Goal: Task Accomplishment & Management: Use online tool/utility

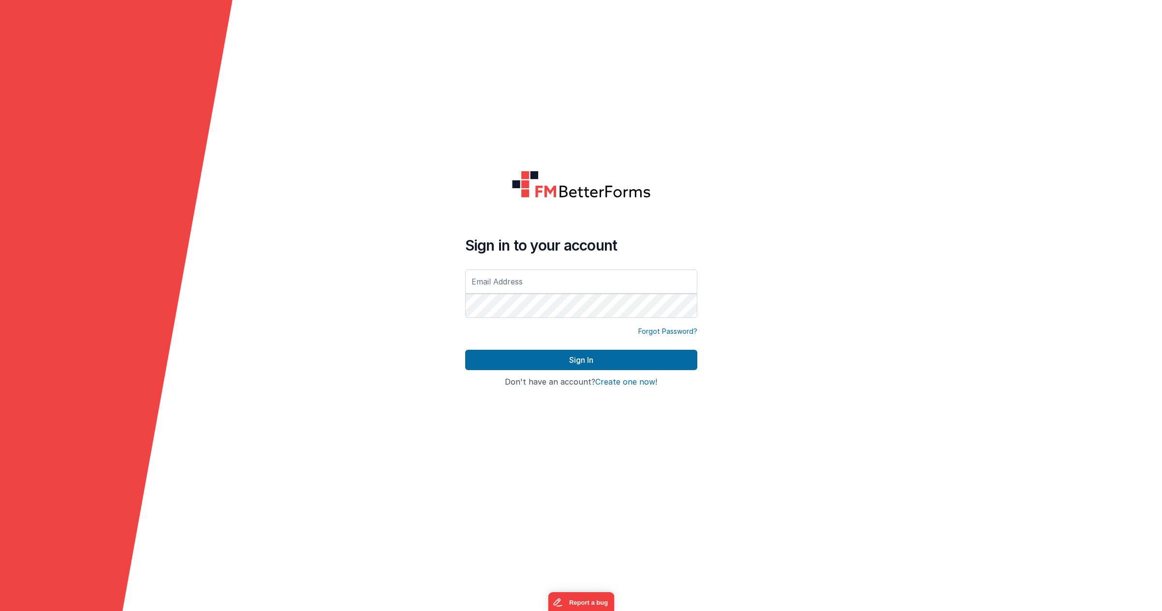
type input "[PERSON_NAME][EMAIL_ADDRESS][PERSON_NAME][DOMAIN_NAME]"
click at [400, 99] on form "Sign in to your account [PERSON_NAME][EMAIL_ADDRESS][PERSON_NAME][DOMAIN_NAME] …" at bounding box center [581, 305] width 1162 height 611
click at [325, 355] on form "Sign in to your account [PERSON_NAME][EMAIL_ADDRESS][PERSON_NAME][DOMAIN_NAME] …" at bounding box center [581, 305] width 1162 height 611
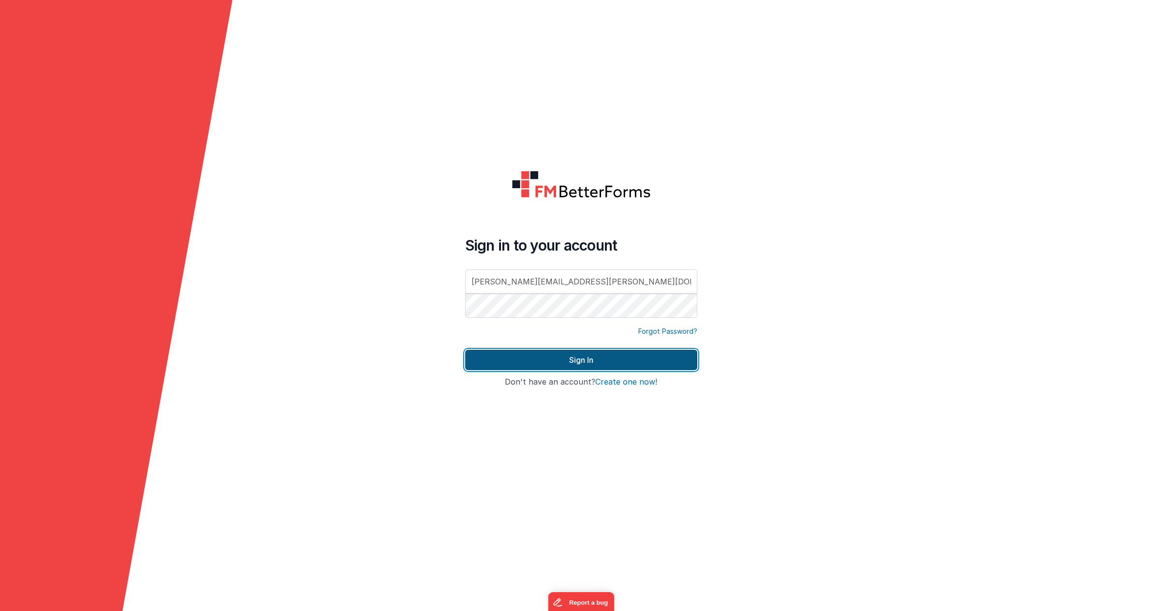
click at [495, 366] on button "Sign In" at bounding box center [581, 360] width 232 height 20
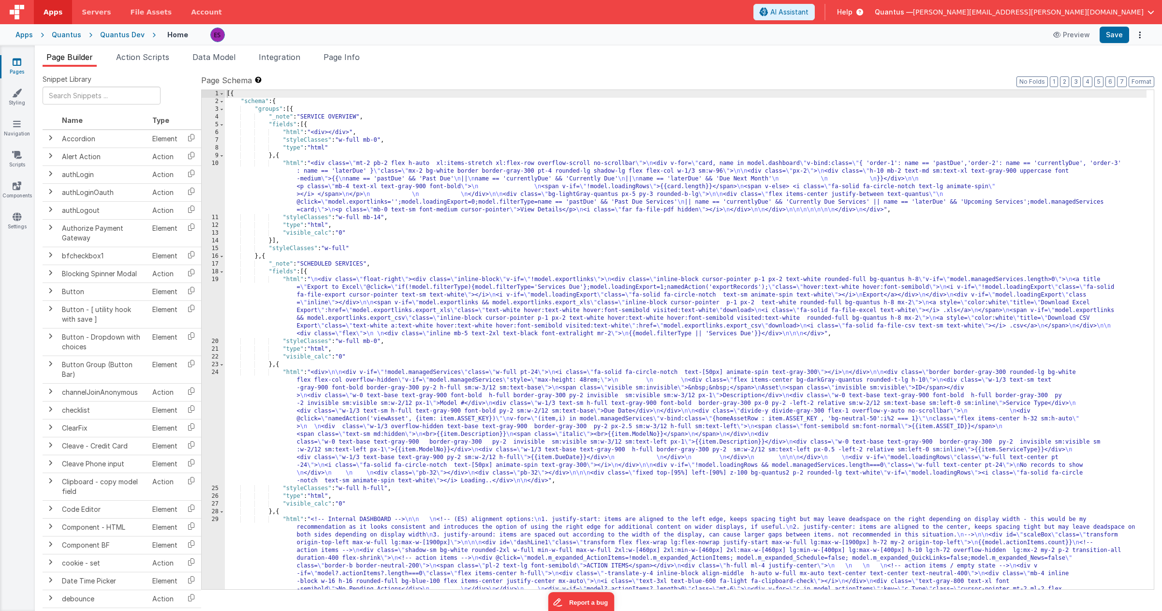
click at [110, 39] on div "Quantus Dev" at bounding box center [122, 35] width 44 height 10
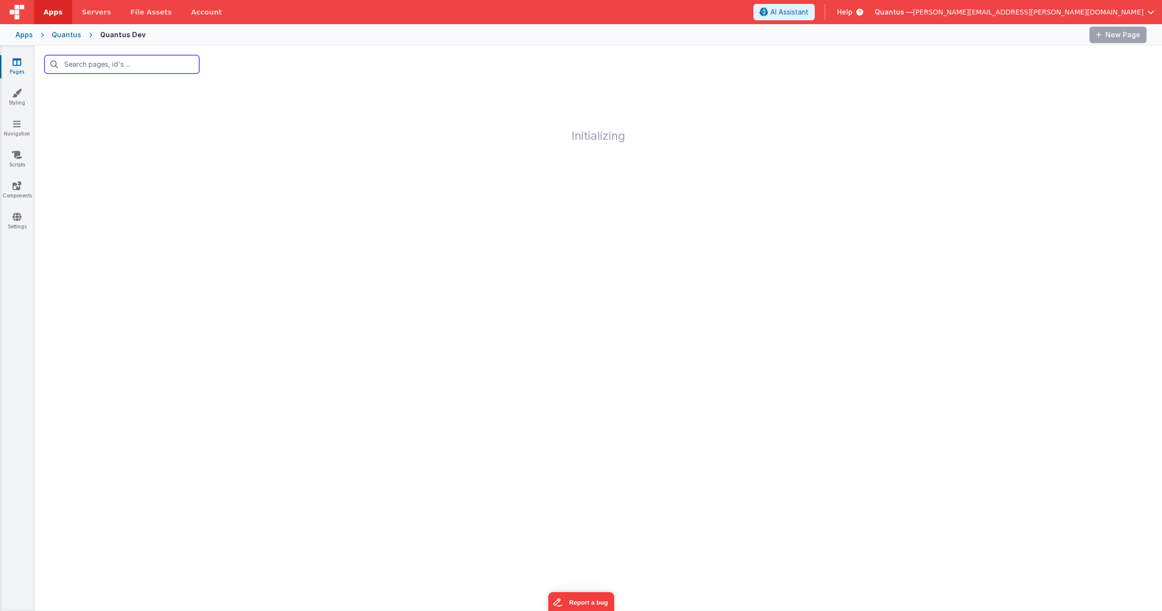
click at [103, 64] on input "text" at bounding box center [121, 64] width 155 height 18
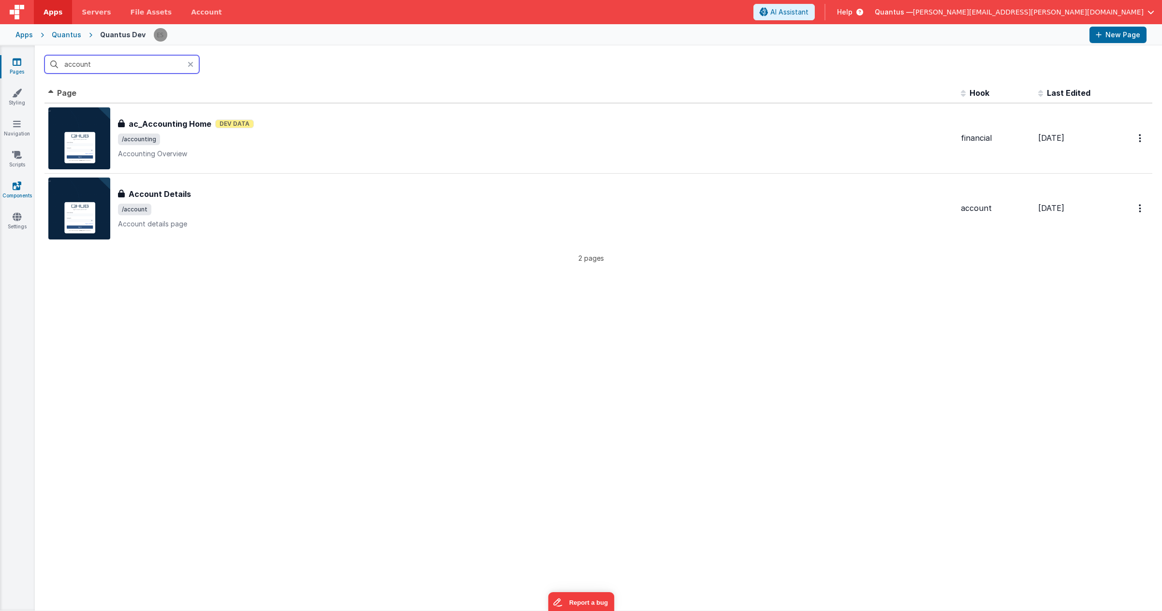
type input "account"
click at [15, 188] on icon at bounding box center [17, 186] width 9 height 10
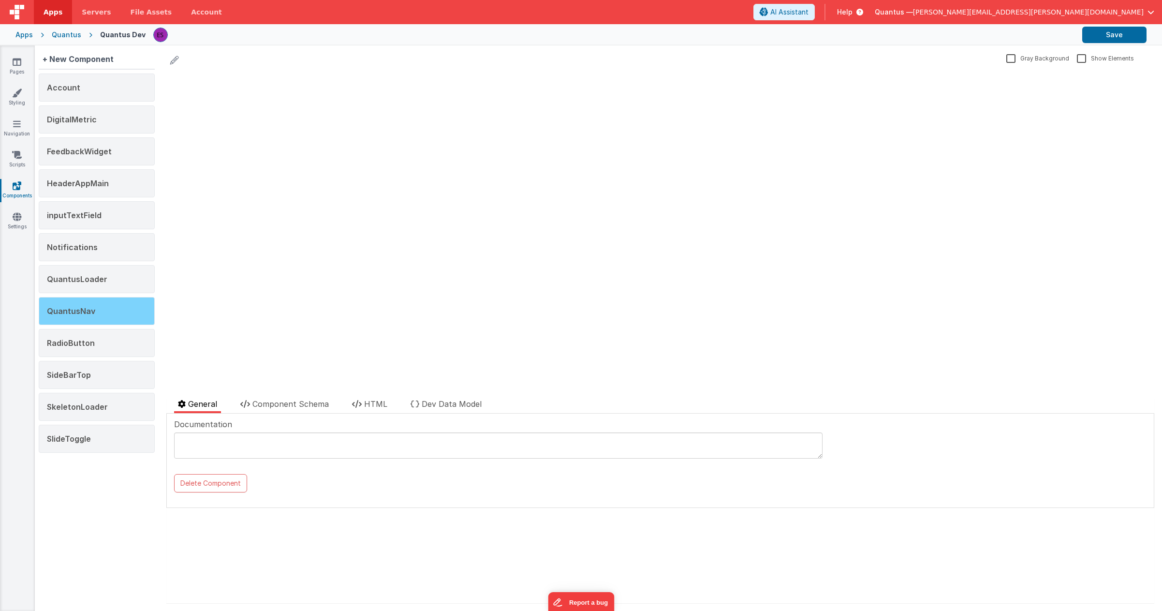
click at [83, 313] on span "QuantusNav" at bounding box center [71, 311] width 48 height 10
click at [322, 405] on span "Component Schema" at bounding box center [290, 404] width 76 height 10
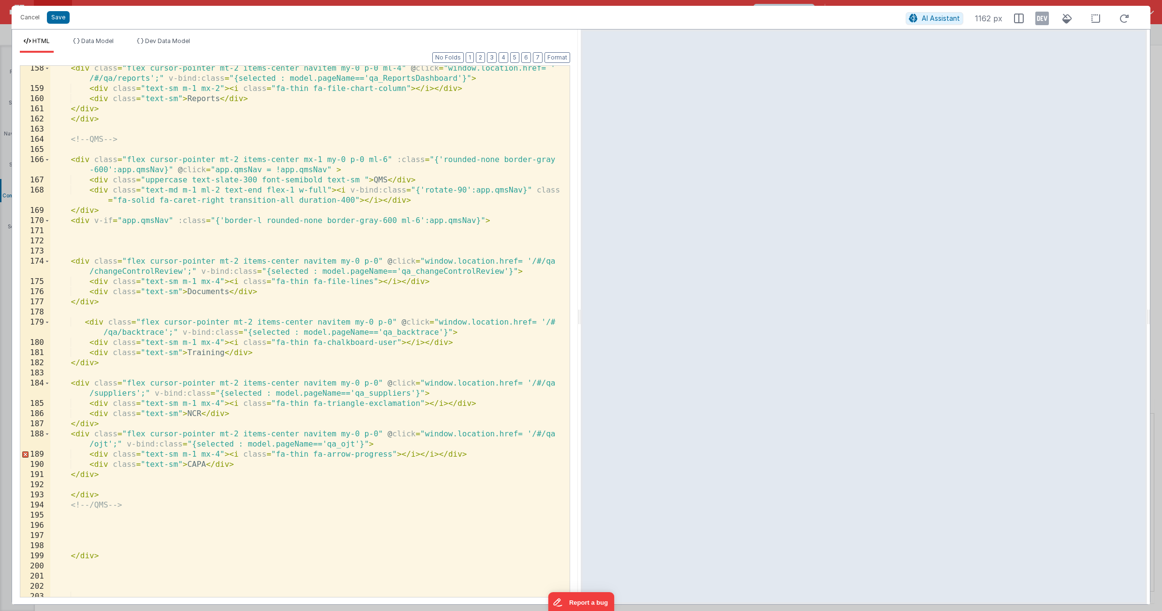
scroll to position [2059, 0]
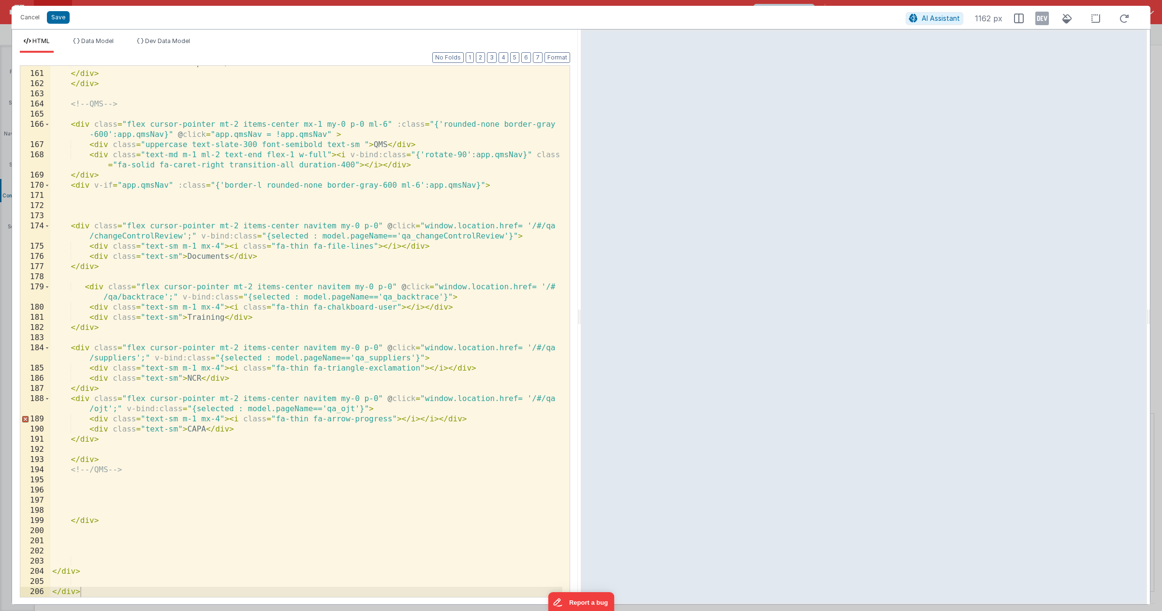
click at [170, 109] on div "< div class = "text-sm" > Reports </ div > </ div > </ div > <!-- QMS --> < div…" at bounding box center [306, 334] width 512 height 551
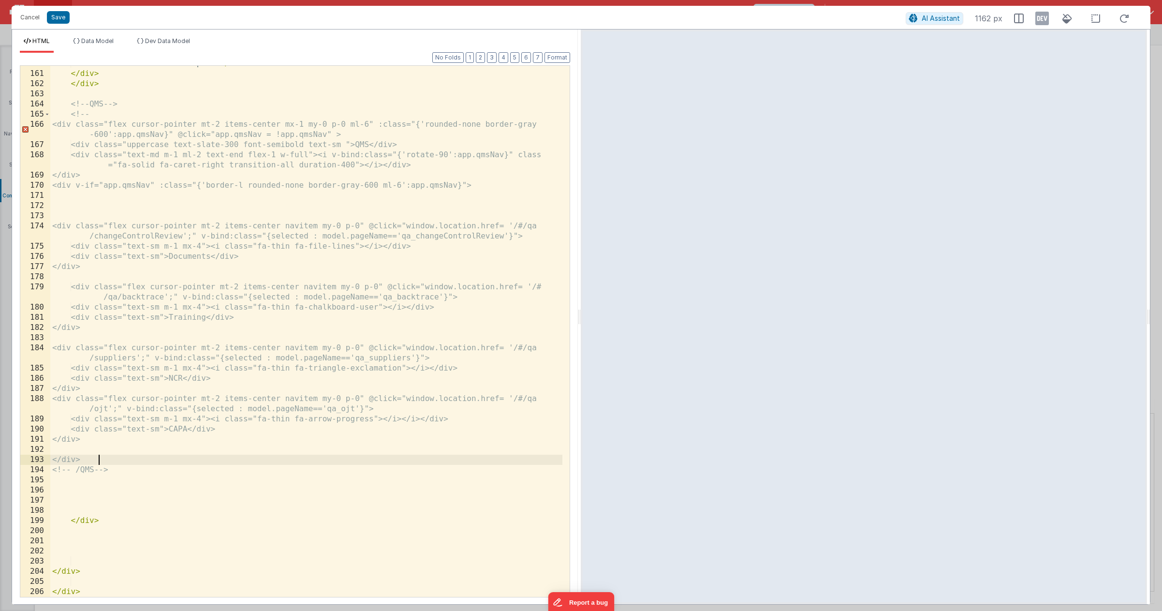
click at [115, 459] on div "< div class = "text-sm" > Reports </ div > </ div > </ div > <!-- QMS --> <!-- …" at bounding box center [306, 334] width 512 height 551
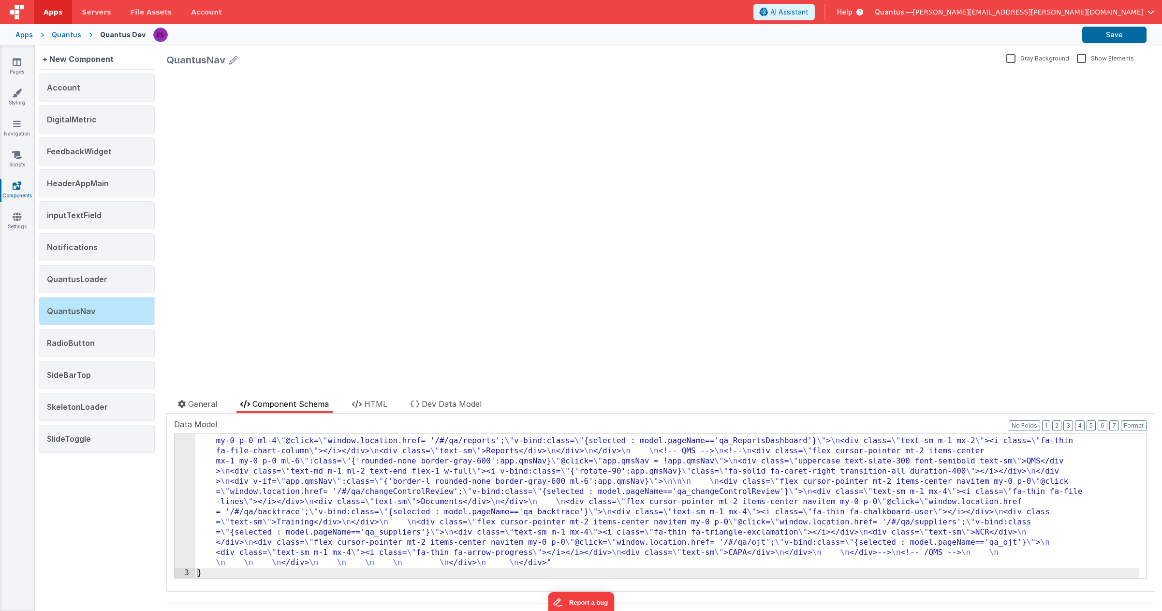
scroll to position [546, 0]
click at [13, 65] on icon at bounding box center [17, 62] width 9 height 10
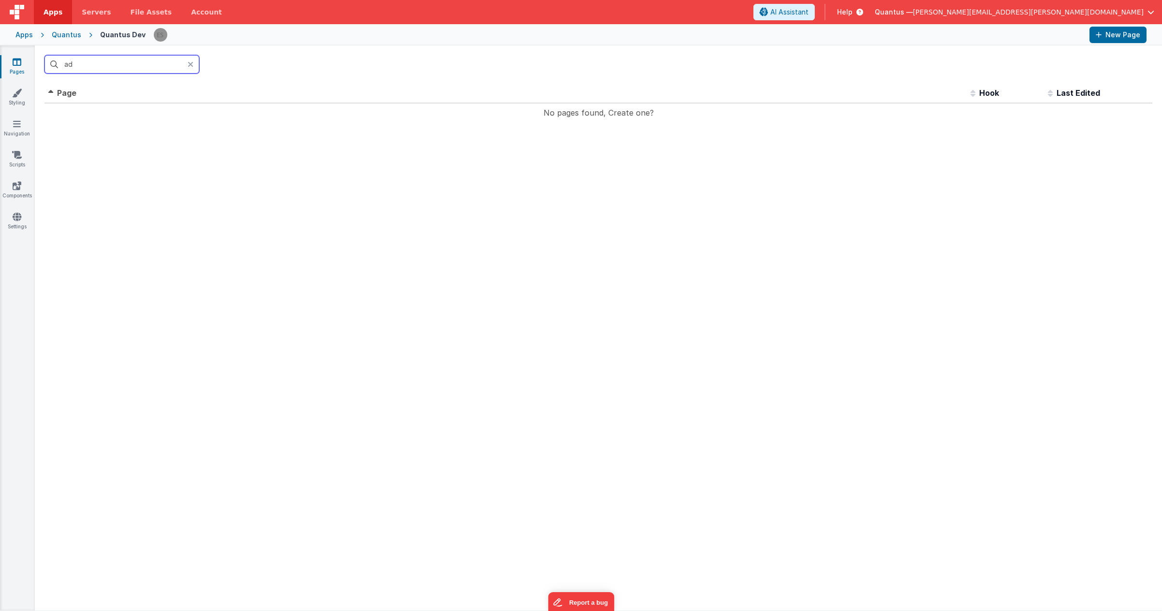
type input "a"
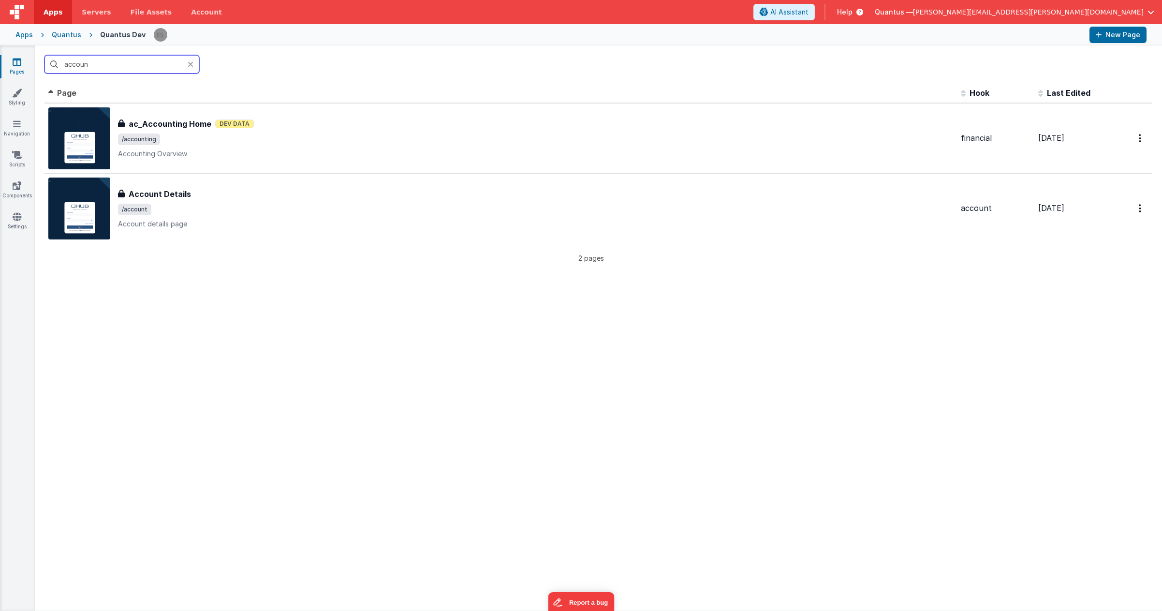
type input "account"
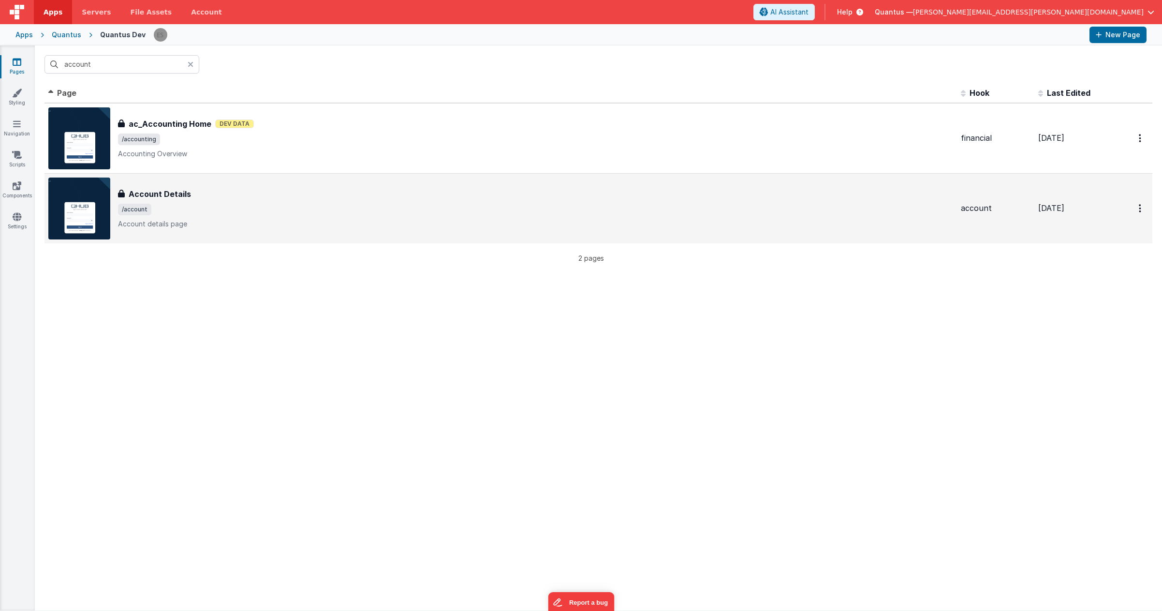
click at [222, 191] on div "Account Details" at bounding box center [535, 194] width 835 height 12
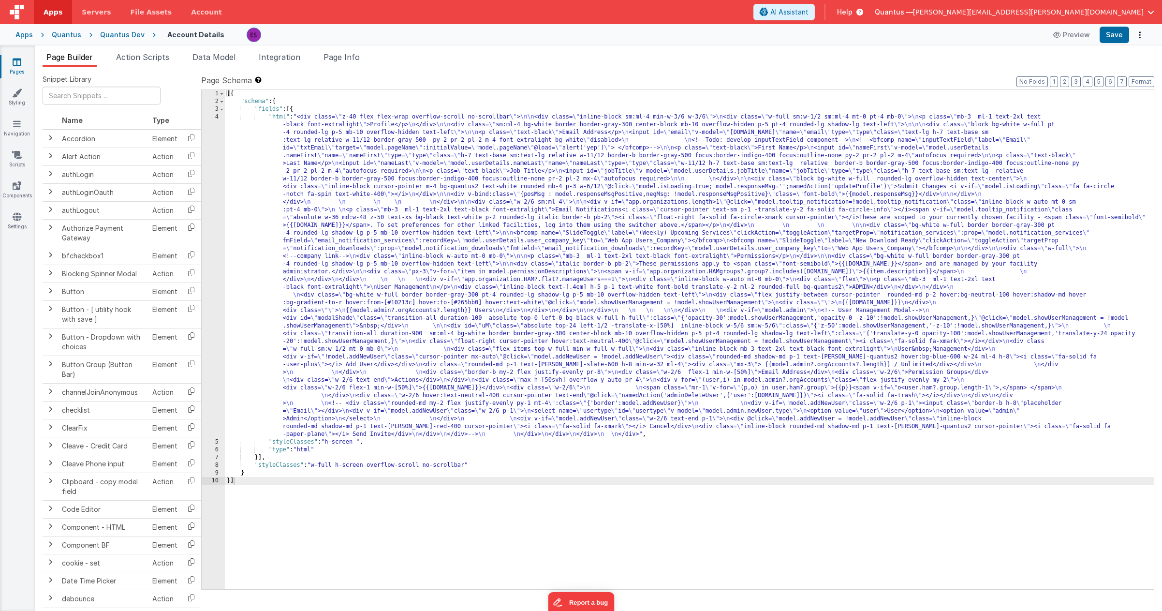
click at [327, 243] on div "[{ "schema" : { "fields" : [{ "html" : "<div class= \" z-40 flex flex-wrap over…" at bounding box center [689, 347] width 929 height 515
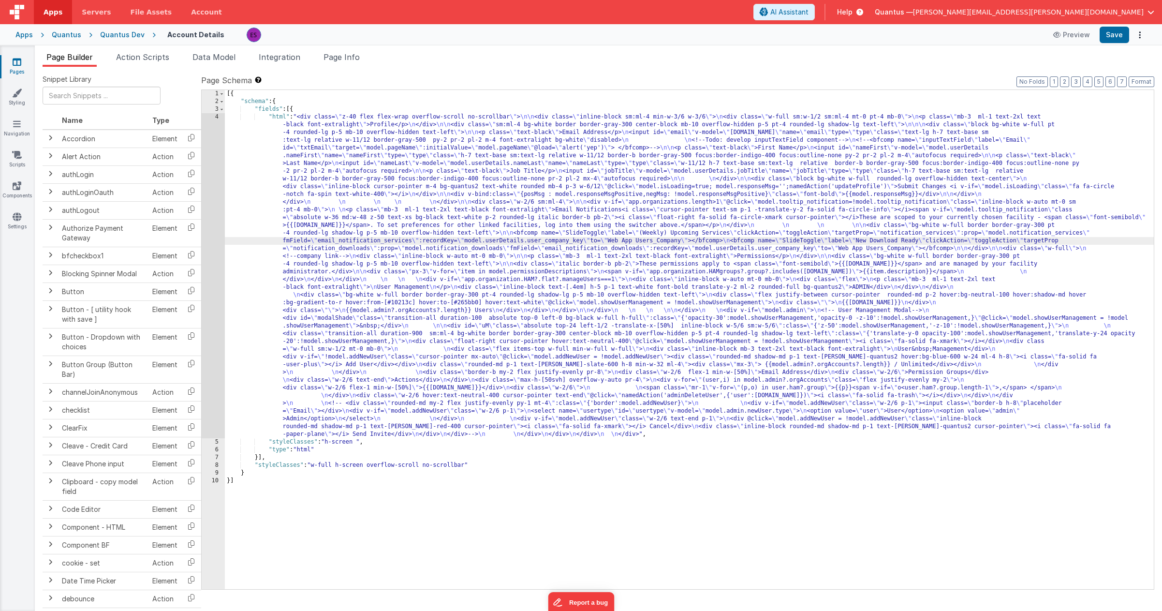
click at [208, 258] on div "4" at bounding box center [213, 275] width 23 height 325
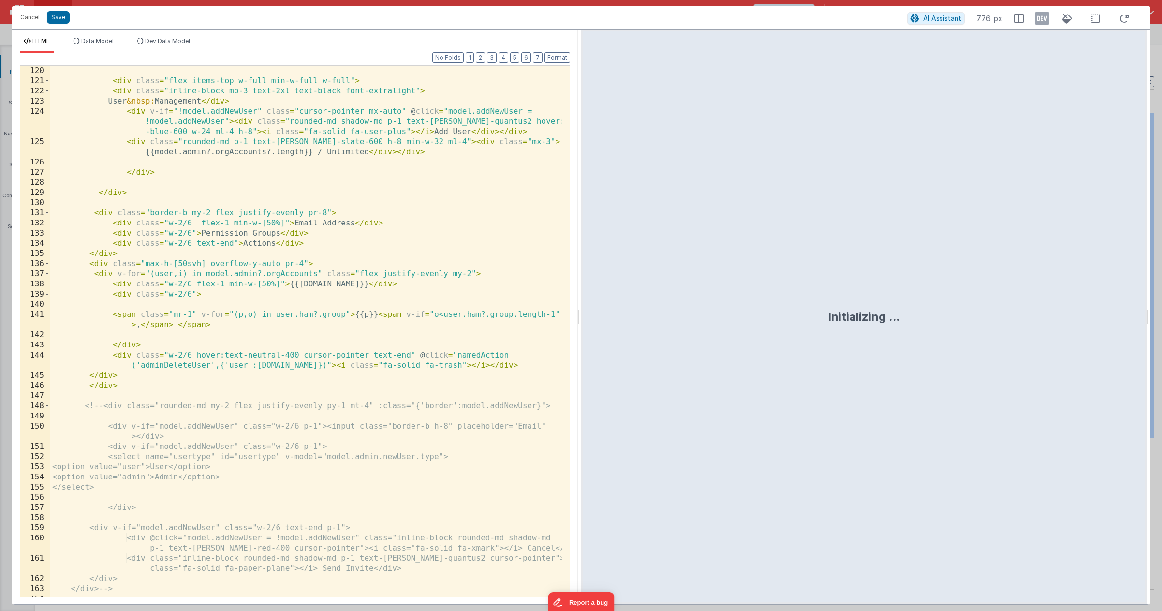
scroll to position [1644, 0]
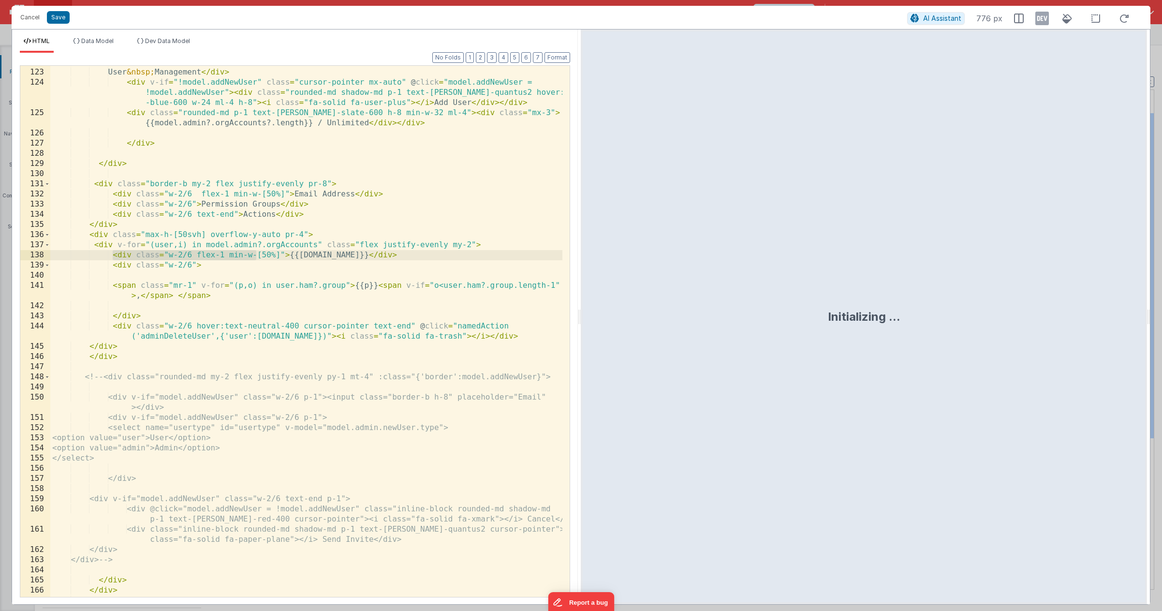
drag, startPoint x: 114, startPoint y: 256, endPoint x: 258, endPoint y: 250, distance: 144.7
click at [258, 250] on div "< div class = "inline-block mb-3 text-2xl text-black font-extralight" > User &n…" at bounding box center [306, 332] width 512 height 551
drag, startPoint x: 241, startPoint y: 260, endPoint x: 120, endPoint y: 268, distance: 120.7
click at [120, 268] on div "< div class = "inline-block mb-3 text-2xl text-black font-extralight" > User &n…" at bounding box center [306, 332] width 512 height 551
drag, startPoint x: 246, startPoint y: 266, endPoint x: 113, endPoint y: 270, distance: 133.5
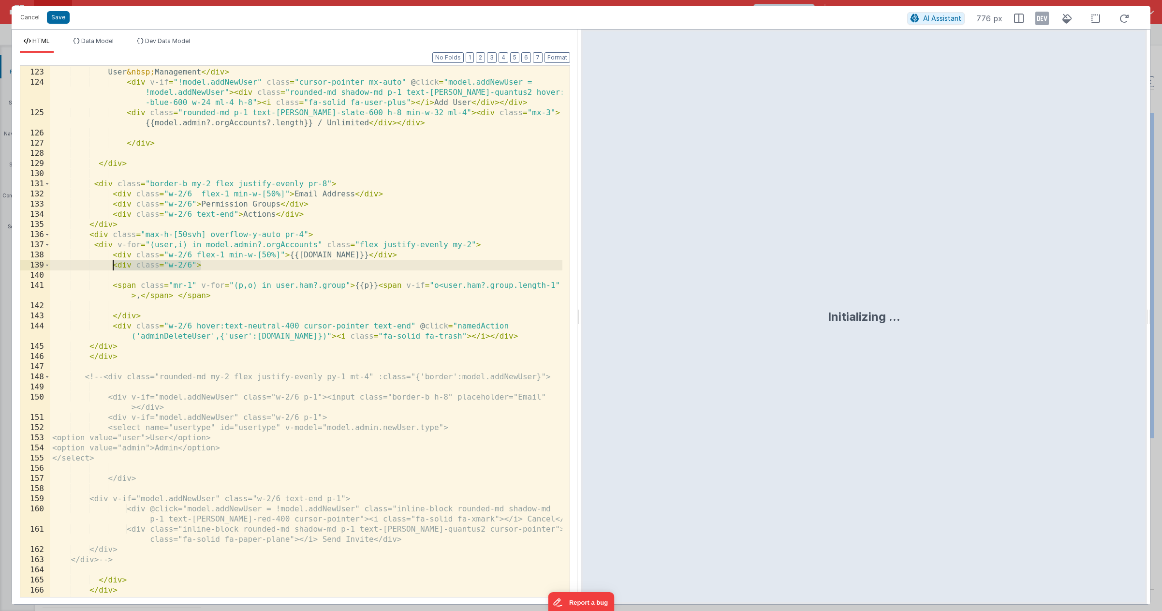
click at [113, 270] on div "< div class = "inline-block mb-3 text-2xl text-black font-extralight" > User &n…" at bounding box center [306, 332] width 512 height 551
click at [112, 259] on div "< div class = "inline-block mb-3 text-2xl text-black font-extralight" > User &n…" at bounding box center [306, 332] width 512 height 551
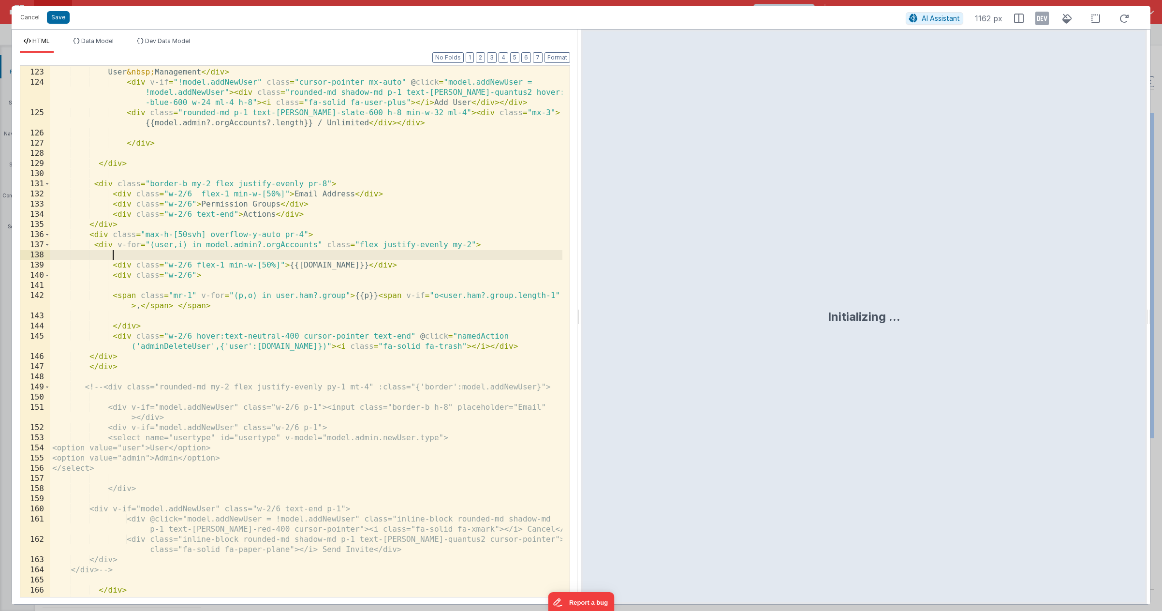
paste textarea
click at [1038, 20] on icon at bounding box center [1042, 18] width 14 height 15
drag, startPoint x: 144, startPoint y: 45, endPoint x: 153, endPoint y: 51, distance: 10.9
click at [144, 45] on li "Dev Data Model" at bounding box center [163, 44] width 61 height 15
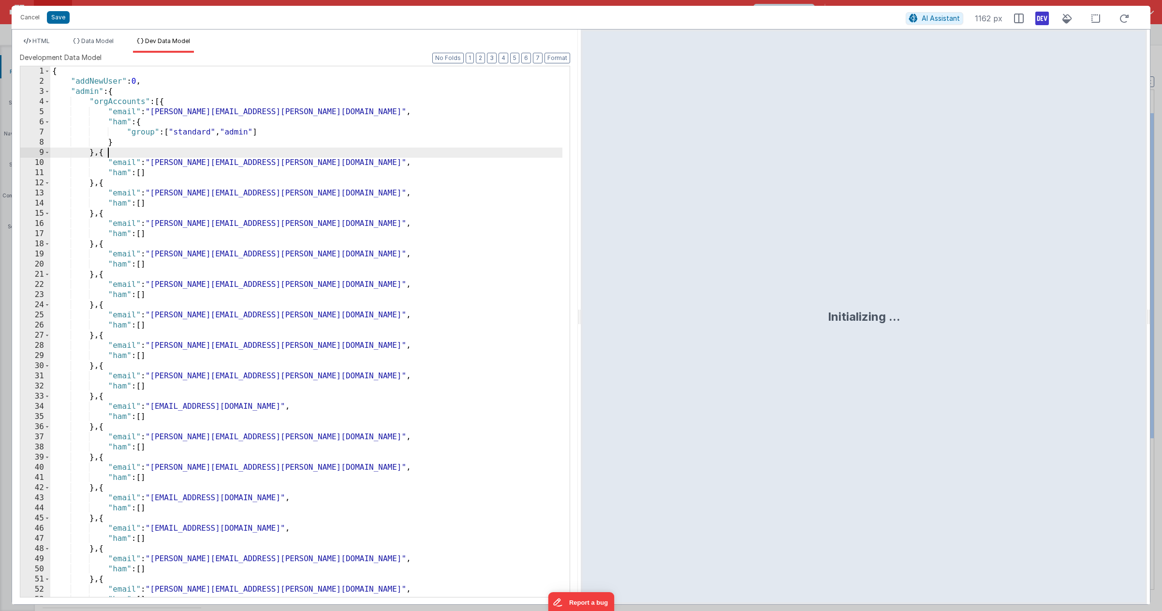
click at [348, 149] on div "{ "addNewUser" : 0 , "admin" : { "orgAccounts" : [{ "email" : "[PERSON_NAME][EM…" at bounding box center [306, 341] width 512 height 551
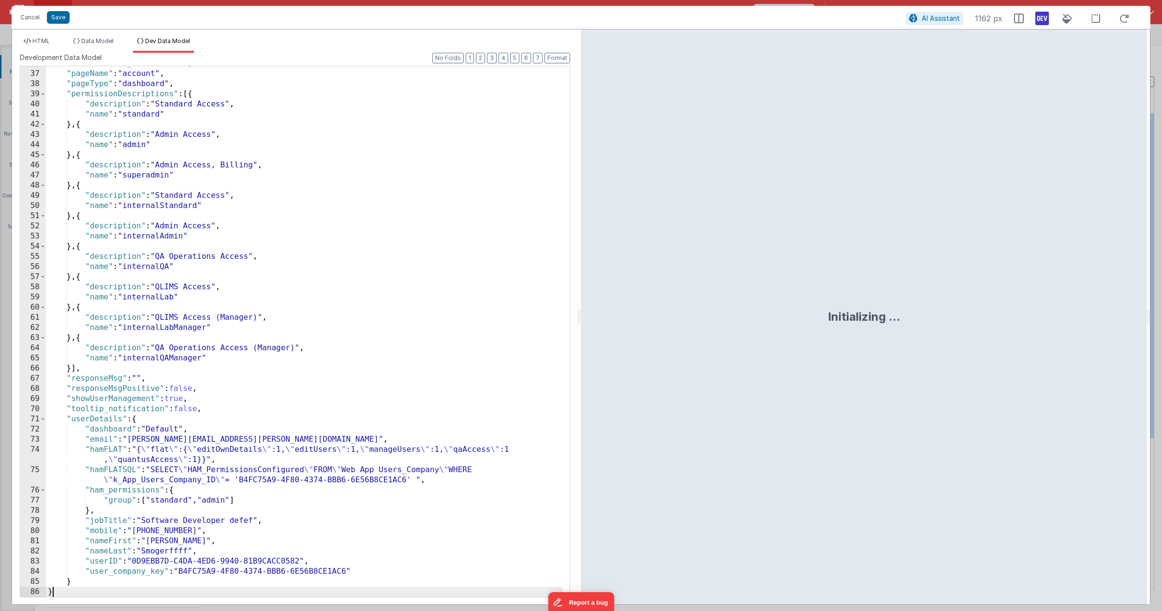
scroll to position [363, 0]
click at [46, 40] on span "HTML" at bounding box center [40, 40] width 17 height 7
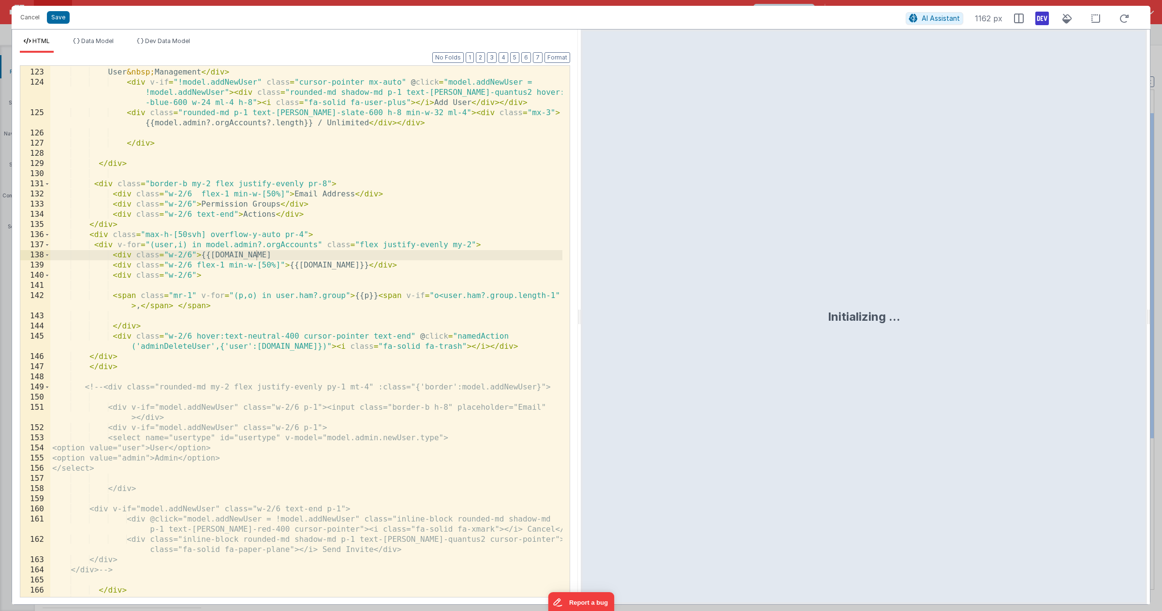
click at [261, 258] on div "< div class = "inline-block mb-3 text-2xl text-black font-extralight" > User &n…" at bounding box center [306, 332] width 512 height 551
click at [395, 253] on div "< div class = "inline-block mb-3 text-2xl text-black font-extralight" > User &n…" at bounding box center [306, 332] width 512 height 551
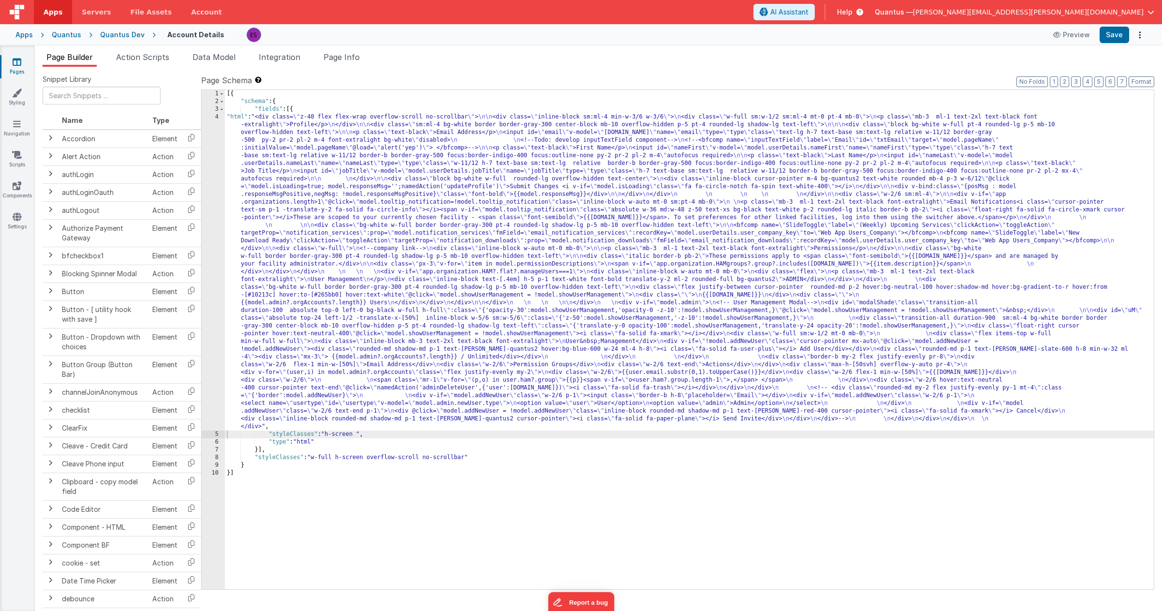
click at [412, 233] on div "[{ "schema" : { "fields" : [{ "html" : "<div class= \" z-40 flex flex-wrap over…" at bounding box center [689, 347] width 929 height 515
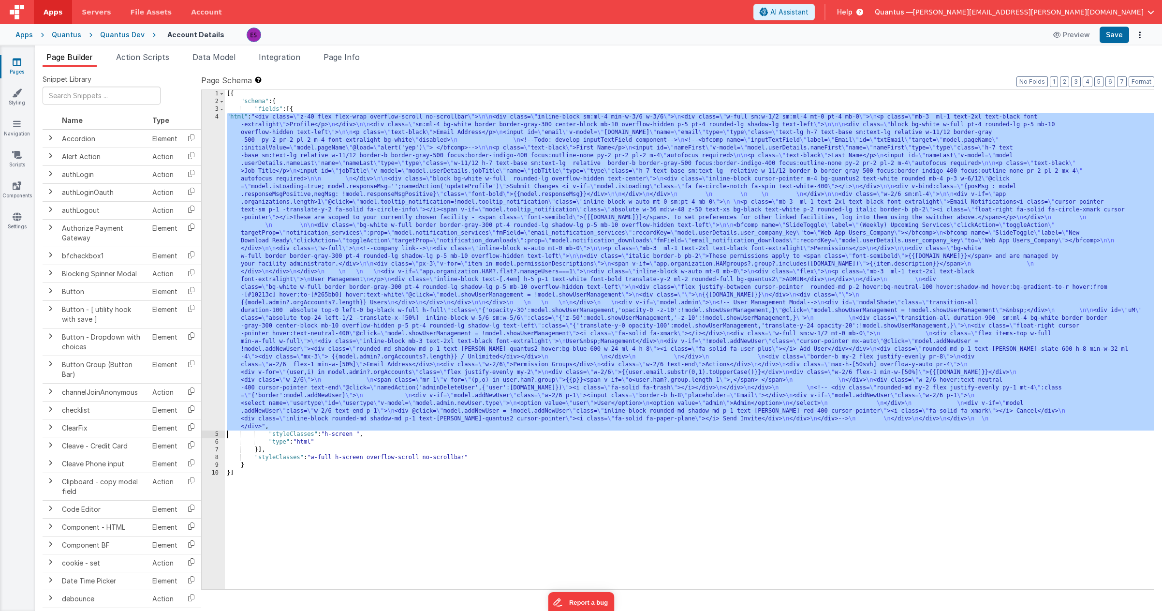
click at [213, 299] on div "4" at bounding box center [213, 271] width 23 height 317
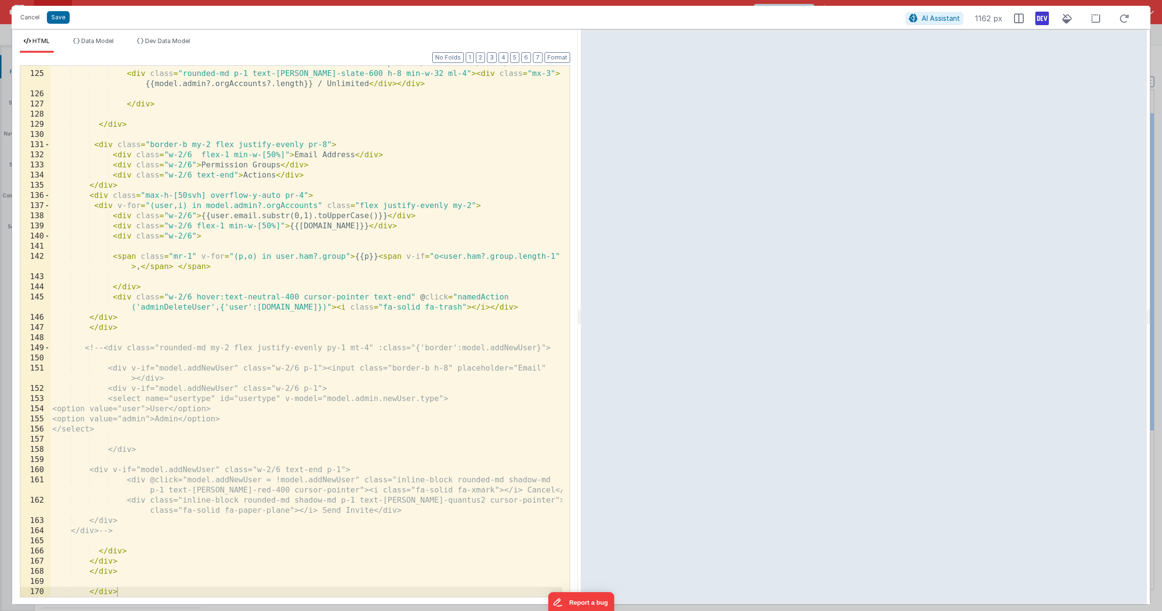
scroll to position [1683, 0]
click at [203, 215] on div "< div v-if = "!model.addNewUser" class = "cursor-pointer mx-auto" @ click = "mo…" at bounding box center [306, 324] width 512 height 572
click at [290, 218] on div "< div v-if = "!model.addNewUser" class = "cursor-pointer mx-auto" @ click = "mo…" at bounding box center [306, 324] width 512 height 572
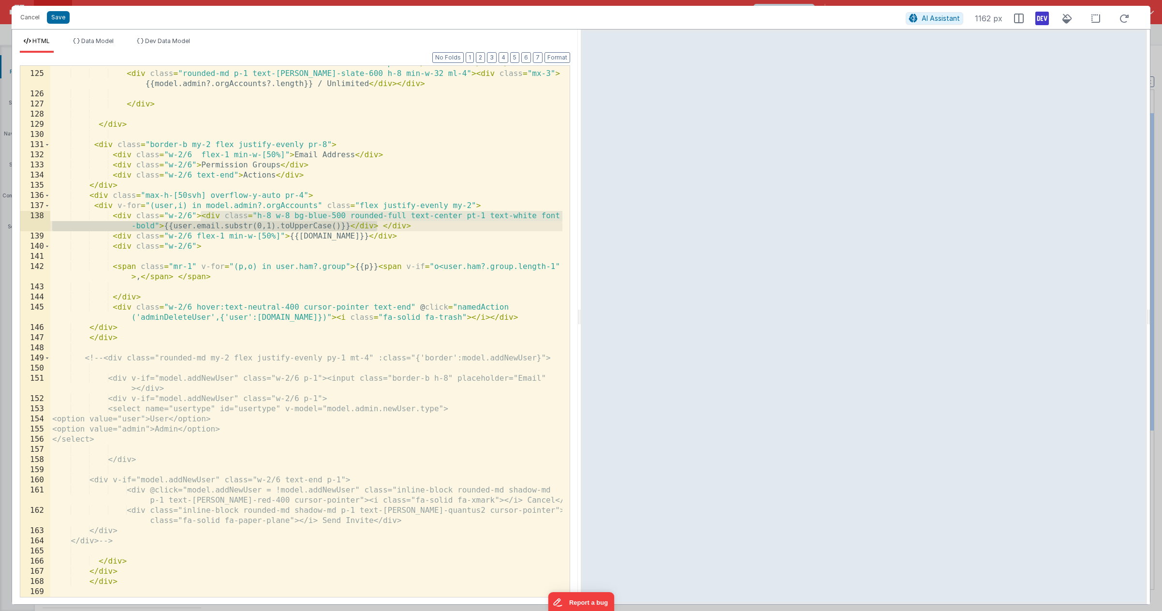
drag, startPoint x: 201, startPoint y: 216, endPoint x: 377, endPoint y: 224, distance: 175.7
click at [377, 224] on div "< div v-if = "!model.addNewUser" class = "cursor-pointer mx-auto" @ click = "mo…" at bounding box center [306, 324] width 512 height 572
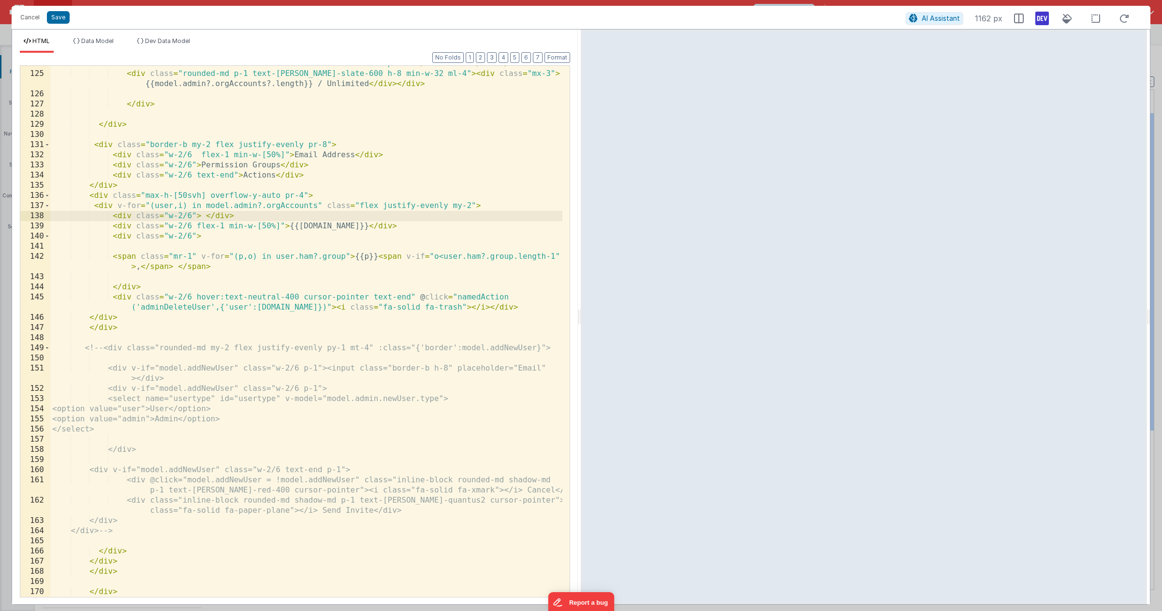
click at [280, 225] on div "< div v-if = "!model.addNewUser" class = "cursor-pointer mx-auto" @ click = "mo…" at bounding box center [306, 324] width 512 height 572
click at [315, 227] on div "< div v-if = "!model.addNewUser" class = "cursor-pointer mx-auto" @ click = "mo…" at bounding box center [306, 324] width 512 height 572
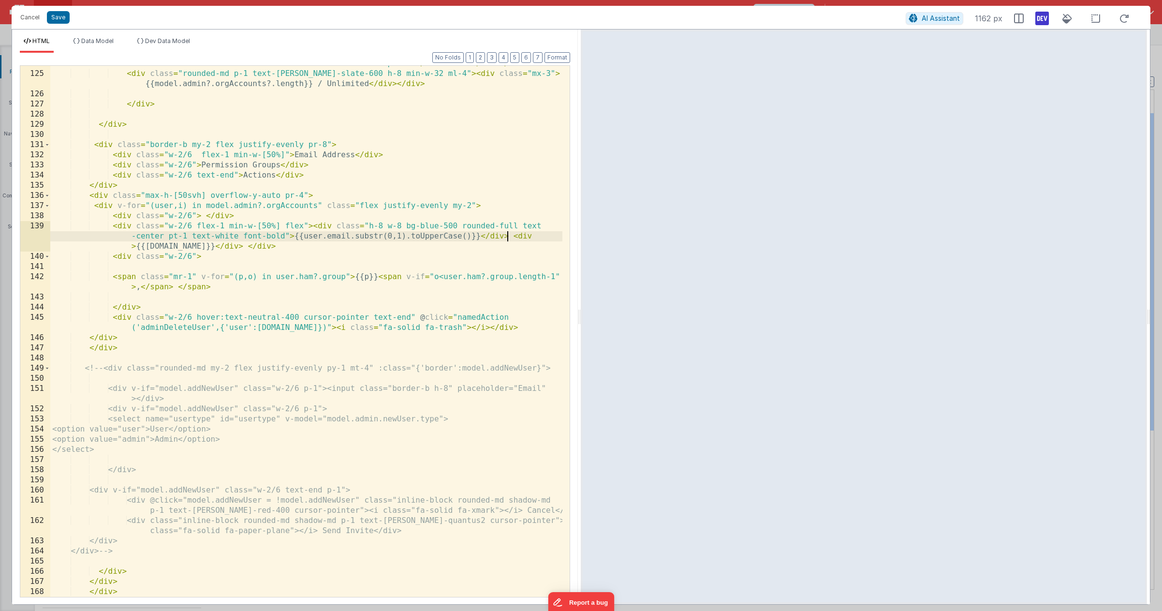
click at [283, 234] on div "< div v-if = "!model.addNewUser" class = "cursor-pointer mx-auto" @ click = "mo…" at bounding box center [306, 324] width 512 height 572
click at [521, 228] on div "< div v-if = "!model.addNewUser" class = "cursor-pointer mx-auto" @ click = "mo…" at bounding box center [306, 324] width 512 height 572
click at [153, 235] on div "< div v-if = "!model.addNewUser" class = "cursor-pointer mx-auto" @ click = "mo…" at bounding box center [306, 324] width 512 height 572
click at [304, 226] on div "< div v-if = "!model.addNewUser" class = "cursor-pointer mx-auto" @ click = "mo…" at bounding box center [306, 324] width 512 height 572
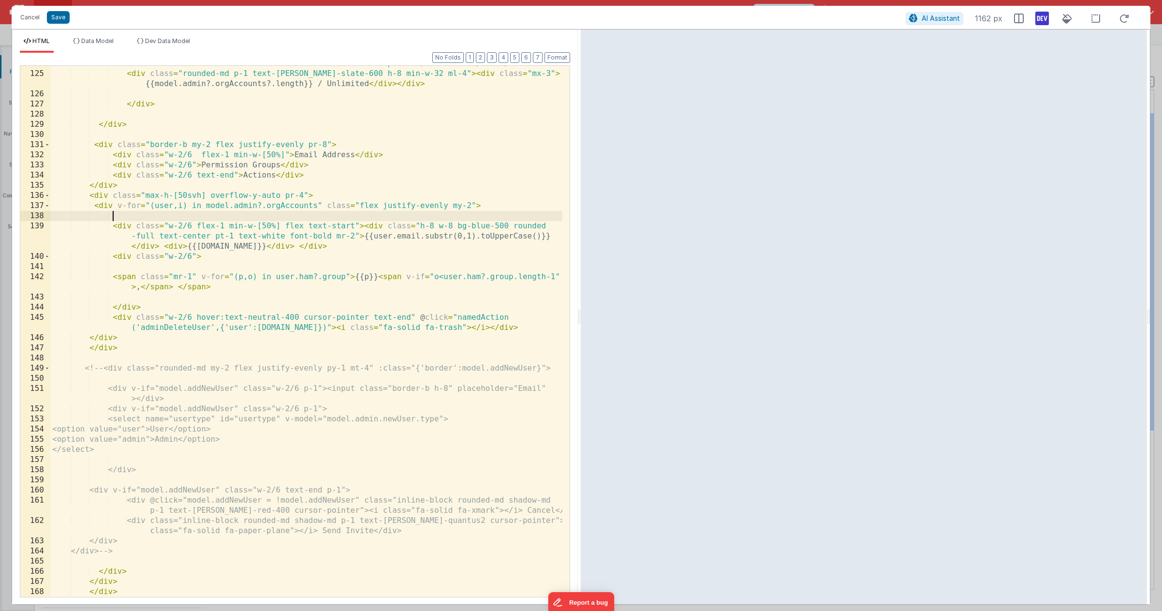
click at [308, 224] on div "< div v-if = "!model.addNewUser" class = "cursor-pointer mx-auto" @ click = "mo…" at bounding box center [306, 324] width 512 height 572
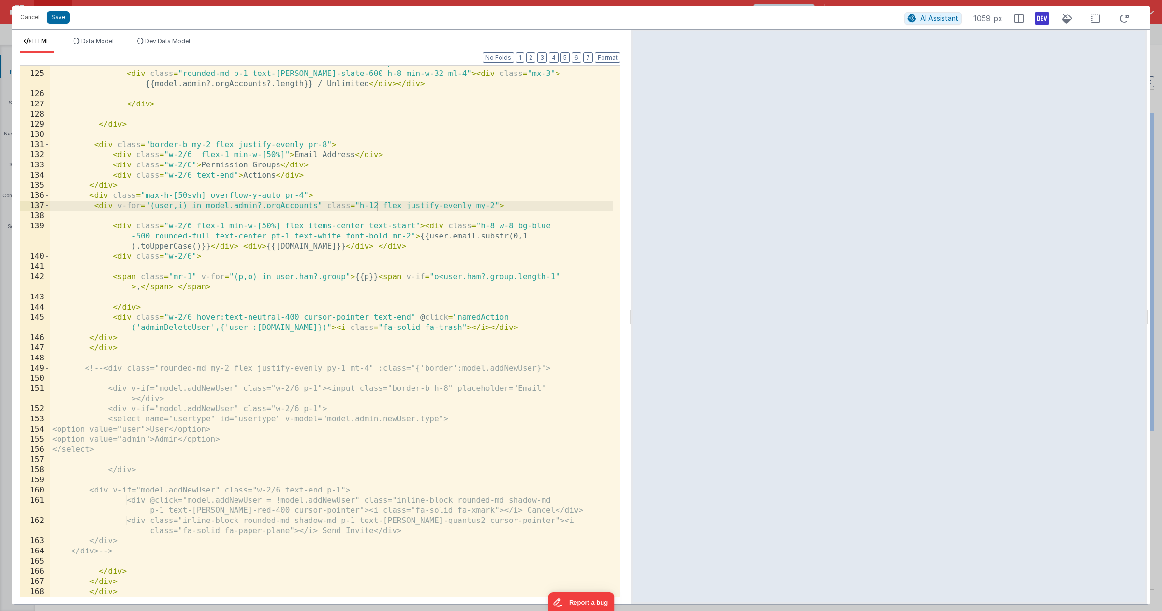
drag, startPoint x: 578, startPoint y: 318, endPoint x: 620, endPoint y: 327, distance: 42.6
click at [626, 329] on html "Cancel Save AI Assistant 1059 px HTML Data Model Dev Data Model Format 7 6 5 4 …" at bounding box center [581, 305] width 1162 height 611
click at [491, 317] on div "< div v-if = "!model.addNewUser" class = "cursor-pointer mx-auto" @ click = "mo…" at bounding box center [329, 324] width 558 height 572
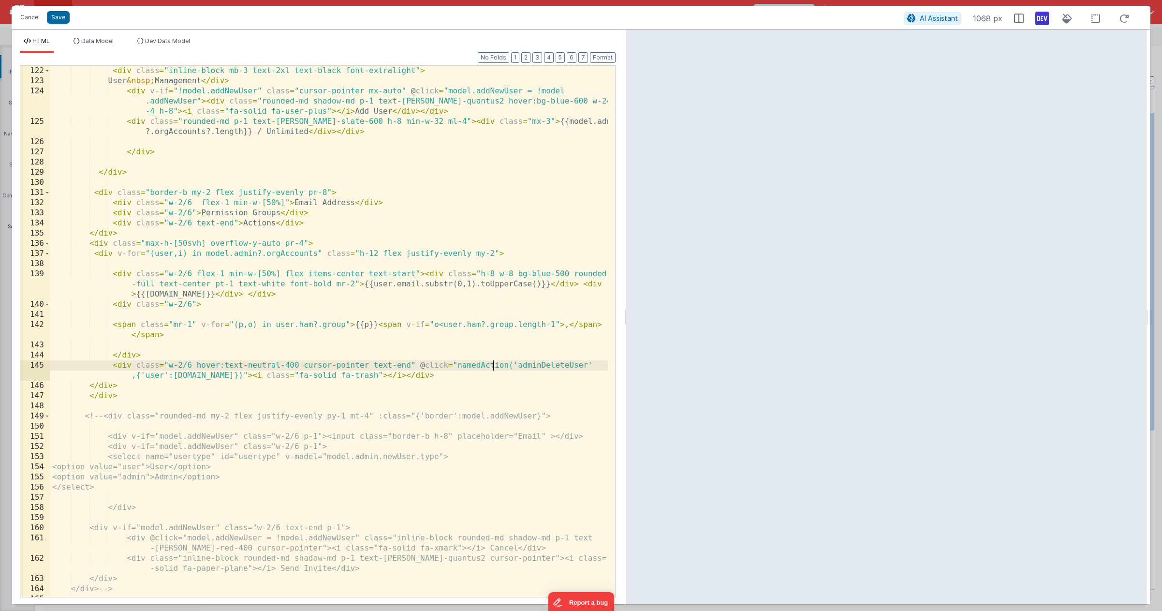
scroll to position [1594, 0]
click at [486, 307] on div "< div class = "inline-block mb-3 text-2xl text-black font-extralight" > User &n…" at bounding box center [329, 341] width 558 height 551
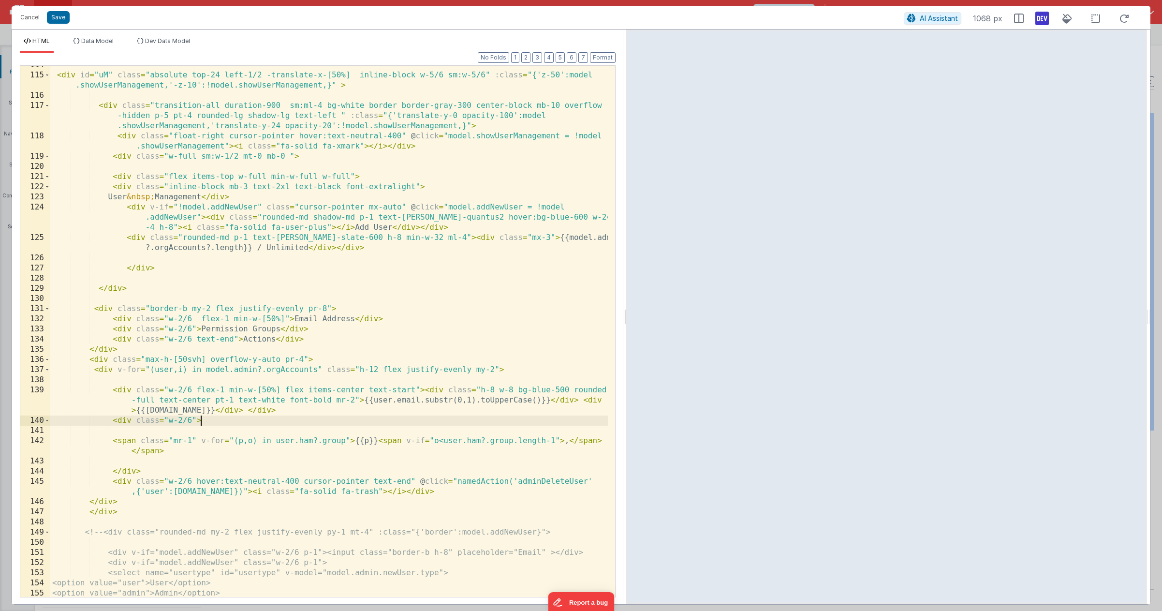
scroll to position [1420, 0]
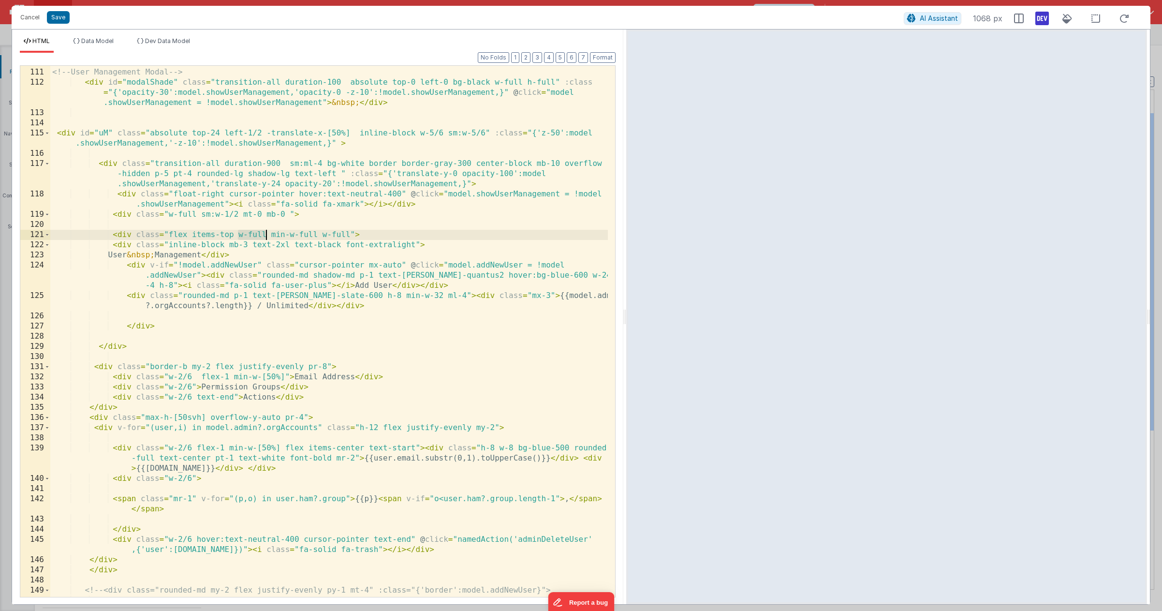
drag, startPoint x: 238, startPoint y: 236, endPoint x: 266, endPoint y: 236, distance: 27.1
click at [266, 236] on div "< div v-if = "model.admin" > <!-- User Management Modal --> < div id = "modalSh…" at bounding box center [329, 332] width 558 height 551
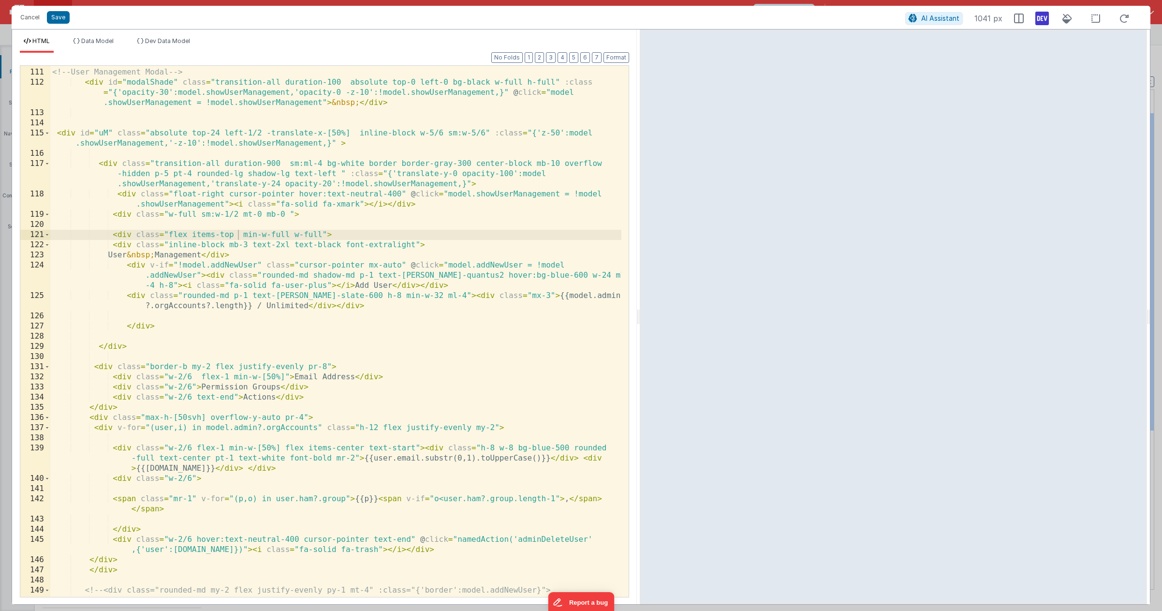
drag, startPoint x: 625, startPoint y: 305, endPoint x: 640, endPoint y: 306, distance: 15.1
click at [640, 306] on html "Cancel Save AI Assistant 1041 px HTML Data Model Dev Data Model Format 7 6 5 4 …" at bounding box center [581, 305] width 1162 height 611
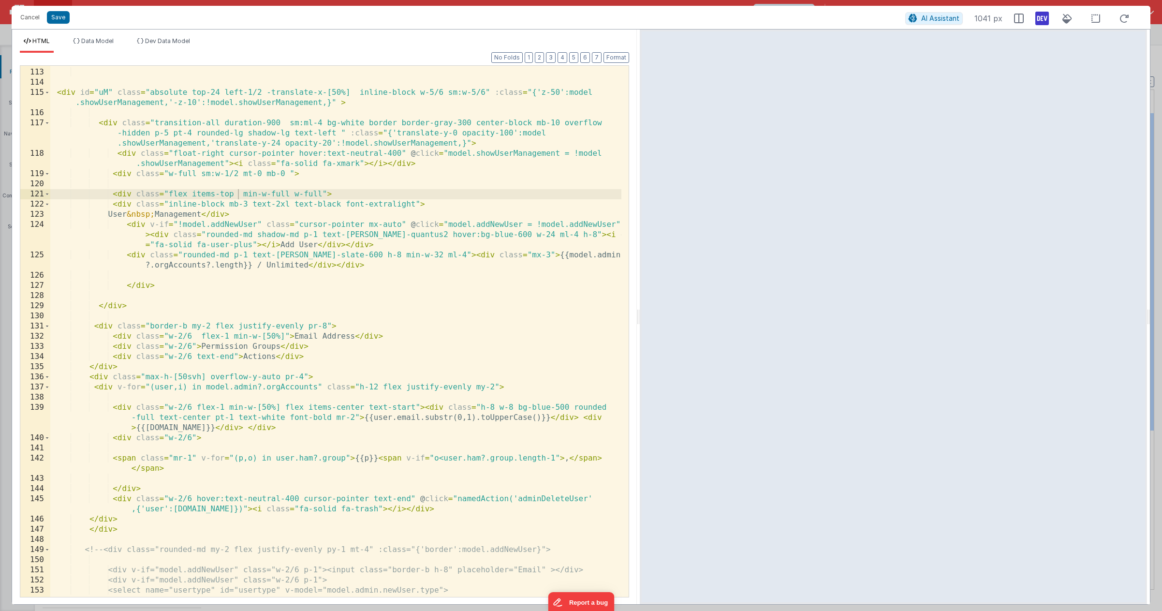
click at [320, 195] on div "< div id = "modalShade" class = "transition-all duration-100 absolute top-0 lef…" at bounding box center [335, 323] width 571 height 572
click at [269, 192] on div "< div id = "modalShade" class = "transition-all duration-100 absolute top-0 lef…" at bounding box center [335, 323] width 571 height 572
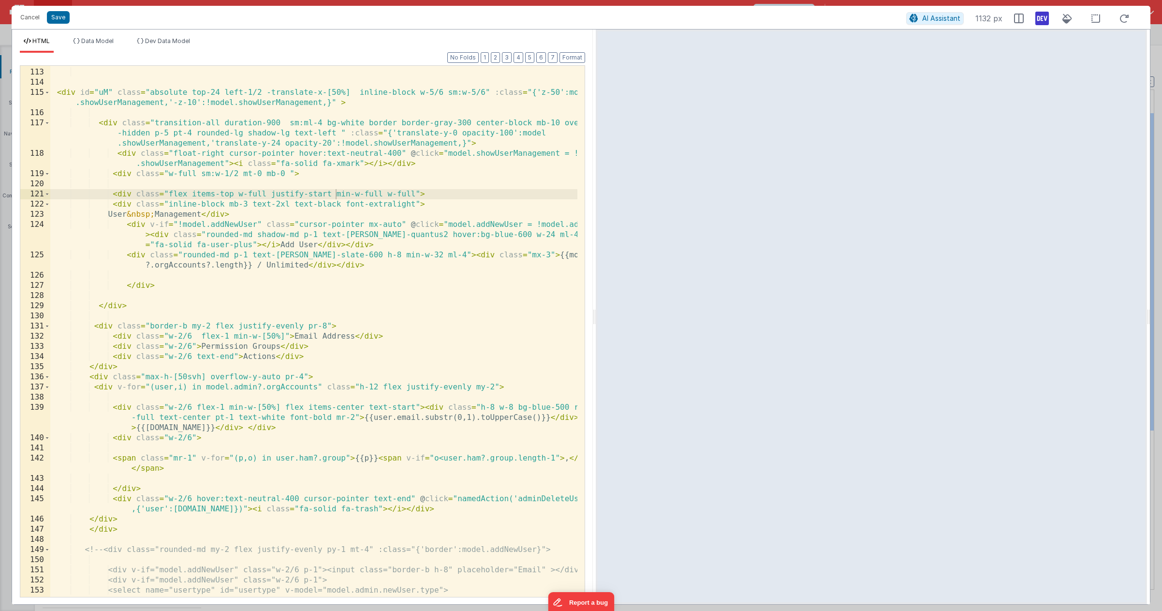
drag, startPoint x: 637, startPoint y: 317, endPoint x: 592, endPoint y: 341, distance: 51.5
click at [594, 342] on html "Cancel Save AI Assistant 1132 px HTML Data Model Dev Data Model Format 7 6 5 4 …" at bounding box center [581, 305] width 1162 height 611
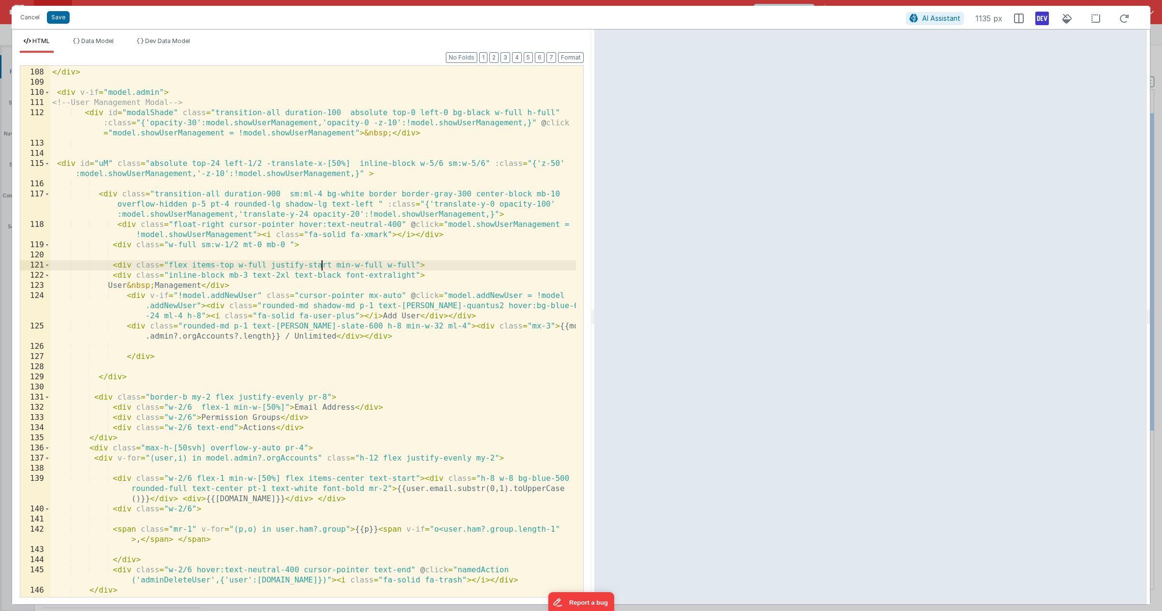
click at [323, 267] on div "</ div > < div v-if = "model.admin" > <!-- User Management Modal --> < div id =…" at bounding box center [313, 332] width 526 height 551
drag, startPoint x: 384, startPoint y: 266, endPoint x: 337, endPoint y: 266, distance: 47.4
click at [337, 266] on div "</ div > < div v-if = "model.admin" > <!-- User Management Modal --> < div id =…" at bounding box center [313, 332] width 526 height 551
drag, startPoint x: 273, startPoint y: 266, endPoint x: 237, endPoint y: 267, distance: 35.3
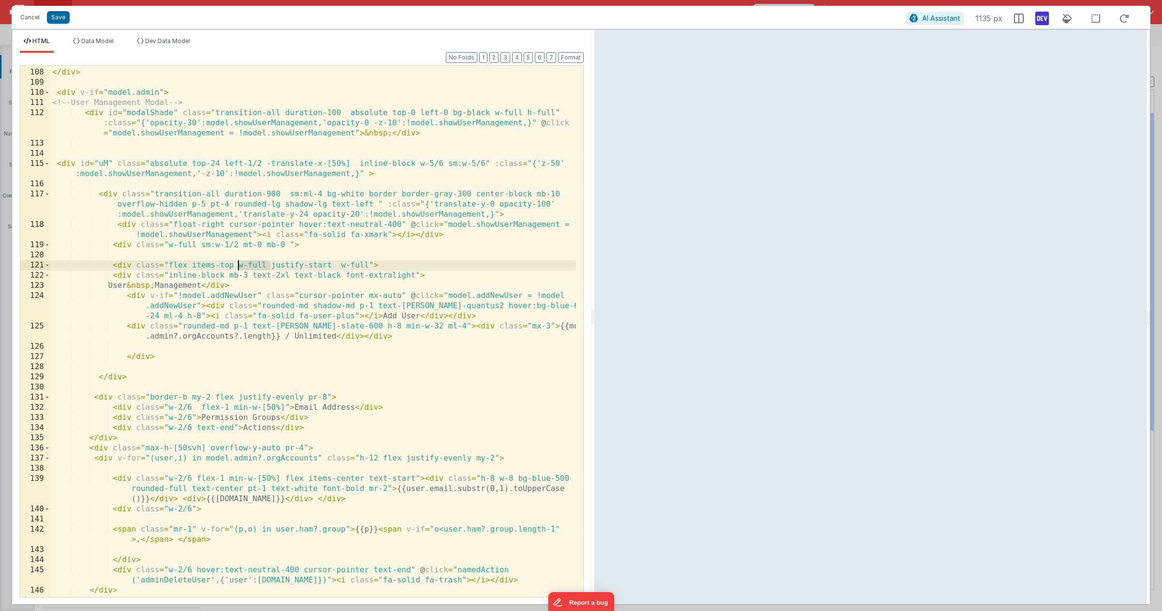
click at [237, 267] on div "</ div > < div v-if = "model.admin" > <!-- User Management Modal --> < div id =…" at bounding box center [313, 332] width 526 height 551
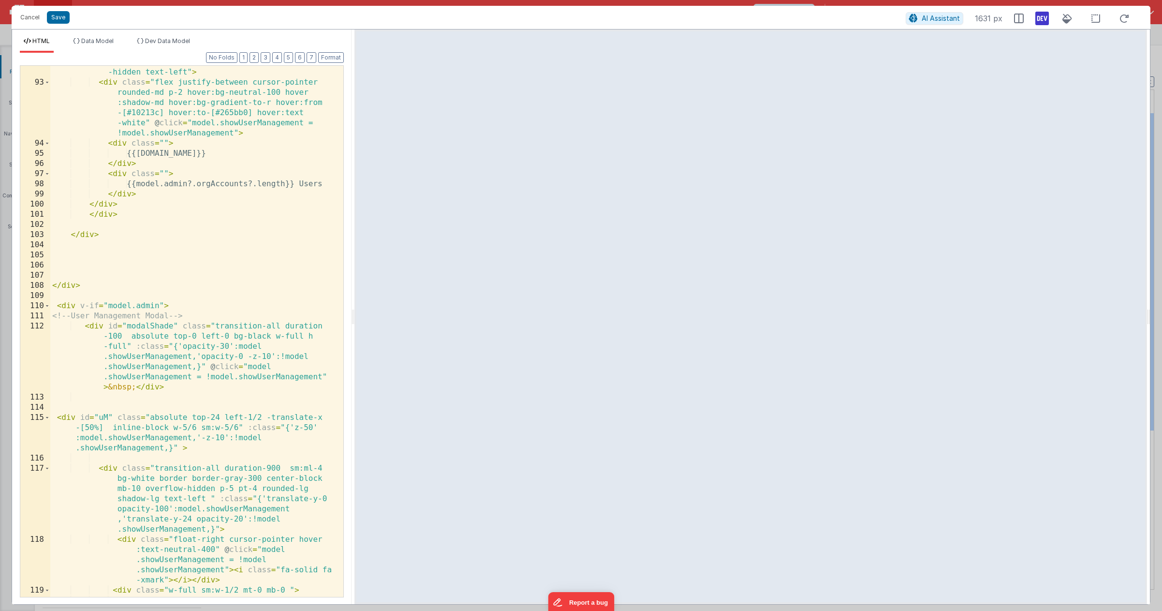
scroll to position [1867, 0]
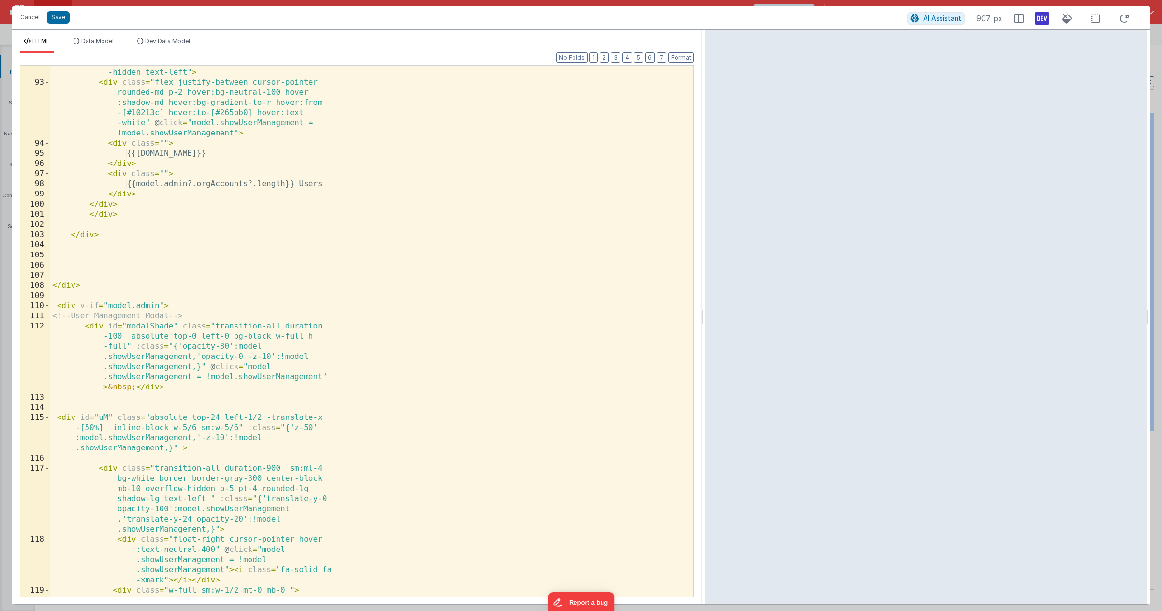
drag, startPoint x: 593, startPoint y: 314, endPoint x: 705, endPoint y: 323, distance: 111.6
click at [705, 323] on html "Cancel Save AI Assistant 907 px HTML Data Model Dev Data Model Format 7 6 5 4 3…" at bounding box center [581, 305] width 1162 height 611
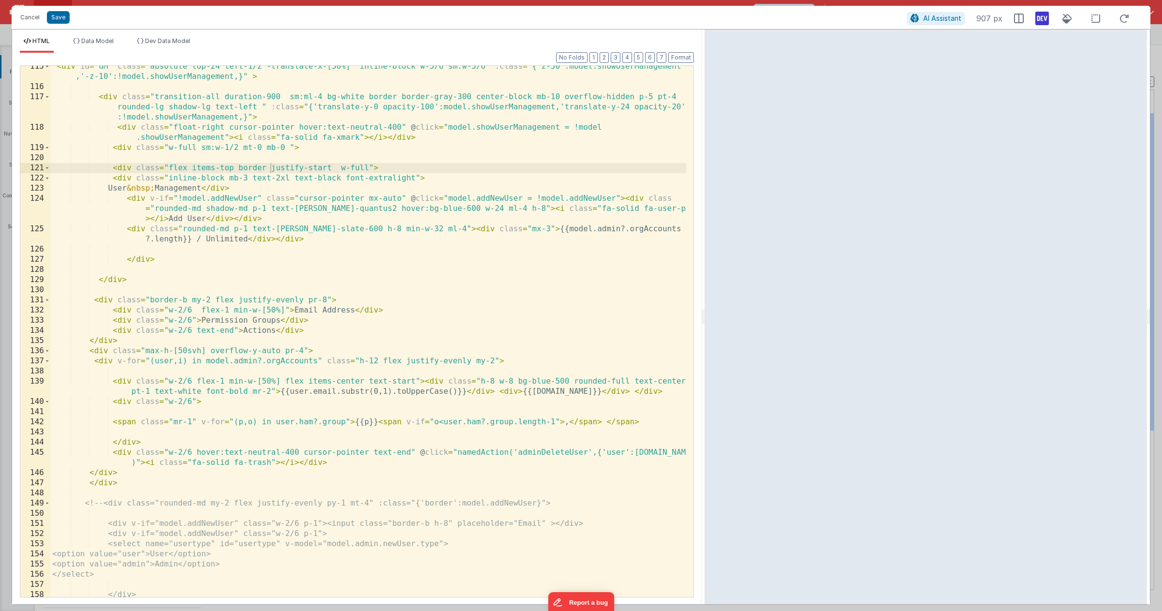
scroll to position [1319, 0]
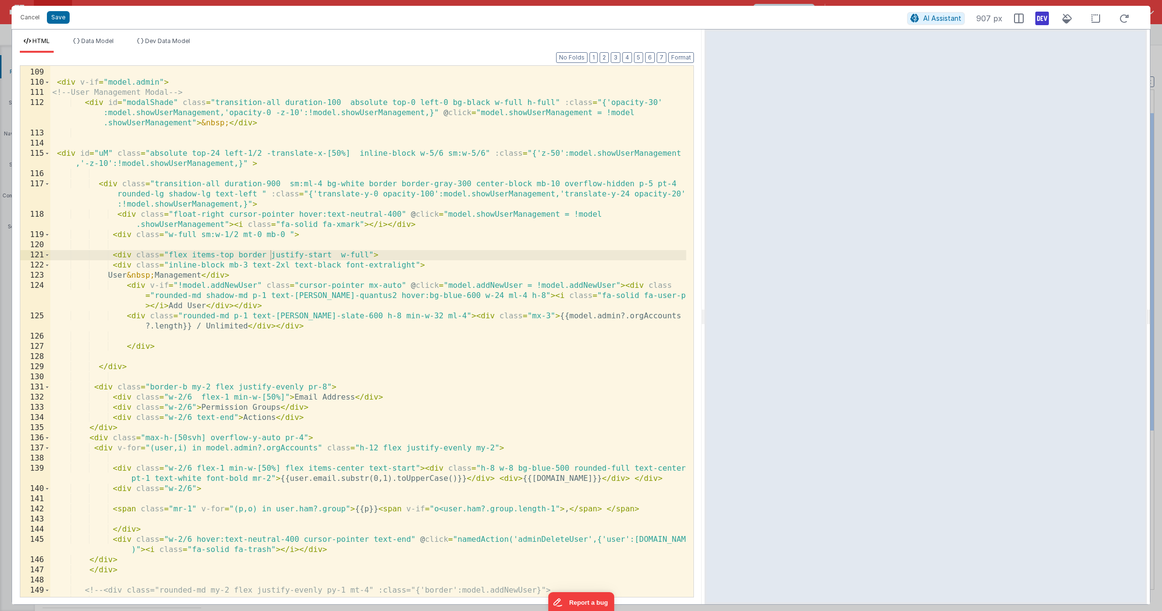
click at [456, 182] on div "</ div > < div v-if = "model.admin" > <!-- User Management Modal --> < div id =…" at bounding box center [368, 332] width 636 height 551
click at [412, 307] on div "</ div > < div v-if = "model.admin" > <!-- User Management Modal --> < div id =…" at bounding box center [368, 332] width 636 height 551
click at [412, 166] on div "</ div > < div v-if = "model.admin" > <!-- User Management Modal --> < div id =…" at bounding box center [368, 332] width 636 height 551
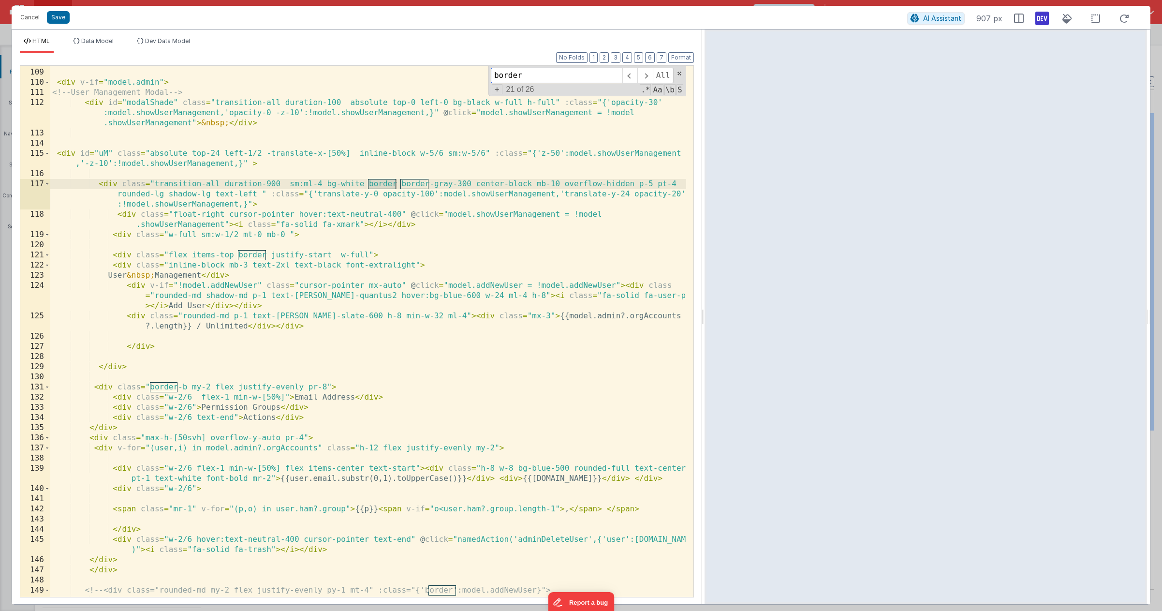
type input "border"
drag, startPoint x: 382, startPoint y: 203, endPoint x: 328, endPoint y: 233, distance: 61.9
click at [382, 205] on div "</ div > < div v-if = "model.admin" > <!-- User Management Modal --> < div id =…" at bounding box center [368, 332] width 636 height 551
click at [252, 254] on div "</ div > < div v-if = "model.admin" > <!-- User Management Modal --> < div id =…" at bounding box center [368, 332] width 636 height 551
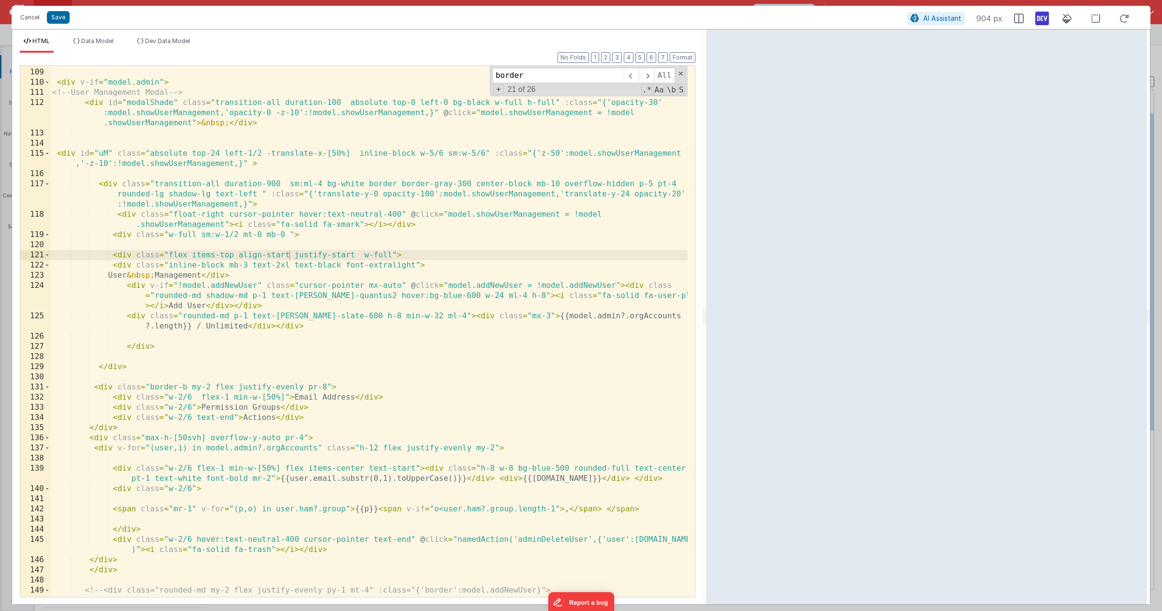
drag, startPoint x: 702, startPoint y: 320, endPoint x: 706, endPoint y: 338, distance: 18.4
click at [706, 338] on html "Cancel Save AI Assistant 904 px HTML Data Model Dev Data Model Format 7 6 5 4 3…" at bounding box center [581, 305] width 1162 height 611
drag, startPoint x: 422, startPoint y: 317, endPoint x: 383, endPoint y: 320, distance: 39.3
click at [383, 320] on div "</ div > < div v-if = "model.admin" > <!-- User Management Modal --> < div id =…" at bounding box center [368, 332] width 637 height 551
click at [666, 315] on div "</ div > < div v-if = "model.admin" > <!-- User Management Modal --> < div id =…" at bounding box center [368, 332] width 637 height 551
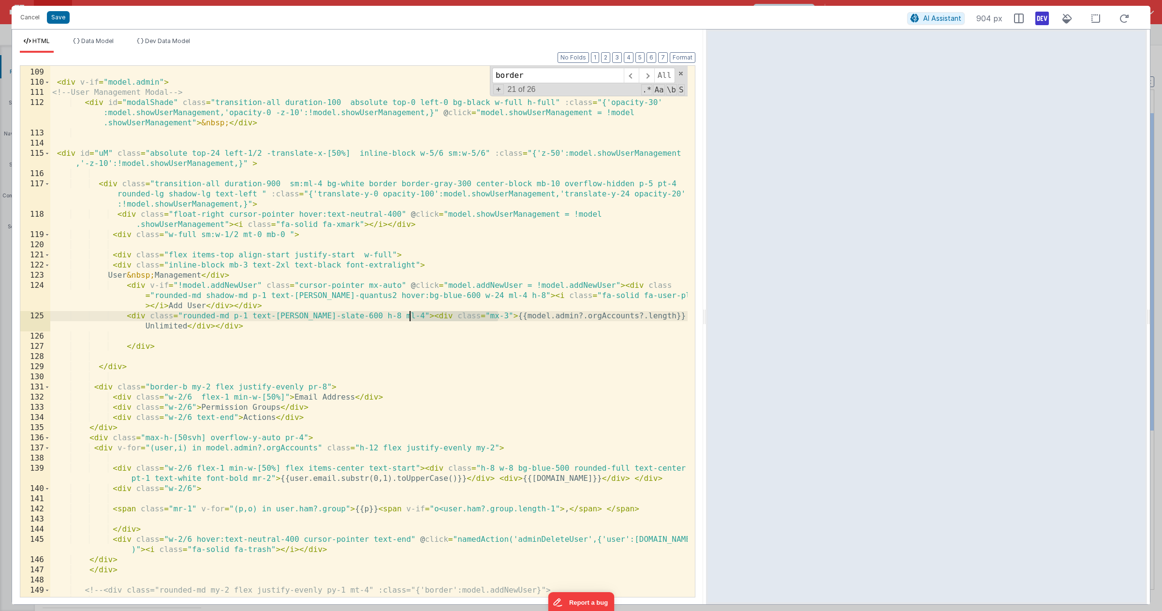
drag, startPoint x: 497, startPoint y: 315, endPoint x: 411, endPoint y: 315, distance: 86.1
click at [411, 315] on div "</ div > < div v-if = "model.admin" > <!-- User Management Modal --> < div id =…" at bounding box center [368, 332] width 637 height 551
drag, startPoint x: 661, startPoint y: 317, endPoint x: 635, endPoint y: 318, distance: 26.1
click at [635, 318] on div "</ div > < div v-if = "model.admin" > <!-- User Management Modal --> < div id =…" at bounding box center [368, 332] width 637 height 551
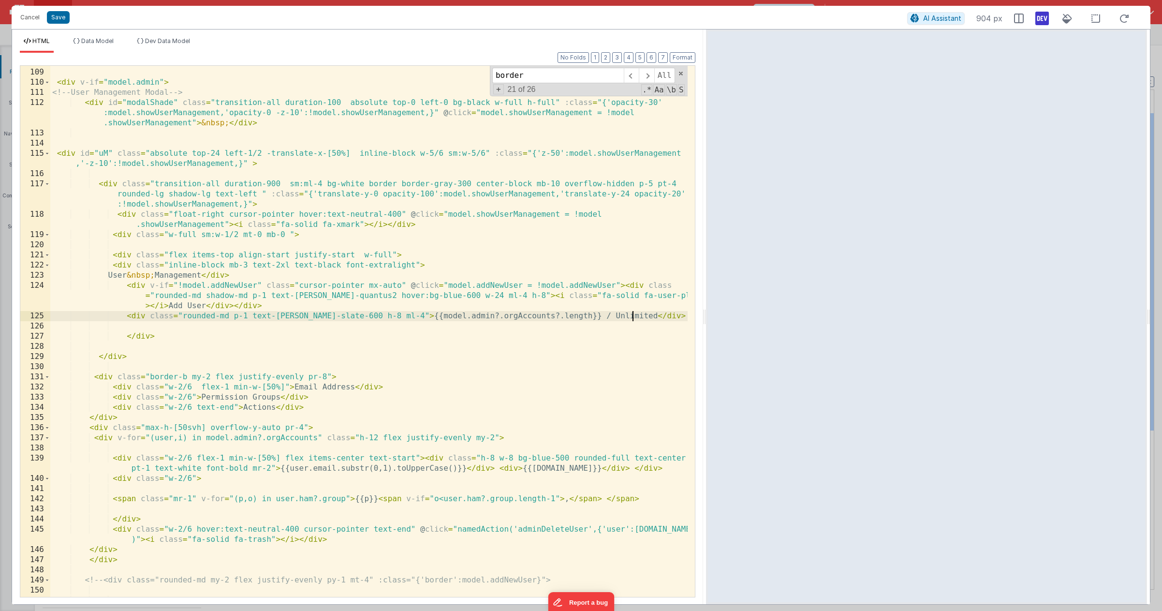
click at [364, 313] on div "</ div > < div v-if = "model.admin" > <!-- User Management Modal --> < div id =…" at bounding box center [368, 332] width 637 height 551
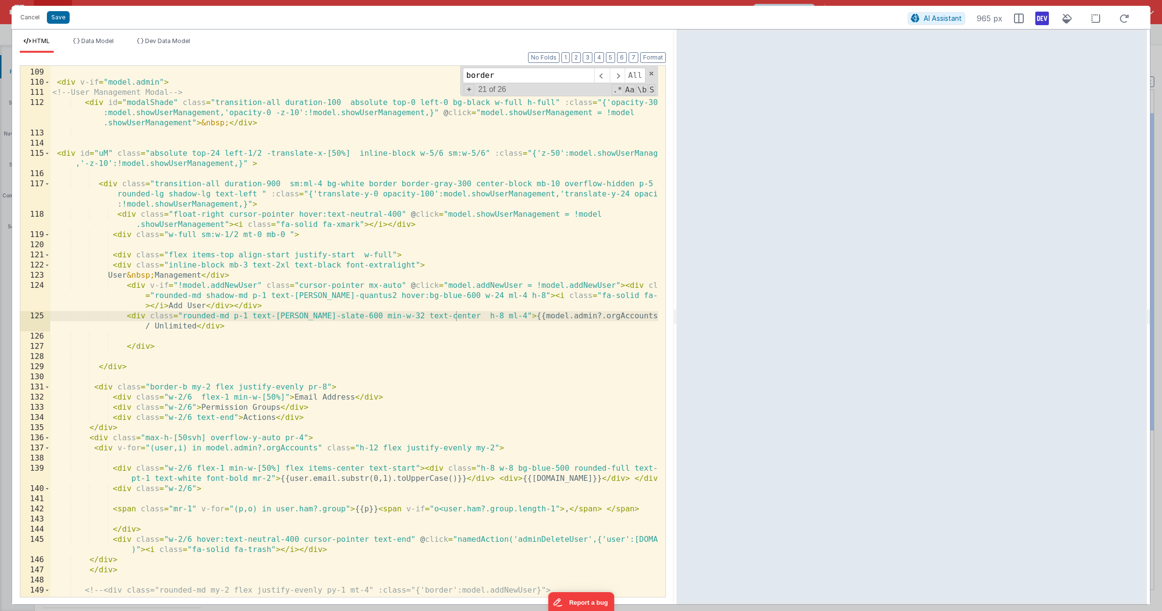
drag, startPoint x: 705, startPoint y: 316, endPoint x: 678, endPoint y: 373, distance: 63.2
click at [678, 373] on html "Cancel Save AI Assistant 965 px HTML Data Model Dev Data Model Format 7 6 5 4 3…" at bounding box center [581, 305] width 1162 height 611
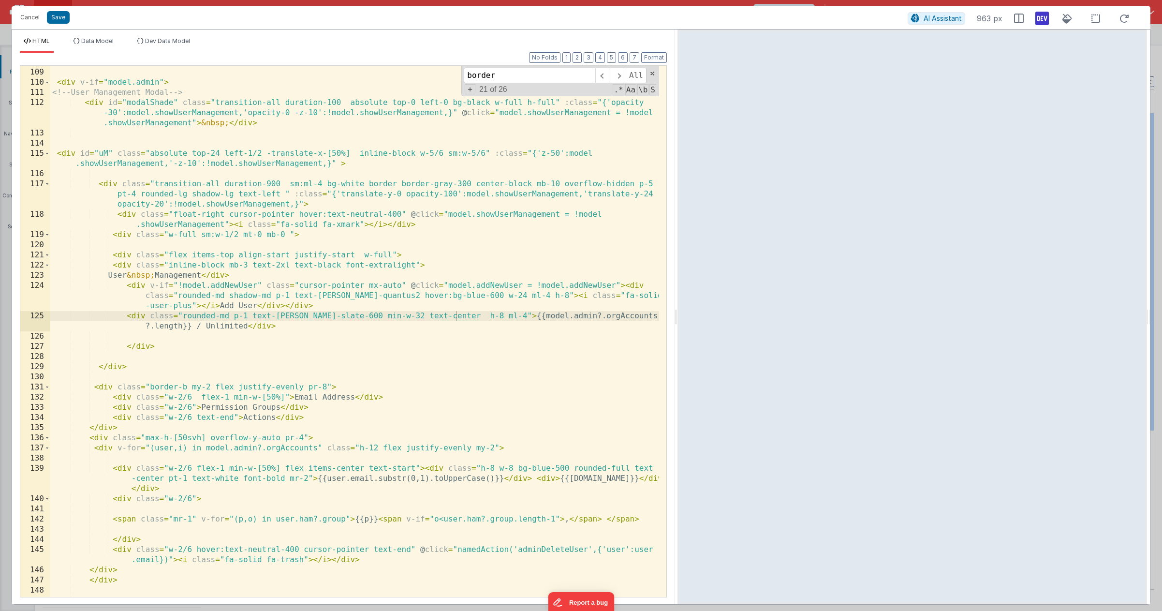
scroll to position [1359, 0]
click at [343, 152] on div "</ div > < div v-if = "model.admin" > <!-- User Management Modal --> < div id =…" at bounding box center [354, 332] width 609 height 551
click at [351, 152] on div "</ div > < div v-if = "model.admin" > <!-- User Management Modal --> < div id =…" at bounding box center [354, 332] width 609 height 551
click at [437, 153] on div "</ div > < div v-if = "model.admin" > <!-- User Management Modal --> < div id =…" at bounding box center [354, 332] width 609 height 551
click at [480, 153] on div "</ div > < div v-if = "model.admin" > <!-- User Management Modal --> < div id =…" at bounding box center [354, 332] width 609 height 551
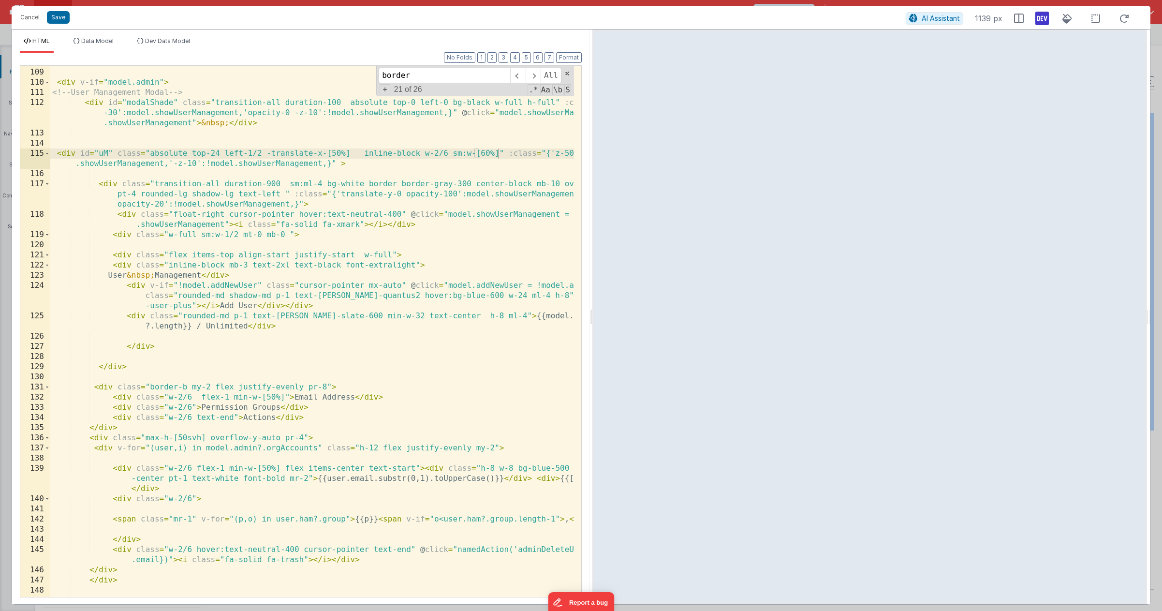
drag, startPoint x: 676, startPoint y: 316, endPoint x: 585, endPoint y: 321, distance: 91.1
click at [586, 321] on html "Cancel Save AI Assistant 1139 px HTML Data Model Dev Data Model Format 7 6 5 4 …" at bounding box center [581, 305] width 1162 height 611
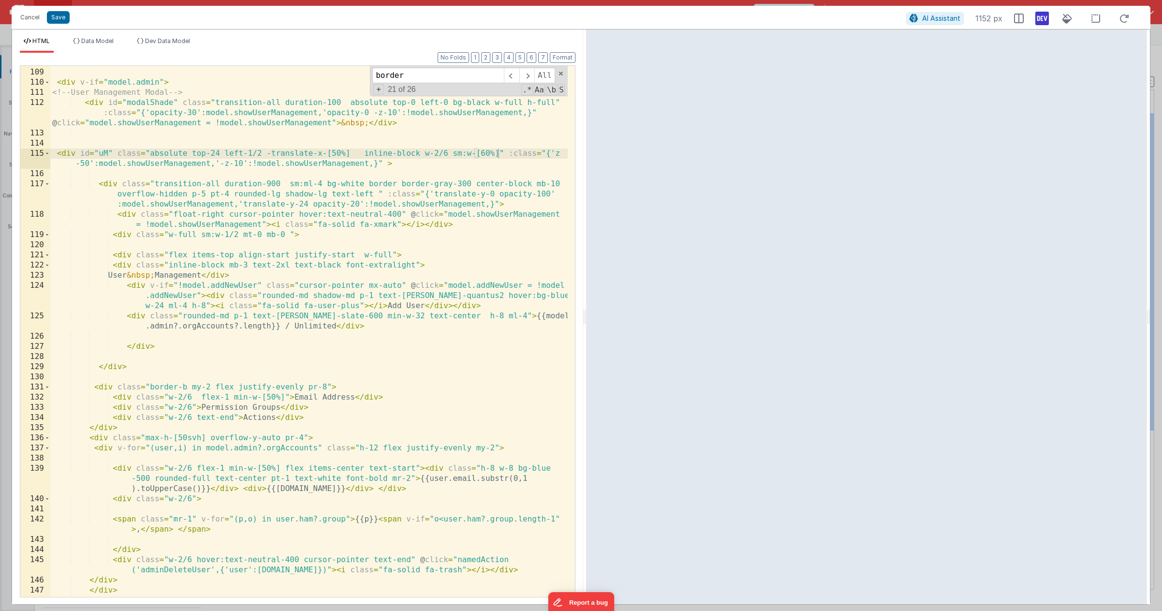
scroll to position [1441, 0]
click at [490, 201] on div "</ div > < div v-if = "model.admin" > <!-- User Management Modal --> < div id =…" at bounding box center [308, 332] width 517 height 551
drag, startPoint x: 447, startPoint y: 153, endPoint x: 435, endPoint y: 154, distance: 12.6
click at [435, 154] on div "</ div > < div v-if = "model.admin" > <!-- User Management Modal --> < div id =…" at bounding box center [308, 332] width 517 height 551
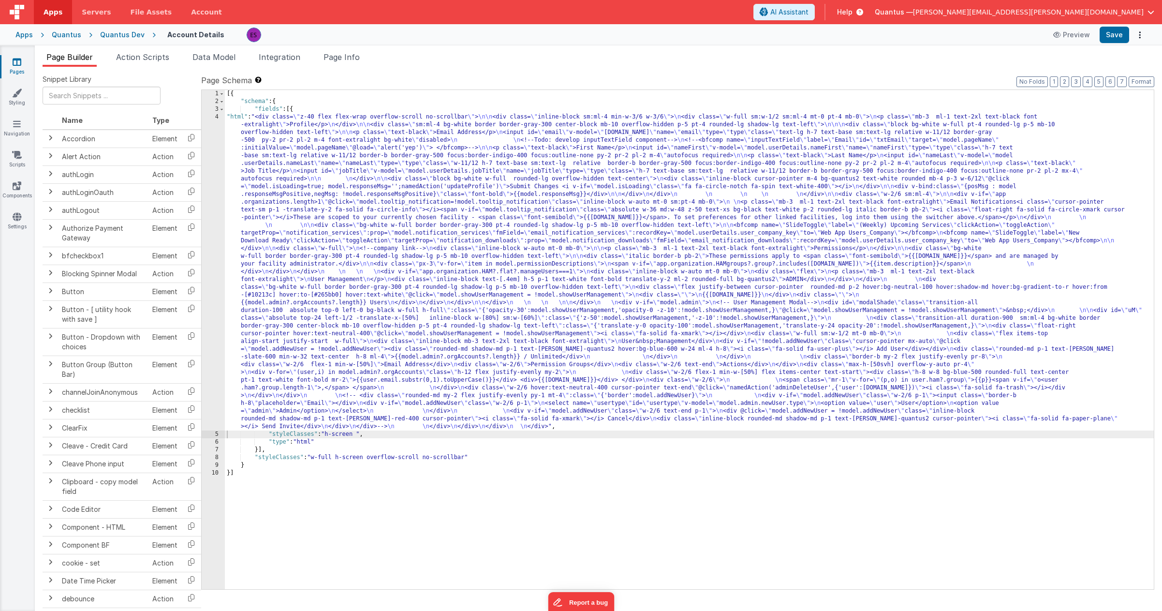
click at [366, 203] on div "[{ "schema" : { "fields" : [{ "html" : "<div class= \" z-40 flex flex-wrap over…" at bounding box center [689, 347] width 929 height 515
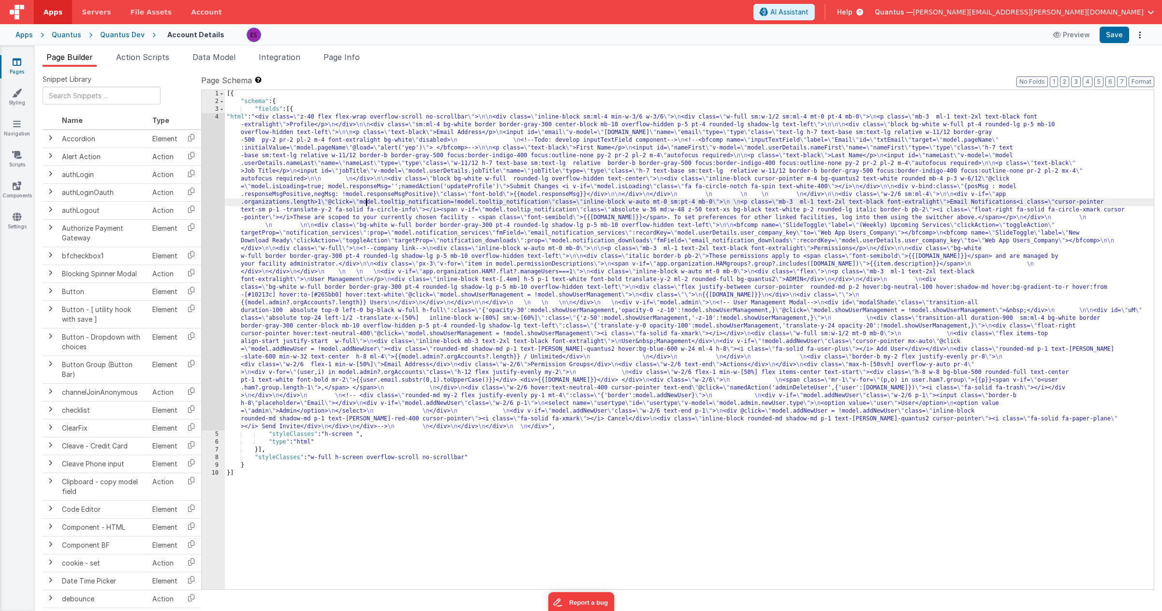
click at [211, 255] on div "4" at bounding box center [213, 271] width 23 height 317
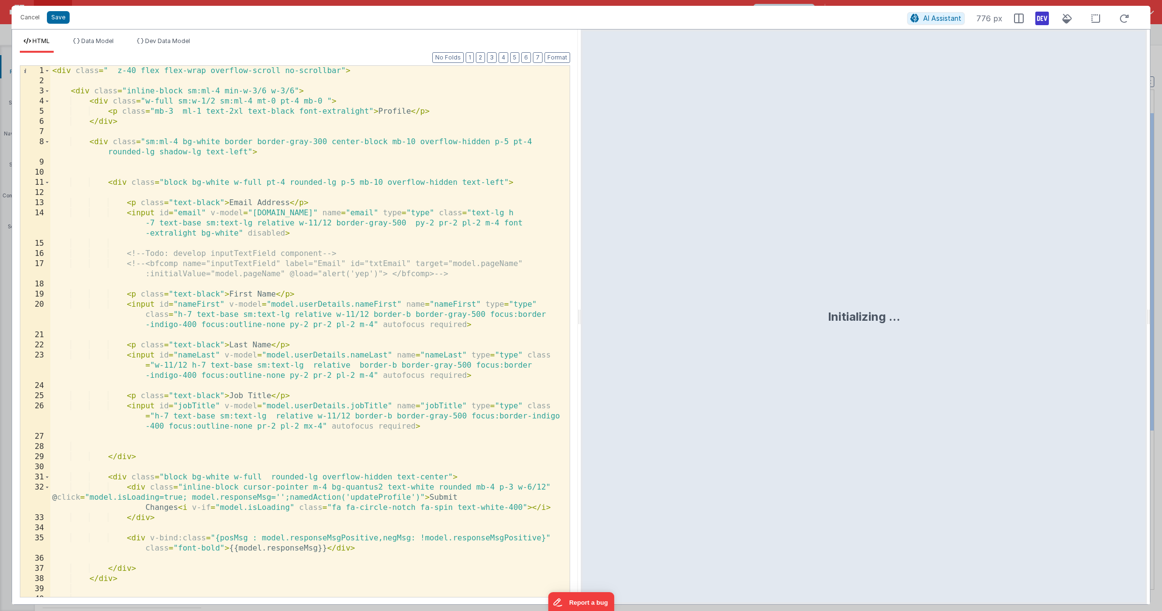
click at [300, 294] on div "< div class = " z-40 flex flex-wrap overflow-scroll no-scrollbar" > < div class…" at bounding box center [306, 341] width 512 height 551
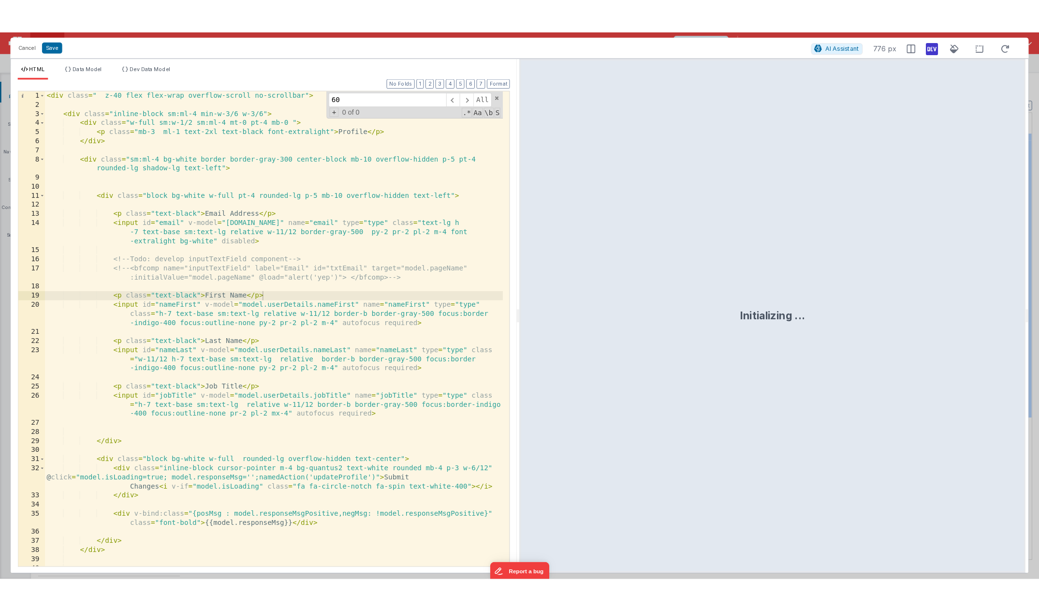
scroll to position [1268, 0]
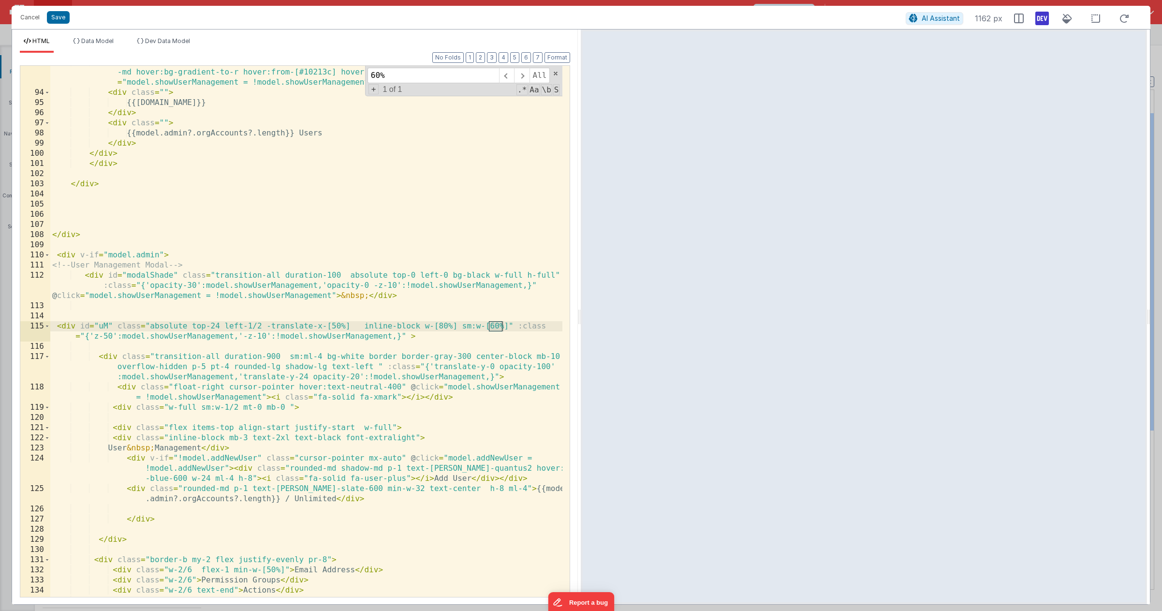
type input "60%"
click at [509, 325] on div "< div class = "flex justify-between cursor-pointer rounded-md p-2 hover:bg-neut…" at bounding box center [306, 343] width 512 height 572
drag, startPoint x: 511, startPoint y: 325, endPoint x: 522, endPoint y: 325, distance: 10.7
click at [522, 325] on div "< div class = "flex justify-between cursor-pointer rounded-md p-2 hover:bg-neut…" at bounding box center [306, 343] width 512 height 572
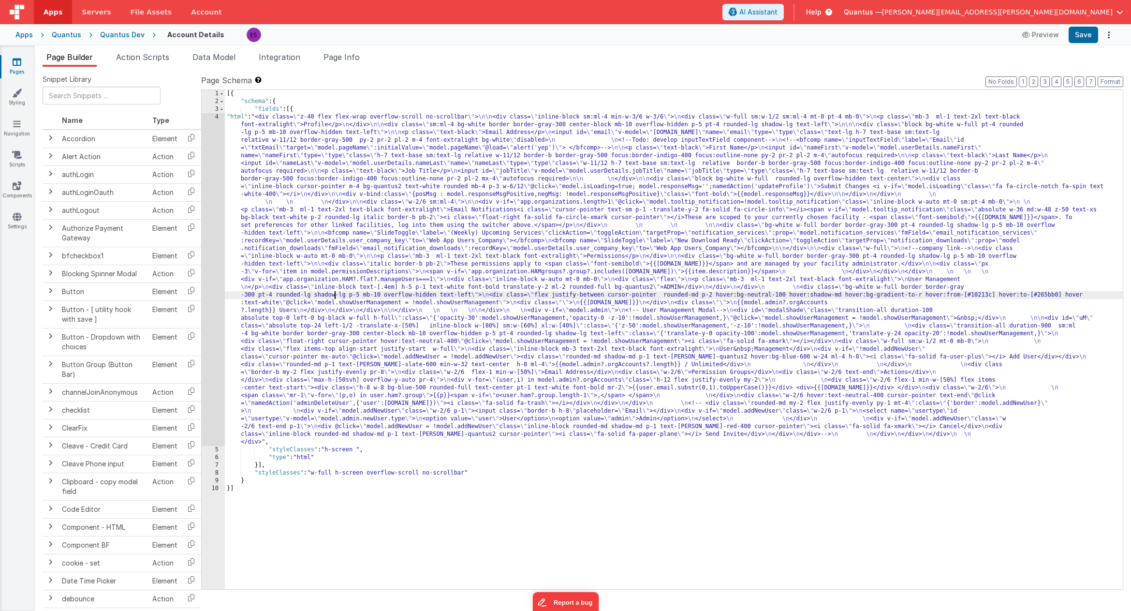
click at [335, 292] on div "[{ "schema" : { "fields" : [{ "html" : "<div class= \" z-40 flex flex-wrap over…" at bounding box center [674, 347] width 898 height 515
drag, startPoint x: 486, startPoint y: 326, endPoint x: 492, endPoint y: 326, distance: 6.3
click at [492, 326] on div "[{ "schema" : { "fields" : [{ "html" : "<div class= \" z-40 flex flex-wrap over…" at bounding box center [674, 347] width 898 height 515
click at [538, 326] on div "[{ "schema" : { "fields" : [{ "html" : "<div class= \" z-40 flex flex-wrap over…" at bounding box center [674, 347] width 898 height 515
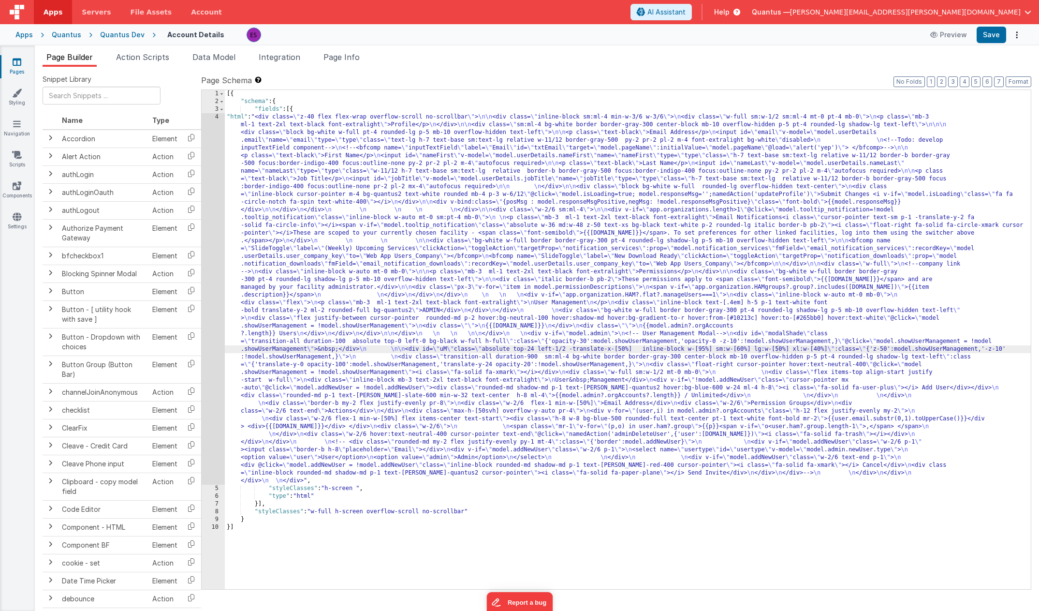
click at [305, 295] on div "[{ "schema" : { "fields" : [{ "html" : "<div class= \" z-40 flex flex-wrap over…" at bounding box center [628, 347] width 806 height 515
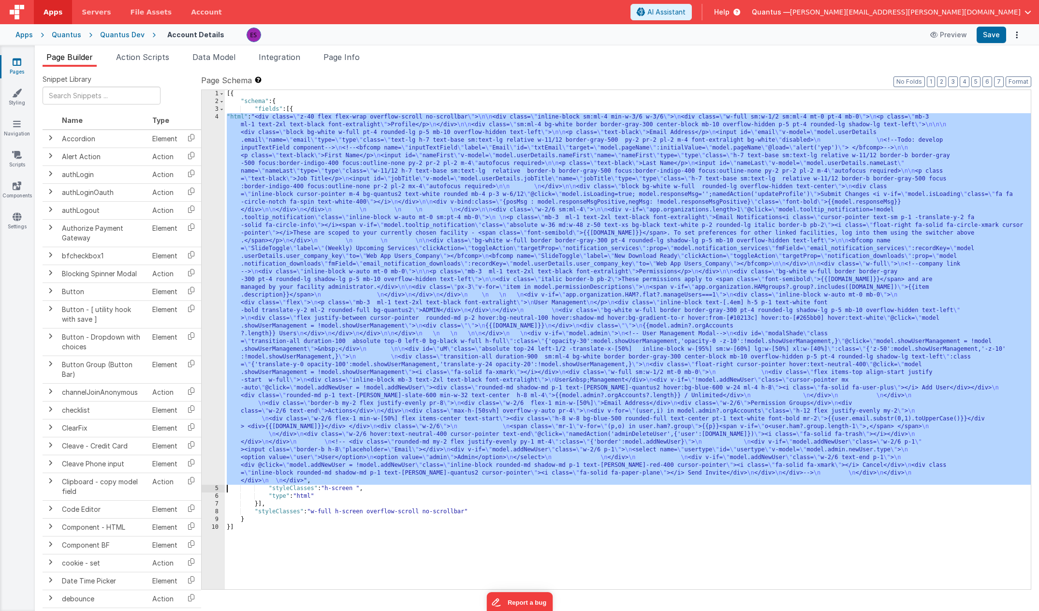
click at [210, 380] on div "4" at bounding box center [213, 298] width 23 height 371
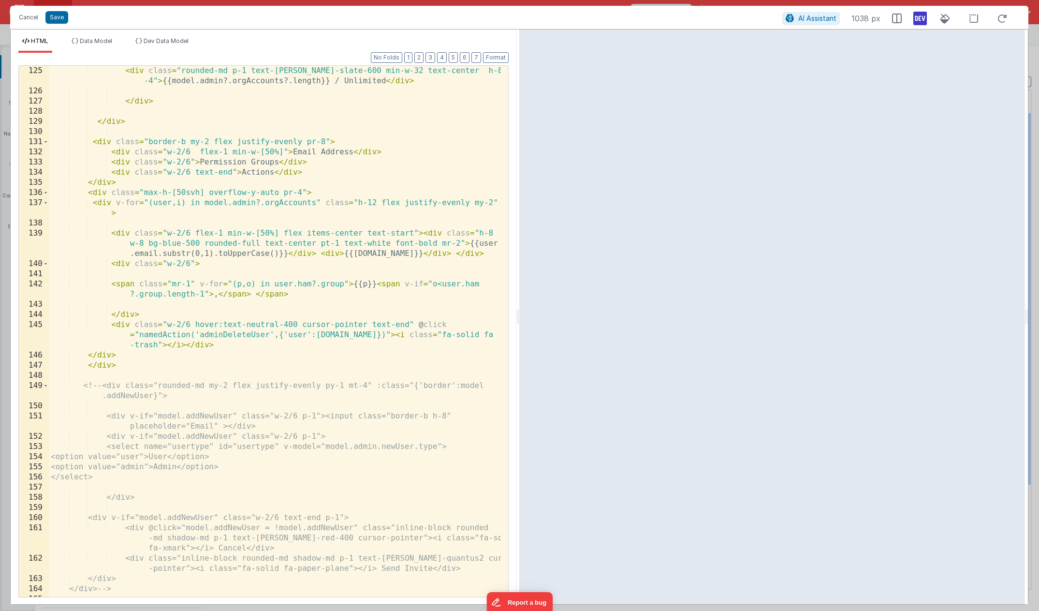
scroll to position [1721, 0]
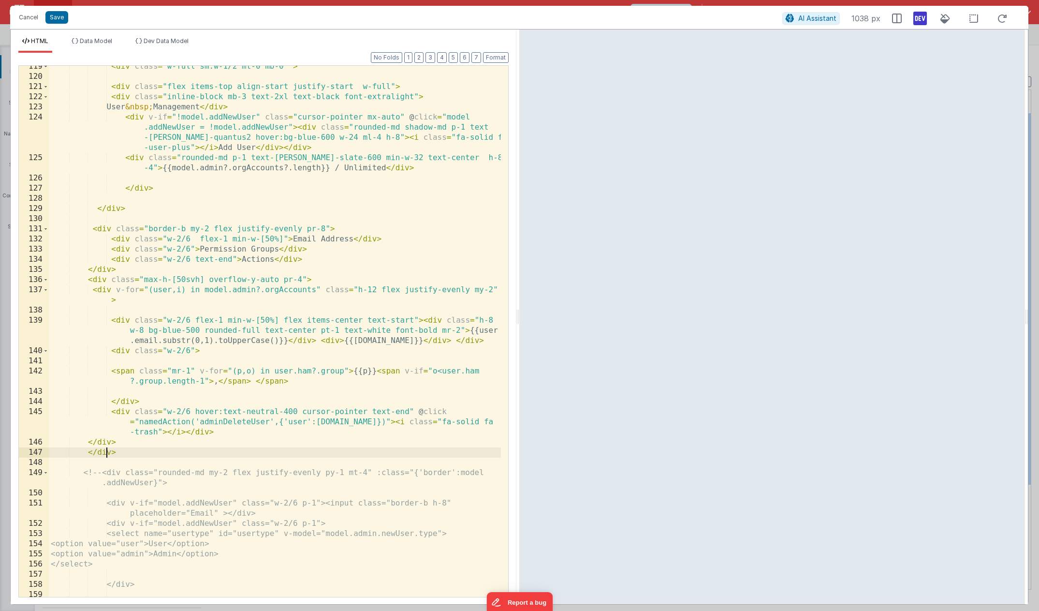
click at [104, 455] on div "< div class = "w-full sm:w-1/2 mt-0 mb-0 " > < div class = "flex items-top alig…" at bounding box center [275, 336] width 452 height 551
click at [122, 443] on div "< div class = "w-full sm:w-1/2 mt-0 mb-0 " > < div class = "flex items-top alig…" at bounding box center [275, 336] width 452 height 551
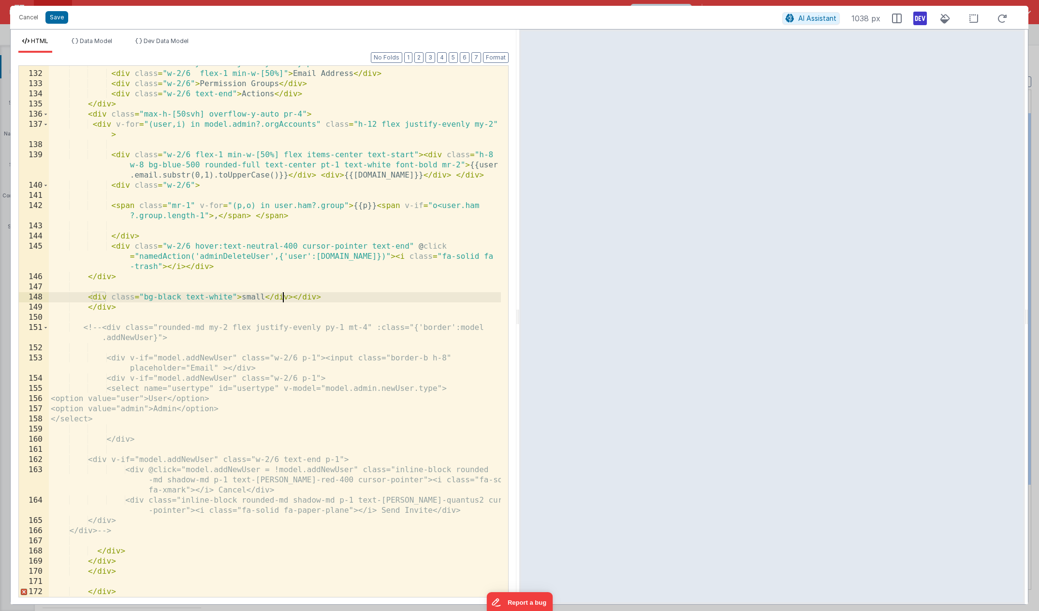
scroll to position [1886, 0]
drag, startPoint x: 294, startPoint y: 297, endPoint x: 325, endPoint y: 295, distance: 31.5
click at [325, 295] on div "< div class = "border-b my-2 flex justify-evenly pr-8" > < div class = "w-2/6 f…" at bounding box center [275, 334] width 452 height 551
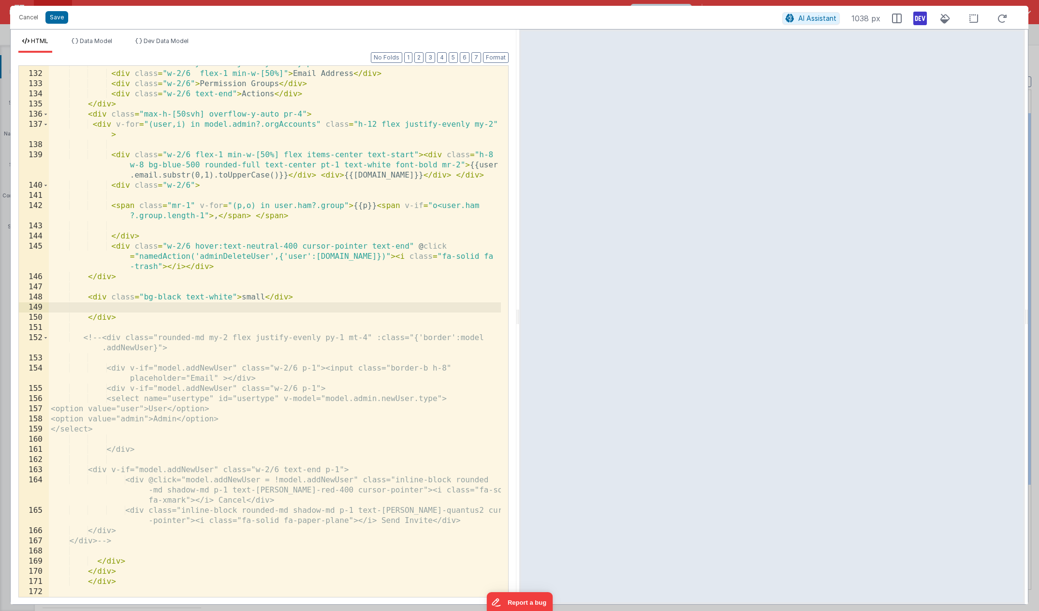
paste textarea
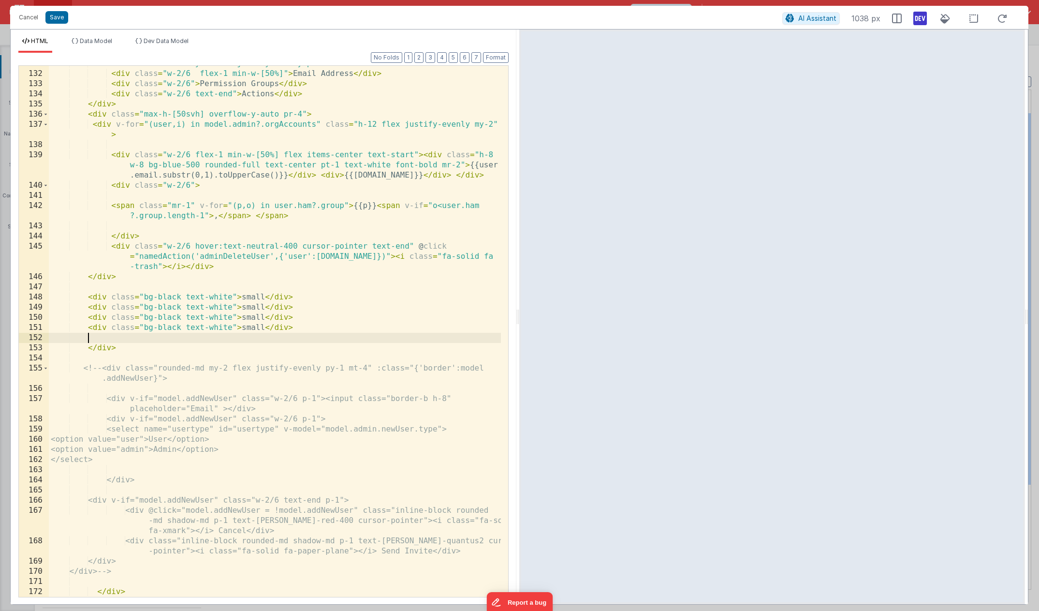
click at [252, 309] on div "< div class = "border-b my-2 flex justify-evenly pr-8" > < div class = "w-2/6 f…" at bounding box center [275, 334] width 452 height 551
click at [233, 325] on div "< div class = "border-b my-2 flex justify-evenly pr-8" > < div class = "w-2/6 f…" at bounding box center [275, 334] width 452 height 551
drag, startPoint x: 232, startPoint y: 326, endPoint x: 321, endPoint y: 325, distance: 88.5
click at [321, 325] on div "< div class = "border-b my-2 flex justify-evenly pr-8" > < div class = "w-2/6 f…" at bounding box center [275, 334] width 452 height 551
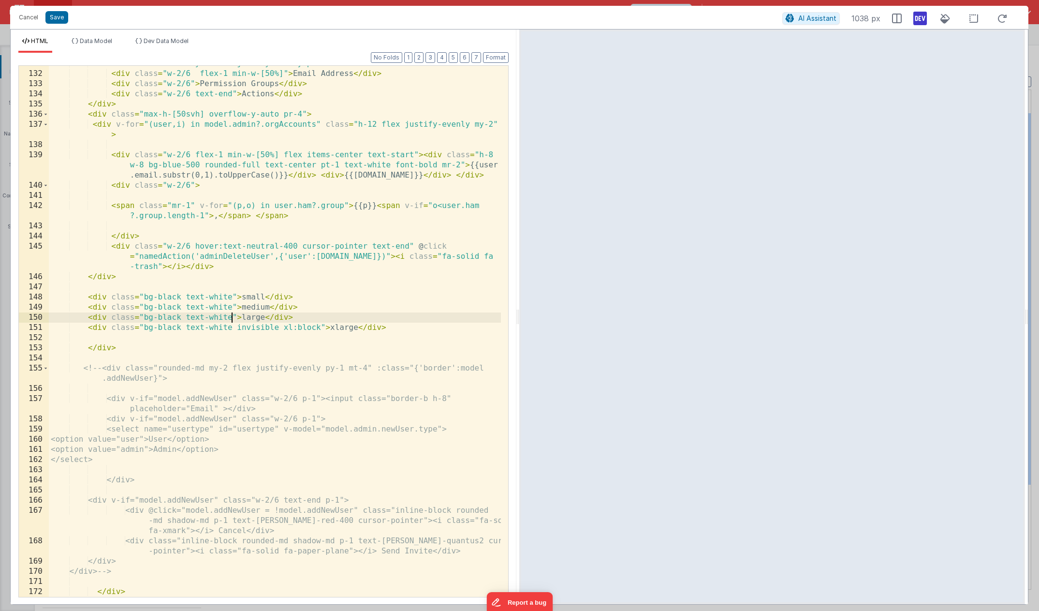
click at [232, 315] on div "< div class = "border-b my-2 flex justify-evenly pr-8" > < div class = "w-2/6 f…" at bounding box center [275, 334] width 452 height 551
click at [232, 305] on div "< div class = "border-b my-2 flex justify-evenly pr-8" > < div class = "w-2/6 f…" at bounding box center [275, 334] width 452 height 551
click at [231, 295] on div "< div class = "border-b my-2 flex justify-evenly pr-8" > < div class = "w-2/6 f…" at bounding box center [275, 334] width 452 height 551
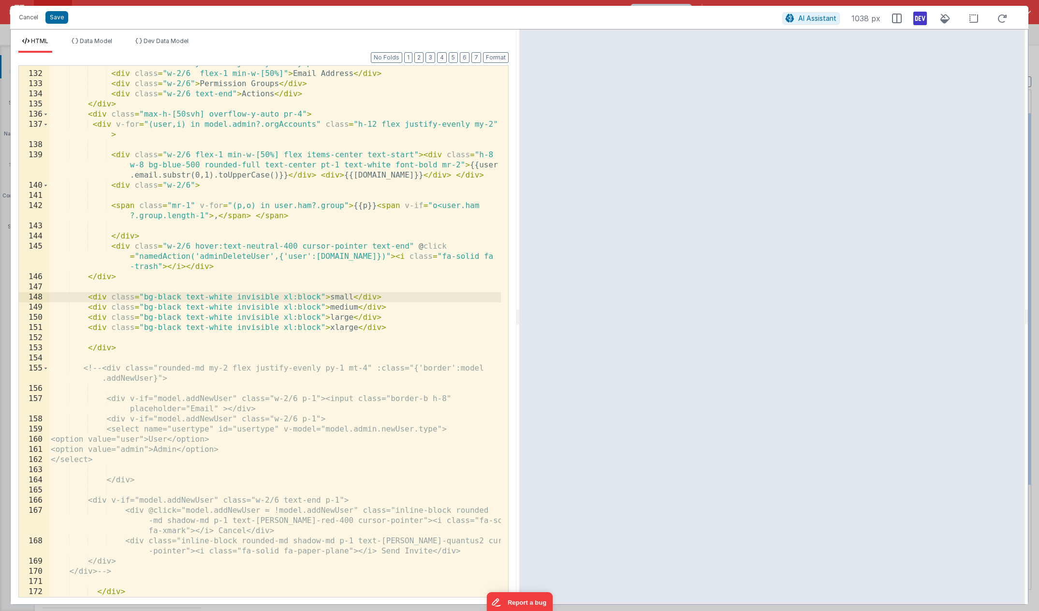
click at [291, 299] on div "< div class = "border-b my-2 flex justify-evenly pr-8" > < div class = "w-2/6 f…" at bounding box center [275, 334] width 452 height 551
click at [265, 297] on div "< div class = "border-b my-2 flex justify-evenly pr-8" > < div class = "w-2/6 f…" at bounding box center [275, 334] width 452 height 551
click at [264, 297] on div "< div class = "border-b my-2 flex justify-evenly pr-8" > < div class = "w-2/6 f…" at bounding box center [275, 334] width 452 height 551
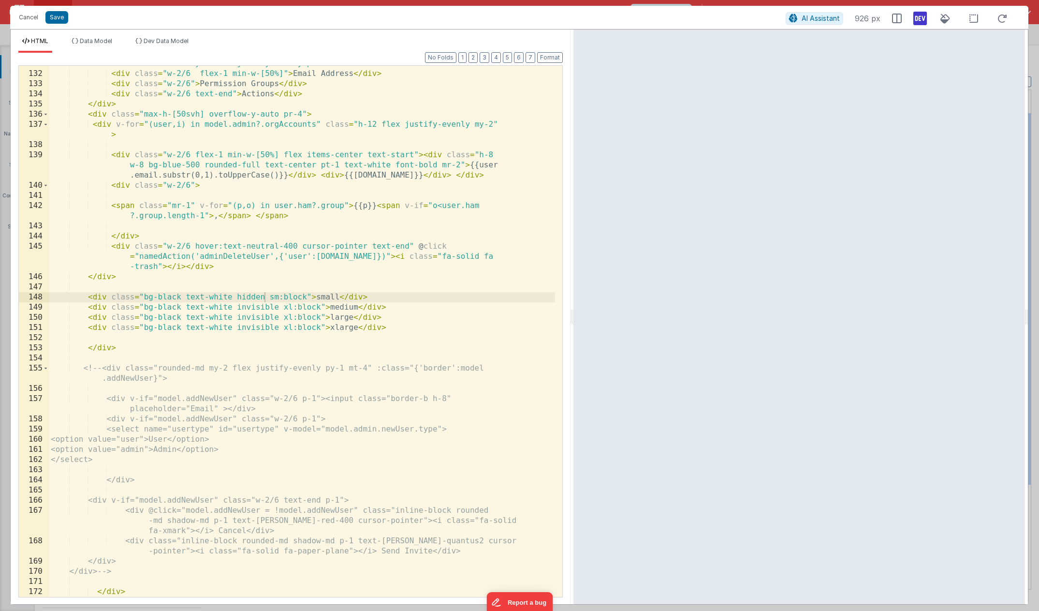
drag, startPoint x: 517, startPoint y: 317, endPoint x: 571, endPoint y: 309, distance: 54.2
click at [571, 309] on html "Cancel Save AI Assistant 926 px HTML Data Model Dev Data Model Format 7 6 5 4 3…" at bounding box center [519, 305] width 1039 height 611
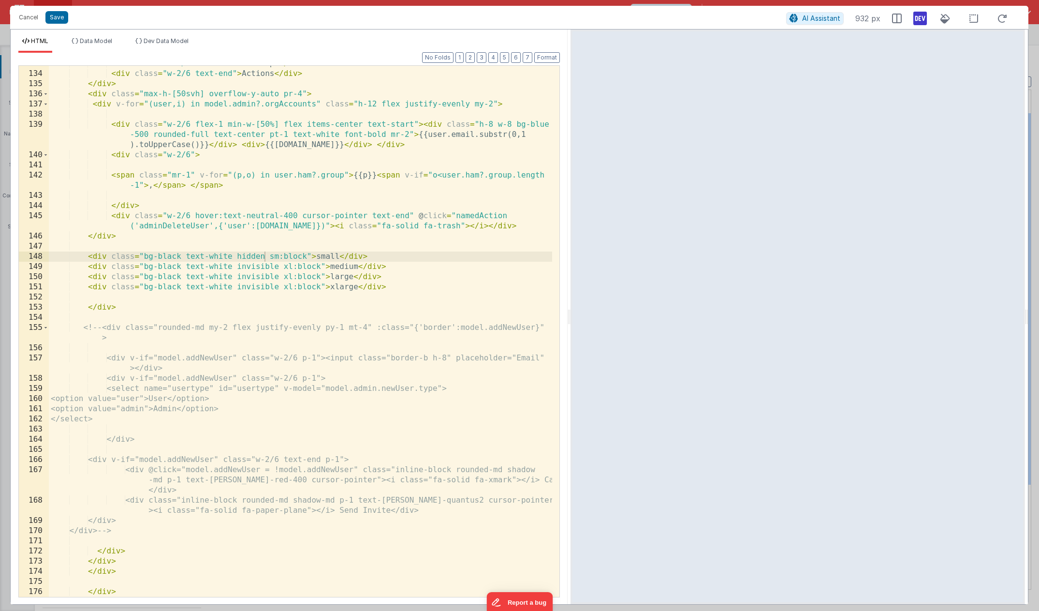
scroll to position [1805, 0]
click at [244, 253] on div "< div class = "w-2/6" > Permission Groups </ div > < div class = "w-2/6 text-en…" at bounding box center [300, 334] width 503 height 551
click at [243, 255] on div "< div class = "w-2/6" > Permission Groups </ div > < div class = "w-2/6 text-en…" at bounding box center [300, 334] width 503 height 551
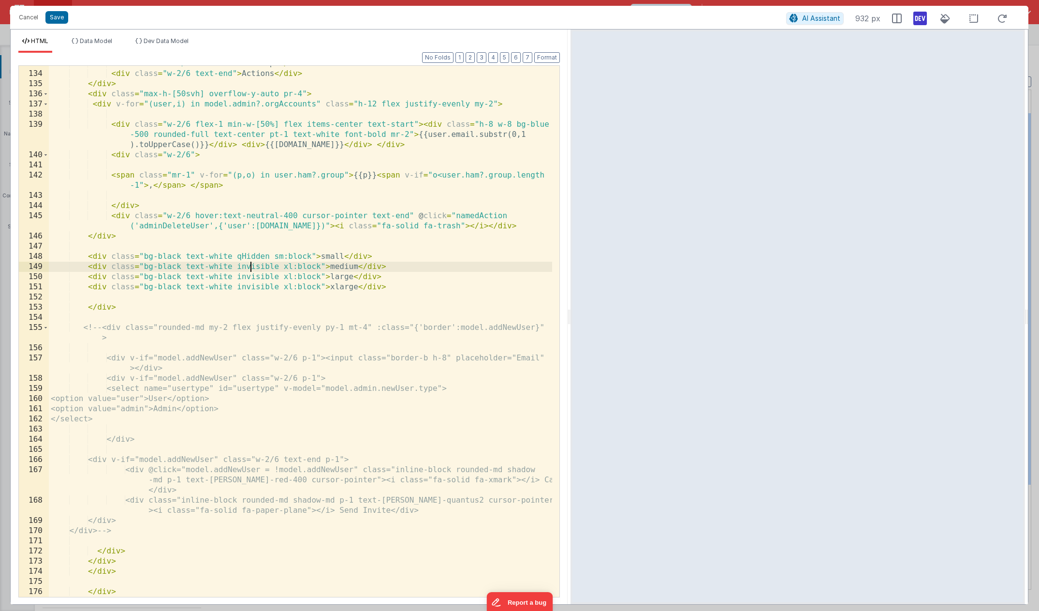
click at [251, 267] on div "< div class = "w-2/6" > Permission Groups </ div > < div class = "w-2/6 text-en…" at bounding box center [300, 334] width 503 height 551
click at [248, 278] on div "< div class = "w-2/6" > Permission Groups </ div > < div class = "w-2/6 text-en…" at bounding box center [300, 334] width 503 height 551
click at [249, 288] on div "< div class = "w-2/6" > Permission Groups </ div > < div class = "w-2/6 text-en…" at bounding box center [300, 334] width 503 height 551
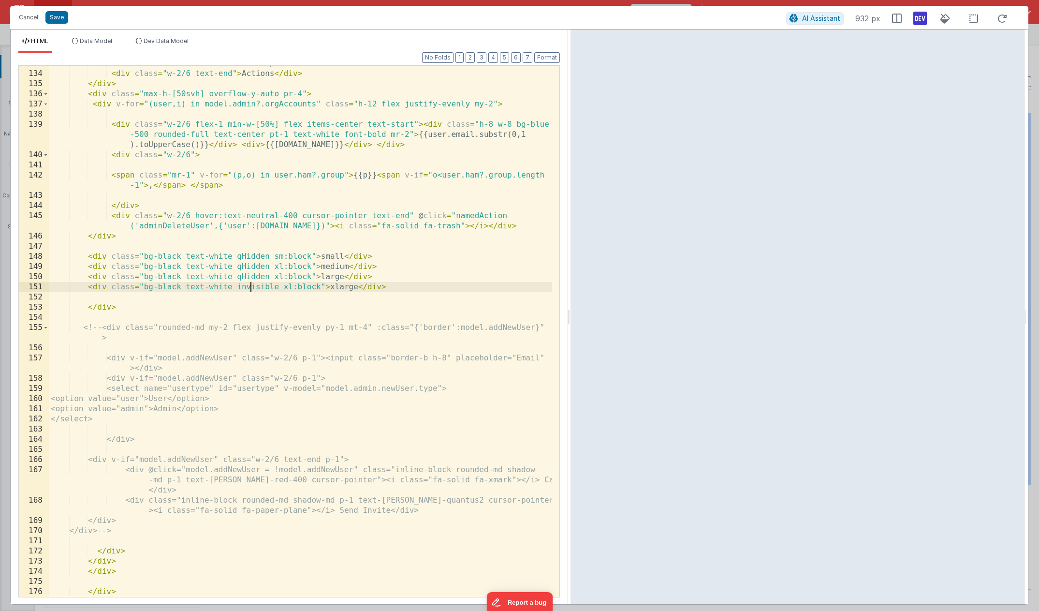
click at [249, 288] on div "< div class = "w-2/6" > Permission Groups </ div > < div class = "w-2/6 text-en…" at bounding box center [300, 334] width 503 height 551
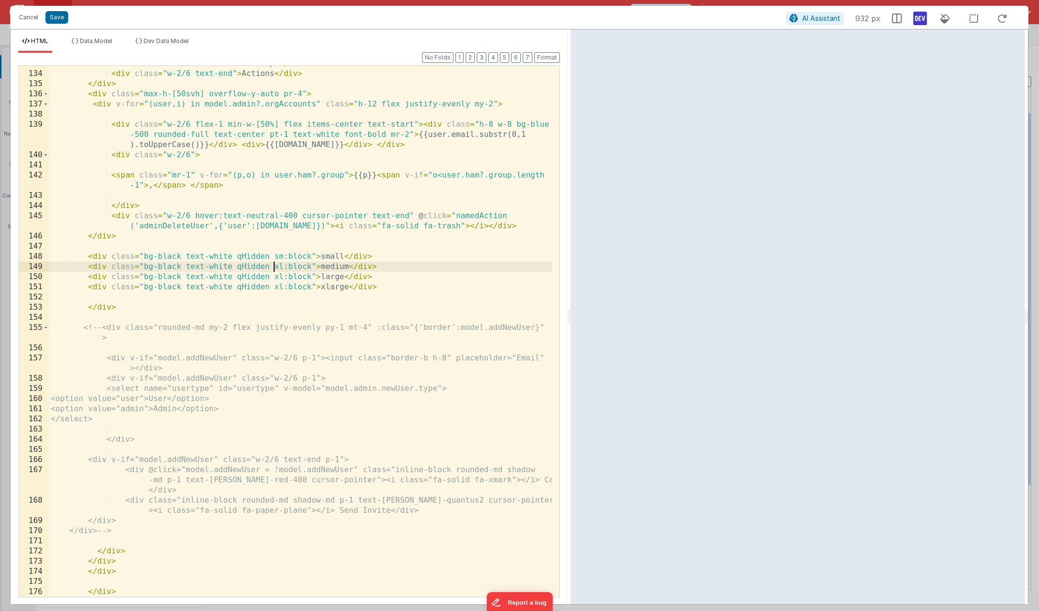
click at [276, 268] on div "< div class = "w-2/6" > Permission Groups </ div > < div class = "w-2/6 text-en…" at bounding box center [300, 334] width 503 height 551
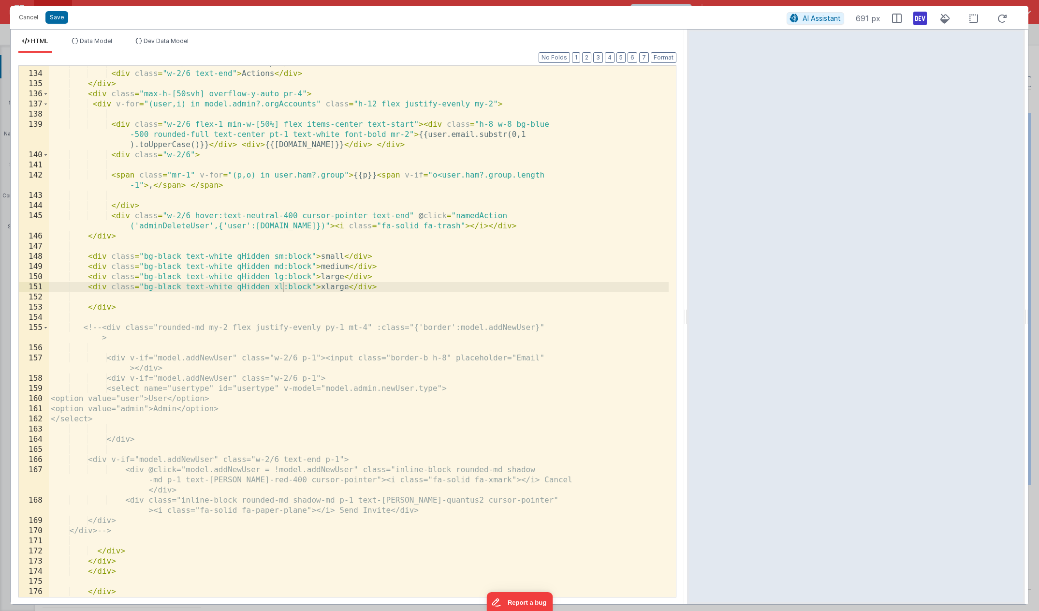
drag, startPoint x: 569, startPoint y: 301, endPoint x: 688, endPoint y: 322, distance: 120.7
click at [688, 322] on html "Cancel Save AI Assistant 691 px HTML Data Model Dev Data Model Format 7 6 5 4 3…" at bounding box center [519, 305] width 1039 height 611
click at [337, 306] on div "< div class = "w-2/6" > Permission Groups </ div > < div class = "w-2/6 text-en…" at bounding box center [359, 334] width 620 height 551
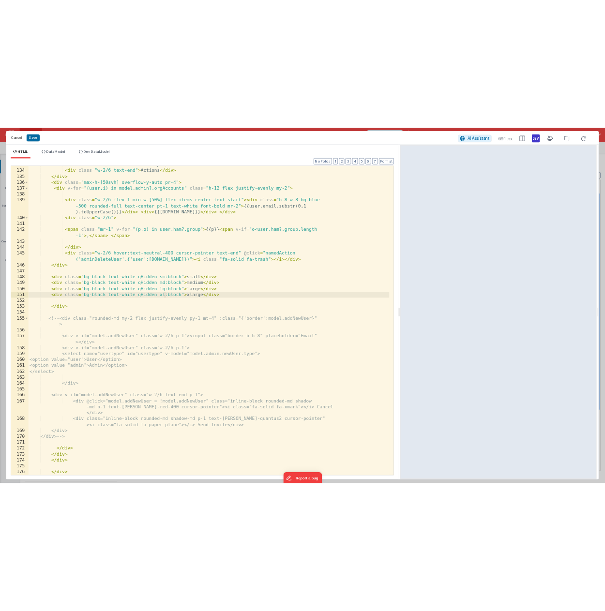
scroll to position [1663, 0]
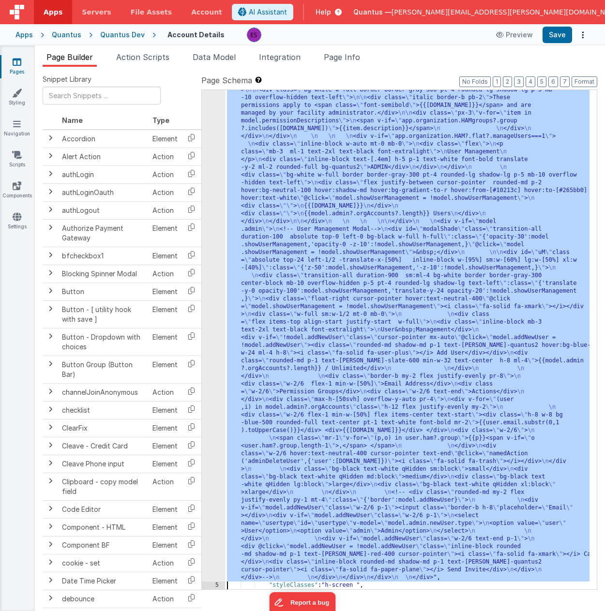
click at [212, 320] on div "4 5 6 7 8 9 10" at bounding box center [213, 401] width 23 height 1373
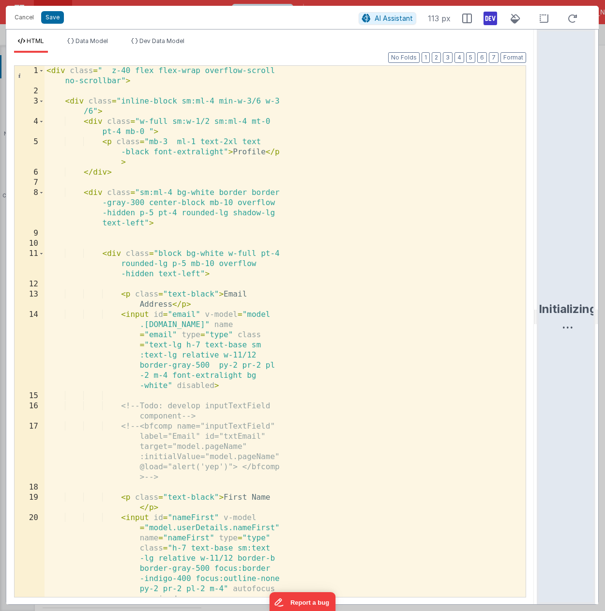
drag, startPoint x: 299, startPoint y: 314, endPoint x: 524, endPoint y: 324, distance: 225.1
click at [556, 334] on html "Cancel Save AI Assistant 113 px HTML Data Model Dev Data Model Format 7 6 5 4 3…" at bounding box center [302, 305] width 605 height 611
click at [439, 303] on div "< div class = " z-40 flex flex-wrap overflow-scroll no-scrollbar" > < div class…" at bounding box center [280, 346] width 473 height 561
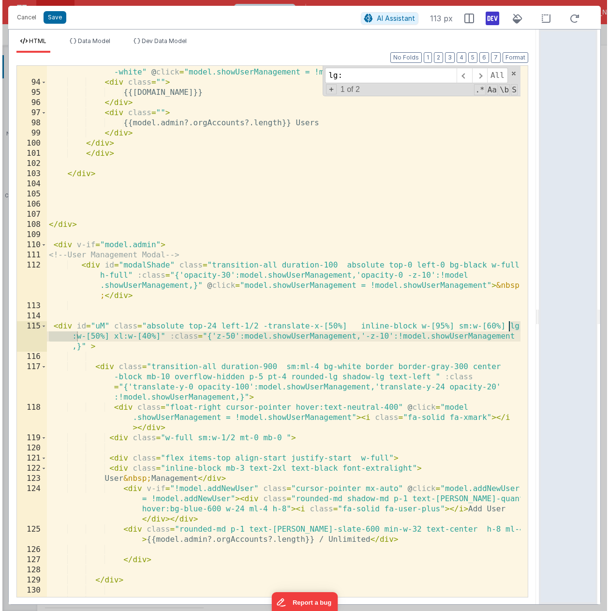
scroll to position [1309, 0]
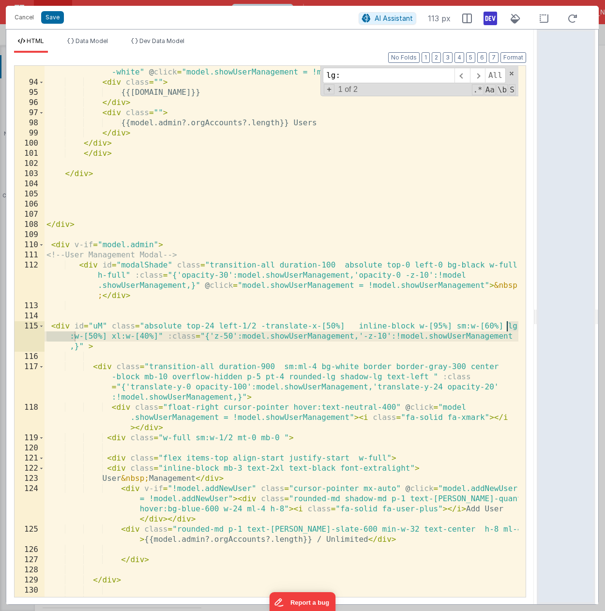
type input "lg:"
click at [92, 336] on div "< div class = "flex justify-between cursor-pointer rounded-md p-2 hover:bg-neut…" at bounding box center [280, 333] width 473 height 572
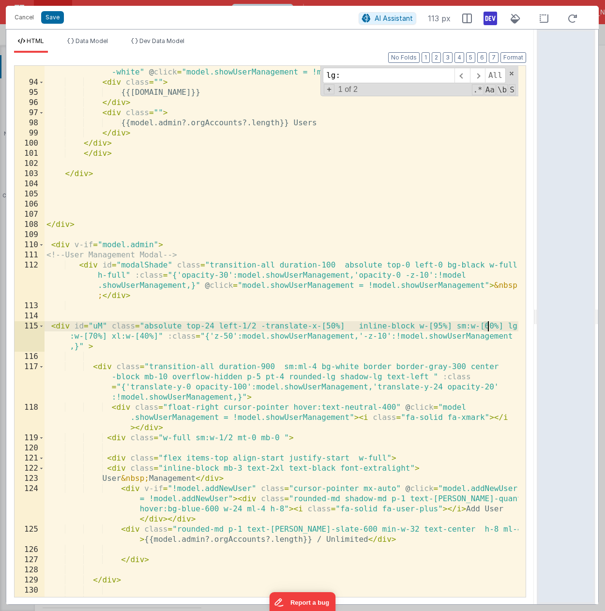
click at [488, 325] on div "< div class = "flex justify-between cursor-pointer rounded-md p-2 hover:bg-neut…" at bounding box center [280, 333] width 473 height 572
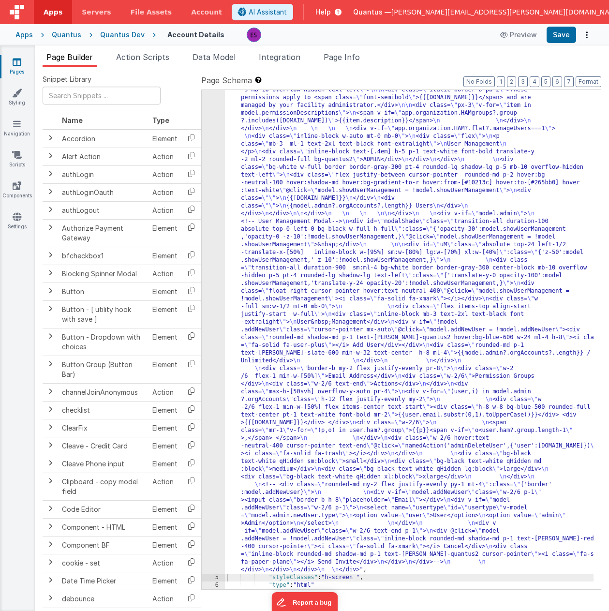
click at [240, 425] on div ""html" : "<div class= \" z-40 flex flex-wrap overflow-scroll no-scrollbar \" > …" at bounding box center [409, 398] width 369 height 1366
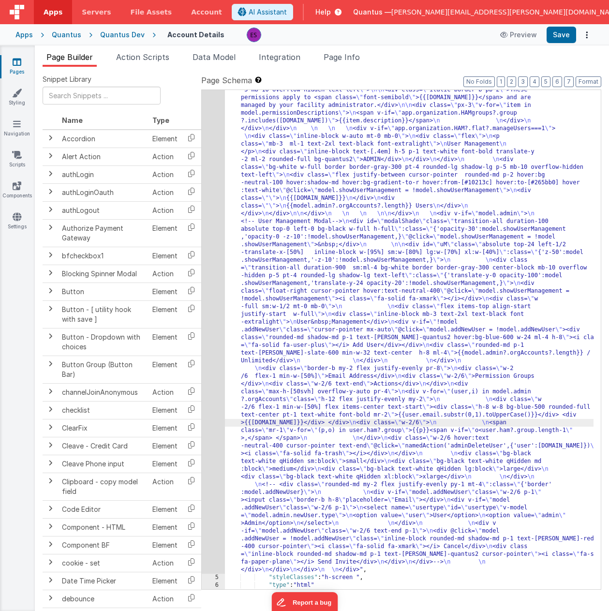
click at [211, 427] on div "4" at bounding box center [213, 144] width 23 height 859
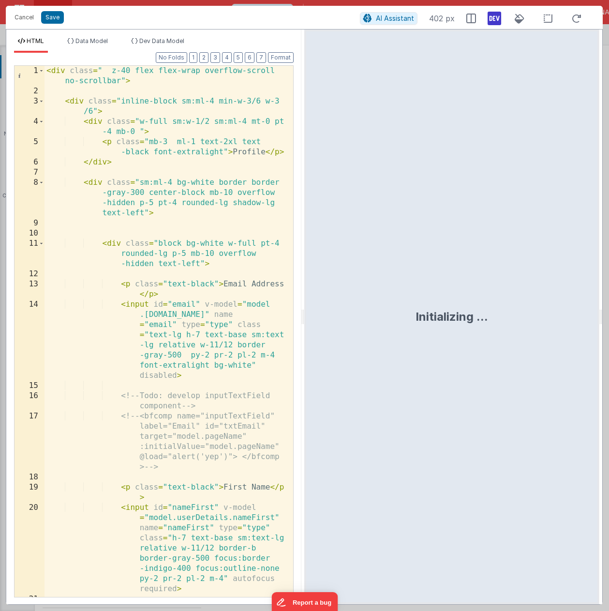
click at [211, 427] on div "< div class = " z-40 flex flex-wrap overflow-scroll no-scrollbar" > < div class…" at bounding box center [164, 346] width 241 height 561
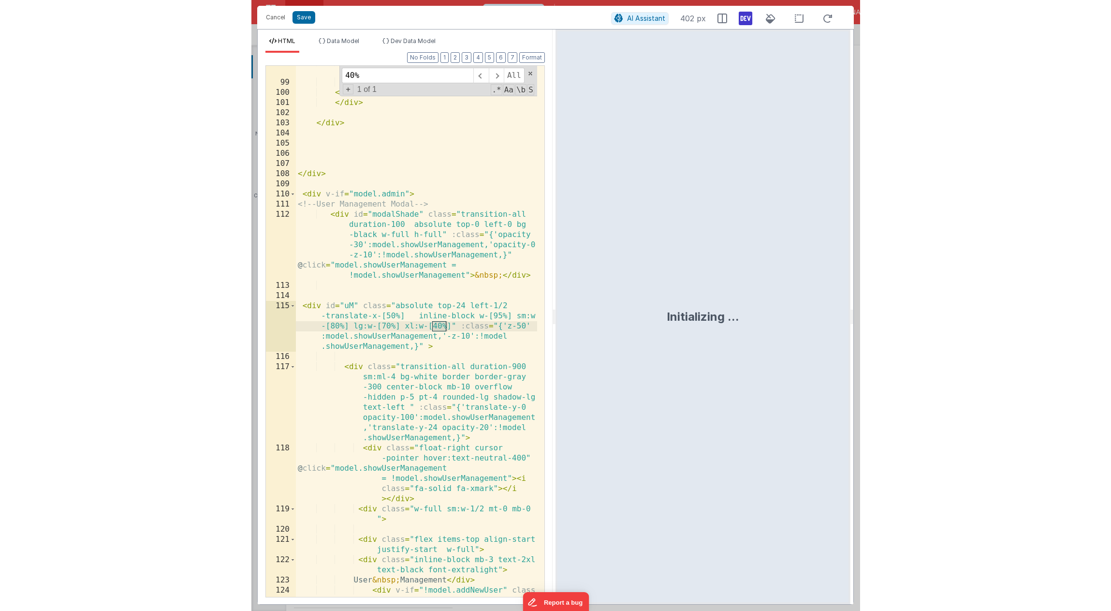
scroll to position [2314, 0]
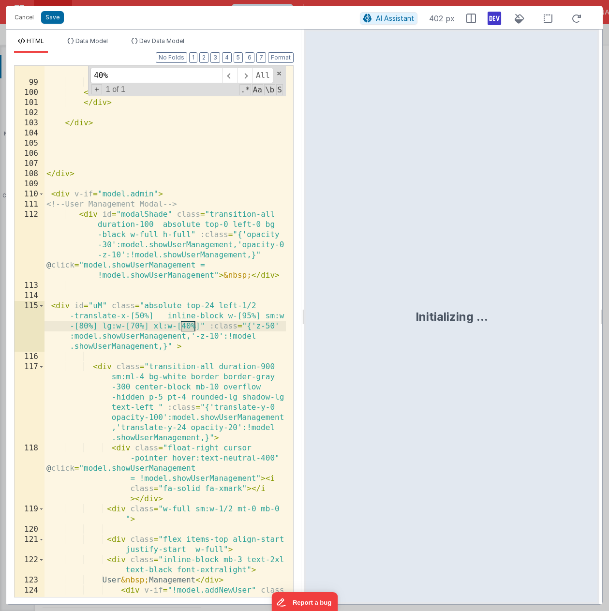
type input "40%"
click at [191, 350] on div "{{model.admin?.orgAccounts ?.length}} Users </ div > </ div > </ div > </ div >…" at bounding box center [164, 378] width 241 height 643
drag, startPoint x: 186, startPoint y: 327, endPoint x: 181, endPoint y: 325, distance: 5.4
click at [181, 325] on div "{{model.admin?.orgAccounts ?.length}} Users </ div > </ div > </ div > </ div >…" at bounding box center [164, 378] width 241 height 643
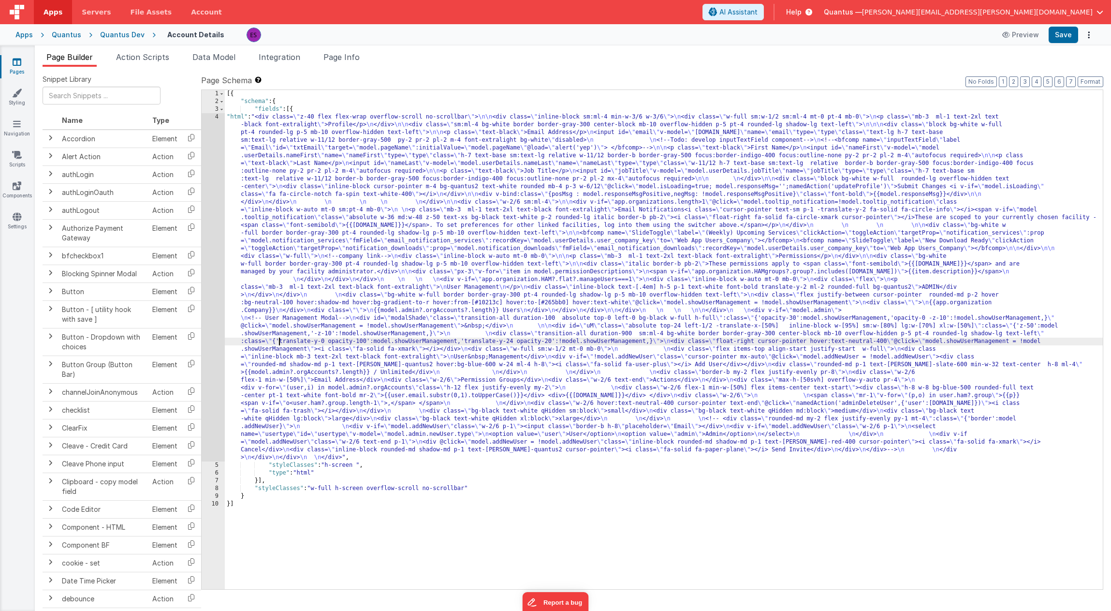
click at [280, 341] on div "[{ "schema" : { "fields" : [{ "html" : "<div class= \" z-40 flex flex-wrap over…" at bounding box center [664, 347] width 878 height 515
click at [209, 342] on div "4" at bounding box center [213, 287] width 23 height 348
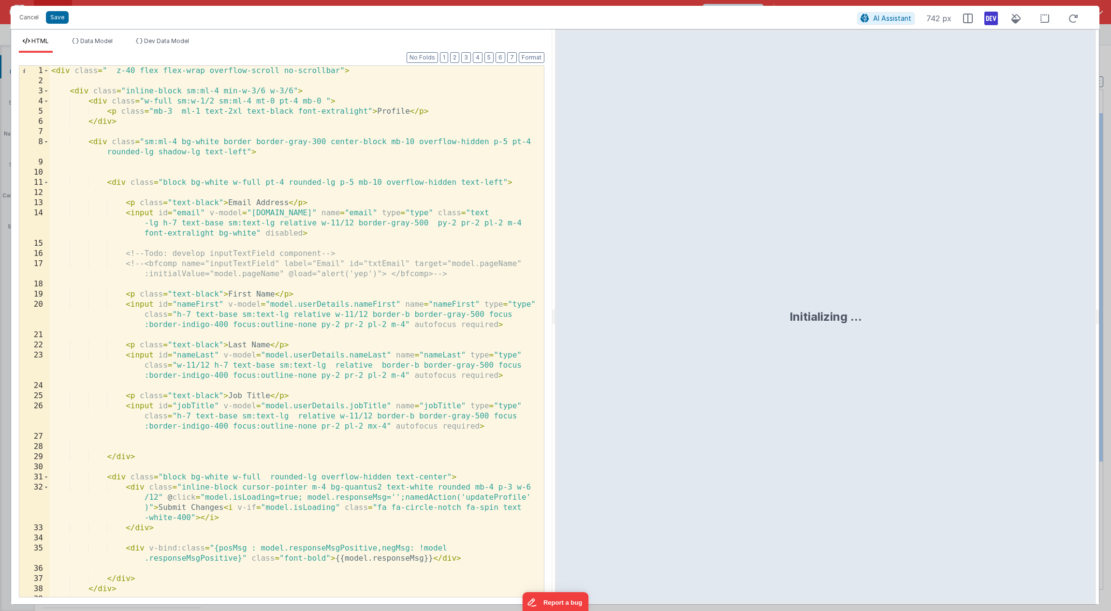
click at [230, 361] on div "< div class = " z-40 flex flex-wrap overflow-scroll no-scrollbar" > < div class…" at bounding box center [292, 341] width 487 height 551
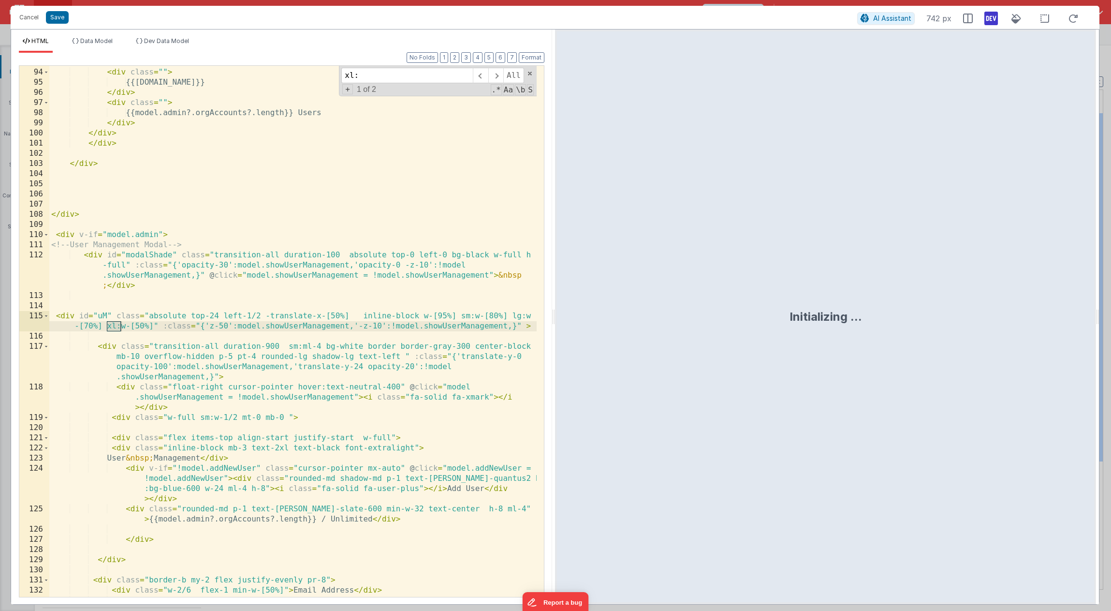
scroll to position [1309, 0]
type input "xl:"
click at [119, 328] on div "< div class = "flex justify-between cursor-pointer rounded-md p-2 hover:bg-neut…" at bounding box center [292, 323] width 487 height 572
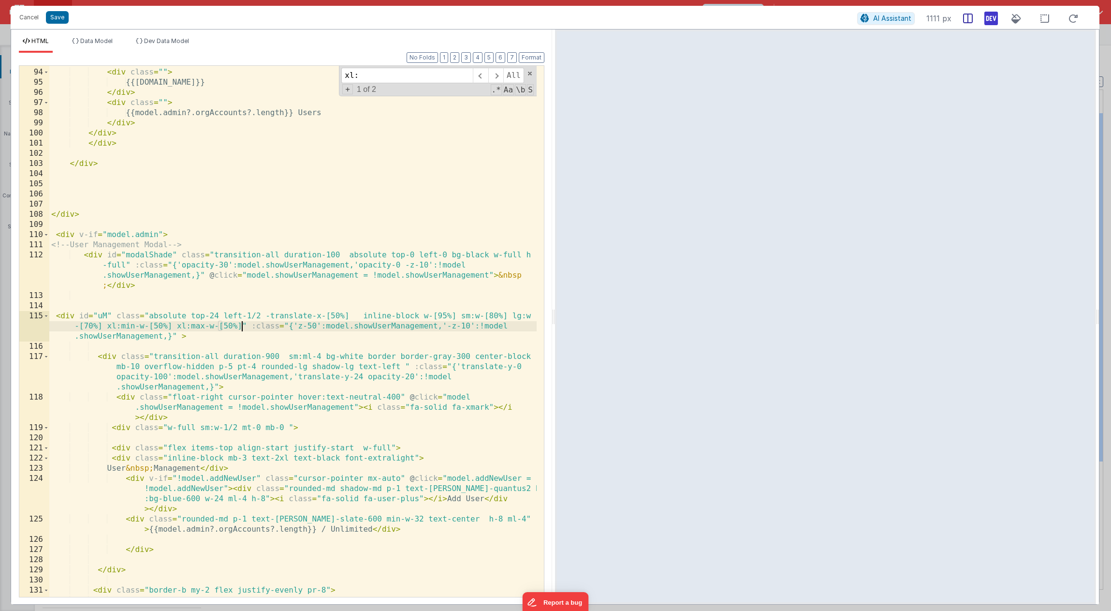
click at [966, 22] on icon at bounding box center [968, 19] width 10 height 10
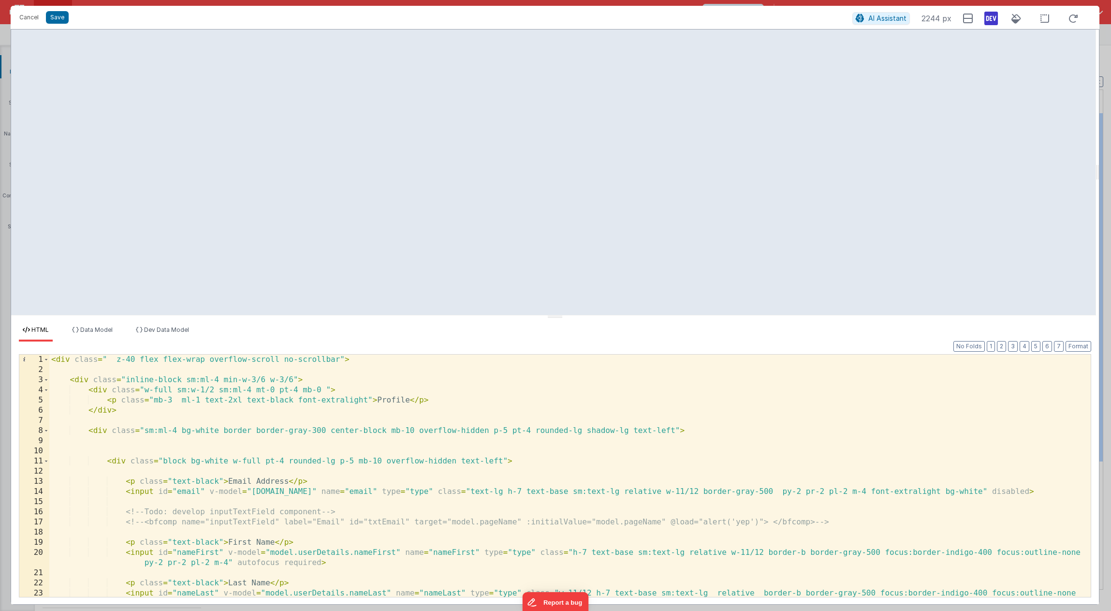
click at [468, 515] on div "< div class = " z-40 flex flex-wrap overflow-scroll no-scrollbar" > < div class…" at bounding box center [566, 490] width 1034 height 273
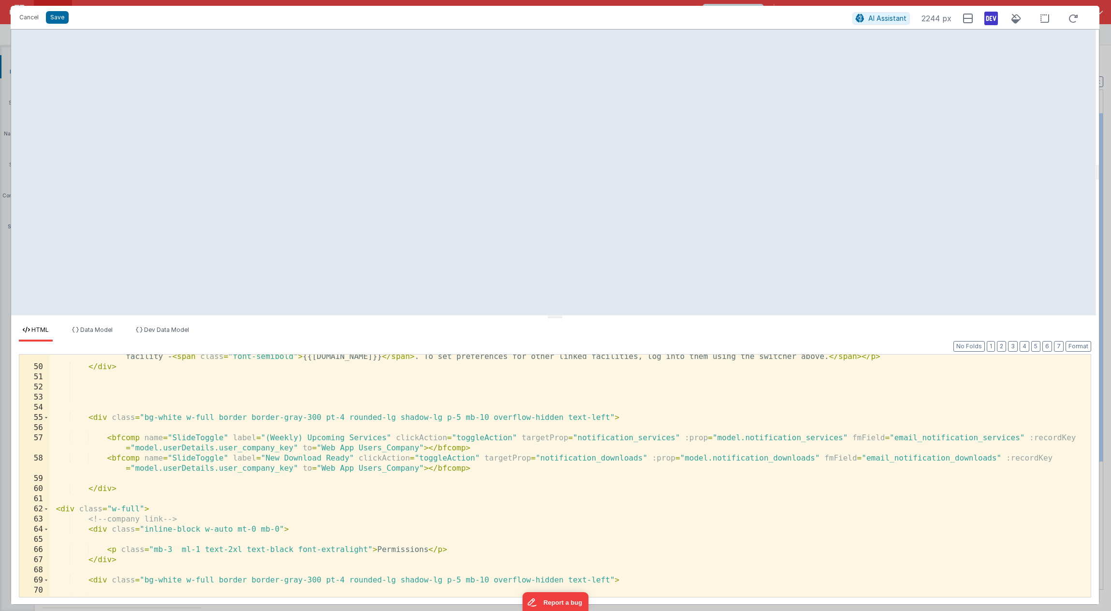
scroll to position [551, 0]
click at [470, 514] on div "< p class = "mb-3 ml-1 text-2xl text-black font-extralight" > Email Notificatio…" at bounding box center [566, 472] width 1034 height 283
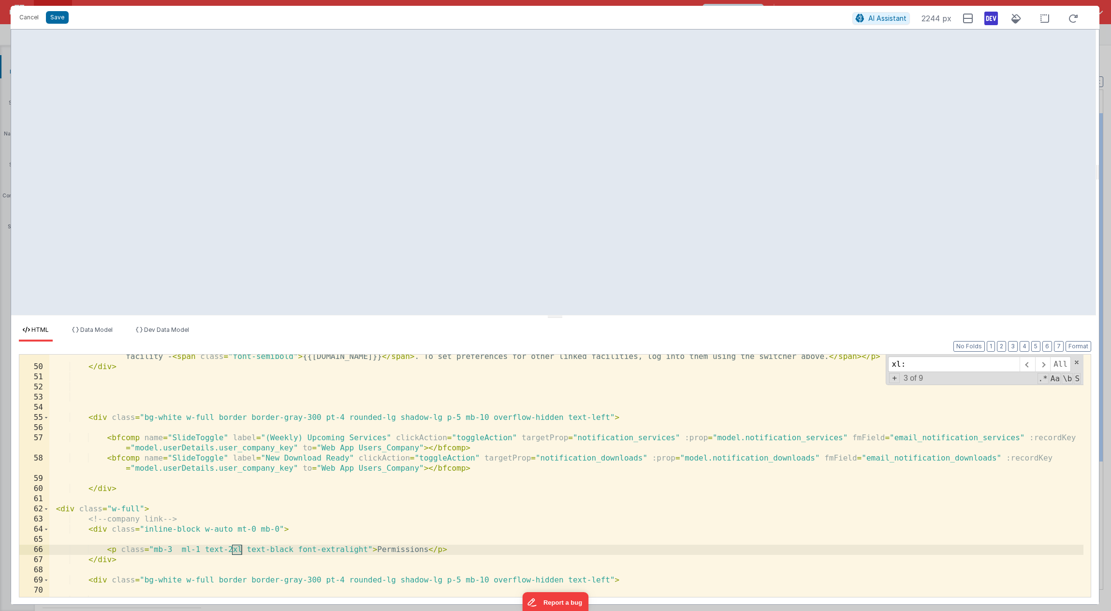
scroll to position [1149, 0]
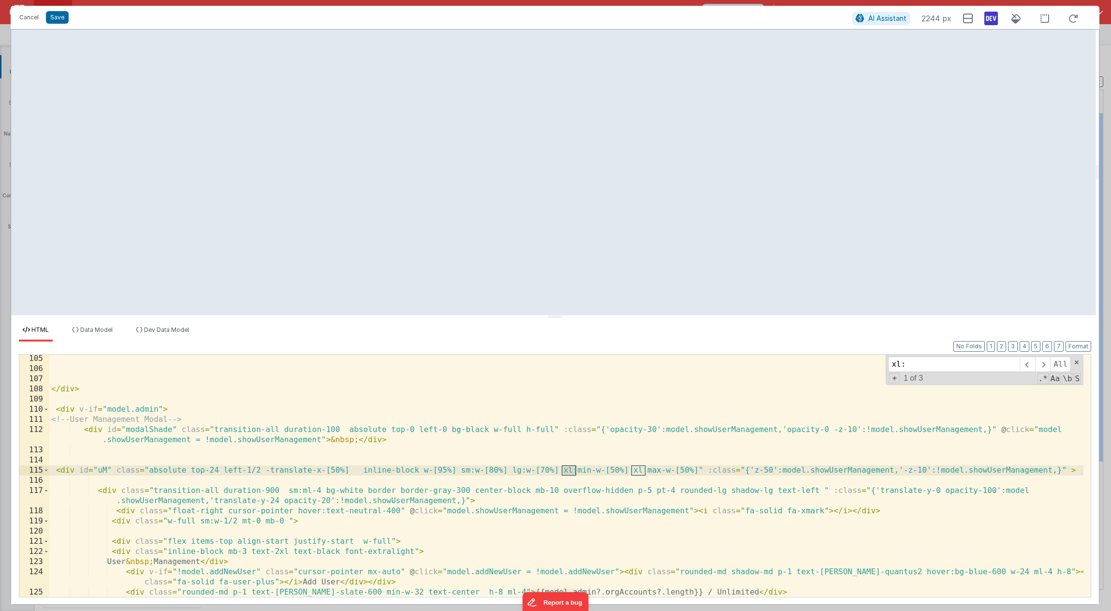
type input "xl:"
click at [614, 470] on div "</ div > < div v-if = "model.admin" > <!-- User Management Modal --> < div id =…" at bounding box center [566, 485] width 1034 height 263
click at [682, 471] on div "</ div > < div v-if = "model.admin" > <!-- User Management Modal --> < div id =…" at bounding box center [566, 485] width 1034 height 263
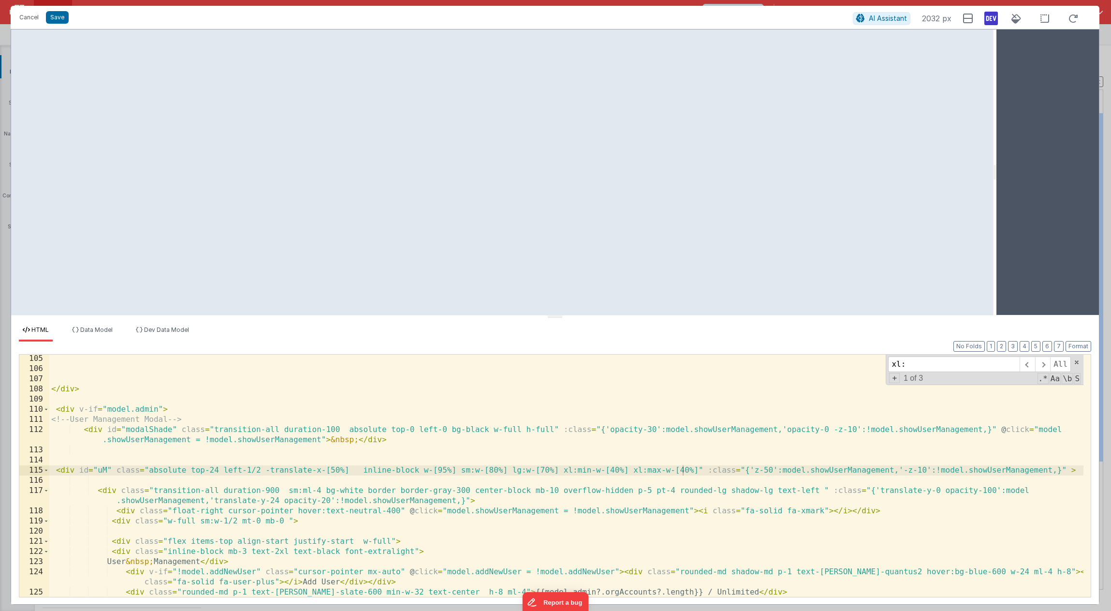
drag, startPoint x: 1098, startPoint y: 156, endPoint x: 994, endPoint y: 162, distance: 104.7
click at [996, 163] on html "Cancel Save AI Assistant 2032 px HTML Data Model Dev Data Model Format 7 6 5 4 …" at bounding box center [555, 305] width 1111 height 611
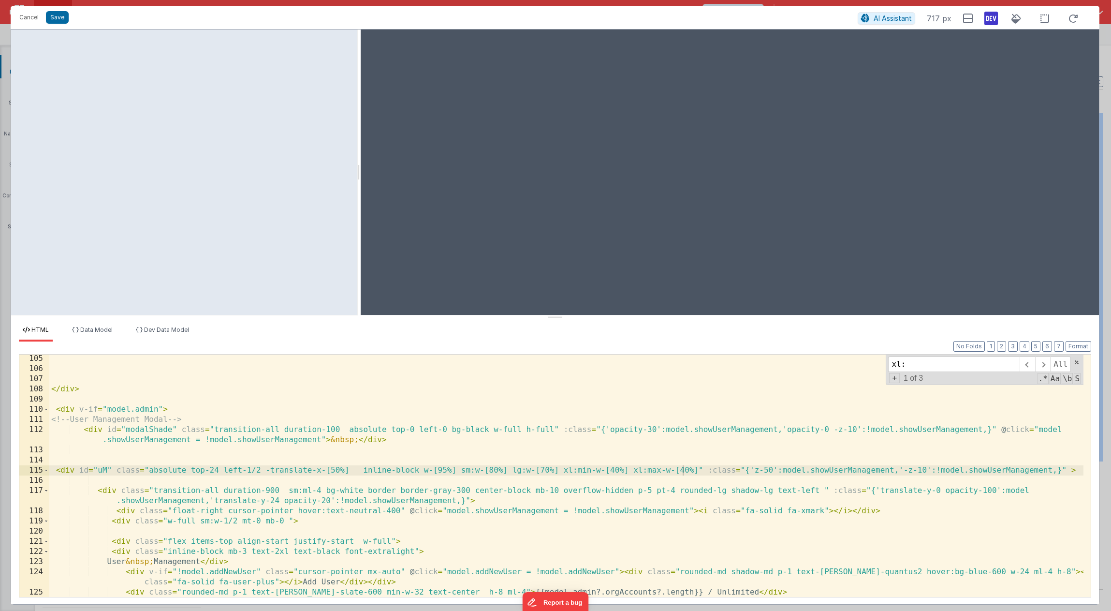
drag, startPoint x: 995, startPoint y: 162, endPoint x: 359, endPoint y: 248, distance: 641.7
click at [359, 248] on html "Cancel Save AI Assistant 717 px HTML Data Model Dev Data Model Format 7 6 5 4 3…" at bounding box center [555, 305] width 1111 height 611
click at [487, 479] on div "</ div > < div v-if = "model.admin" > <!-- User Management Modal --> < div id =…" at bounding box center [566, 485] width 1034 height 263
click at [489, 472] on div "</ div > < div v-if = "model.admin" > <!-- User Management Modal --> < div id =…" at bounding box center [566, 485] width 1034 height 263
drag, startPoint x: 495, startPoint y: 472, endPoint x: 468, endPoint y: 462, distance: 28.9
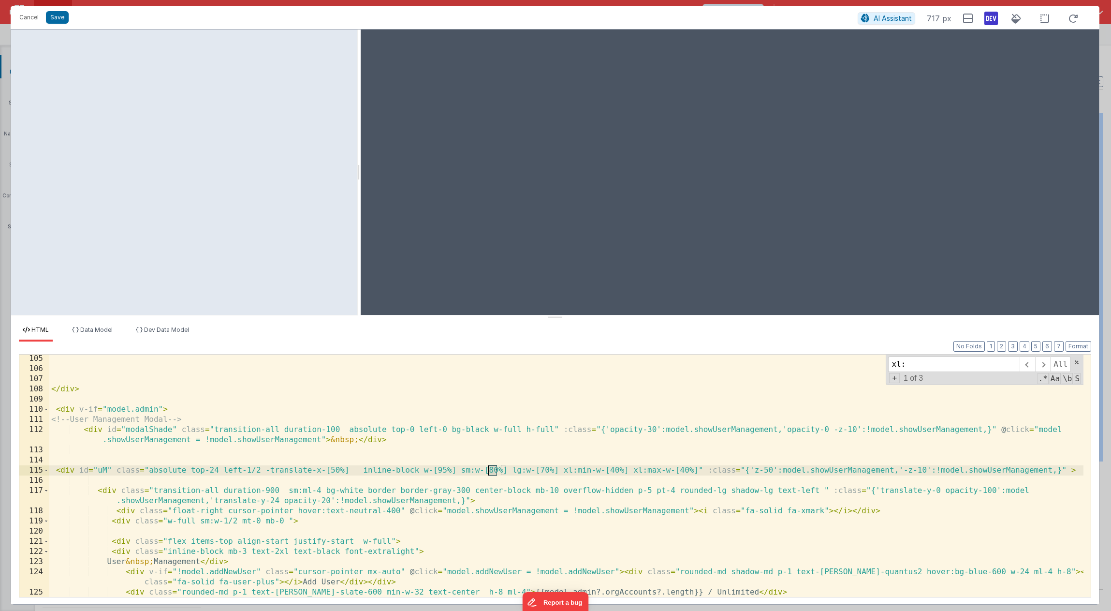
click at [488, 473] on div "</ div > < div v-if = "model.admin" > <!-- User Management Modal --> < div id =…" at bounding box center [566, 485] width 1034 height 263
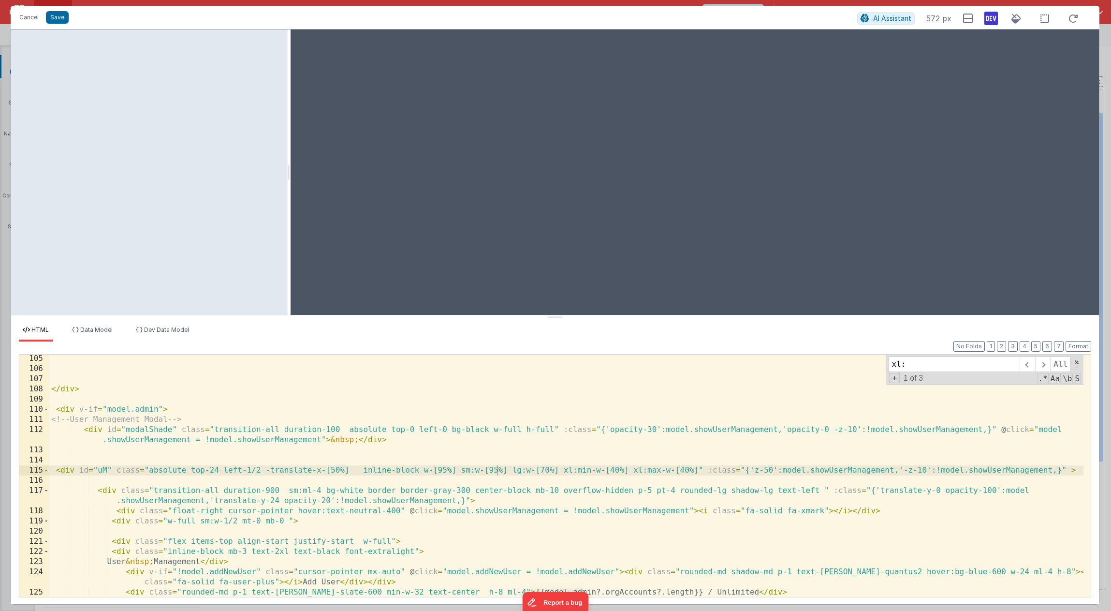
drag, startPoint x: 358, startPoint y: 207, endPoint x: 289, endPoint y: 179, distance: 75.1
click at [289, 179] on html "Cancel Save AI Assistant 572 px HTML Data Model Dev Data Model Format 7 6 5 4 3…" at bounding box center [555, 305] width 1111 height 611
click at [308, 485] on div "</ div > < div v-if = "model.admin" > <!-- User Management Modal --> < div id =…" at bounding box center [566, 485] width 1034 height 263
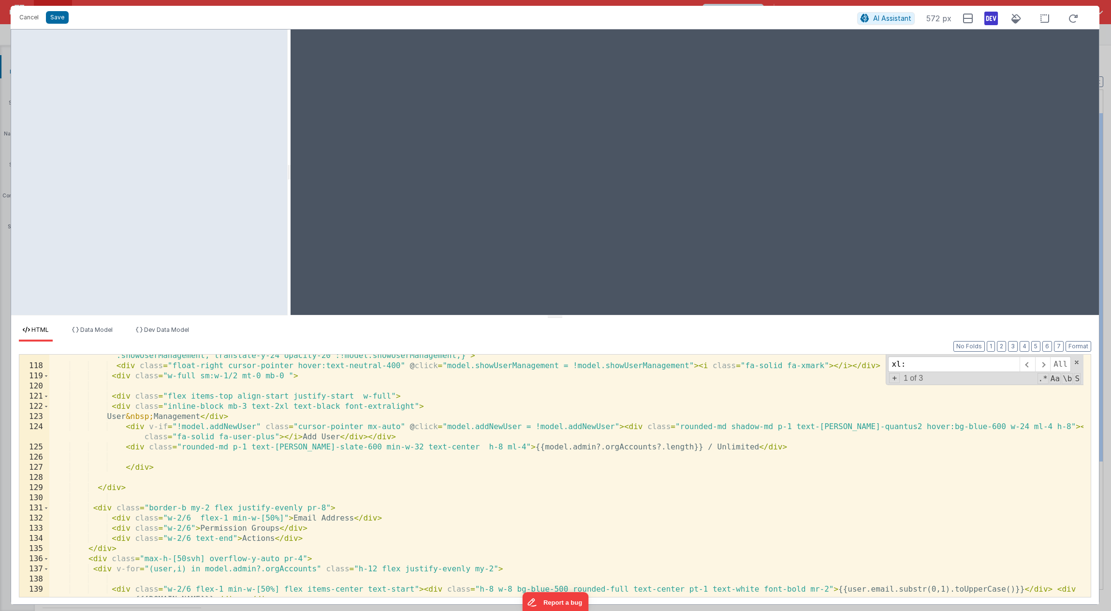
scroll to position [1410, 0]
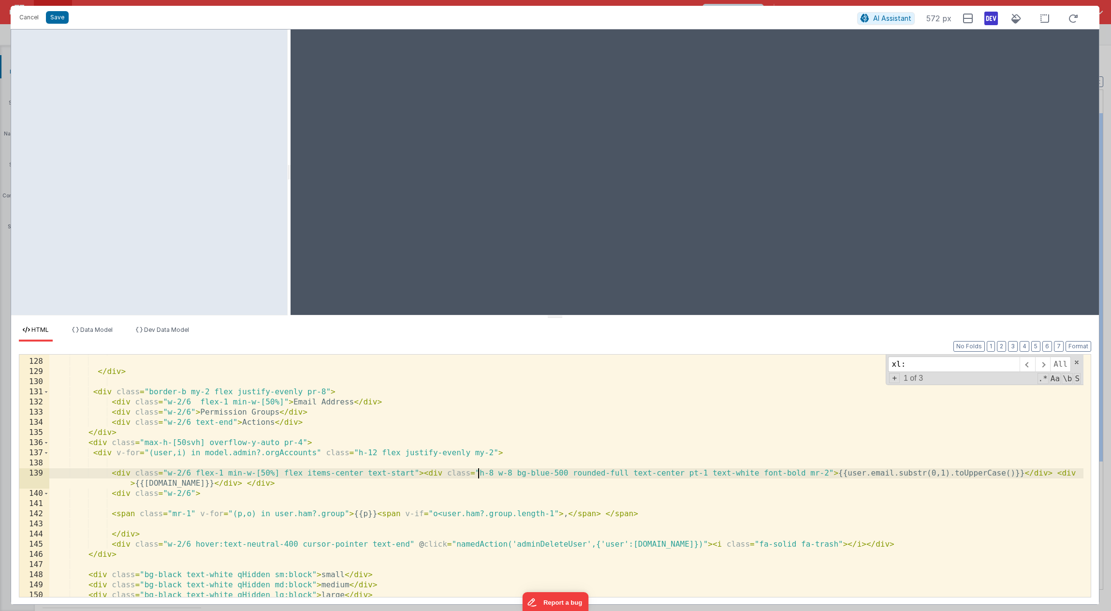
click at [479, 473] on div "</ div > </ div > < div class = "border-b my-2 flex justify-evenly pr-8" > < di…" at bounding box center [566, 477] width 1034 height 263
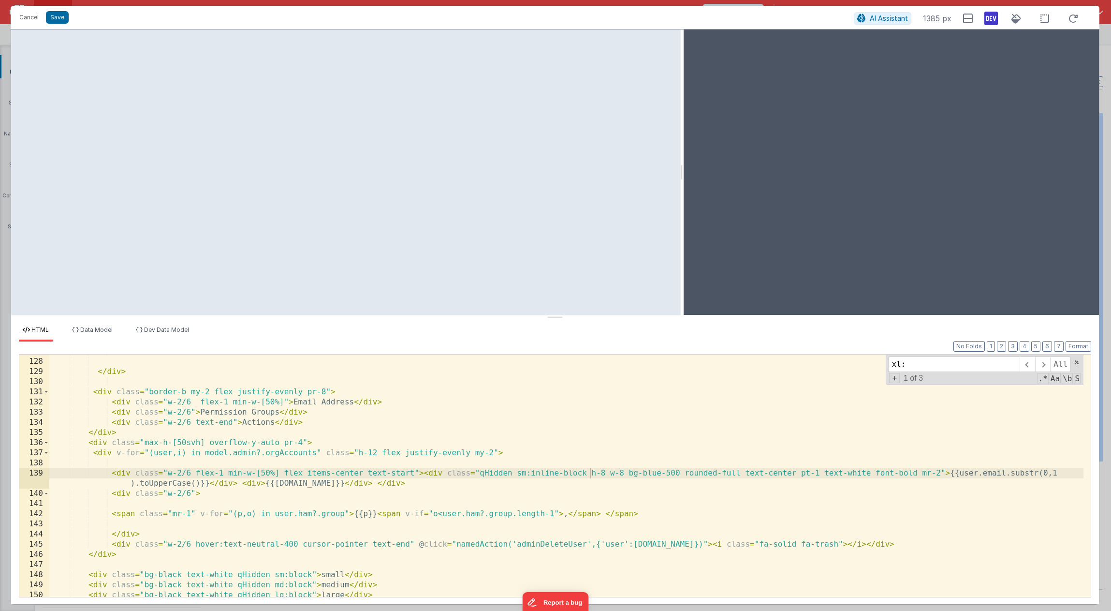
drag, startPoint x: 287, startPoint y: 183, endPoint x: 683, endPoint y: 176, distance: 395.7
click at [683, 176] on html "Cancel Save AI Assistant 1385 px HTML Data Model Dev Data Model Format 7 6 5 4 …" at bounding box center [555, 305] width 1111 height 611
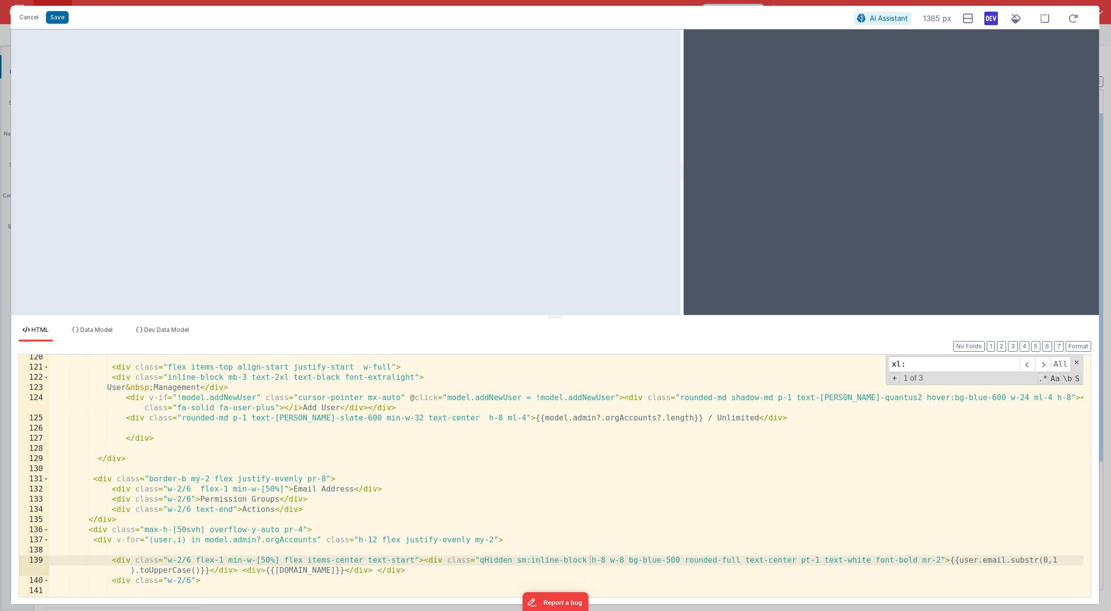
scroll to position [1207, 0]
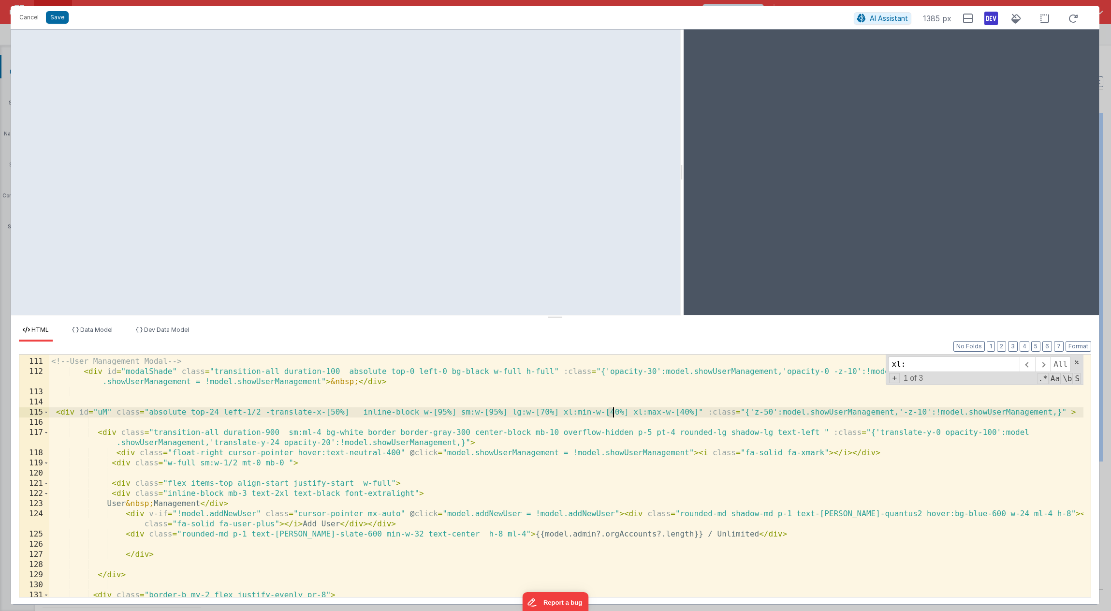
click at [613, 410] on div "< div v-if = "model.admin" > <!-- User Management Modal --> < div id = "modalSh…" at bounding box center [566, 477] width 1034 height 263
click at [681, 412] on div "< div v-if = "model.admin" > <!-- User Management Modal --> < div id = "modalSh…" at bounding box center [566, 477] width 1034 height 263
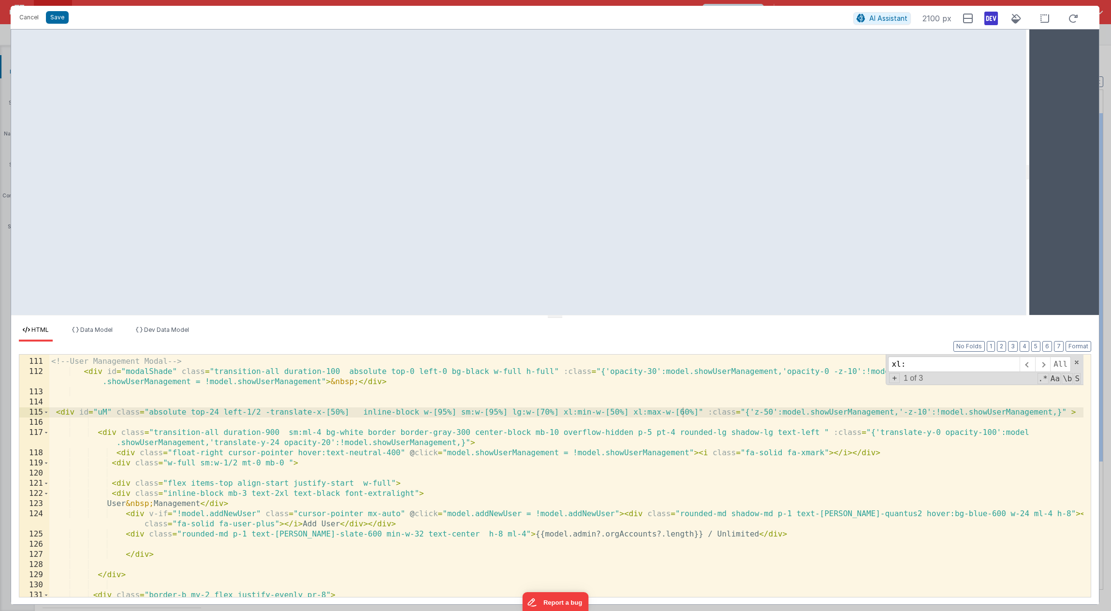
drag, startPoint x: 683, startPoint y: 202, endPoint x: 1030, endPoint y: 232, distance: 348.0
click at [1030, 232] on html "Cancel Save AI Assistant 2100 px HTML Data Model Dev Data Model Format 7 6 5 4 …" at bounding box center [555, 305] width 1111 height 611
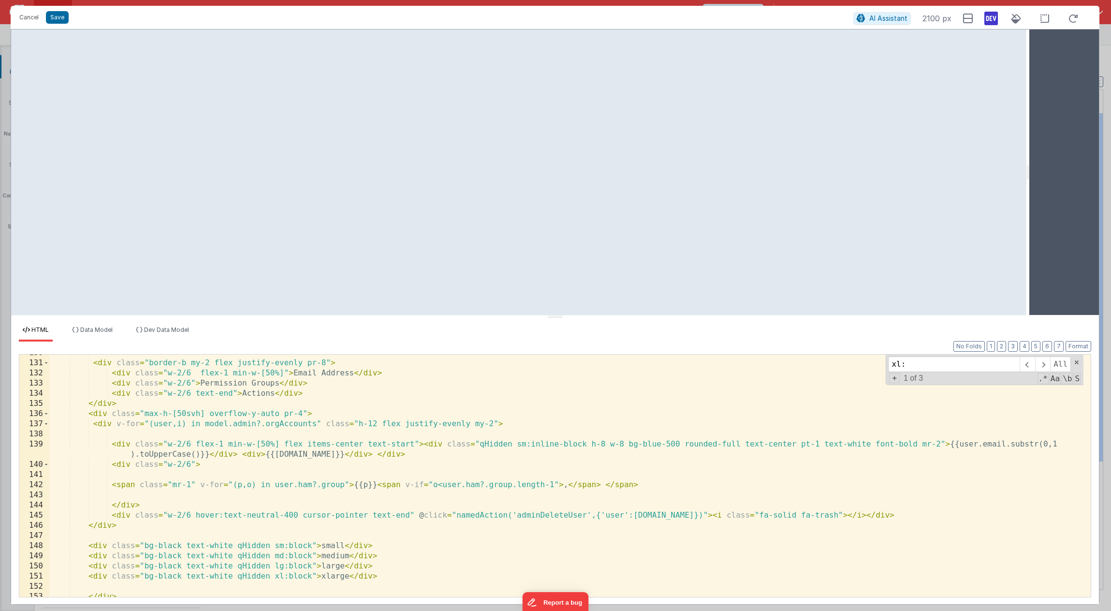
scroll to position [1555, 0]
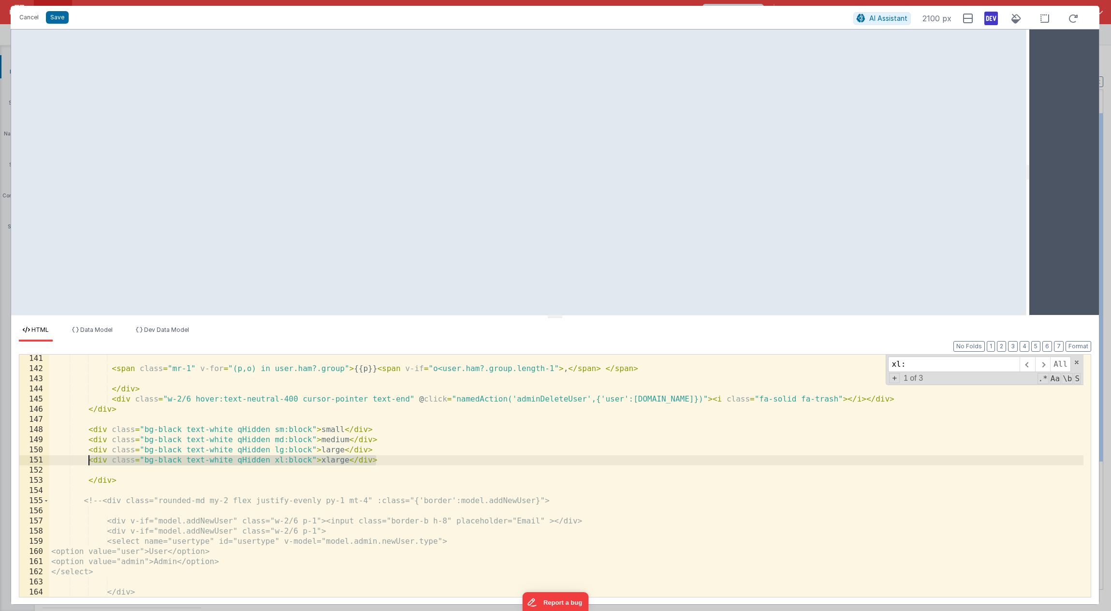
drag, startPoint x: 387, startPoint y: 459, endPoint x: 87, endPoint y: 463, distance: 300.4
click at [87, 463] on div "< span class = "mr-1" v-for = "(p,o) in user.ham?.group" > {{p}} < span v-if = …" at bounding box center [566, 485] width 1034 height 263
click at [102, 469] on div "< span class = "mr-1" v-for = "(p,o) in user.ham?.group" > {{p}} < span v-if = …" at bounding box center [566, 485] width 1034 height 263
paste textarea
click at [275, 471] on div "< span class = "mr-1" v-for = "(p,o) in user.ham?.group" > {{p}} < span v-if = …" at bounding box center [566, 485] width 1034 height 263
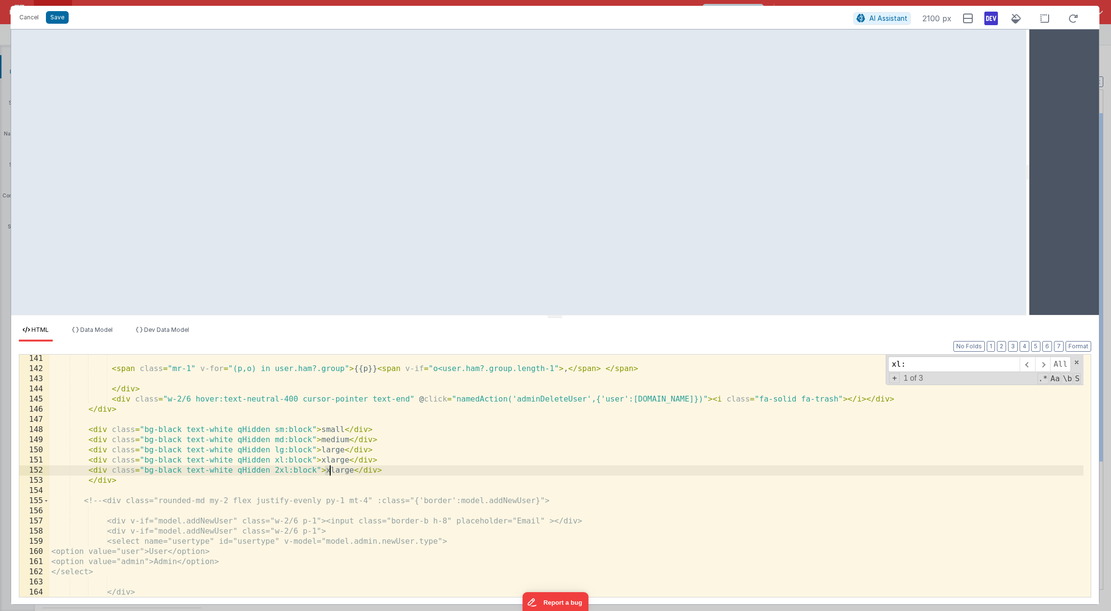
click at [328, 471] on div "< span class = "mr-1" v-for = "(p,o) in user.ham?.group" > {{p}} < span v-if = …" at bounding box center [566, 485] width 1034 height 263
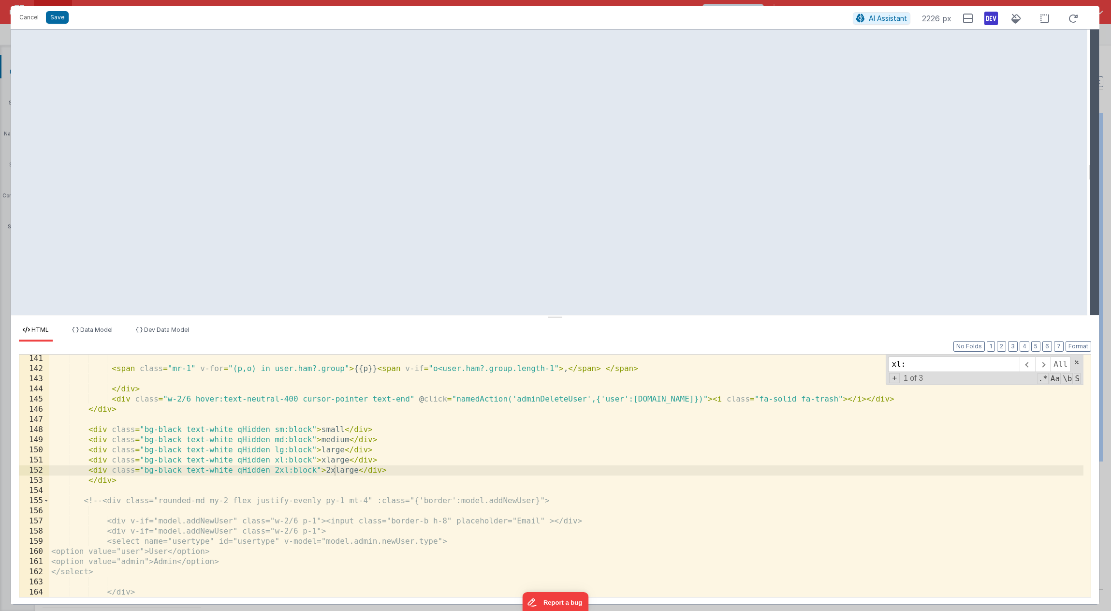
drag, startPoint x: 1028, startPoint y: 212, endPoint x: 1091, endPoint y: 214, distance: 62.4
click at [1091, 214] on html "Cancel Save AI Assistant 2226 px HTML Data Model Dev Data Model Format 7 6 5 4 …" at bounding box center [555, 305] width 1111 height 611
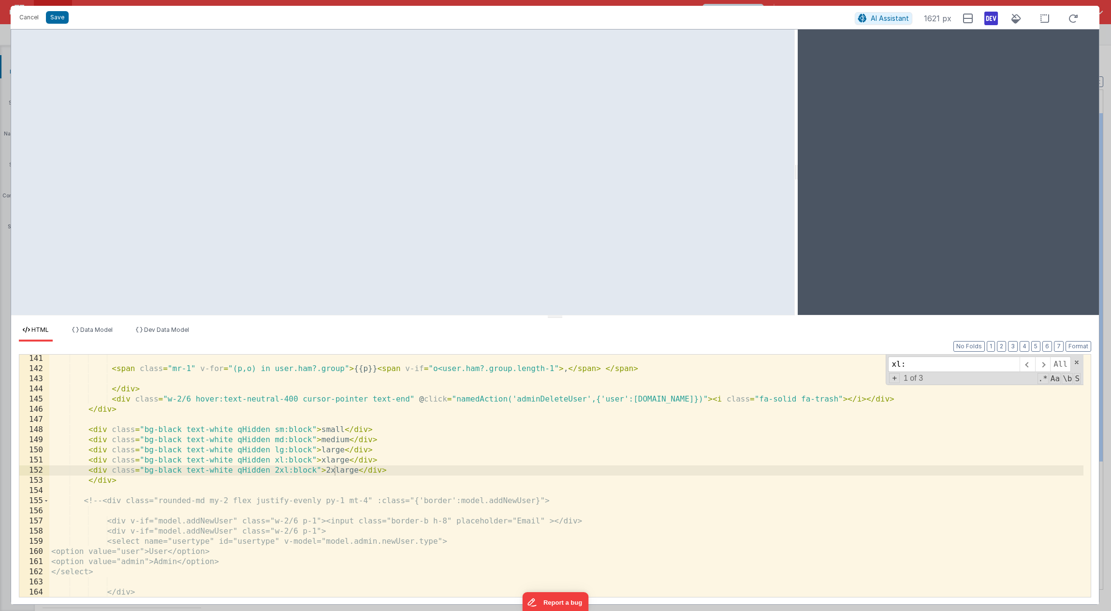
drag, startPoint x: 1088, startPoint y: 213, endPoint x: 797, endPoint y: 257, distance: 294.0
click at [797, 257] on html "Cancel Save AI Assistant 1621 px HTML Data Model Dev Data Model Format 7 6 5 4 …" at bounding box center [555, 305] width 1111 height 611
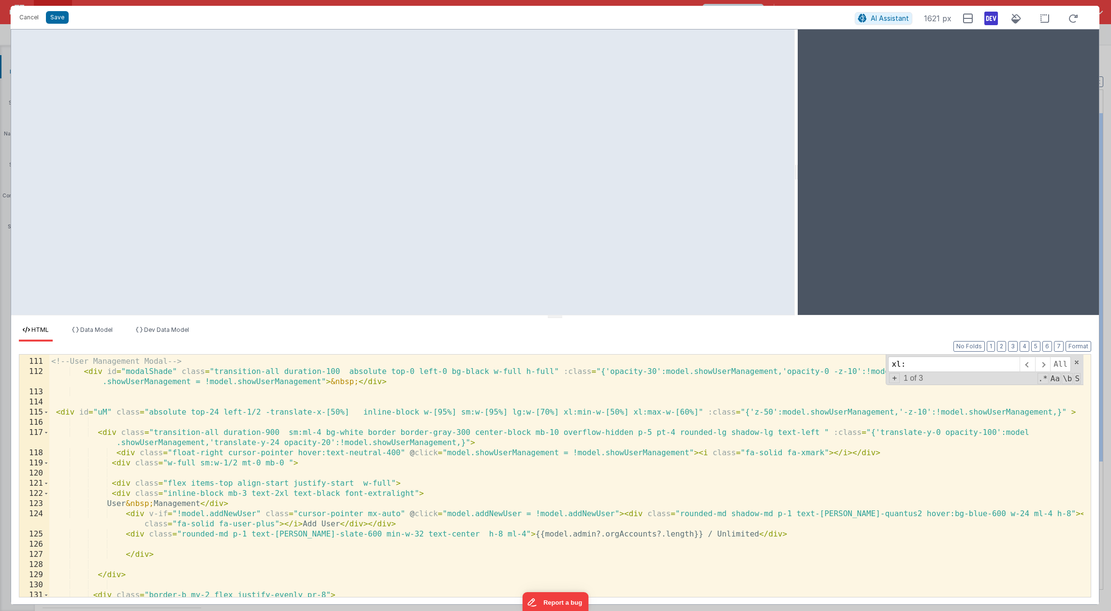
scroll to position [1207, 0]
drag, startPoint x: 564, startPoint y: 413, endPoint x: 698, endPoint y: 416, distance: 134.0
click at [698, 416] on div "< div v-if = "model.admin" > <!-- User Management Modal --> < div id = "modalSh…" at bounding box center [566, 477] width 1034 height 263
click at [701, 416] on div "< div v-if = "model.admin" > <!-- User Management Modal --> < div id = "modalSh…" at bounding box center [566, 477] width 1034 height 263
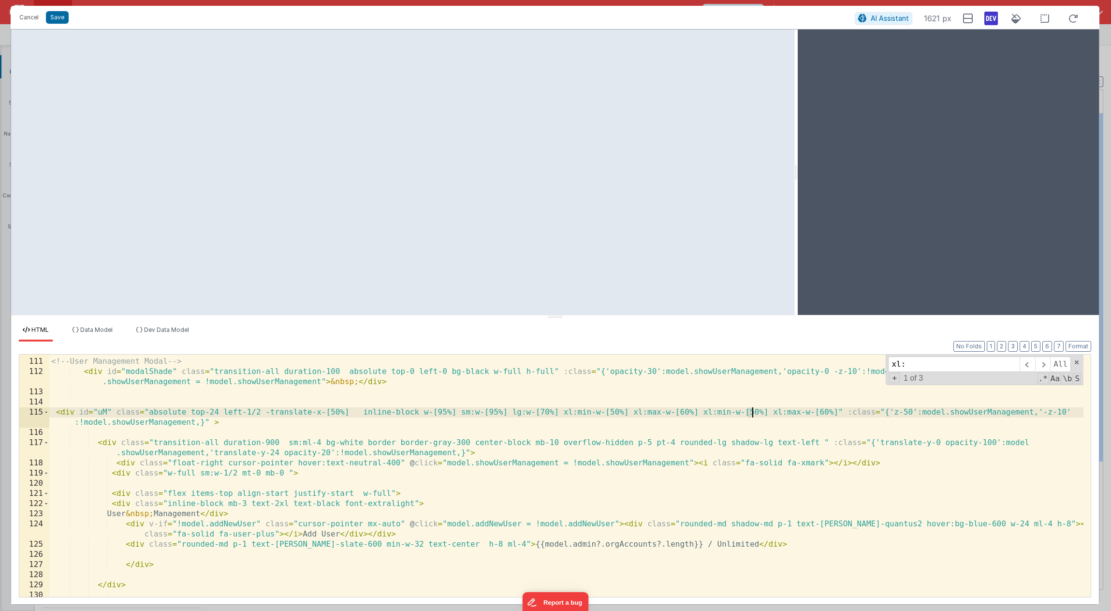
click at [751, 412] on div "< div v-if = "model.admin" > <!-- User Management Modal --> < div id = "modalSh…" at bounding box center [566, 477] width 1034 height 263
drag, startPoint x: 817, startPoint y: 415, endPoint x: 822, endPoint y: 411, distance: 6.6
click at [822, 411] on div "< div v-if = "model.admin" > <!-- User Management Modal --> < div id = "modalSh…" at bounding box center [566, 477] width 1034 height 263
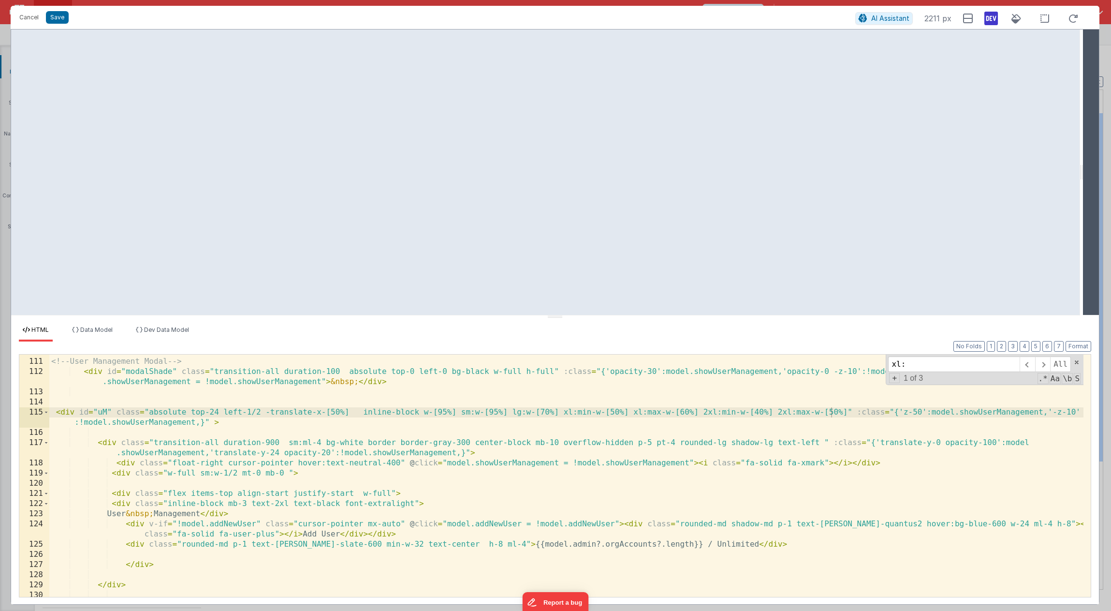
drag, startPoint x: 796, startPoint y: 188, endPoint x: 1071, endPoint y: 166, distance: 275.6
click at [1083, 167] on html "Cancel Save AI Assistant 2211 px HTML Data Model Dev Data Model Format 7 6 5 4 …" at bounding box center [555, 305] width 1111 height 611
click at [831, 413] on div "< div v-if = "model.admin" > <!-- User Management Modal --> < div id = "modalSh…" at bounding box center [566, 477] width 1034 height 263
drag, startPoint x: 1079, startPoint y: 177, endPoint x: 1087, endPoint y: 209, distance: 33.3
click at [1093, 204] on html "Cancel Save AI Assistant 2232 px HTML Data Model Dev Data Model Format 7 6 5 4 …" at bounding box center [555, 305] width 1111 height 611
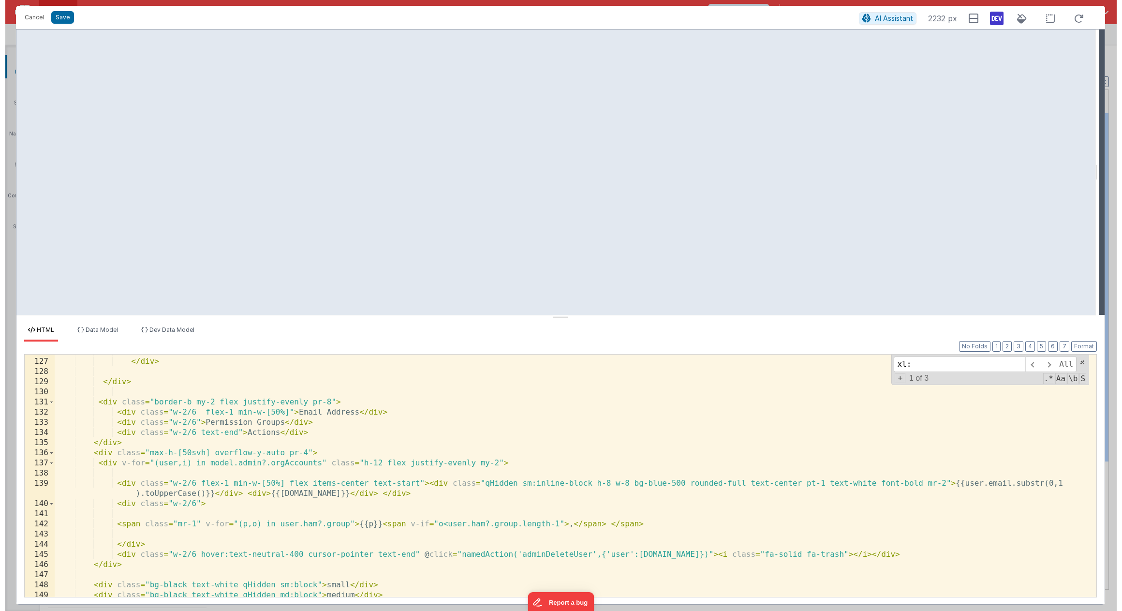
scroll to position [1526, 0]
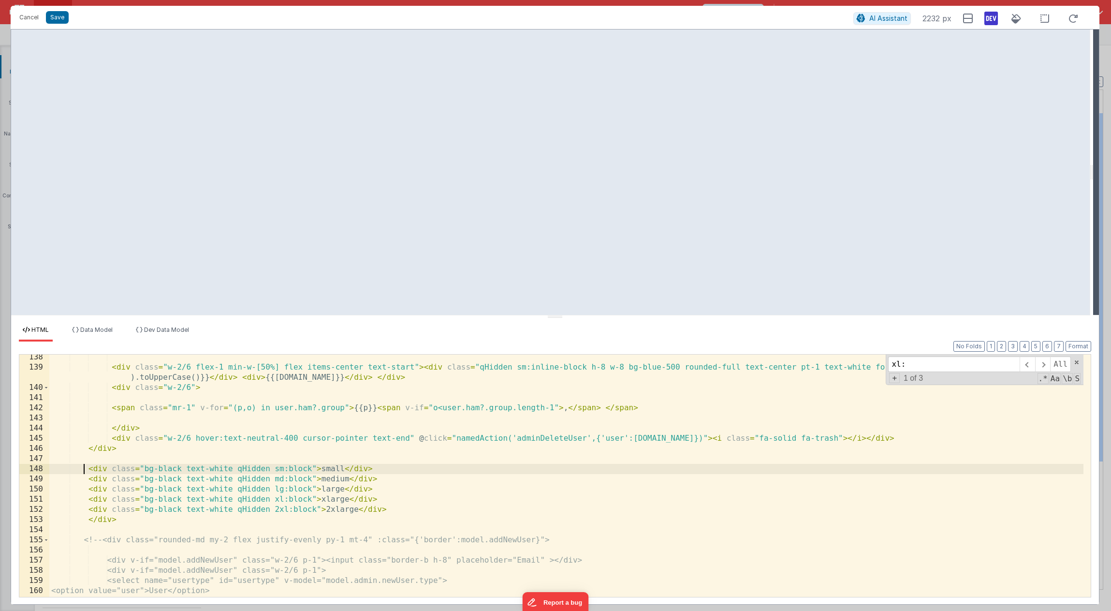
click at [87, 468] on div "< div class = "w-2/6 flex-1 min-w-[50%] flex items-center text-start" > < div c…" at bounding box center [566, 483] width 1034 height 263
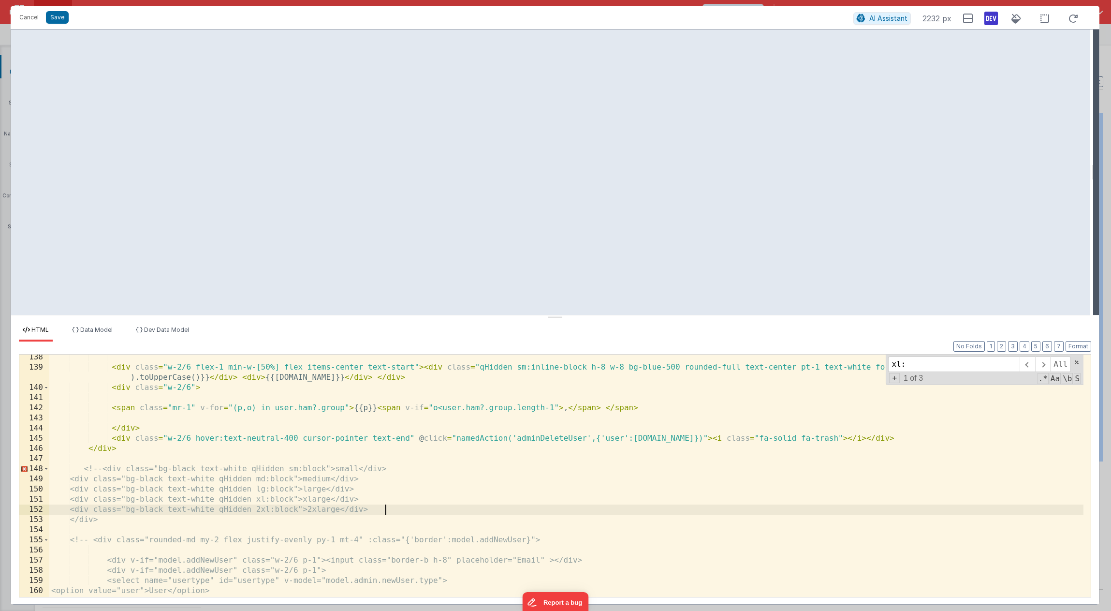
click at [422, 508] on div "< div class = "w-2/6 flex-1 min-w-[50%] flex items-center text-start" > < div c…" at bounding box center [566, 483] width 1034 height 263
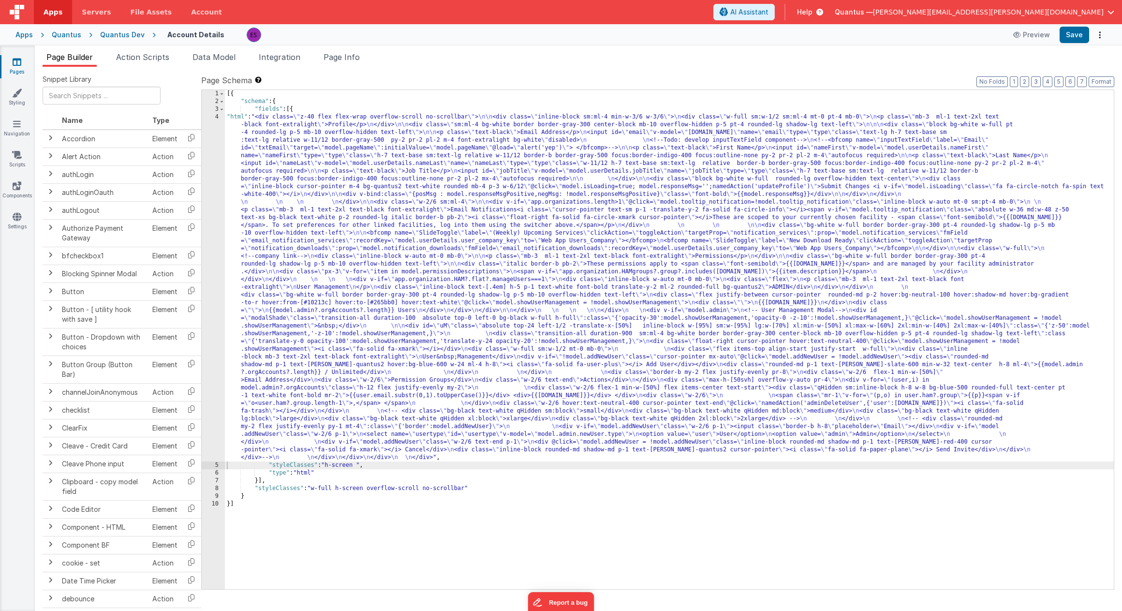
click at [375, 266] on div "[{ "schema" : { "fields" : [{ "html" : "<div class= \" z-40 flex flex-wrap over…" at bounding box center [669, 347] width 889 height 515
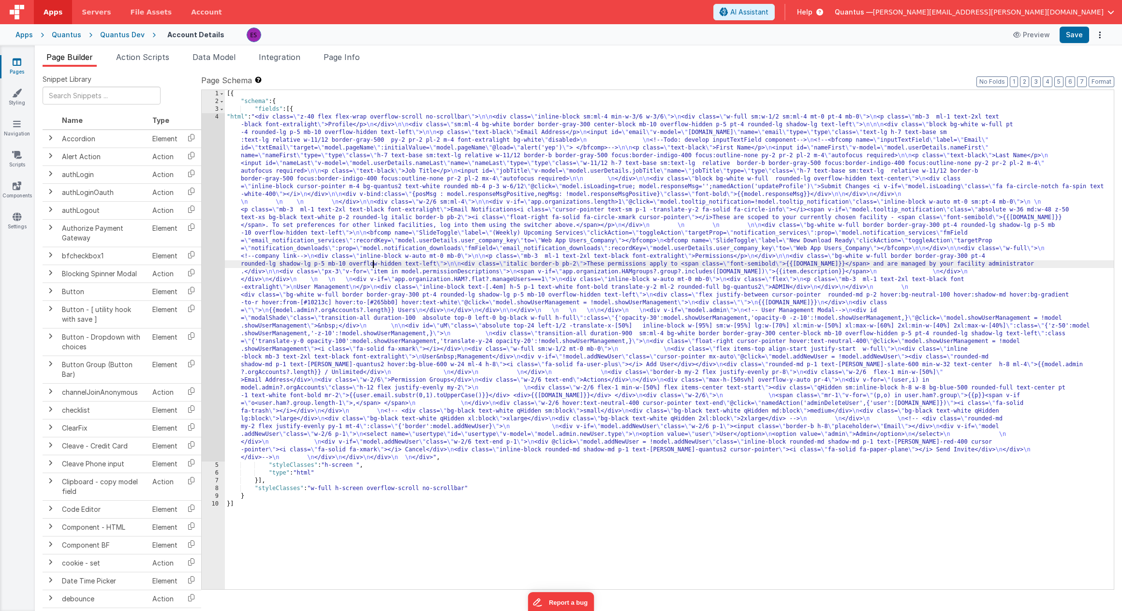
click at [210, 273] on div "4" at bounding box center [213, 287] width 23 height 348
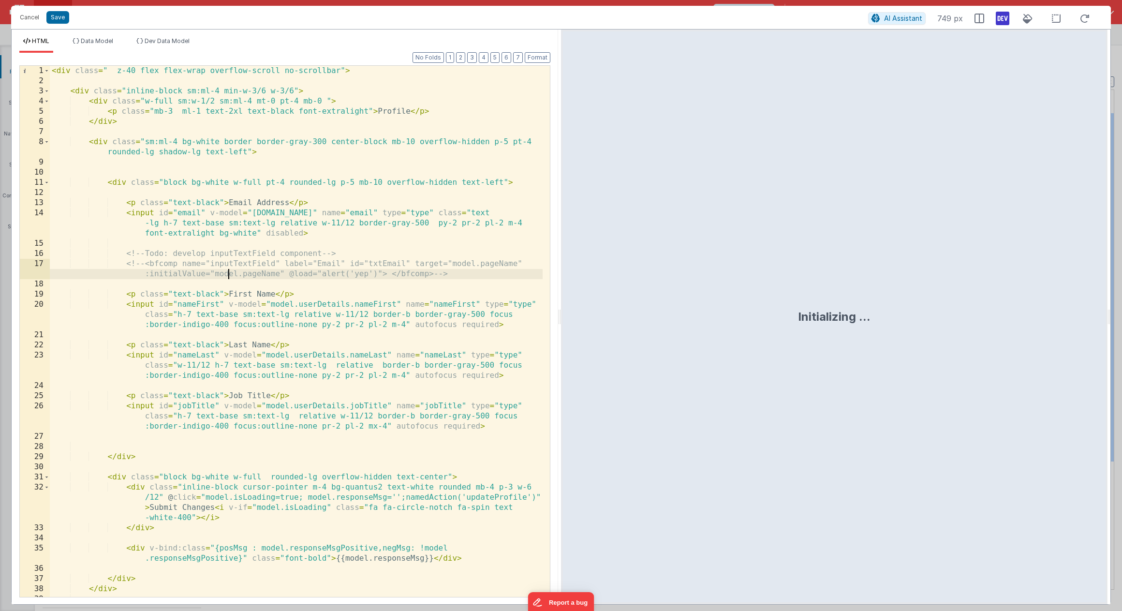
click at [230, 273] on div "< div class = " z-40 flex flex-wrap overflow-scroll no-scrollbar" > < div class…" at bounding box center [296, 341] width 493 height 551
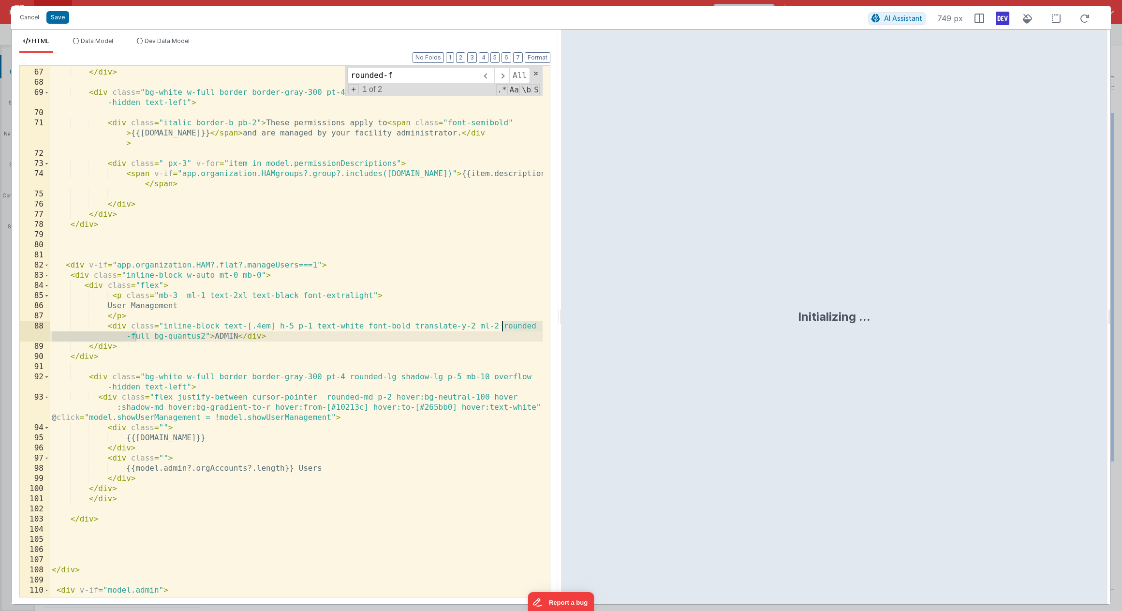
scroll to position [953, 0]
type input "rounded-full"
click at [502, 78] on span at bounding box center [501, 75] width 15 height 15
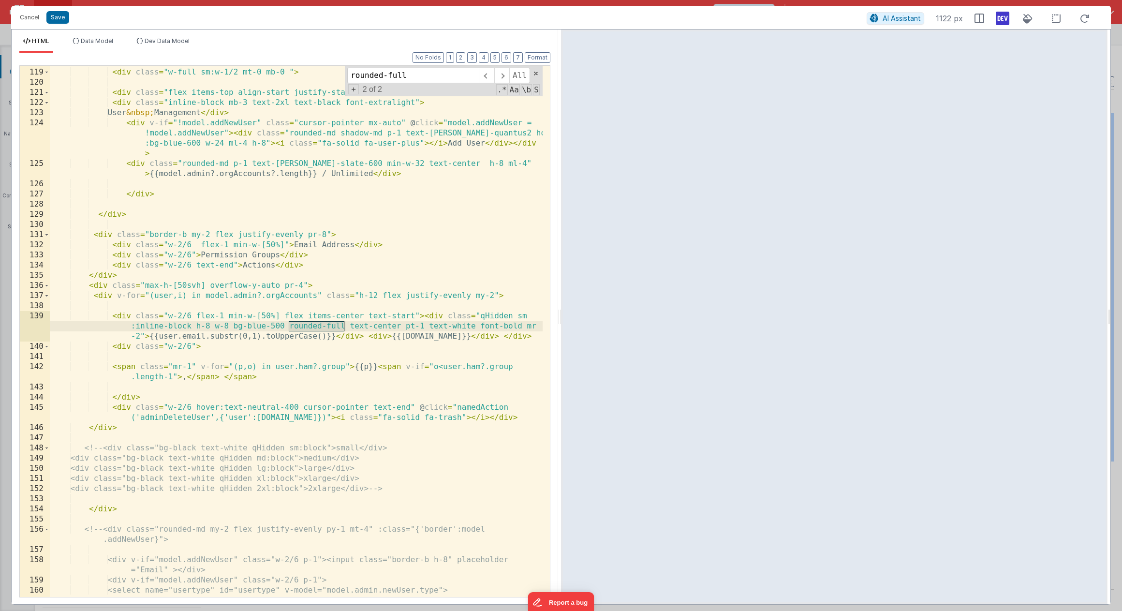
click at [195, 325] on div "< div class = "float-right cursor-pointer hover:text-neutral-400" @ click = "mo…" at bounding box center [296, 323] width 493 height 572
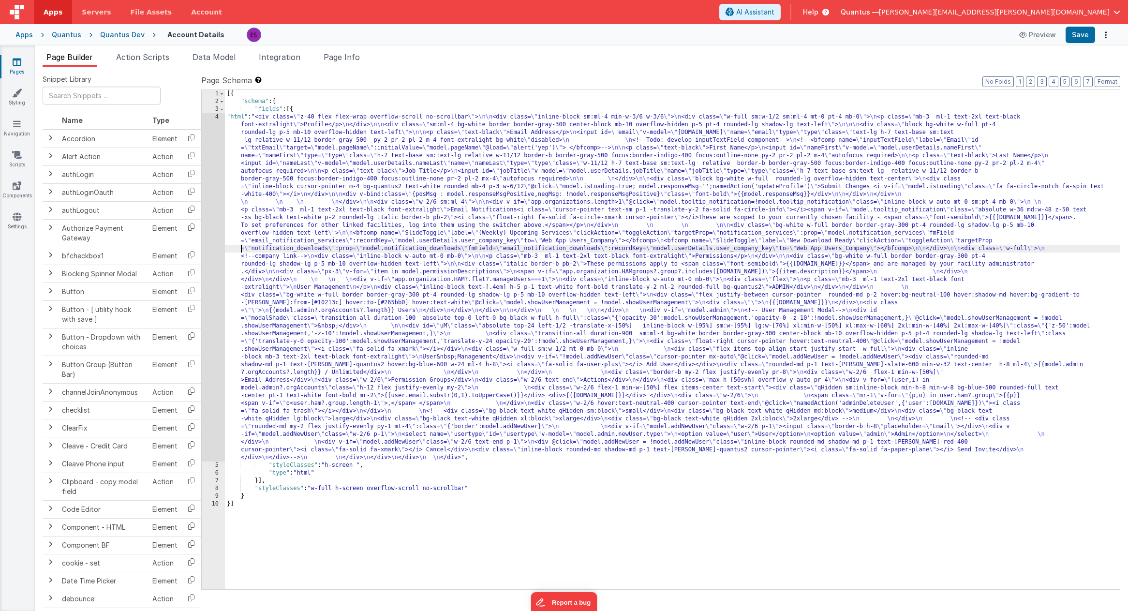
click at [242, 251] on div "[{ "schema" : { "fields" : [{ "html" : "<div class= \" z-40 flex flex-wrap over…" at bounding box center [672, 347] width 895 height 515
click at [267, 287] on div "[{ "schema" : { "fields" : [{ "html" : "<div class= \" z-40 flex flex-wrap over…" at bounding box center [672, 347] width 895 height 515
click at [208, 280] on div "4" at bounding box center [213, 287] width 23 height 348
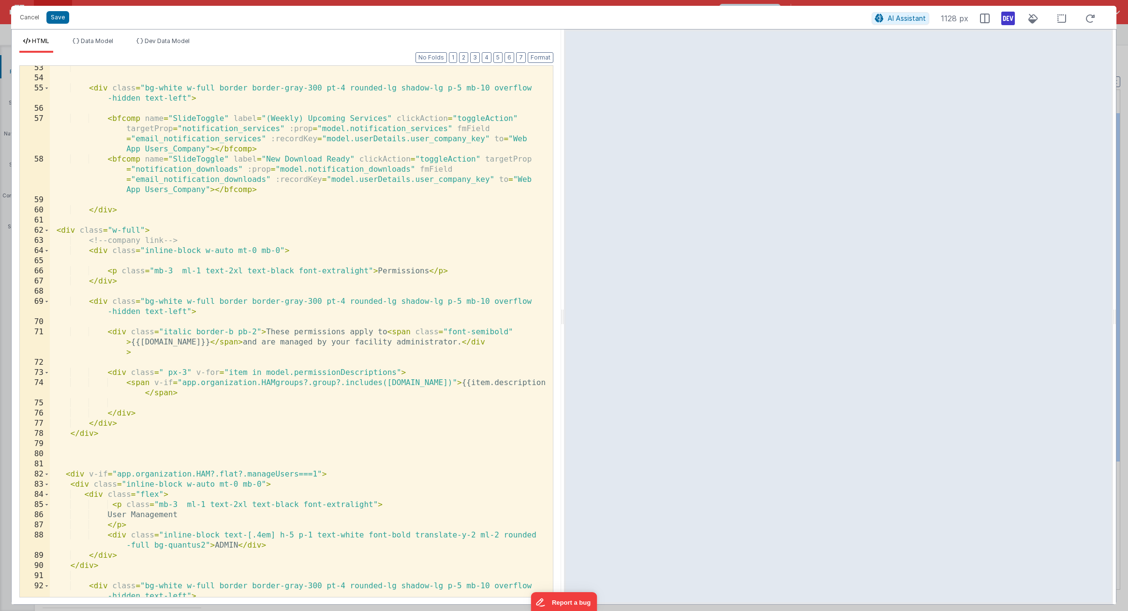
scroll to position [541, 0]
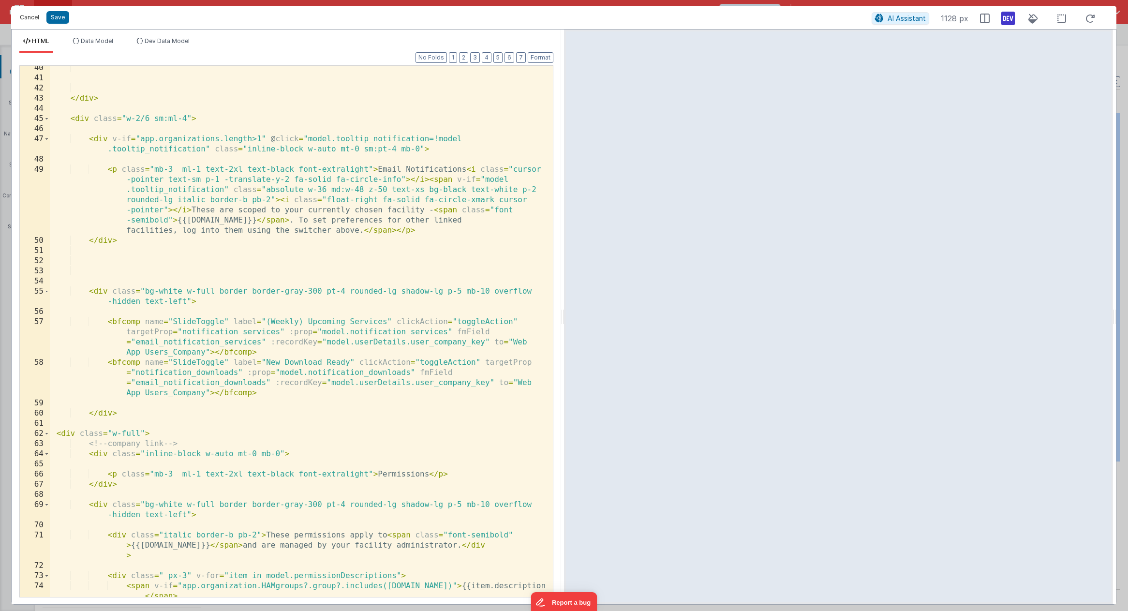
click at [17, 19] on button "Cancel" at bounding box center [29, 18] width 29 height 14
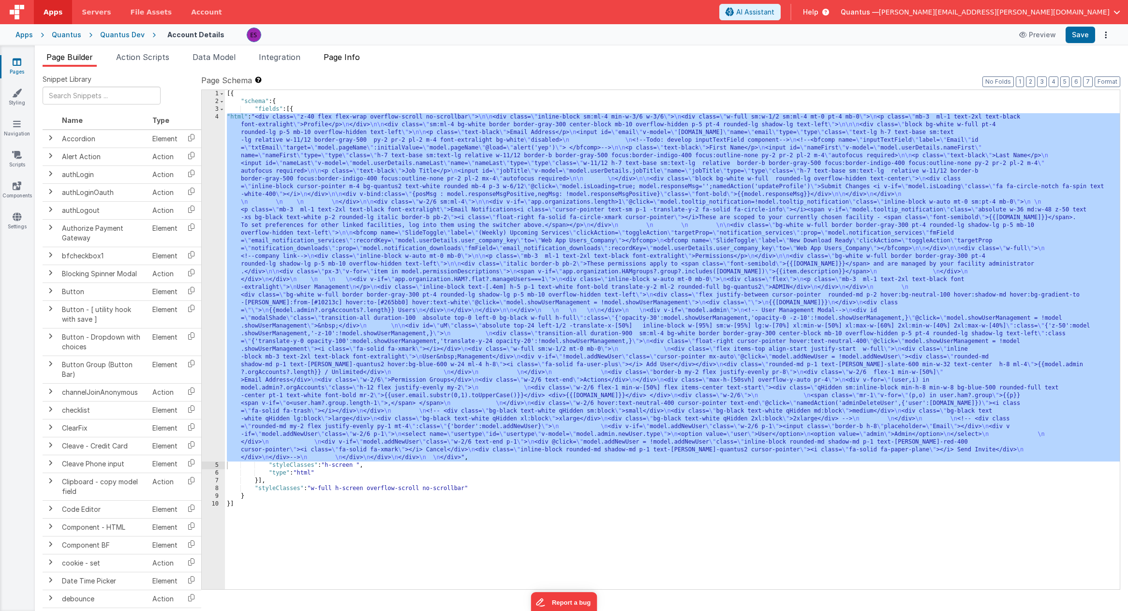
click at [327, 58] on span "Page Info" at bounding box center [342, 57] width 36 height 10
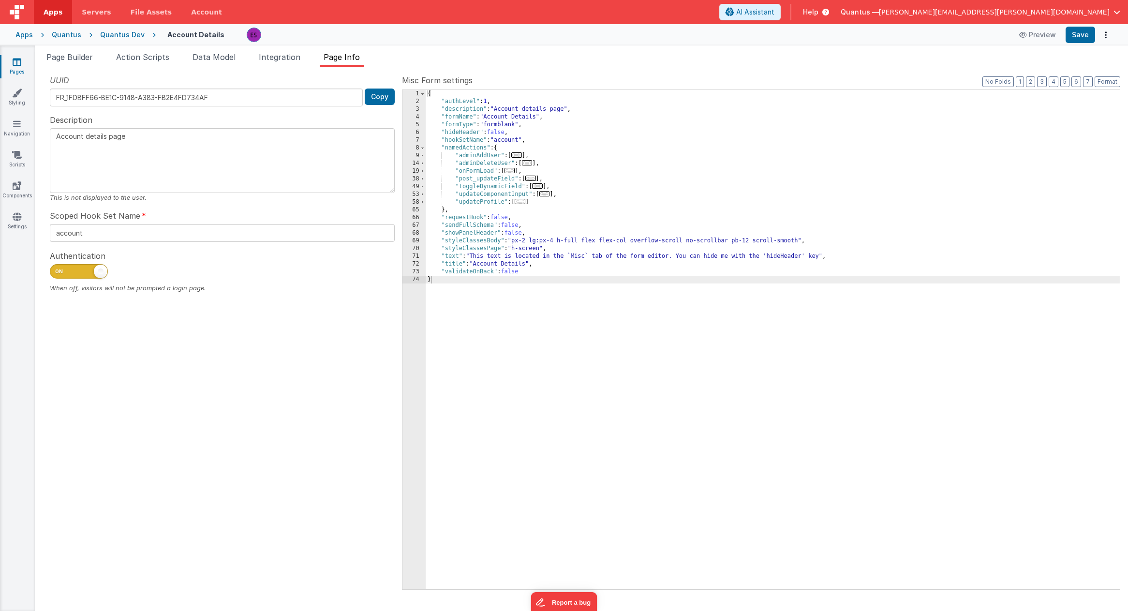
click at [766, 96] on div "{ "authLevel" : 1 , "description" : "Account details page" , "formName" : "Acco…" at bounding box center [773, 347] width 694 height 515
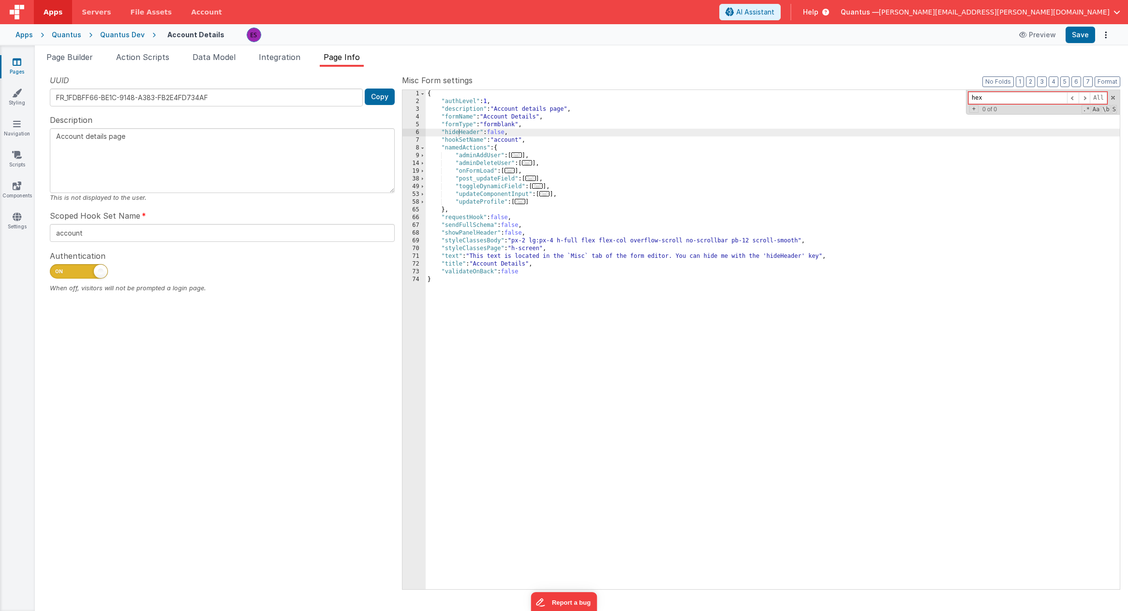
type input "hex"
click at [88, 57] on span "Page Builder" at bounding box center [69, 57] width 46 height 10
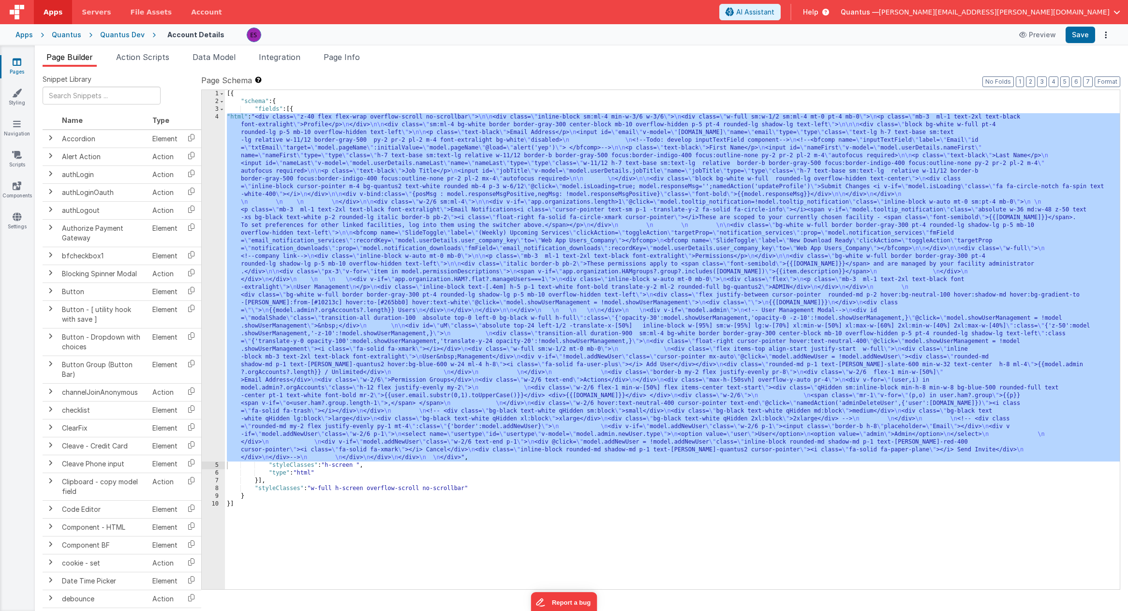
click at [111, 28] on div "Apps Quantus Quantus Dev Account Details Preview Save" at bounding box center [564, 34] width 1128 height 21
click at [103, 39] on div "Quantus Dev" at bounding box center [122, 35] width 44 height 10
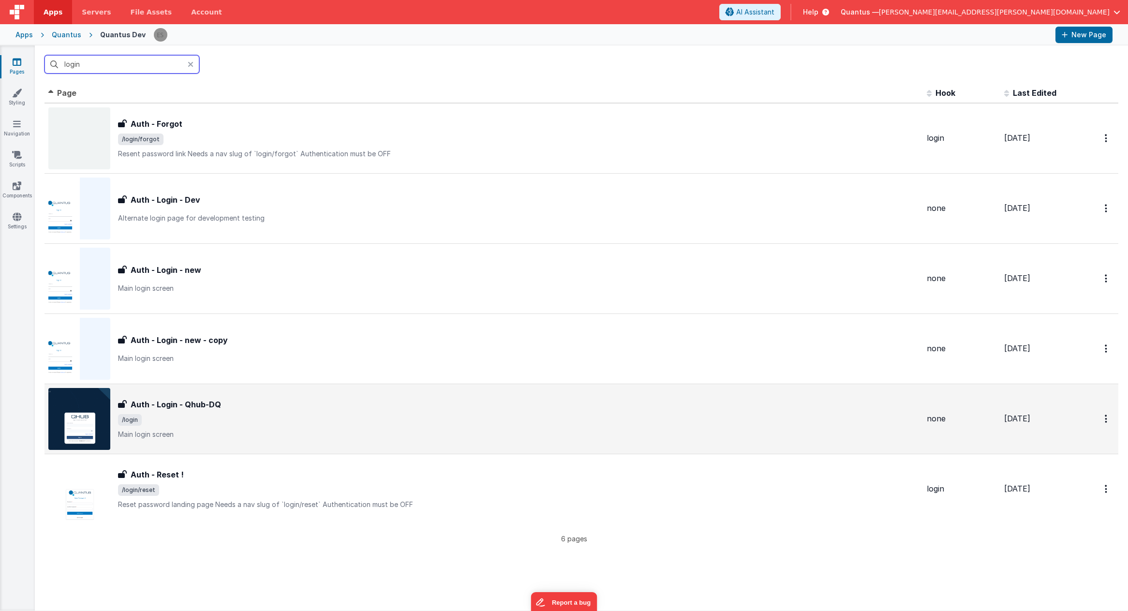
type input "login"
click at [379, 389] on div "Auth - Login - Qhub-DQ Auth - Login - Qhub-DQ /login Main login screen" at bounding box center [483, 419] width 870 height 62
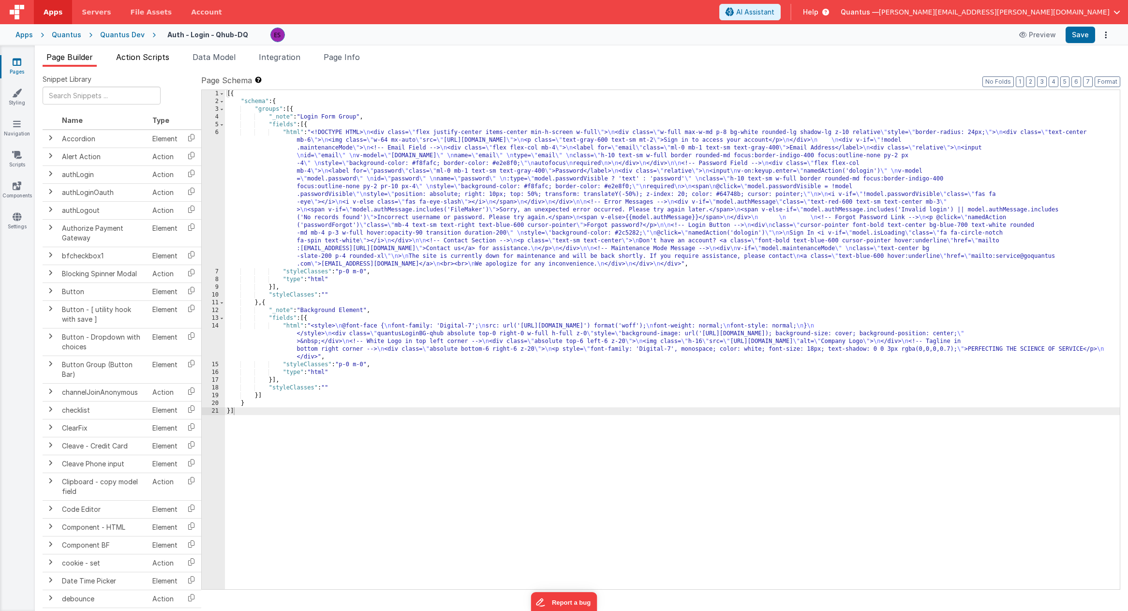
click at [158, 63] on li "Action Scripts" at bounding box center [142, 58] width 61 height 15
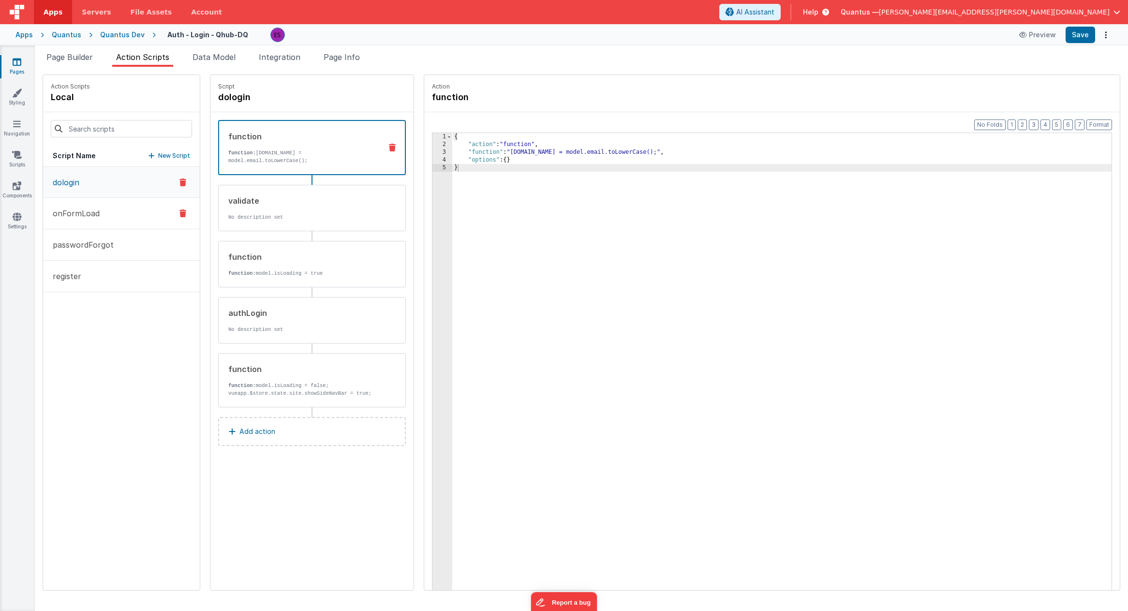
click at [86, 211] on p "onFormLoad" at bounding box center [73, 213] width 53 height 12
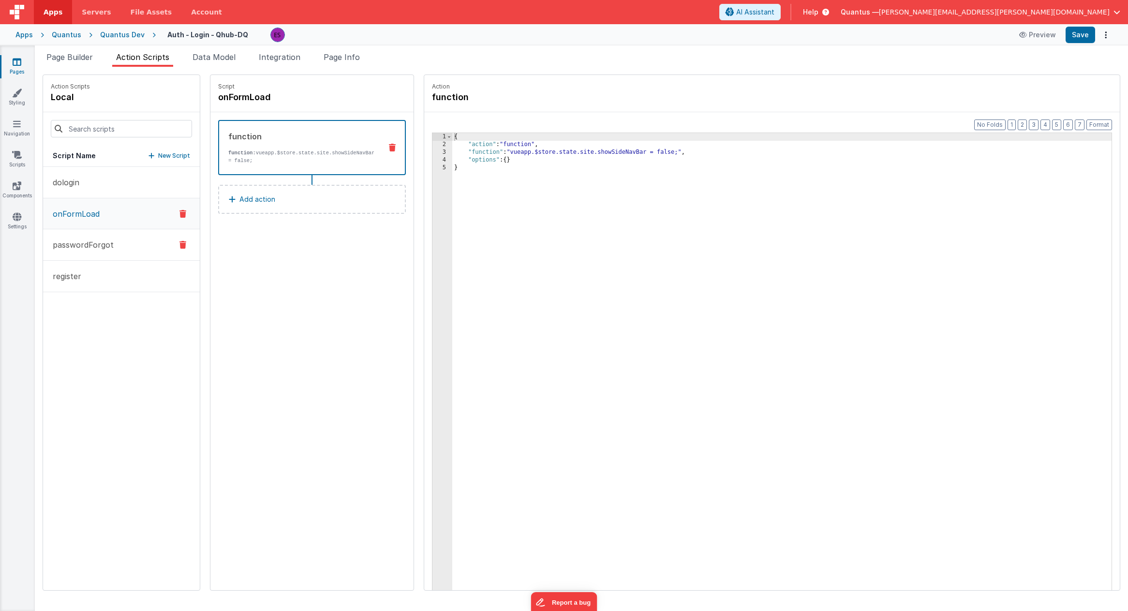
click at [78, 243] on p "passwordForgot" at bounding box center [80, 245] width 67 height 12
click at [67, 189] on button "dologin" at bounding box center [121, 182] width 157 height 31
click at [72, 208] on p "onFormLoad" at bounding box center [73, 213] width 53 height 12
click at [9, 187] on link "Components" at bounding box center [17, 190] width 35 height 19
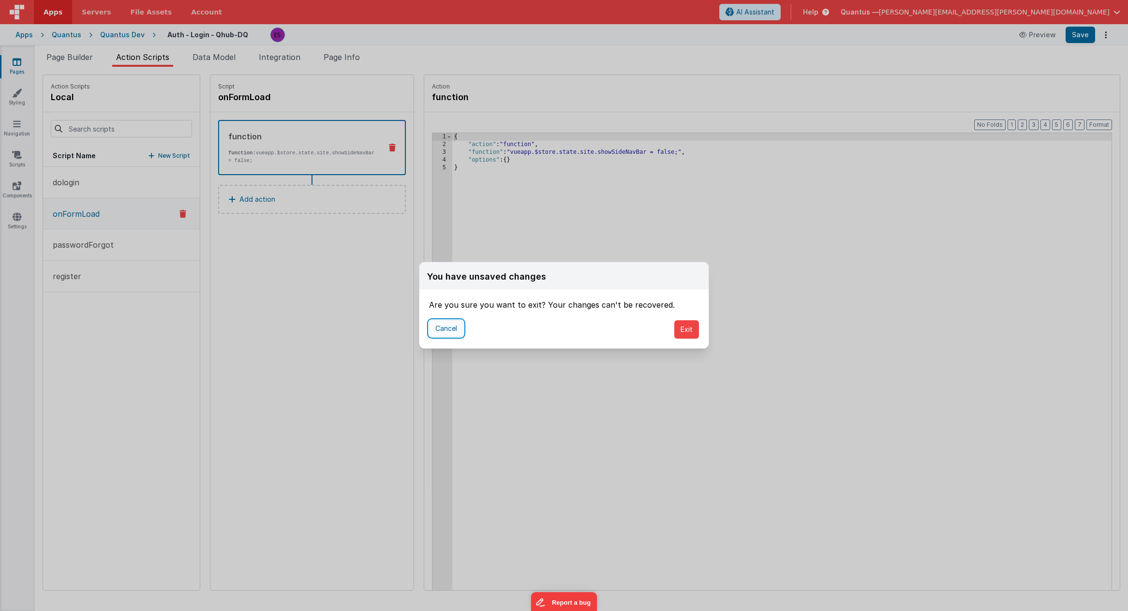
click at [434, 326] on button "Cancel" at bounding box center [446, 328] width 34 height 16
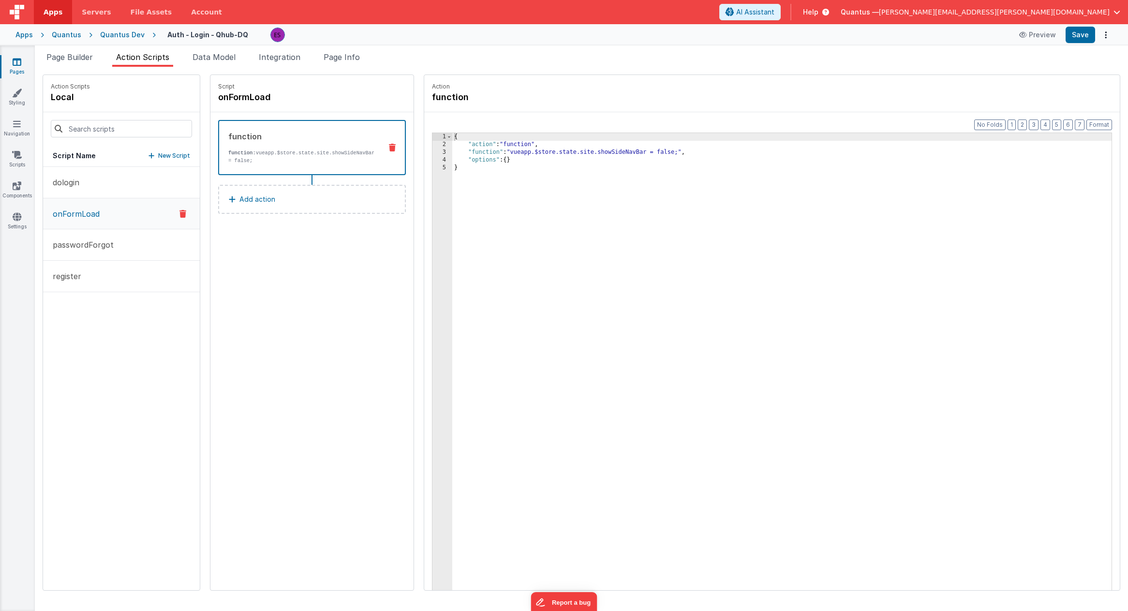
click at [493, 269] on div "{ "action" : "function" , "function" : "vueapp.$store.state.site.showSideNavBar…" at bounding box center [794, 384] width 684 height 502
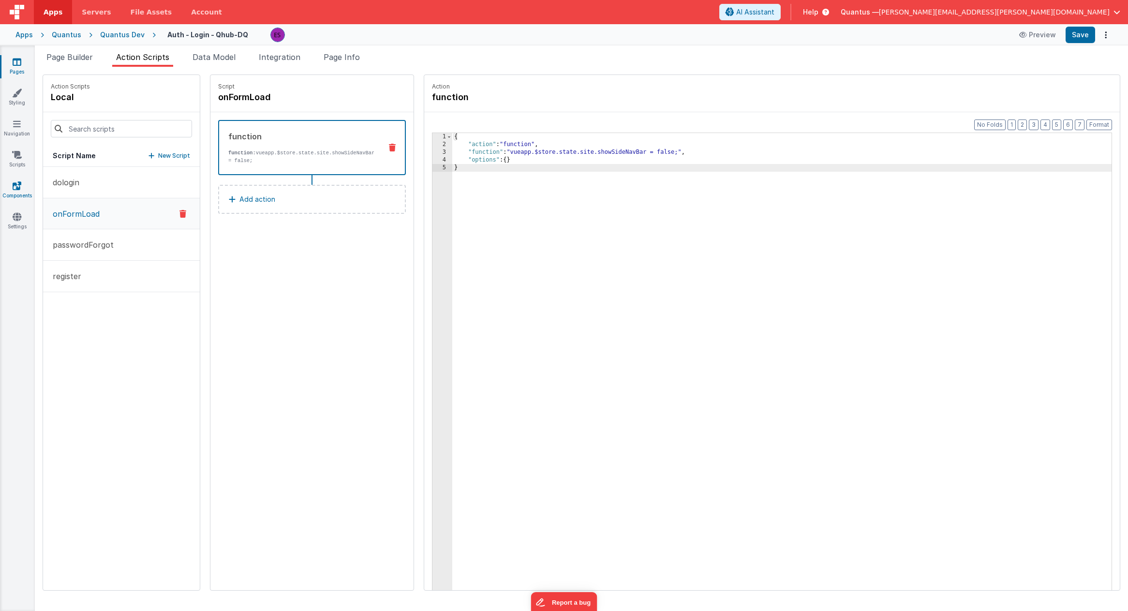
click at [11, 192] on link "Components" at bounding box center [17, 190] width 35 height 19
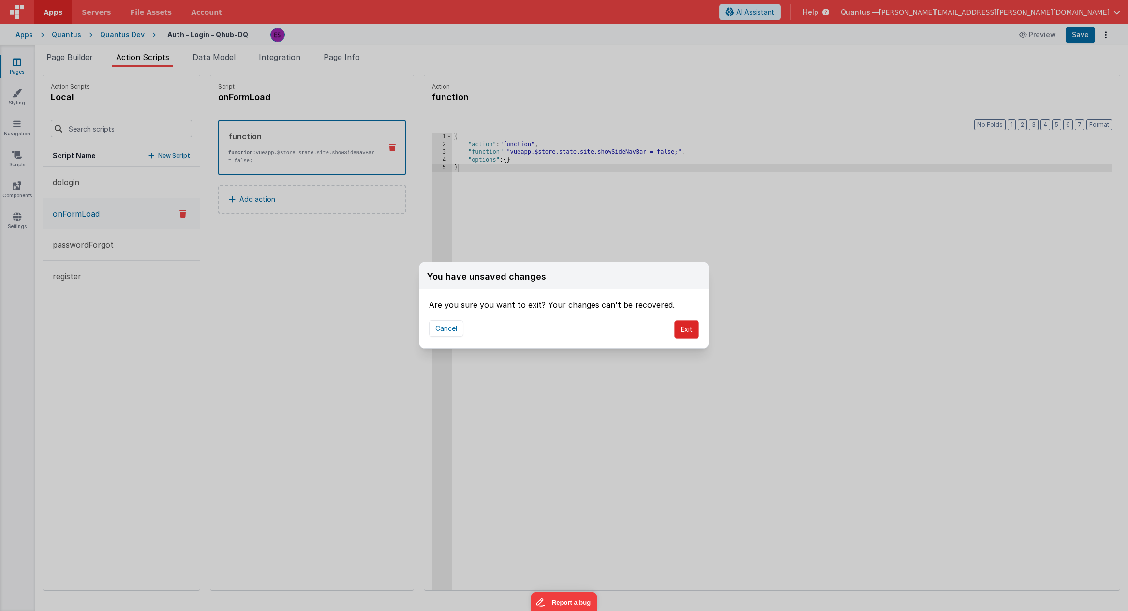
click at [691, 332] on button "Exit" at bounding box center [686, 329] width 25 height 18
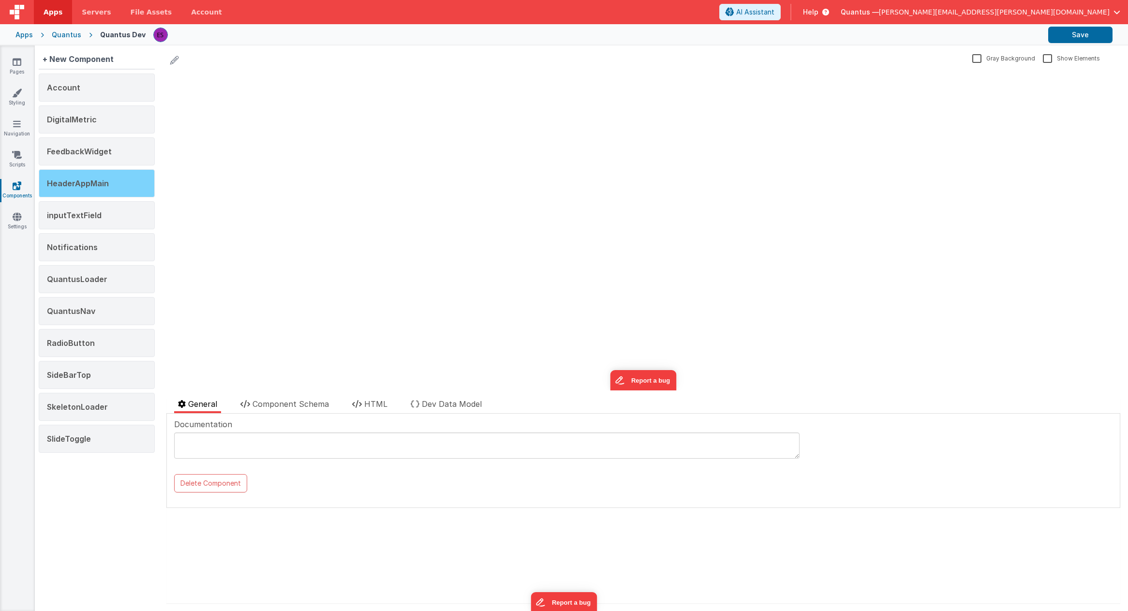
click at [78, 189] on div "HeaderAppMain" at bounding box center [97, 183] width 116 height 28
click at [298, 407] on span "Component Schema" at bounding box center [290, 404] width 76 height 10
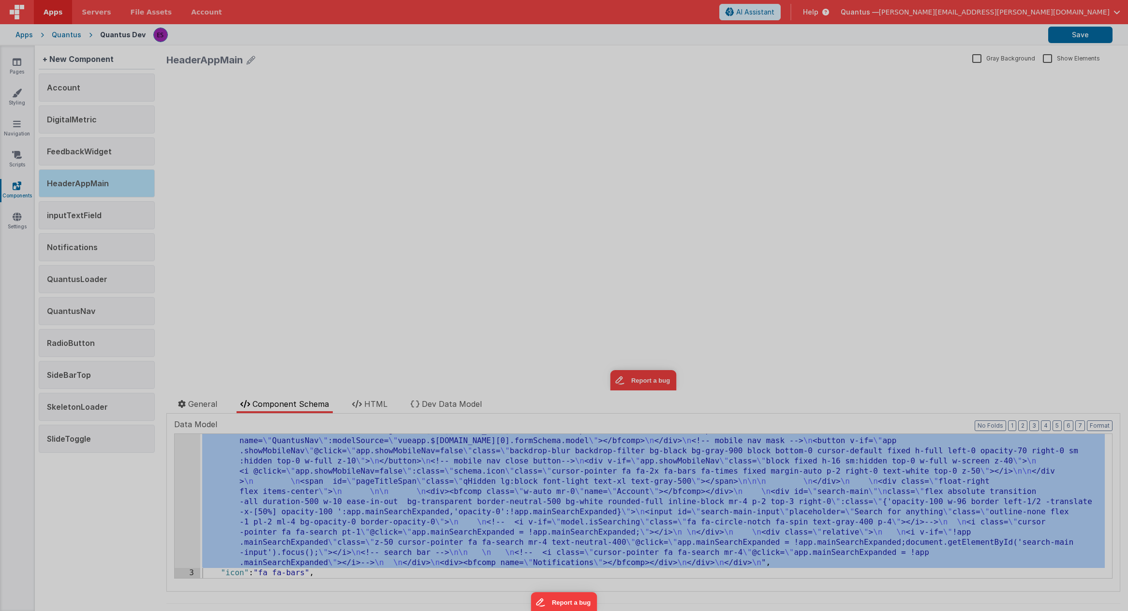
scroll to position [110, 0]
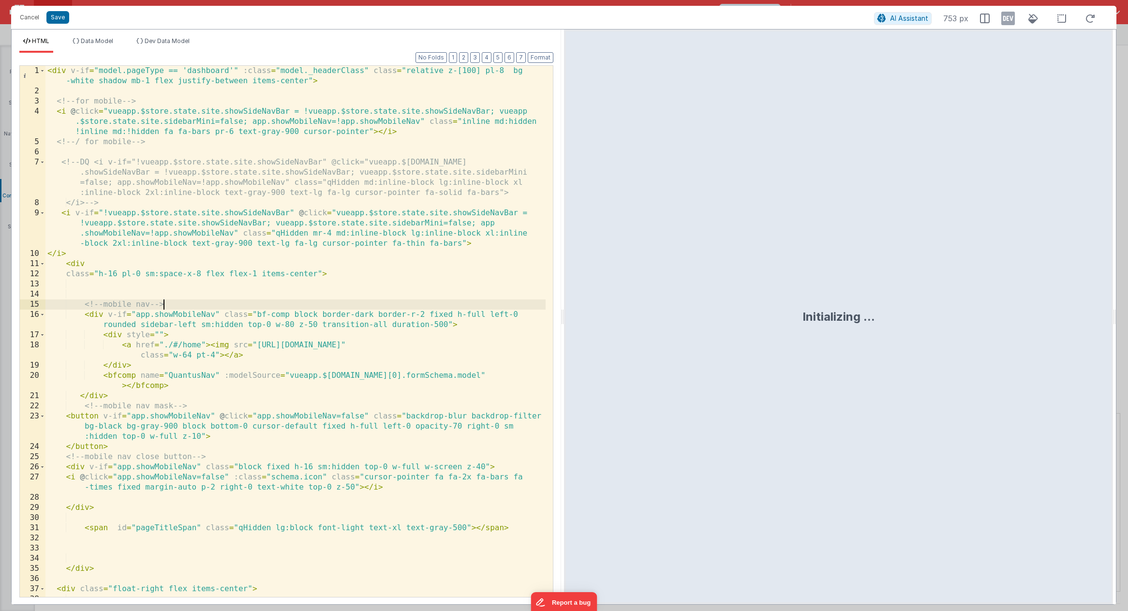
click at [327, 303] on div "< div v-if = "model.pageType == 'dashboard'" :class = "model._headerClass" clas…" at bounding box center [295, 346] width 500 height 561
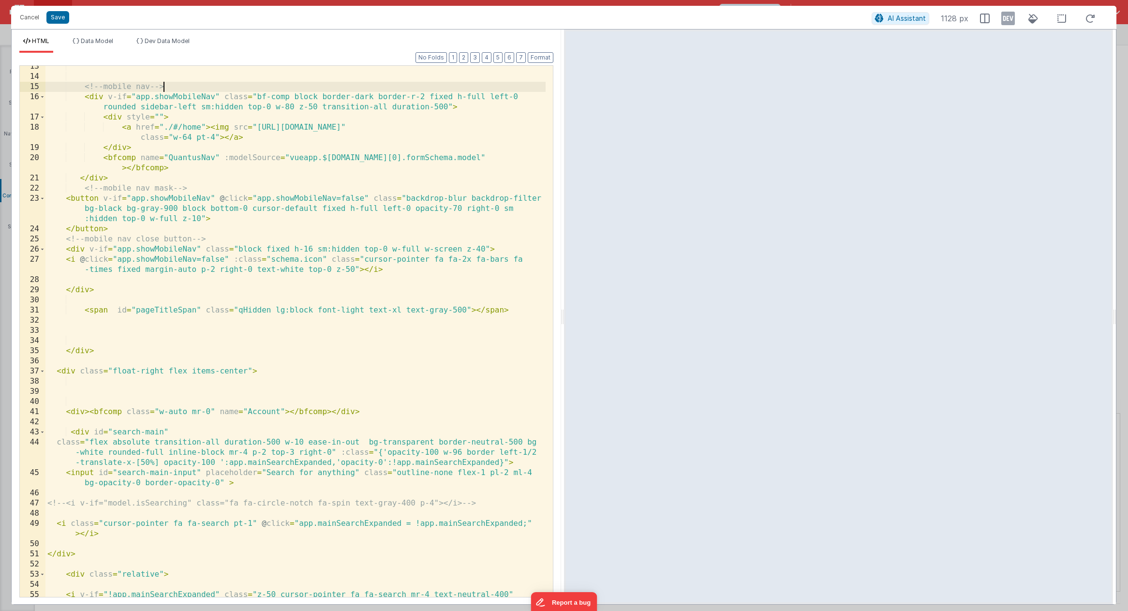
scroll to position [218, 0]
click at [30, 14] on button "Cancel" at bounding box center [29, 18] width 29 height 14
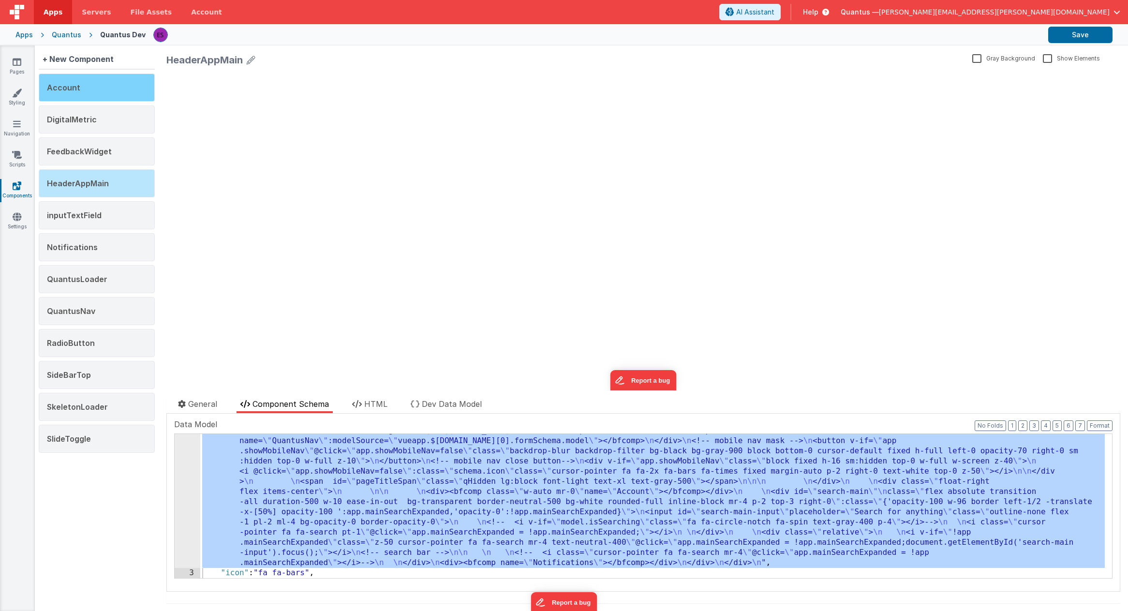
click at [71, 93] on div "Account" at bounding box center [97, 88] width 116 height 28
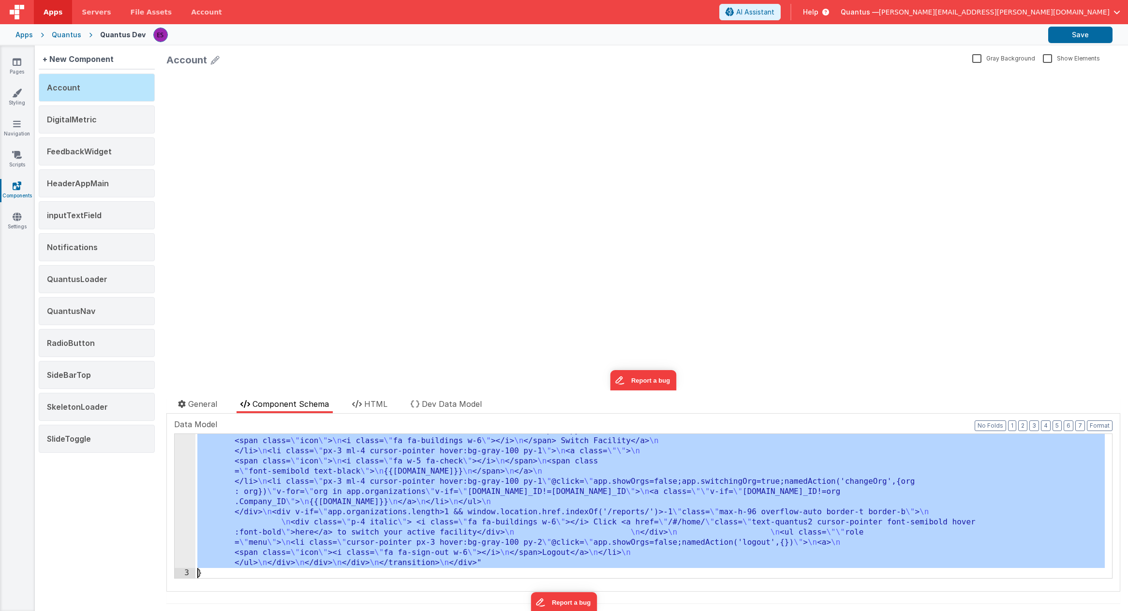
click at [183, 486] on div "2" at bounding box center [185, 380] width 21 height 376
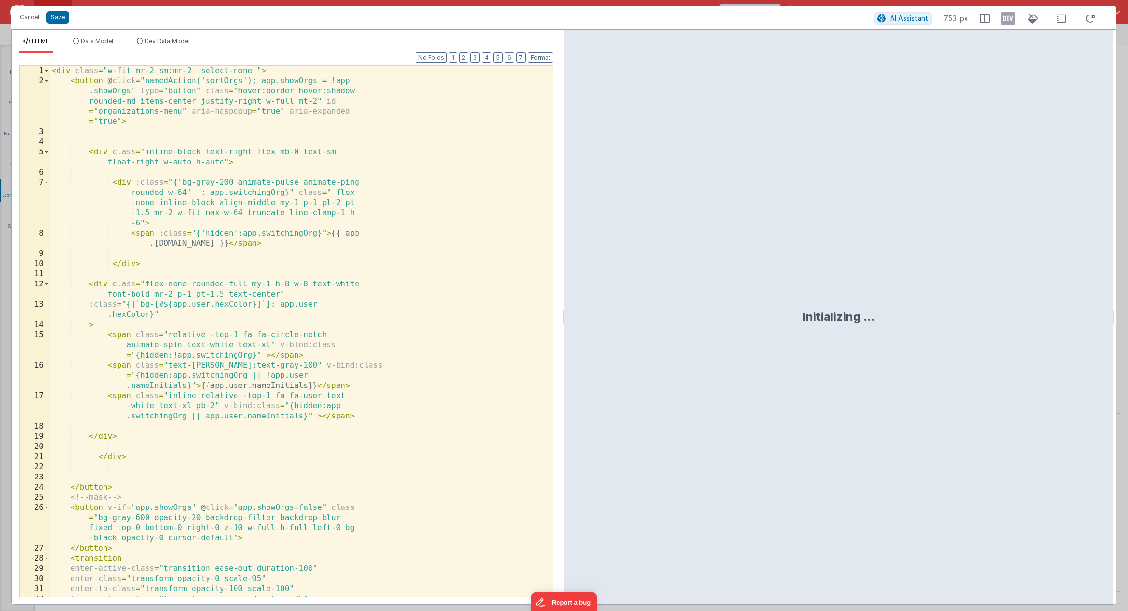
scroll to position [252, 0]
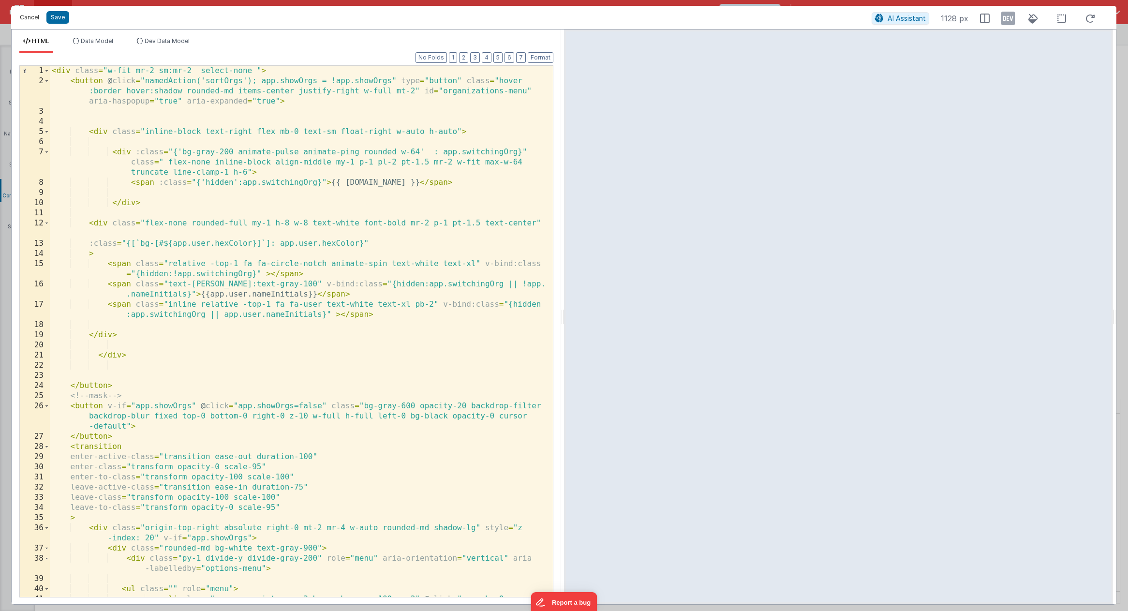
click at [32, 18] on button "Cancel" at bounding box center [29, 18] width 29 height 14
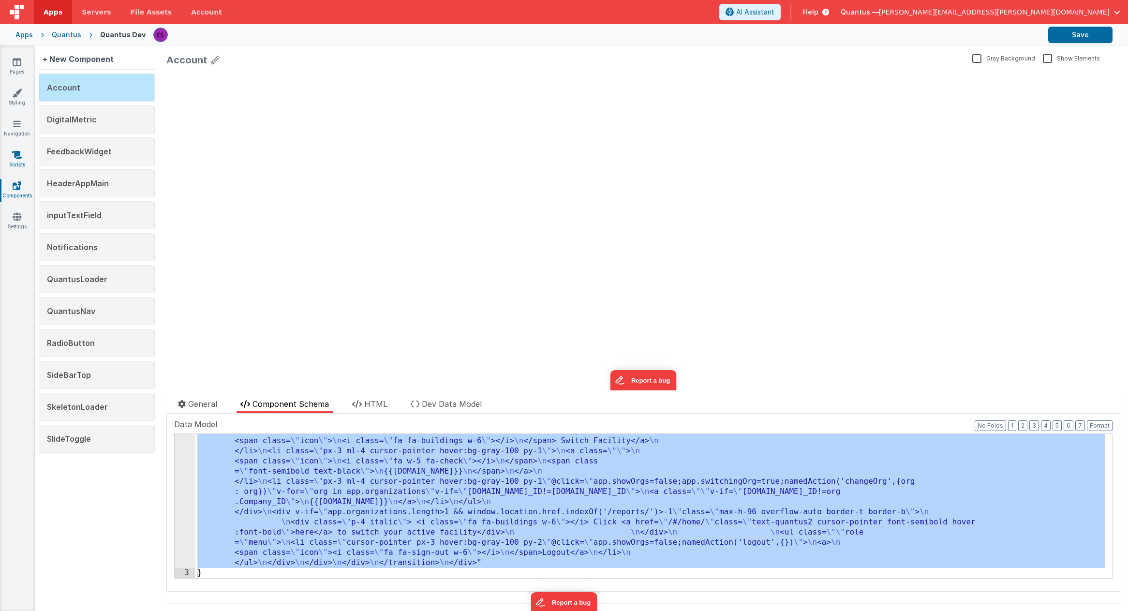
click at [19, 153] on icon at bounding box center [17, 155] width 10 height 10
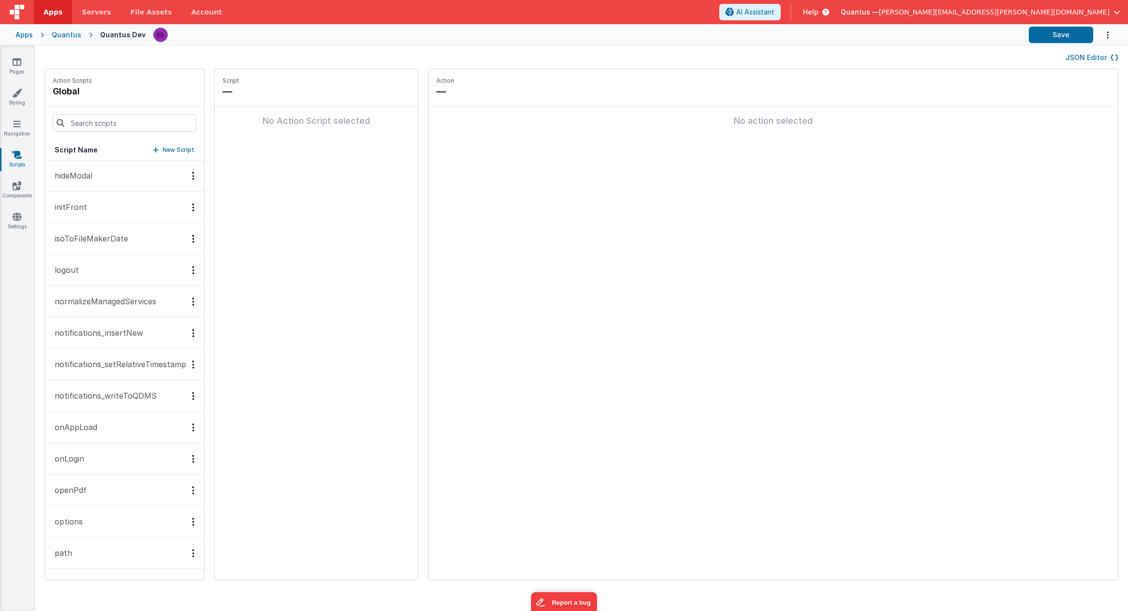
scroll to position [281, 0]
click at [91, 312] on button "onAppLoad" at bounding box center [124, 304] width 159 height 31
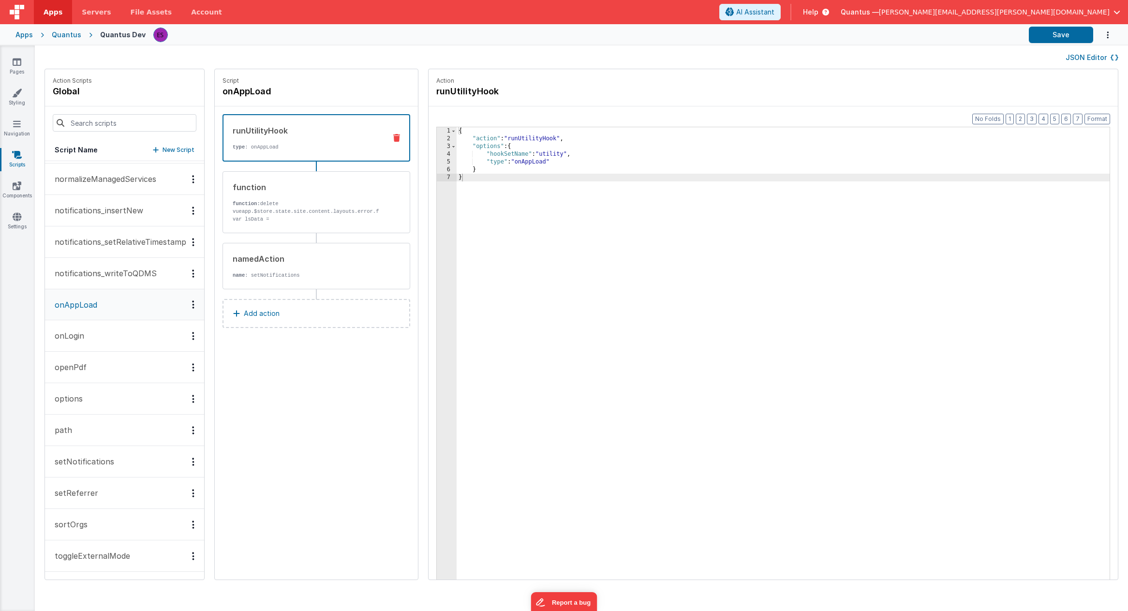
click at [87, 336] on button "onLogin" at bounding box center [124, 335] width 159 height 31
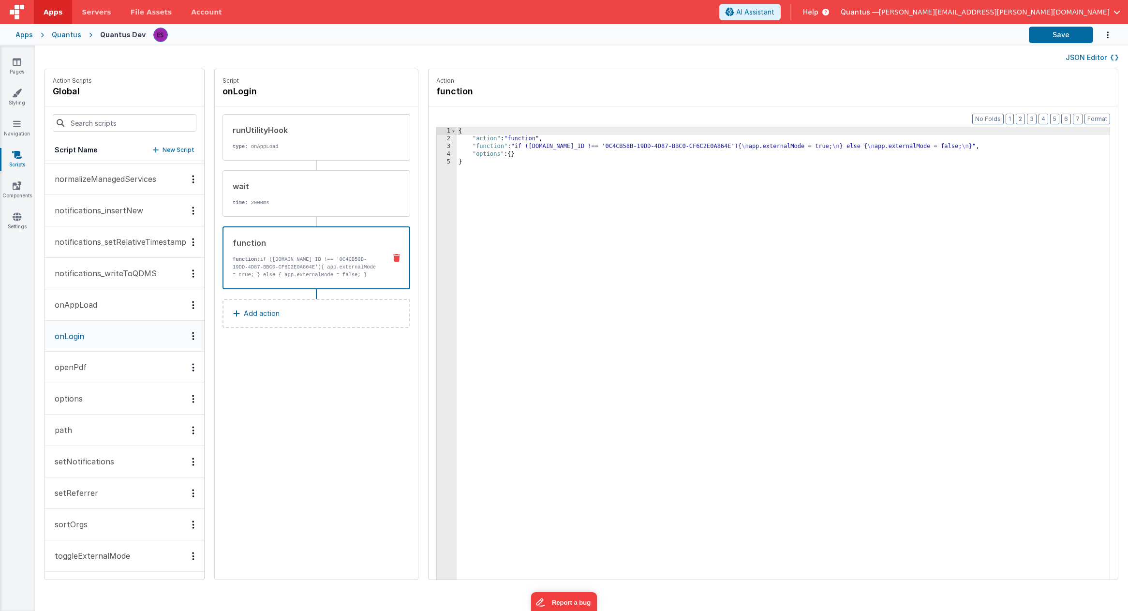
click at [266, 255] on div "function function: if (app.organization.Company_ID !== '0C4CB58B-19DD-4D87-BBC0…" at bounding box center [300, 258] width 155 height 42
click at [262, 493] on div "Script onLogin runUtilityHook type : onAppLoad wait time : 2000ms function func…" at bounding box center [316, 324] width 203 height 510
click at [141, 318] on button "onAppLoad" at bounding box center [124, 304] width 159 height 31
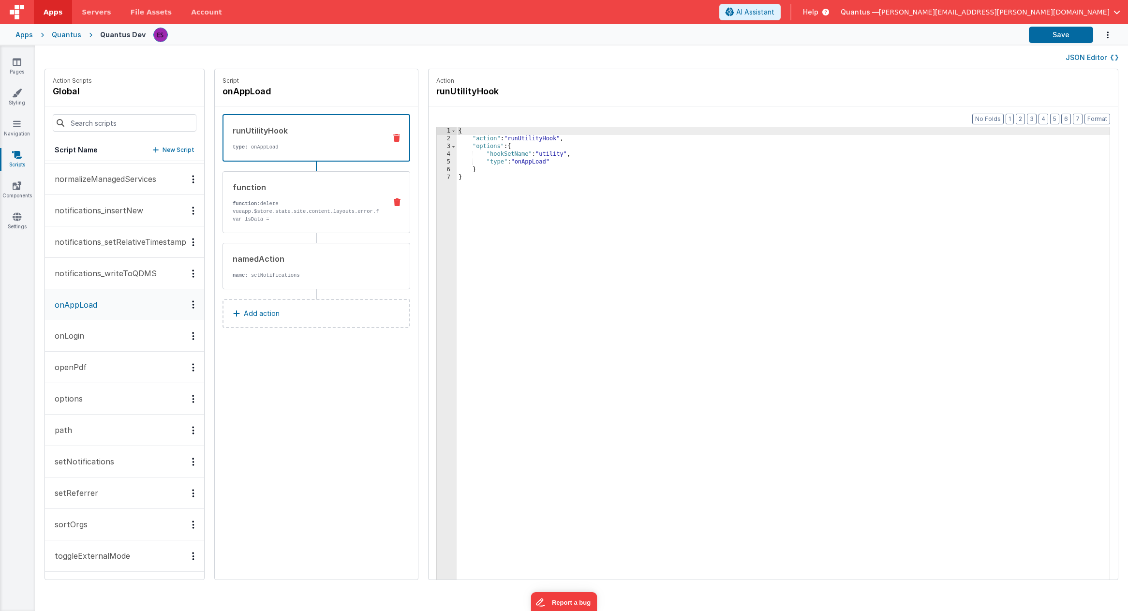
click at [265, 227] on div "function function: delete vueapp.$store.state.site.content.layouts.error.formSc…" at bounding box center [316, 202] width 188 height 62
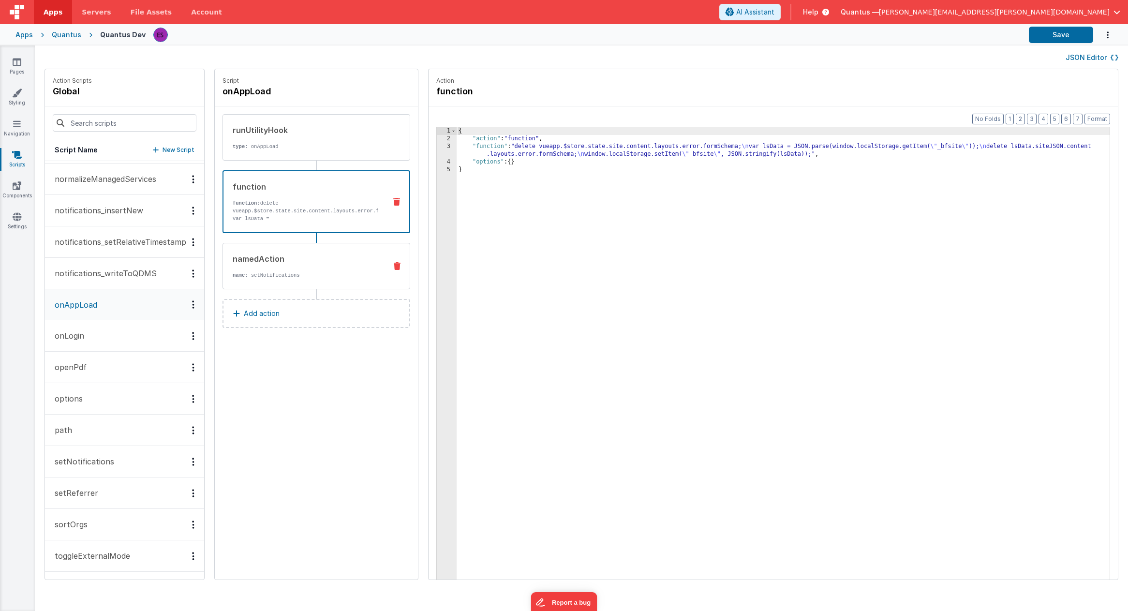
click at [246, 273] on p "name : setNotifications" at bounding box center [306, 275] width 146 height 8
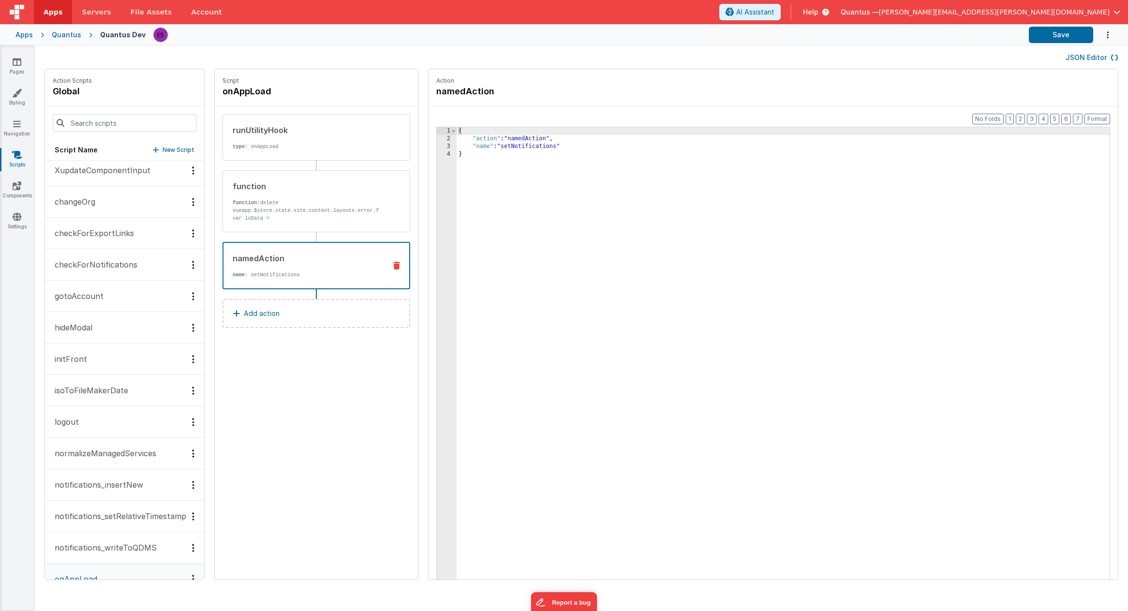
scroll to position [0, 0]
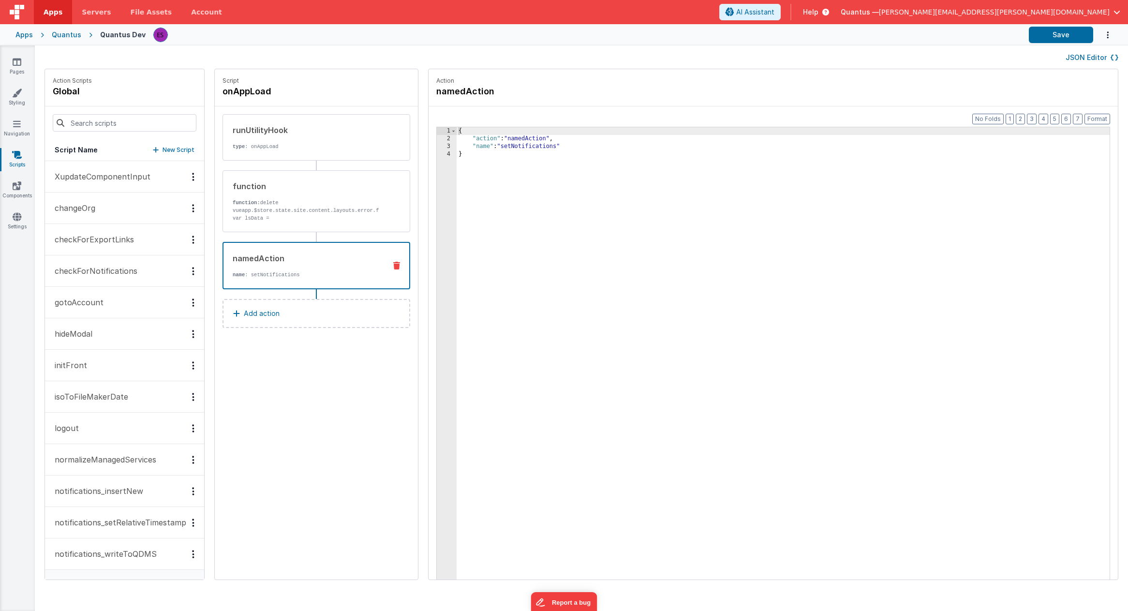
click at [1084, 64] on div "JSON Editor" at bounding box center [581, 56] width 1093 height 23
click at [1086, 61] on button "JSON Editor" at bounding box center [1091, 58] width 53 height 10
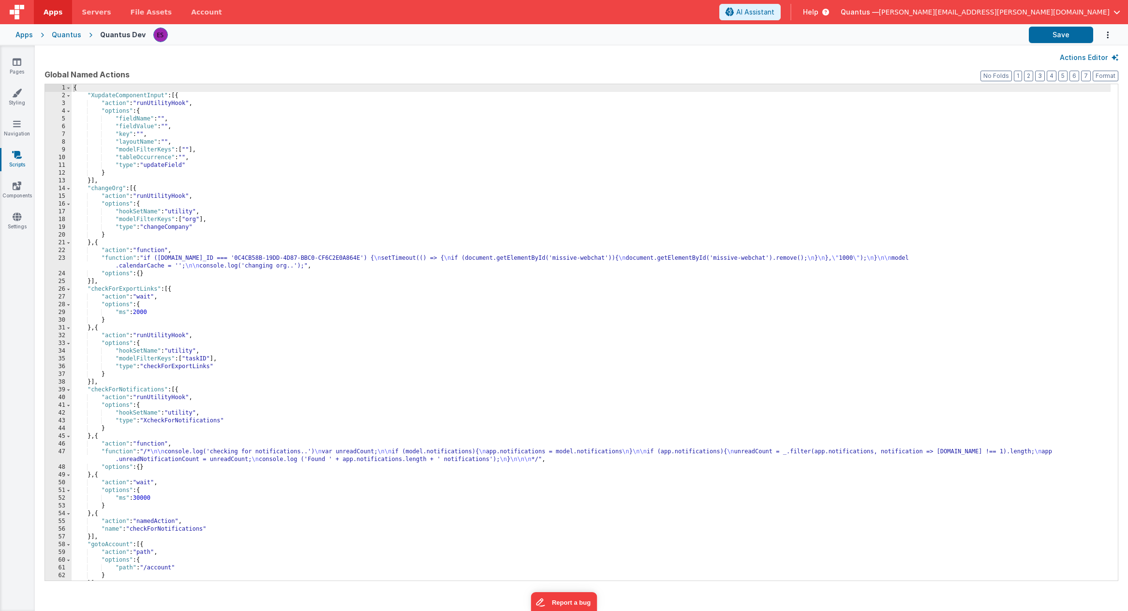
click at [724, 112] on div "{ "XupdateComponentInput" : [{ "action" : "runUtilityHook" , "options" : { "fie…" at bounding box center [591, 340] width 1039 height 512
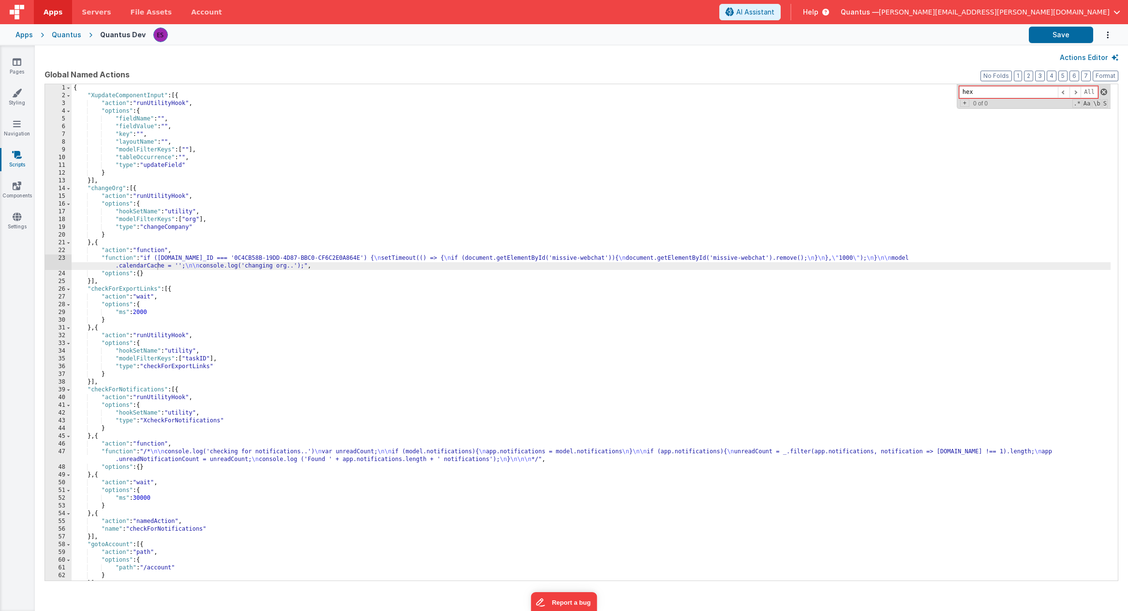
type input "hex"
click at [1102, 90] on span at bounding box center [1103, 92] width 7 height 7
click at [56, 37] on div "Quantus" at bounding box center [67, 35] width 30 height 10
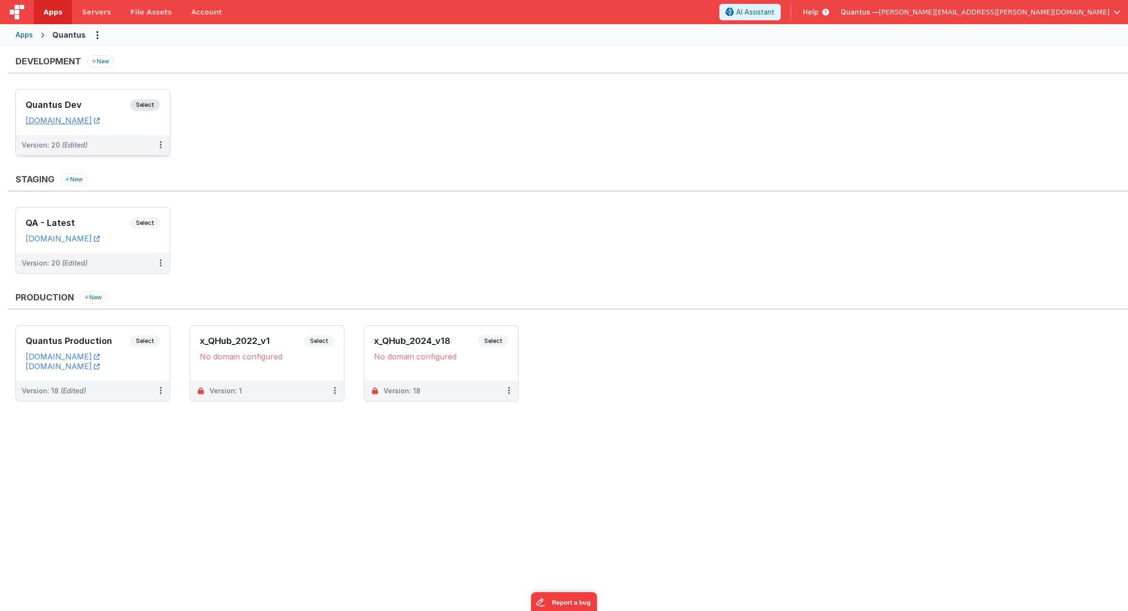
click at [56, 92] on div "Quantus Dev Select URLs quantusdev.fmbetterforms.com" at bounding box center [93, 111] width 154 height 45
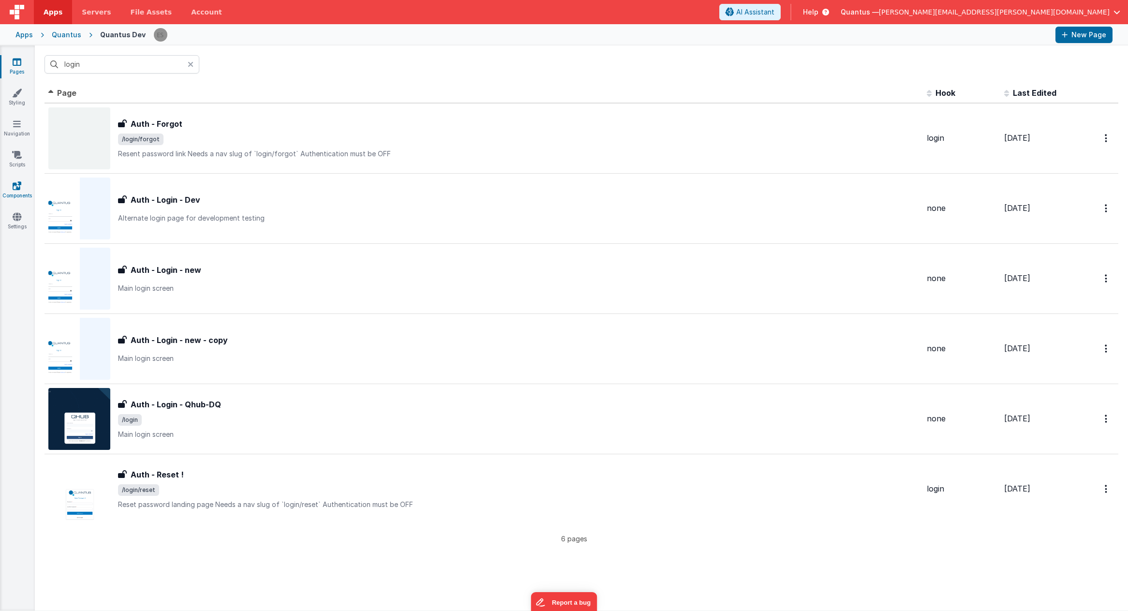
click at [19, 183] on icon at bounding box center [17, 186] width 9 height 10
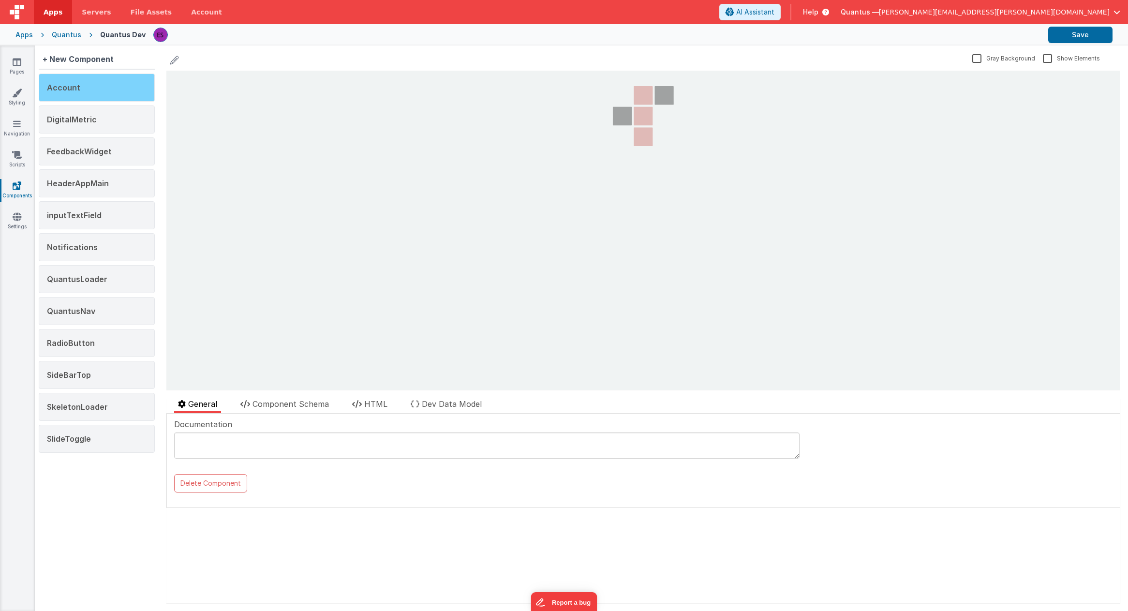
click at [100, 91] on div "Account" at bounding box center [97, 88] width 116 height 28
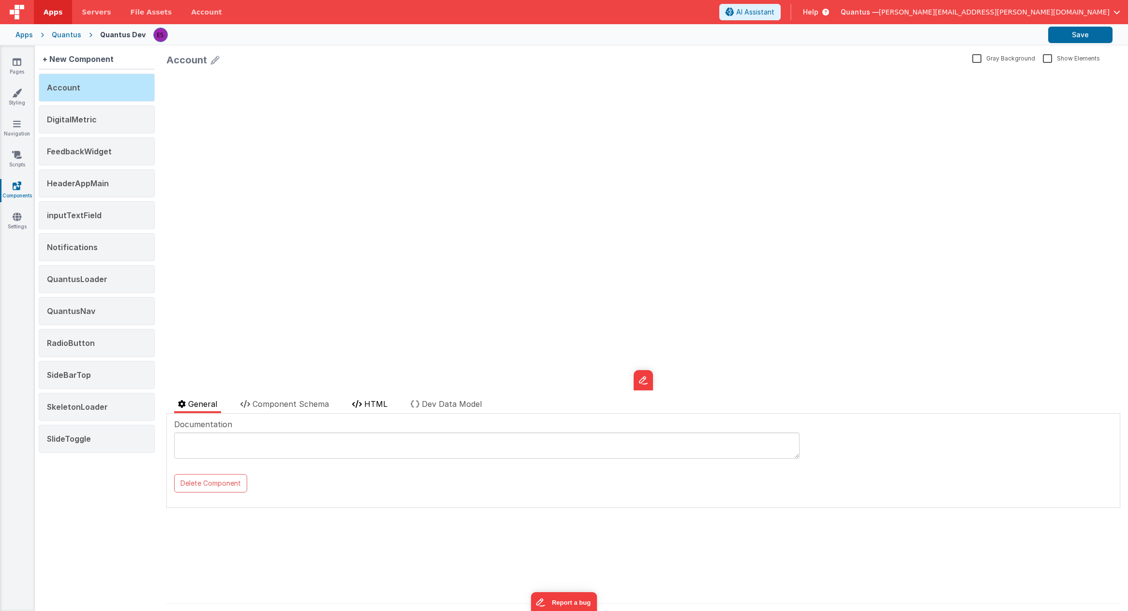
click at [360, 403] on icon at bounding box center [357, 404] width 10 height 8
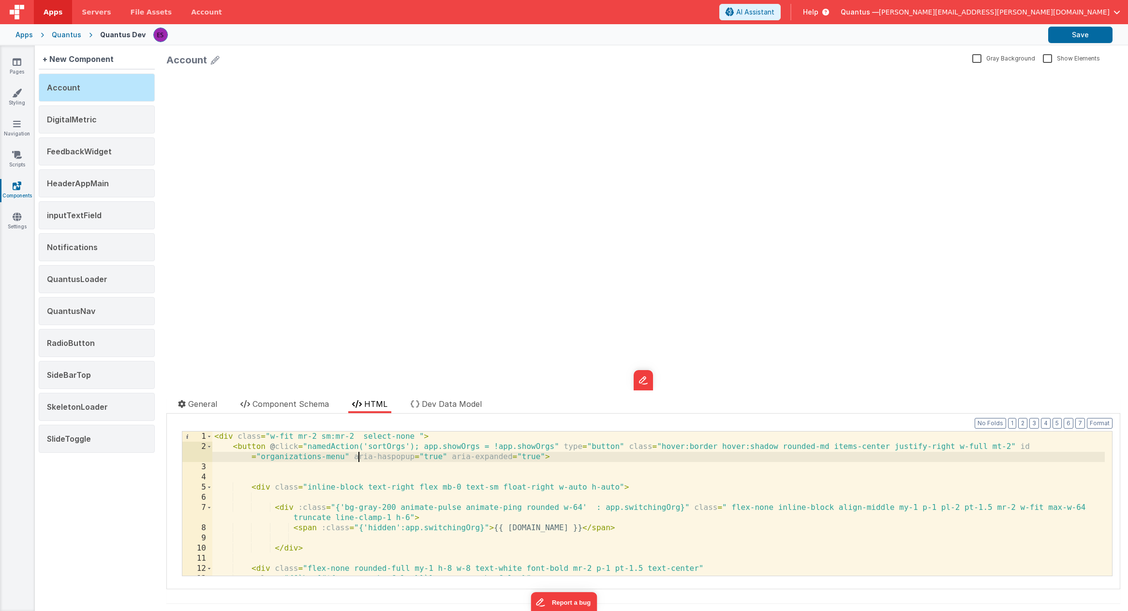
click at [356, 457] on div "< div class = "w-fit mr-2 sm:mr-2 select-none " > < button @ click = "namedActi…" at bounding box center [658, 513] width 892 height 164
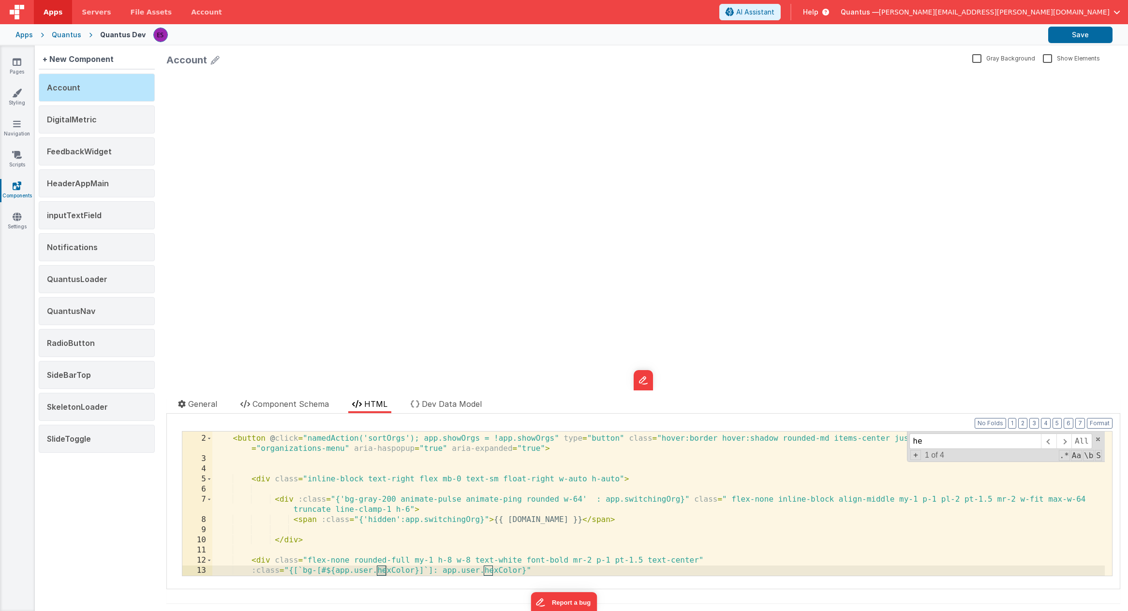
scroll to position [8, 0]
type input "hexcolor"
click at [19, 59] on icon at bounding box center [17, 62] width 9 height 10
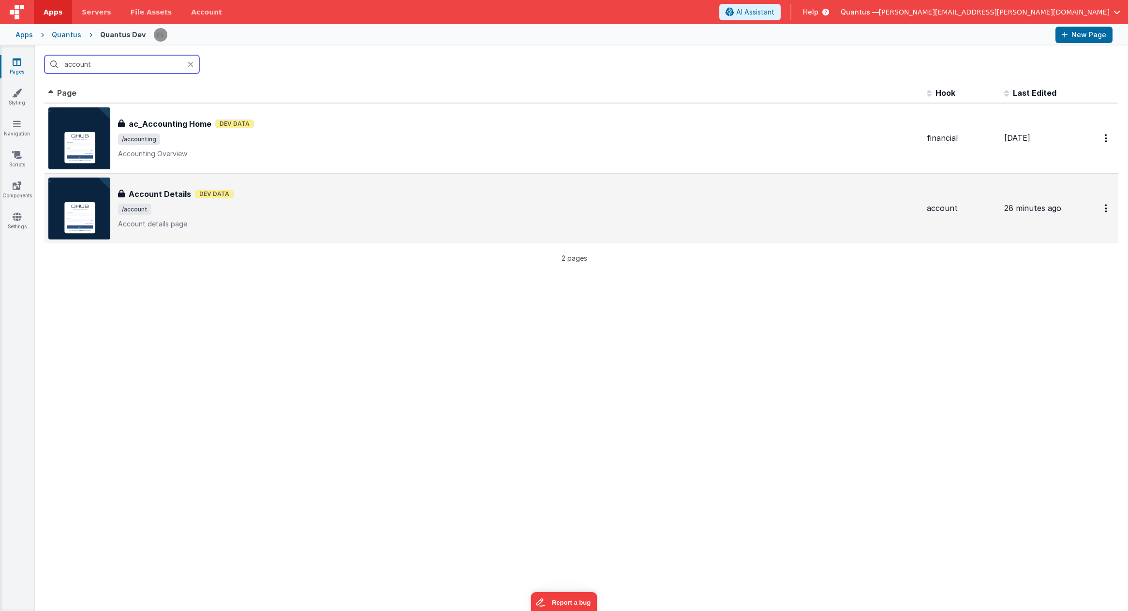
type input "account"
click at [249, 187] on div "Account Details Account Details Dev Data /account Account details page" at bounding box center [483, 208] width 870 height 62
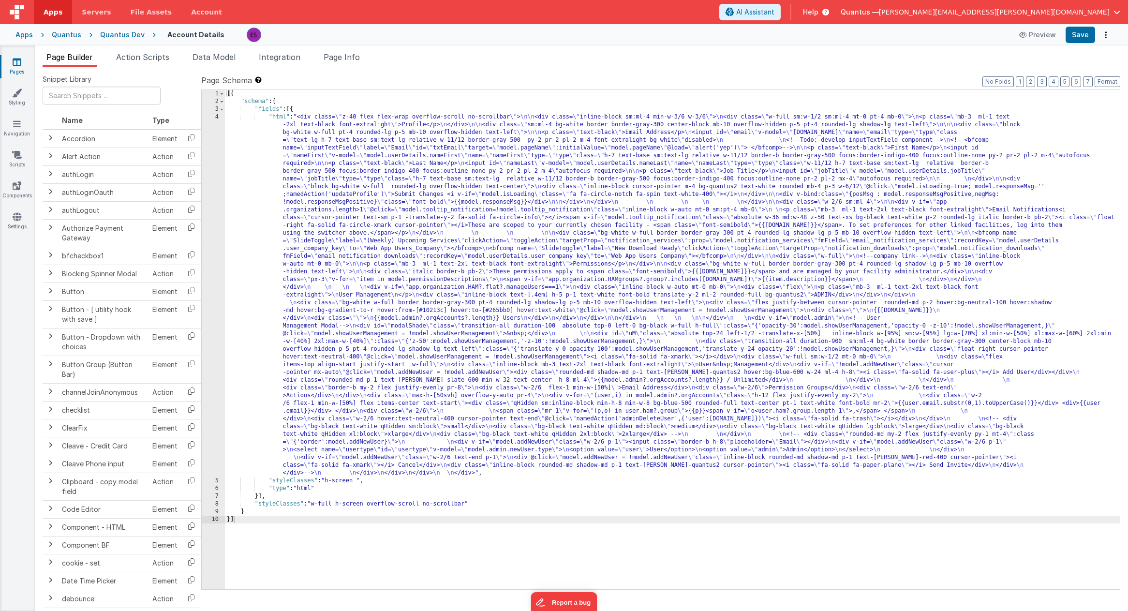
click at [280, 231] on div "[{ "schema" : { "fields" : [{ "html" : "<div class= \" z-40 flex flex-wrap over…" at bounding box center [672, 347] width 895 height 515
drag, startPoint x: 224, startPoint y: 60, endPoint x: 231, endPoint y: 60, distance: 6.8
click at [224, 60] on span "Data Model" at bounding box center [213, 57] width 43 height 10
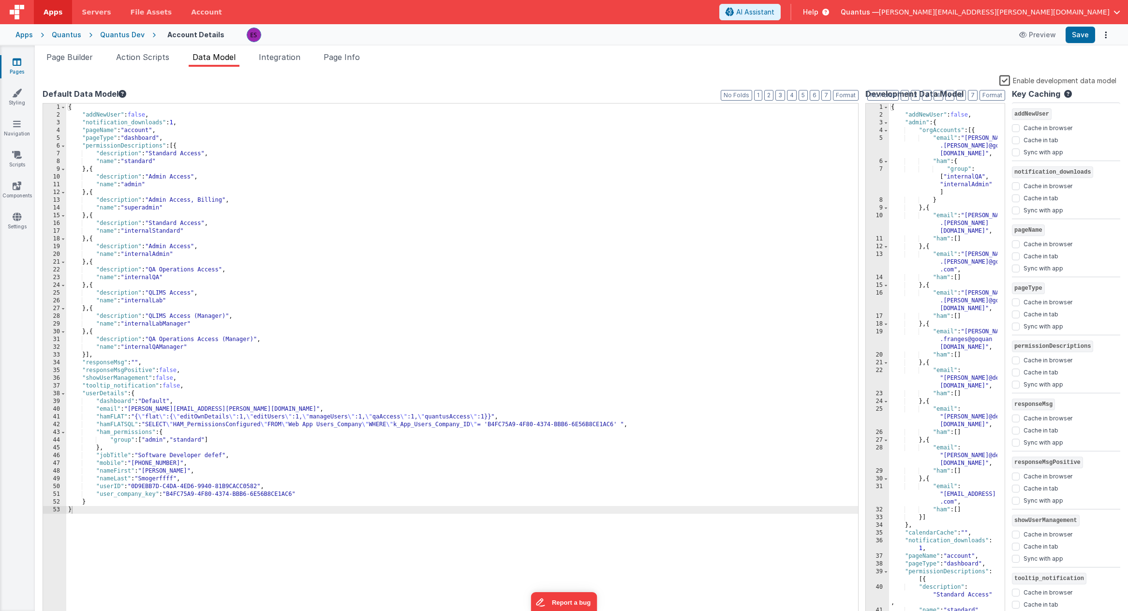
click at [1008, 80] on label "Enable development data model" at bounding box center [1057, 79] width 117 height 11
click at [0, 0] on input "Enable development data model" at bounding box center [0, 0] width 0 height 0
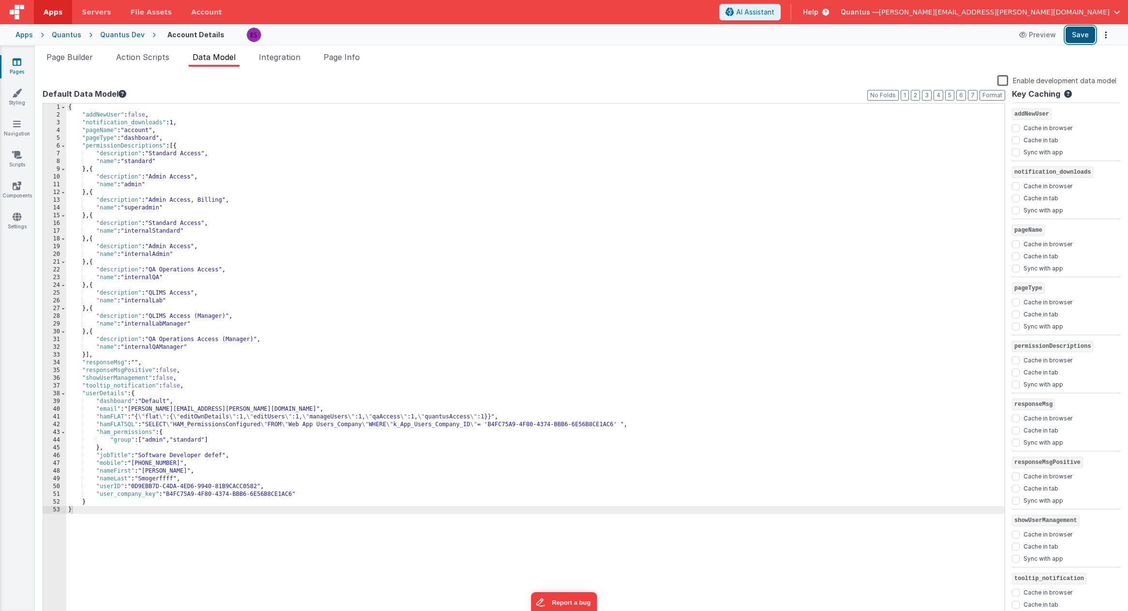
click at [1077, 38] on button "Save" at bounding box center [1080, 35] width 30 height 16
click at [83, 59] on span "Page Builder" at bounding box center [69, 57] width 46 height 10
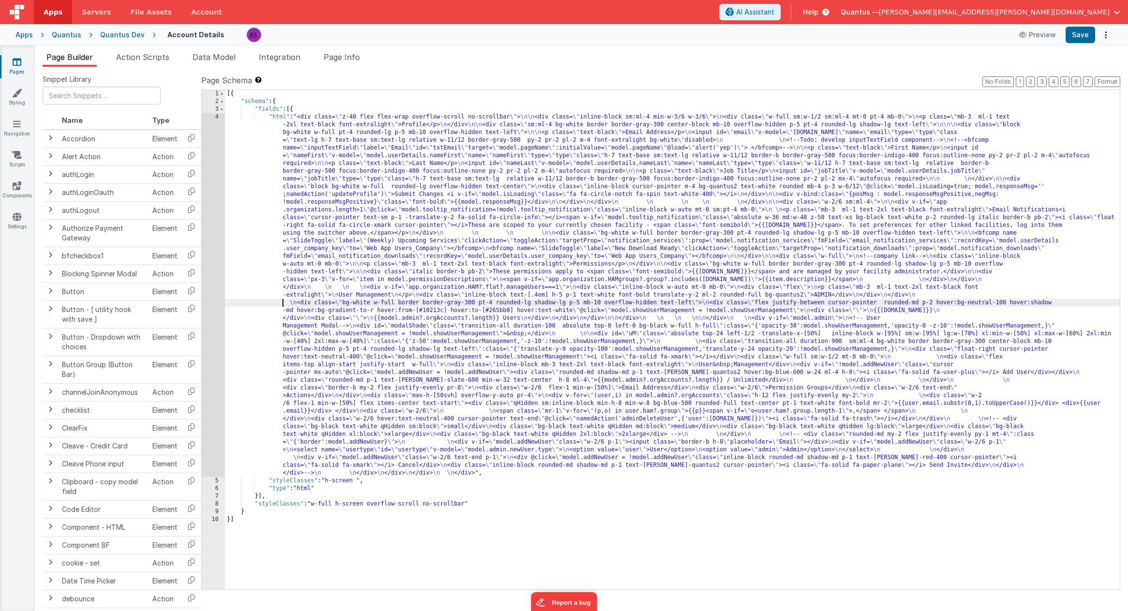
click at [249, 300] on div "[{ "schema" : { "fields" : [{ "html" : "<div class= \" z-40 flex flex-wrap over…" at bounding box center [672, 347] width 895 height 515
click at [214, 306] on div "4" at bounding box center [213, 295] width 23 height 364
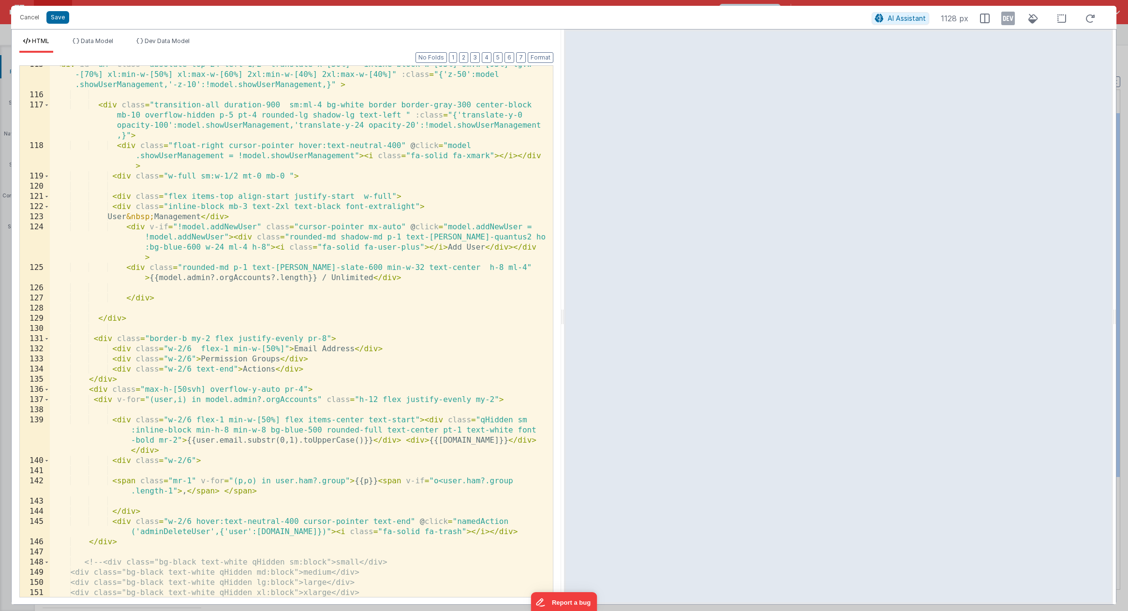
scroll to position [1560, 0]
drag, startPoint x: 270, startPoint y: 431, endPoint x: 322, endPoint y: 429, distance: 51.3
click at [322, 429] on div "< div id = "uM" class = "absolute top-24 left-1/2 -translate-x-[50%] inline-blo…" at bounding box center [298, 345] width 496 height 572
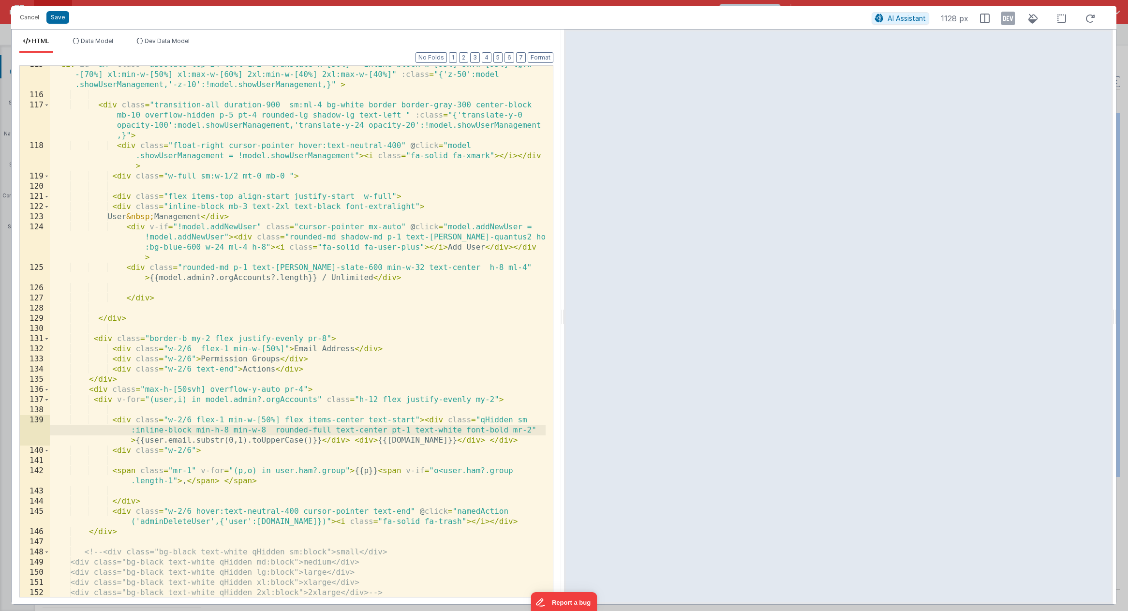
click at [539, 426] on div "< div id = "uM" class = "absolute top-24 left-1/2 -translate-x-[50%] inline-blo…" at bounding box center [298, 345] width 496 height 572
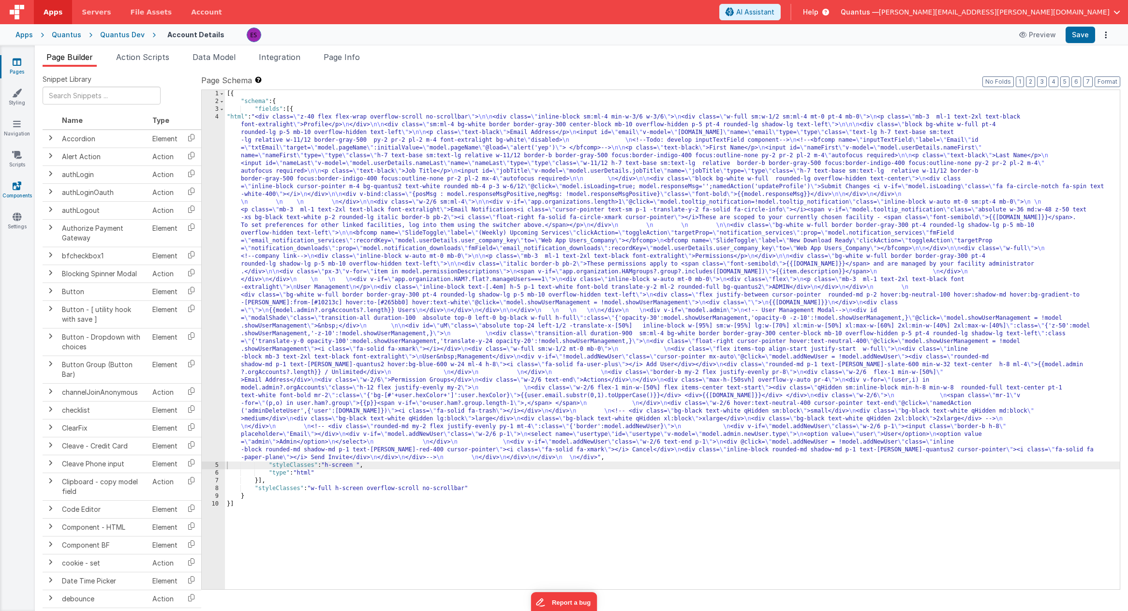
click at [18, 192] on link "Components" at bounding box center [17, 190] width 35 height 19
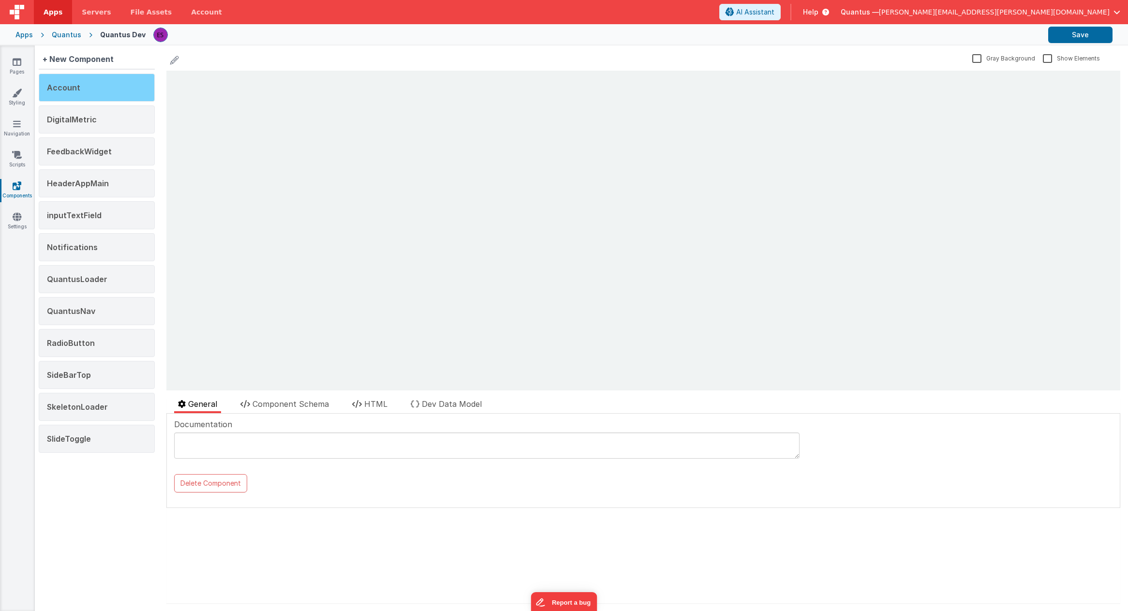
click at [107, 83] on div "Account" at bounding box center [97, 88] width 116 height 28
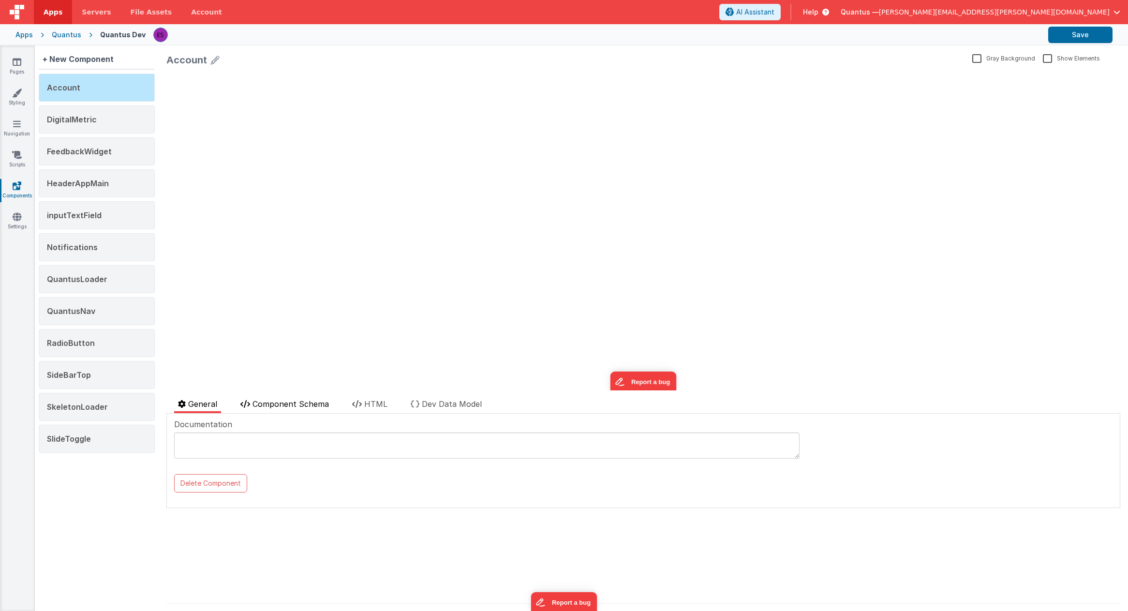
click at [285, 409] on li "Component Schema" at bounding box center [284, 405] width 96 height 15
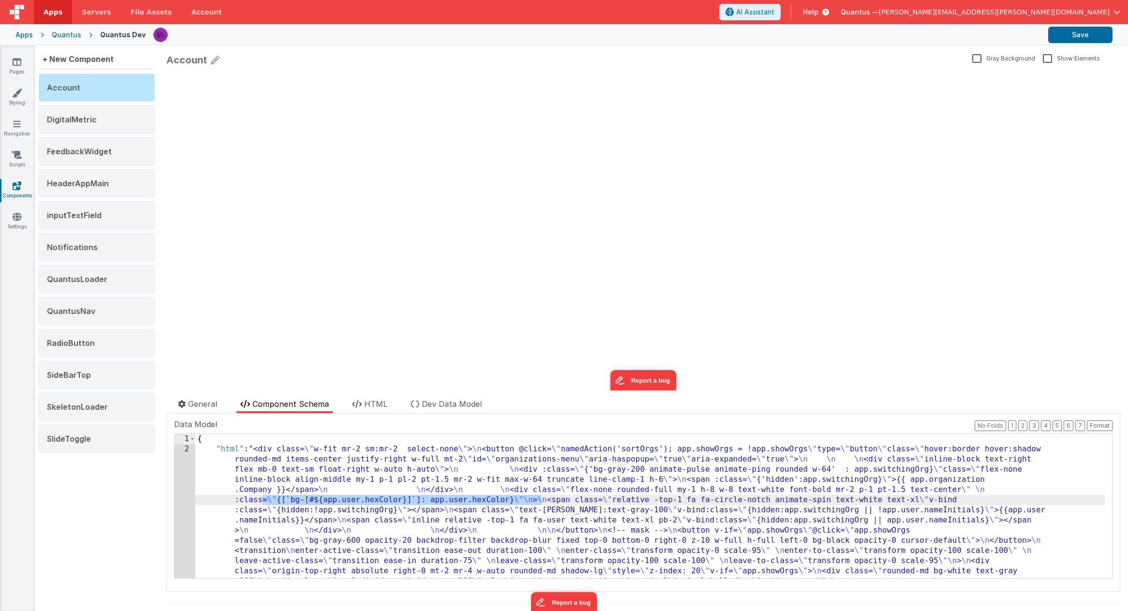
drag, startPoint x: 263, startPoint y: 499, endPoint x: 541, endPoint y: 496, distance: 278.1
click at [25, 69] on link "Pages" at bounding box center [17, 66] width 35 height 19
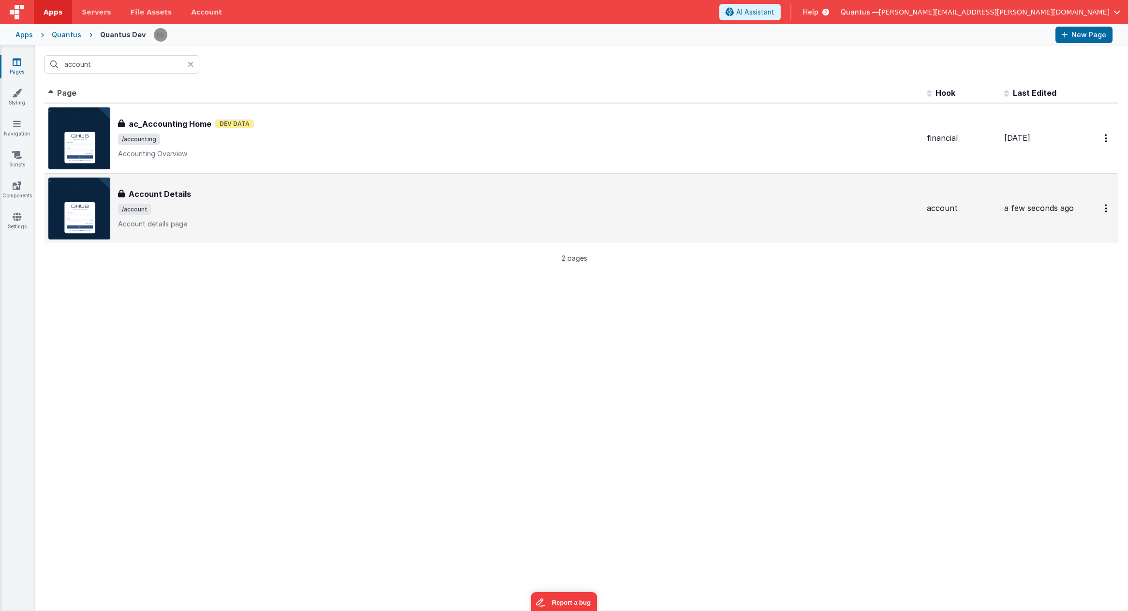
click at [182, 200] on div "Account Details Account Details /account Account details page" at bounding box center [518, 208] width 801 height 41
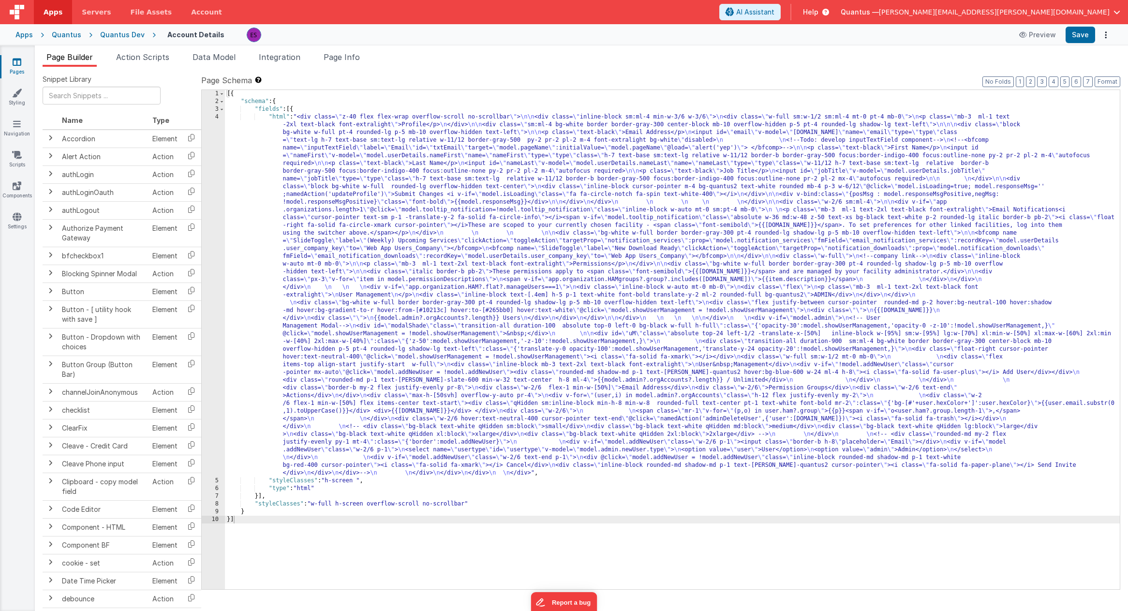
click at [275, 325] on div "[{ "schema" : { "fields" : [{ "html" : "<div class= \" z-40 flex flex-wrap over…" at bounding box center [672, 347] width 895 height 515
click at [215, 314] on div "4" at bounding box center [213, 295] width 23 height 364
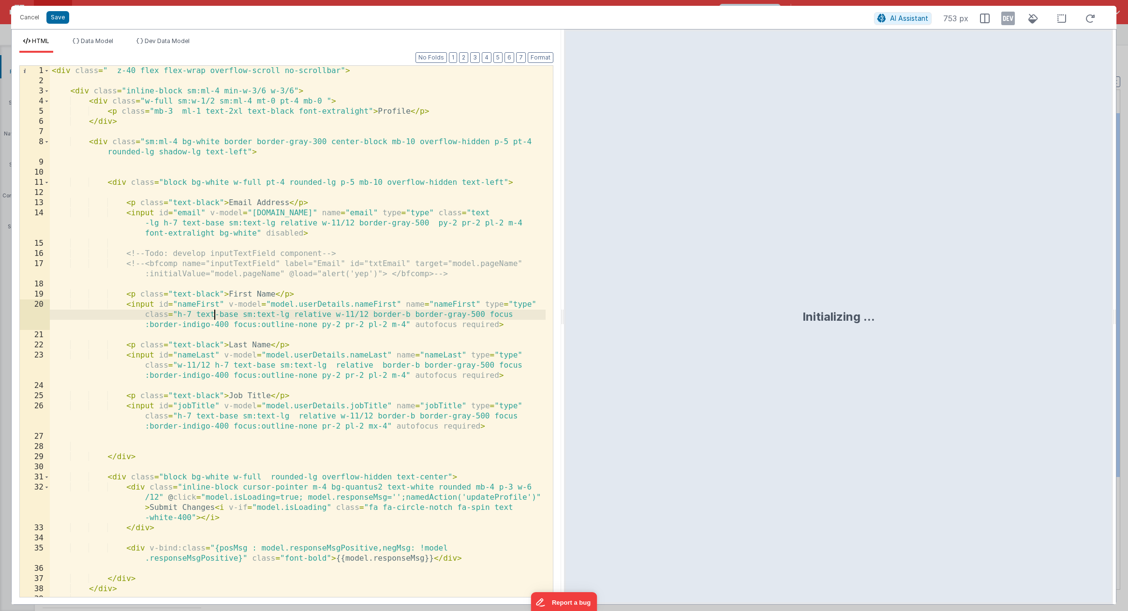
click at [214, 313] on div "< div class = " z-40 flex flex-wrap overflow-scroll no-scrollbar" > < div class…" at bounding box center [298, 341] width 496 height 551
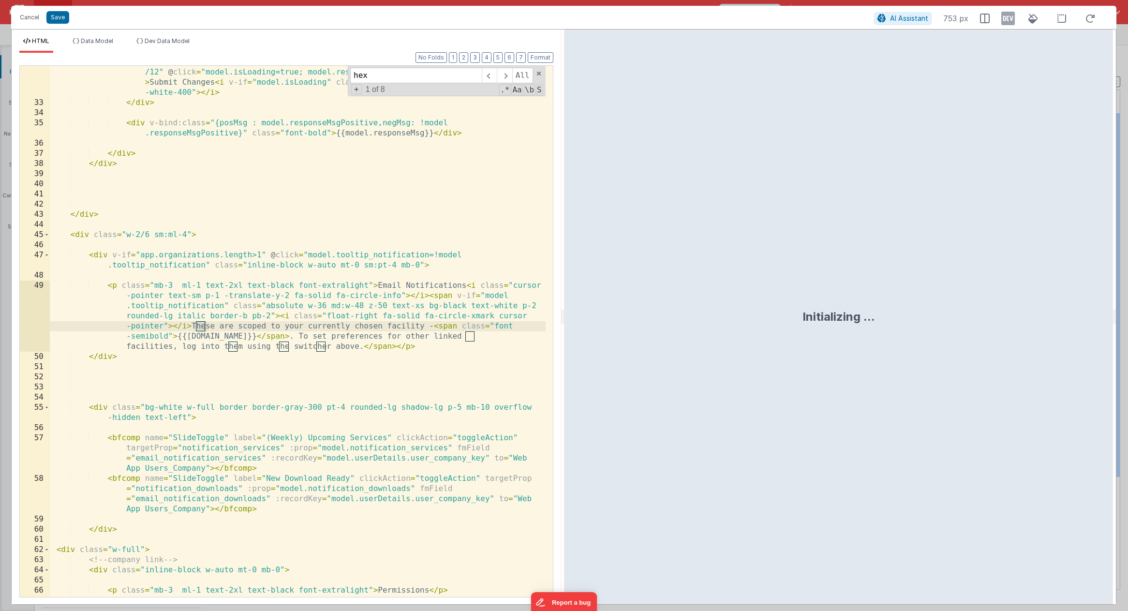
scroll to position [1674, 0]
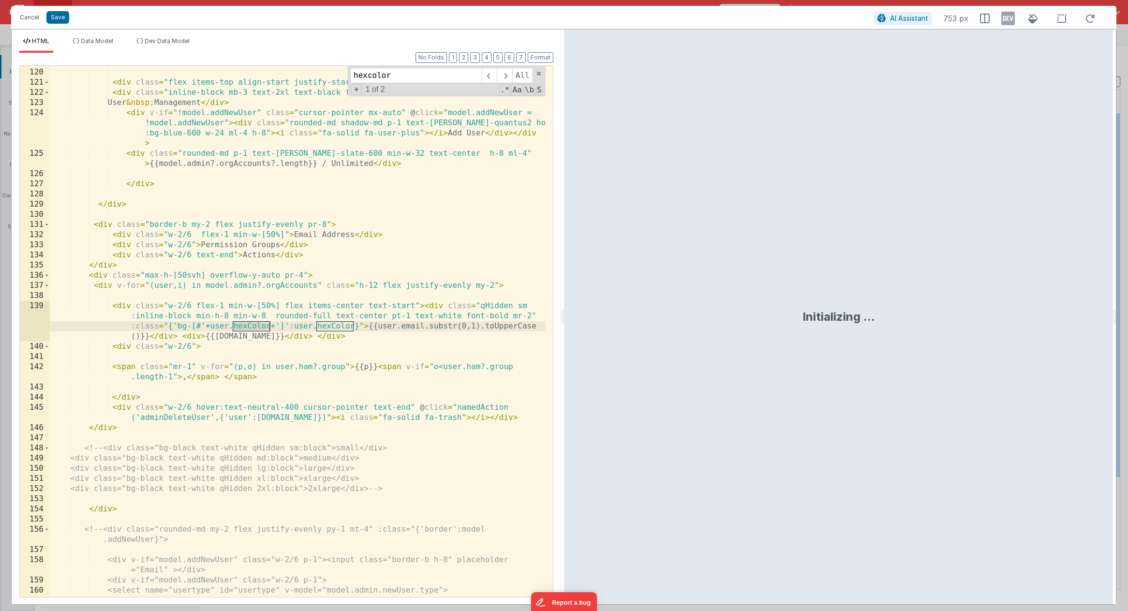
type input "hexcolor"
drag, startPoint x: 362, startPoint y: 325, endPoint x: 132, endPoint y: 330, distance: 230.7
click at [132, 330] on div "< div class = "w-full sm:w-1/2 mt-0 mb-0 " > < div class = "flex items-top alig…" at bounding box center [298, 332] width 496 height 551
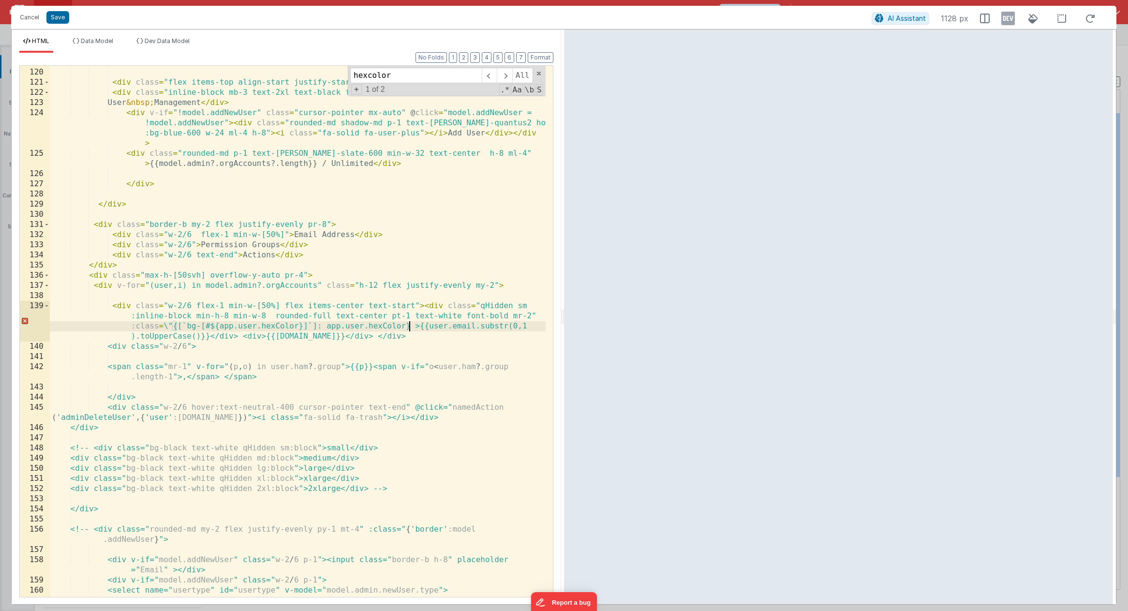
click at [167, 328] on div "< div class = "w-full sm:w-1/2 mt-0 mb-0 " > < div class = "flex items-top alig…" at bounding box center [298, 332] width 496 height 551
click at [233, 325] on div "< div class = "w-full sm:w-1/2 mt-0 mb-0 " > < div class = "flex items-top alig…" at bounding box center [298, 332] width 496 height 551
click at [387, 326] on div "< div class = "w-full sm:w-1/2 mt-0 mb-0 " > < div class = "flex items-top alig…" at bounding box center [298, 332] width 496 height 551
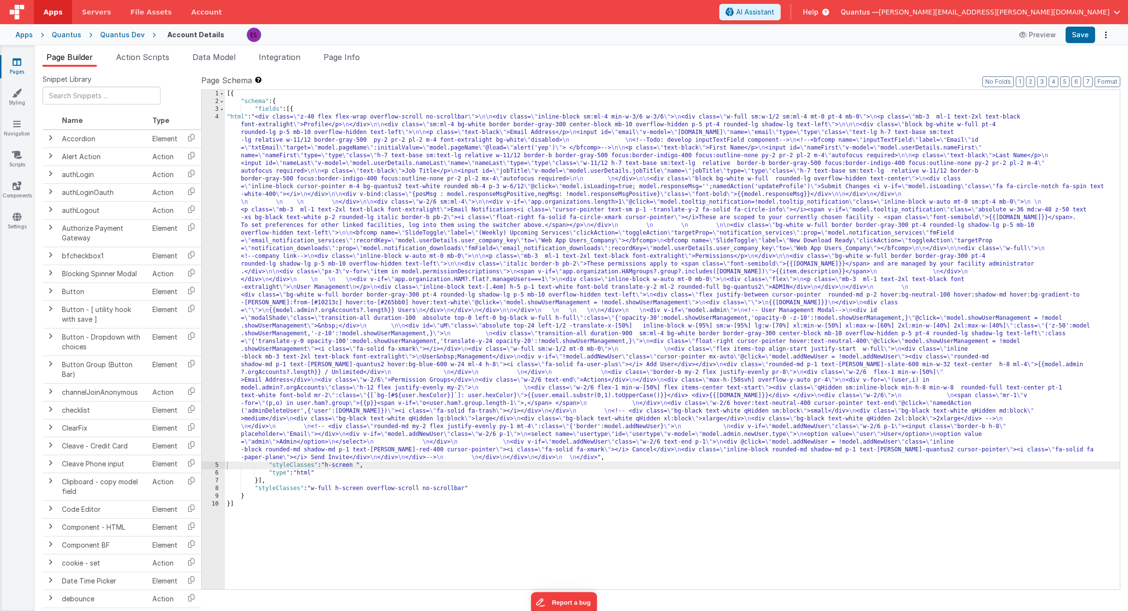
click at [295, 309] on div "[{ "schema" : { "fields" : [{ "html" : "<div class= \" z-40 flex flex-wrap over…" at bounding box center [672, 347] width 895 height 515
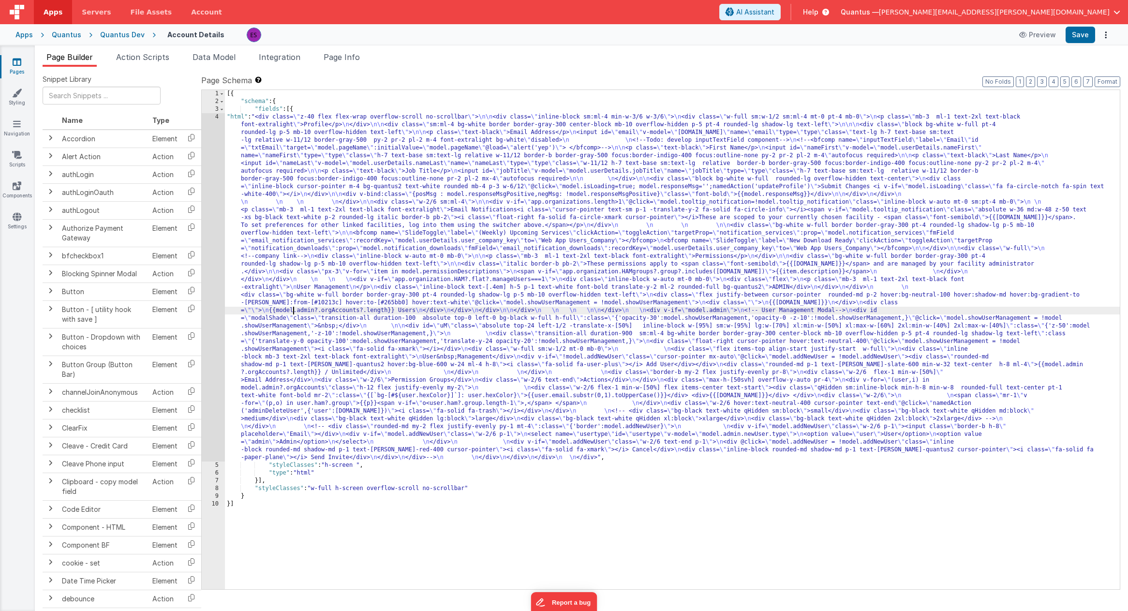
click at [213, 300] on div "4" at bounding box center [213, 287] width 23 height 348
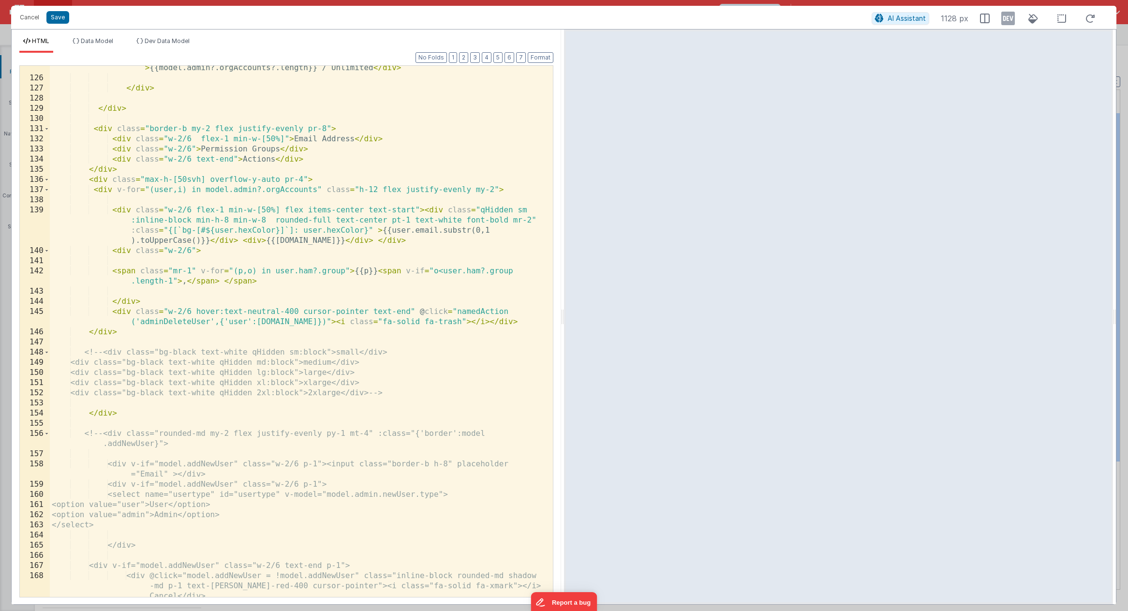
scroll to position [1770, 0]
click at [420, 230] on div "< div class = "rounded-md p-1 text-white bg-slate-600 min-w-32 text-center h-8 …" at bounding box center [298, 339] width 496 height 572
drag, startPoint x: 382, startPoint y: 229, endPoint x: 210, endPoint y: 237, distance: 171.9
click at [210, 237] on div "< div class = "rounded-md p-1 text-white bg-slate-600 min-w-32 text-center h-8 …" at bounding box center [298, 339] width 496 height 572
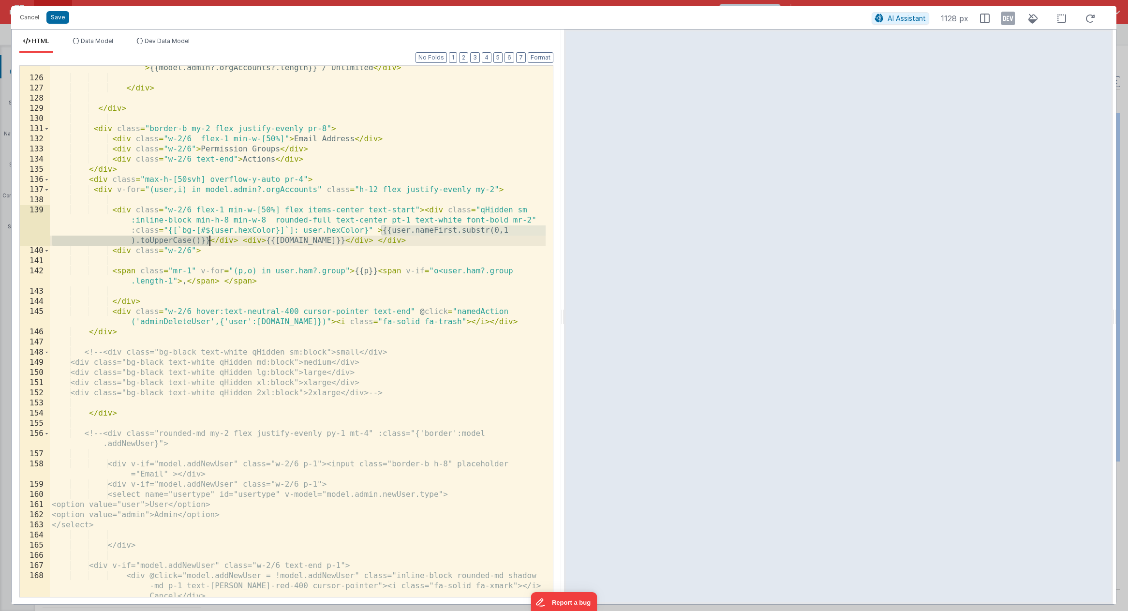
click at [209, 243] on div "< div class = "rounded-md p-1 text-white bg-slate-600 min-w-32 text-center h-8 …" at bounding box center [298, 339] width 496 height 572
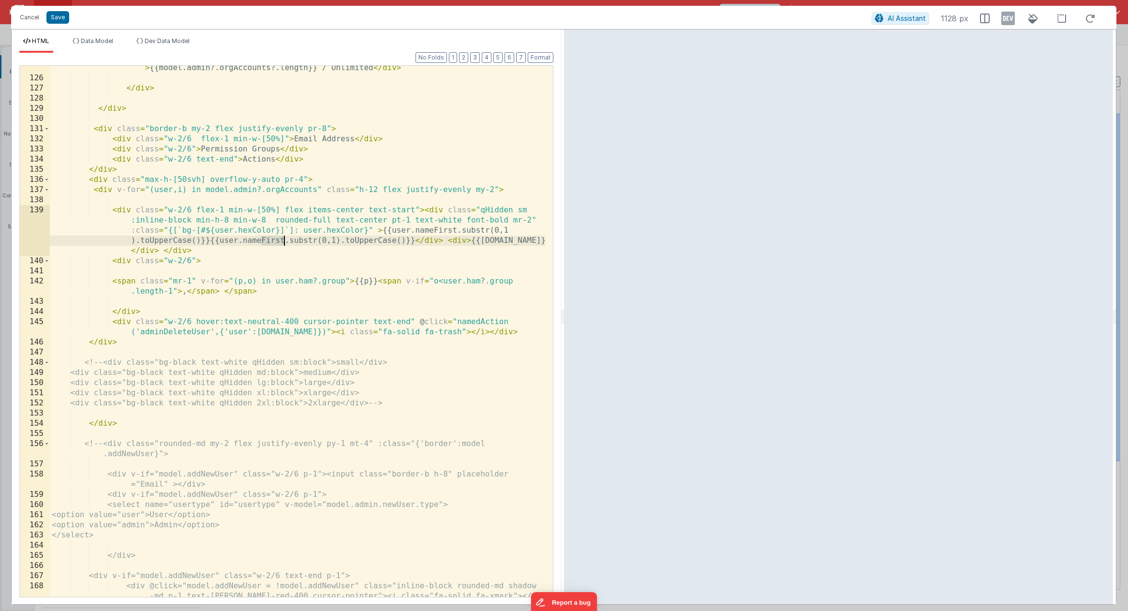
drag, startPoint x: 261, startPoint y: 240, endPoint x: 285, endPoint y: 240, distance: 23.7
click at [285, 240] on div "< div class = "rounded-md p-1 text-white bg-slate-600 min-w-32 text-center h-8 …" at bounding box center [298, 344] width 496 height 582
click at [381, 227] on div "< div class = "rounded-md p-1 text-white bg-slate-600 min-w-32 text-center h-8 …" at bounding box center [298, 344] width 496 height 582
click at [243, 246] on div "< div class = "rounded-md p-1 text-white bg-slate-600 min-w-32 text-center h-8 …" at bounding box center [298, 344] width 496 height 582
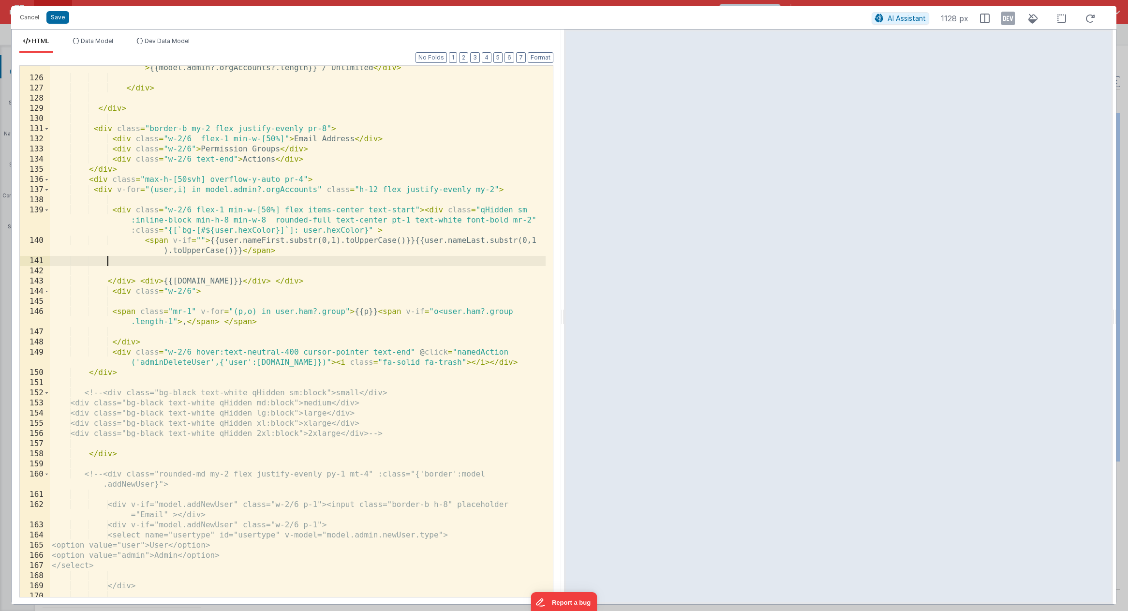
click at [199, 239] on div "< div class = "rounded-md p-1 text-white bg-slate-600 min-w-32 text-center h-8 …" at bounding box center [298, 333] width 496 height 561
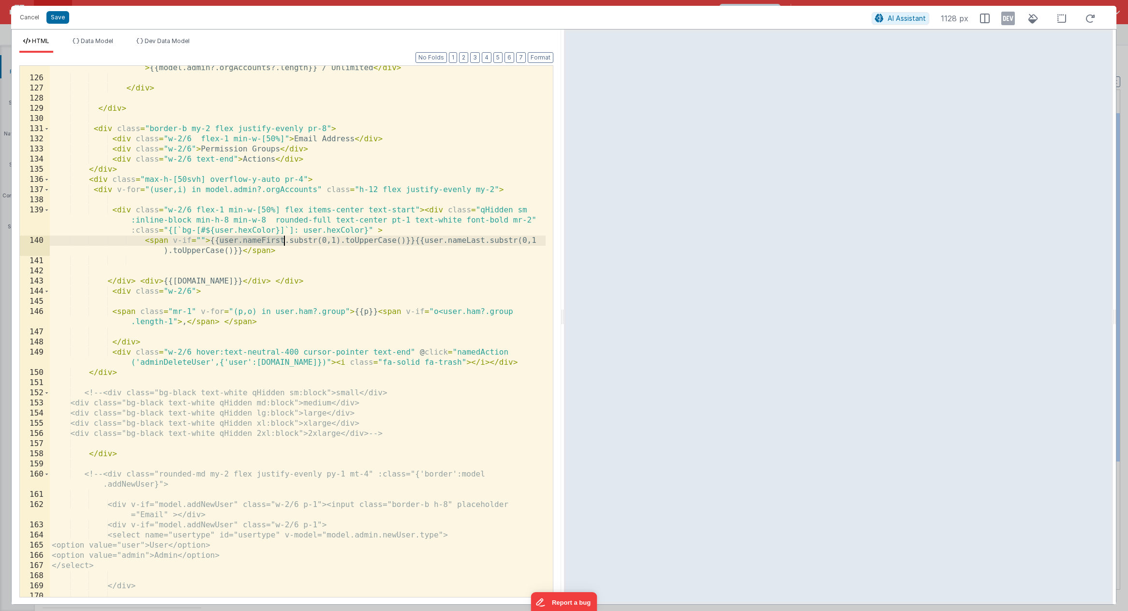
drag, startPoint x: 222, startPoint y: 236, endPoint x: 285, endPoint y: 238, distance: 62.9
click at [285, 238] on div "< div class = "rounded-md p-1 text-white bg-slate-600 min-w-32 text-center h-8 …" at bounding box center [298, 333] width 496 height 561
click at [202, 240] on div "< div class = "rounded-md p-1 text-white bg-slate-600 min-w-32 text-center h-8 …" at bounding box center [298, 333] width 496 height 561
paste textarea
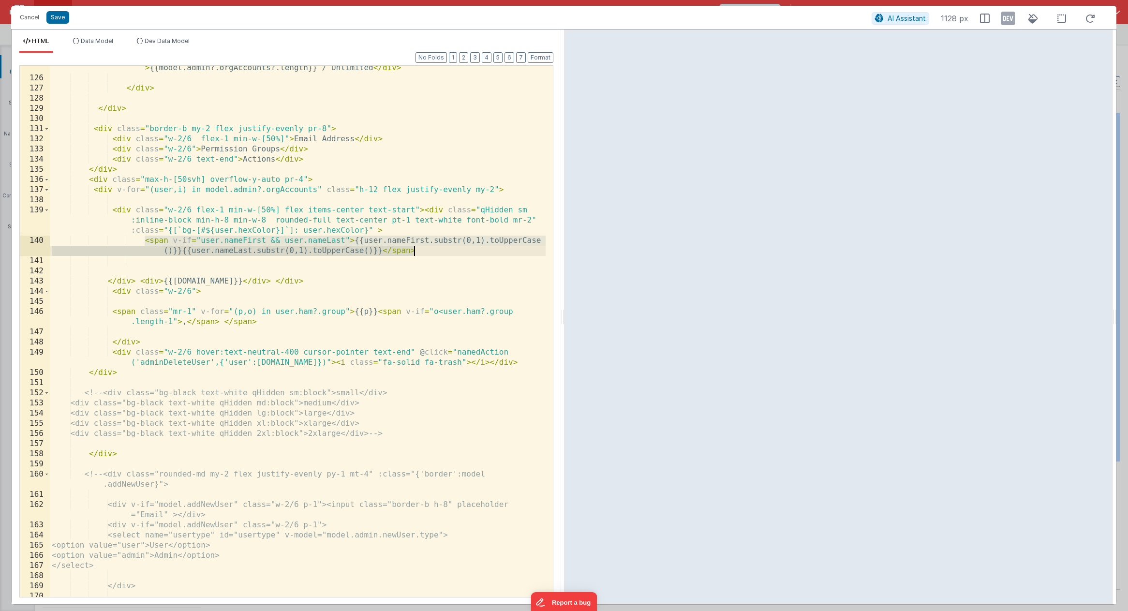
drag, startPoint x: 146, startPoint y: 243, endPoint x: 430, endPoint y: 249, distance: 283.9
click at [430, 249] on div "< div class = "rounded-md p-1 text-white bg-slate-600 min-w-32 text-center h-8 …" at bounding box center [298, 333] width 496 height 561
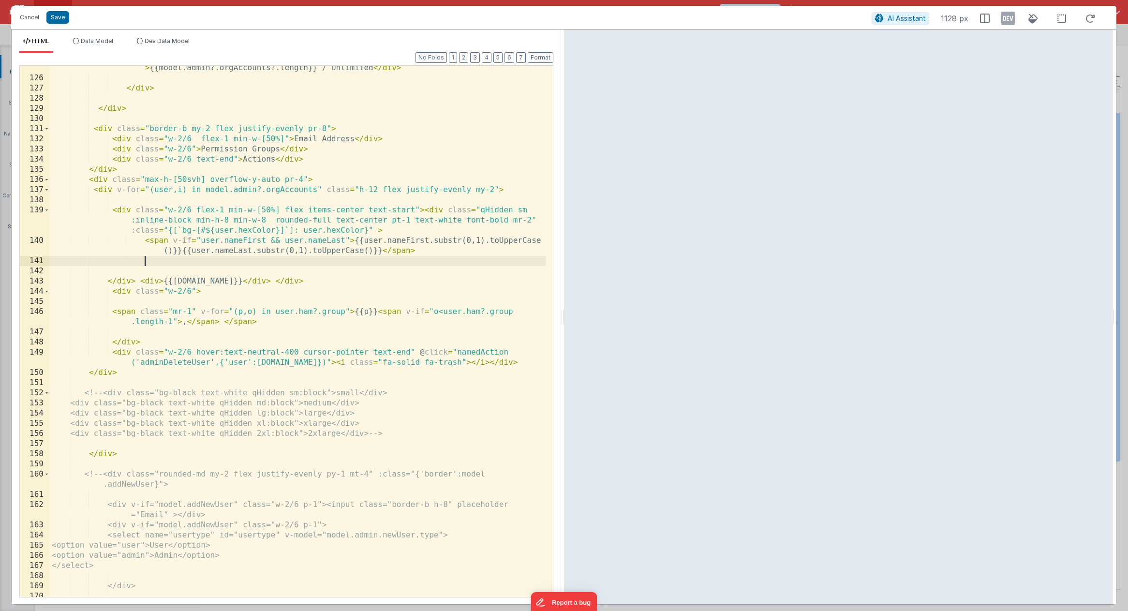
click at [380, 264] on div "< div class = "rounded-md p-1 text-white bg-slate-600 min-w-32 text-center h-8 …" at bounding box center [298, 333] width 496 height 561
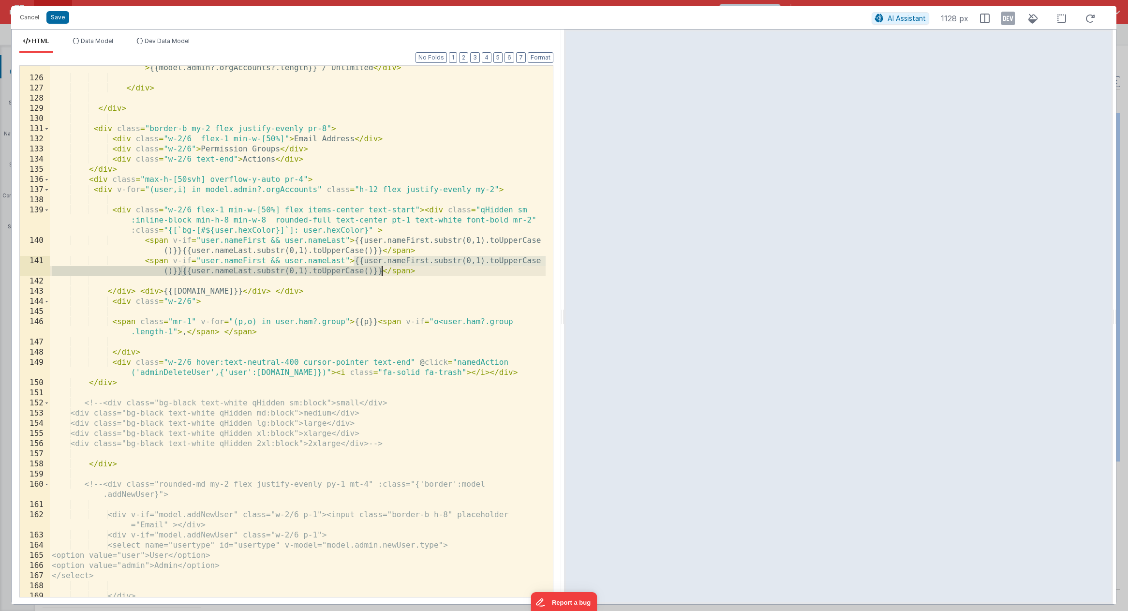
drag, startPoint x: 354, startPoint y: 263, endPoint x: 379, endPoint y: 273, distance: 27.1
click at [379, 273] on div "< div class = "rounded-md p-1 text-white bg-slate-600 min-w-32 text-center h-8 …" at bounding box center [298, 333] width 496 height 561
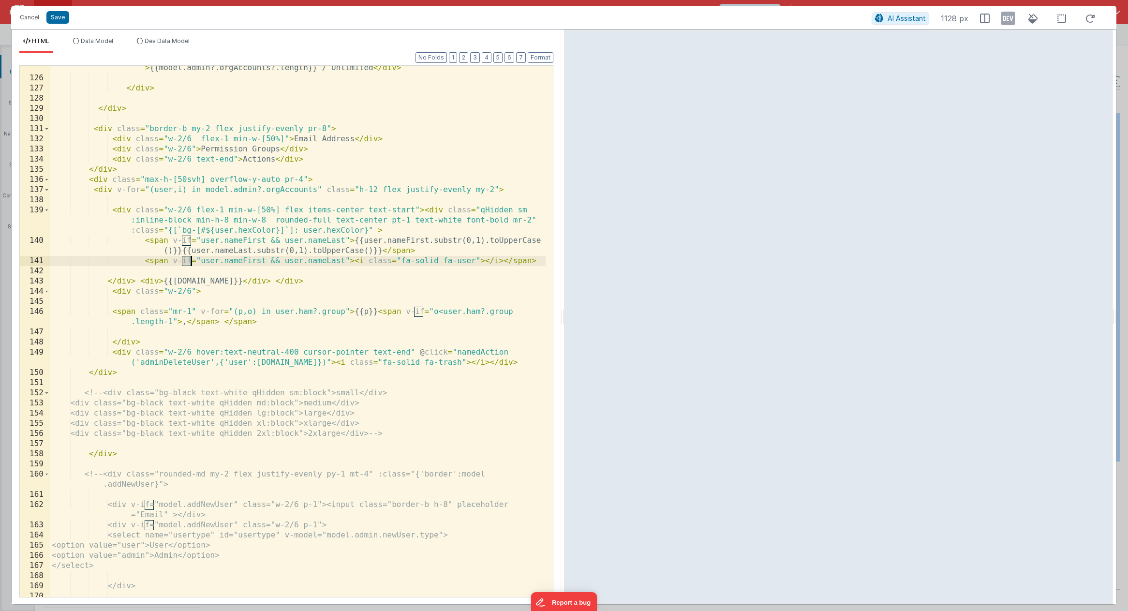
drag, startPoint x: 183, startPoint y: 261, endPoint x: 190, endPoint y: 261, distance: 6.8
click at [190, 261] on div "< div class = "rounded-md p-1 text-white bg-slate-600 min-w-32 text-center h-8 …" at bounding box center [298, 333] width 496 height 561
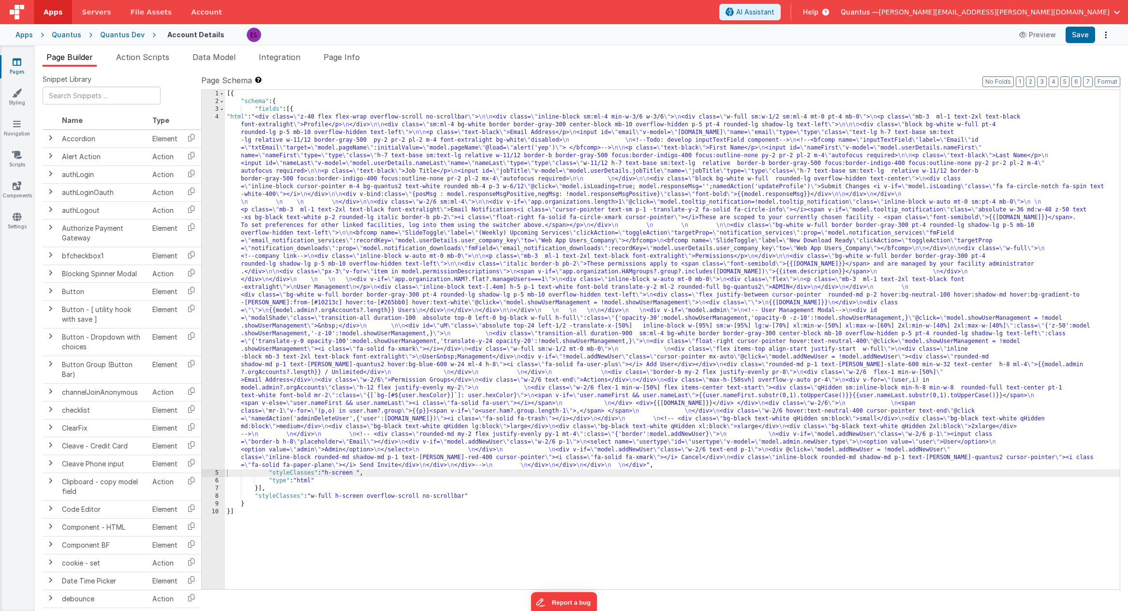
click at [301, 340] on div "[{ "schema" : { "fields" : [{ "html" : "<div class= \" z-40 flex flex-wrap over…" at bounding box center [672, 347] width 895 height 515
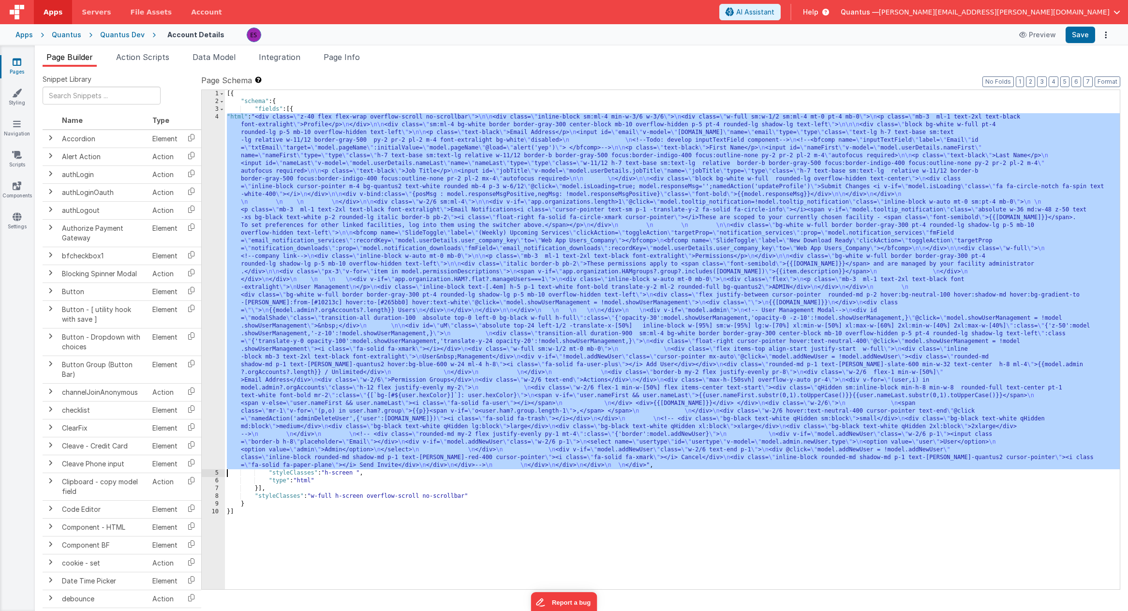
click at [211, 313] on div "4" at bounding box center [213, 291] width 23 height 356
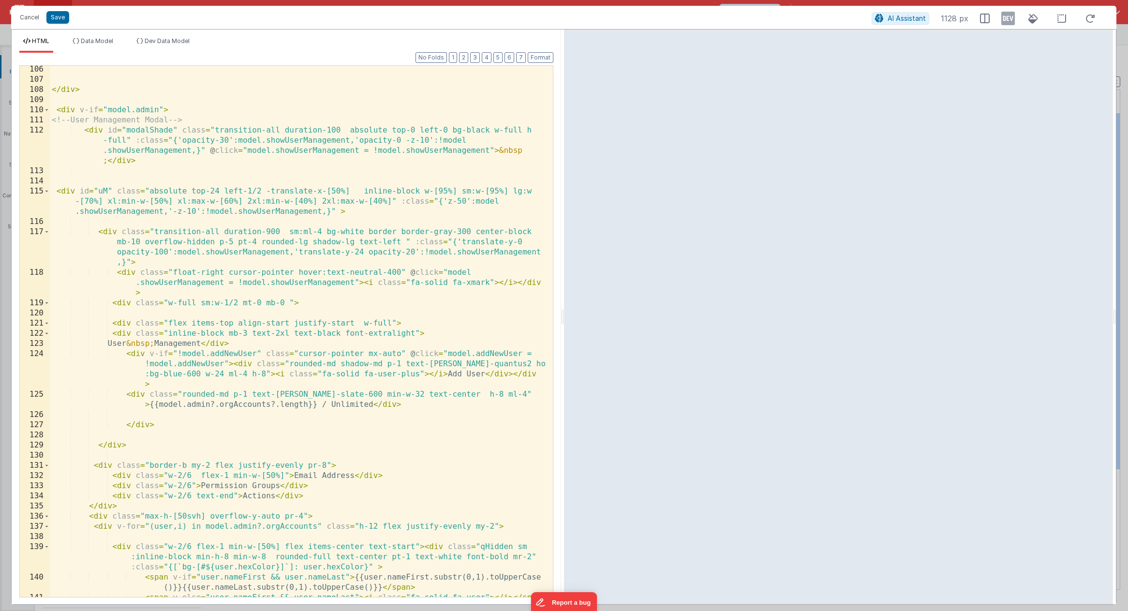
scroll to position [1491, 0]
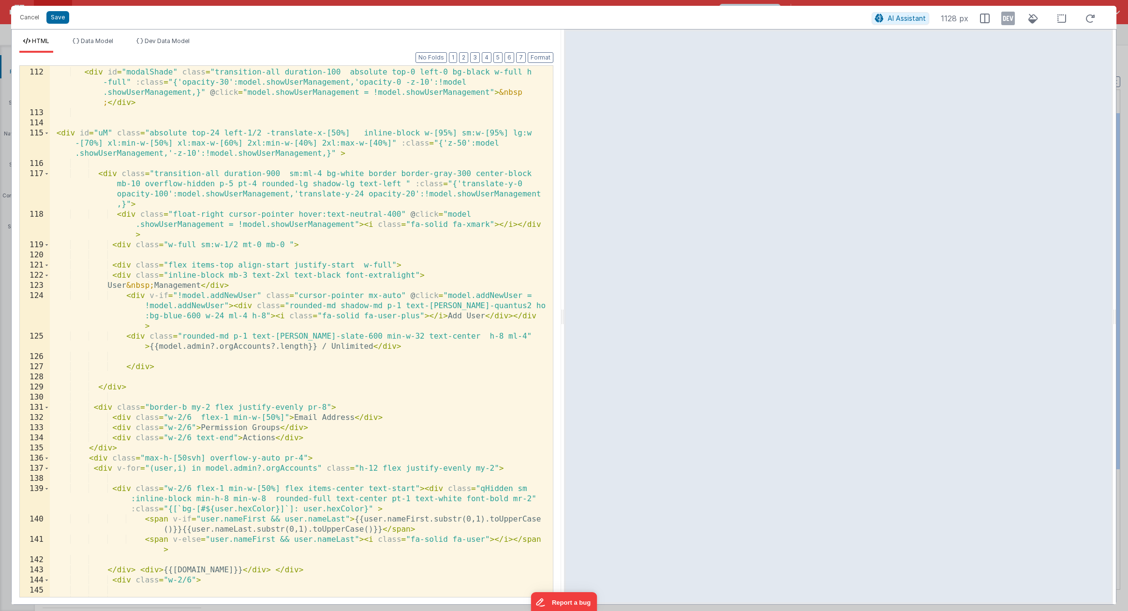
click at [177, 394] on div "<!-- User Management Modal --> < div id = "modalShade" class = "transition-all …" at bounding box center [298, 337] width 496 height 561
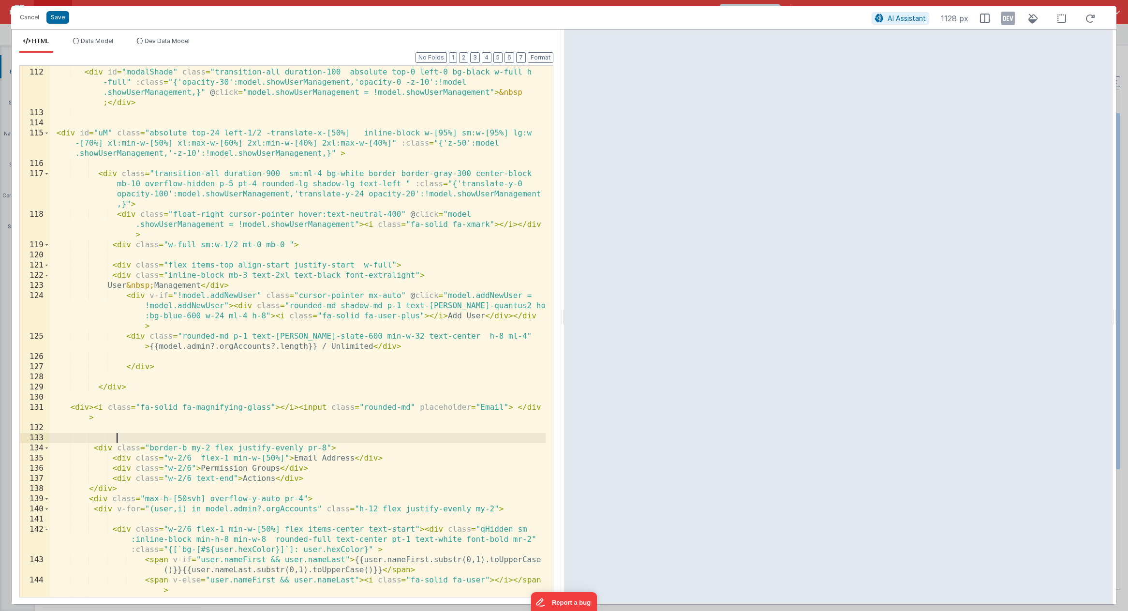
click at [421, 434] on div "<!-- User Management Modal --> < div id = "modalShade" class = "transition-all …" at bounding box center [298, 332] width 496 height 551
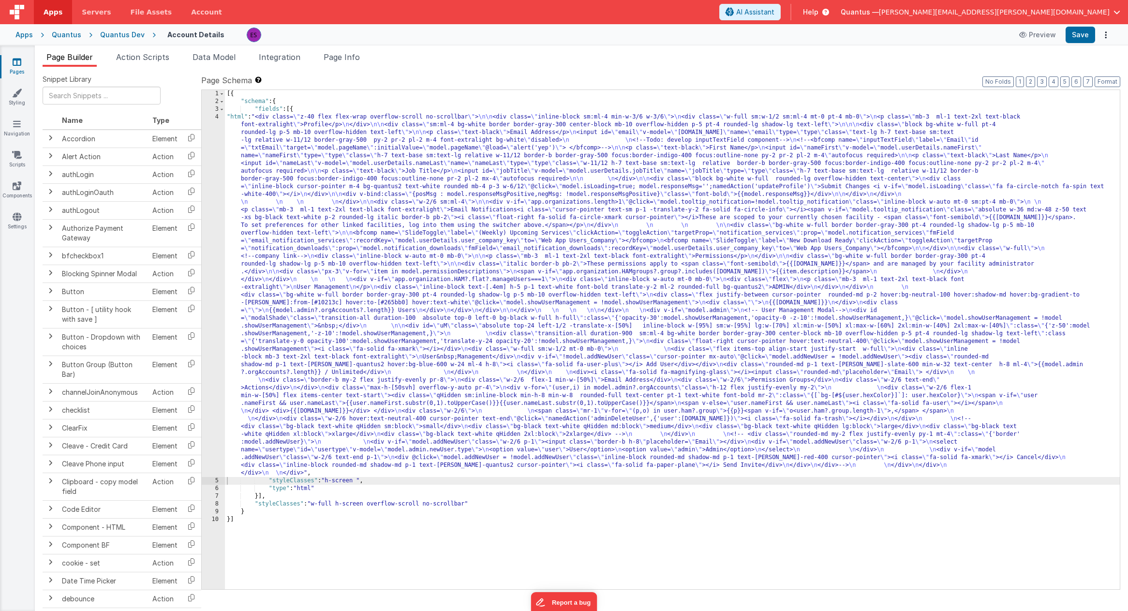
click at [299, 357] on div "[{ "schema" : { "fields" : [{ "html" : "<div class= \" z-40 flex flex-wrap over…" at bounding box center [672, 347] width 895 height 515
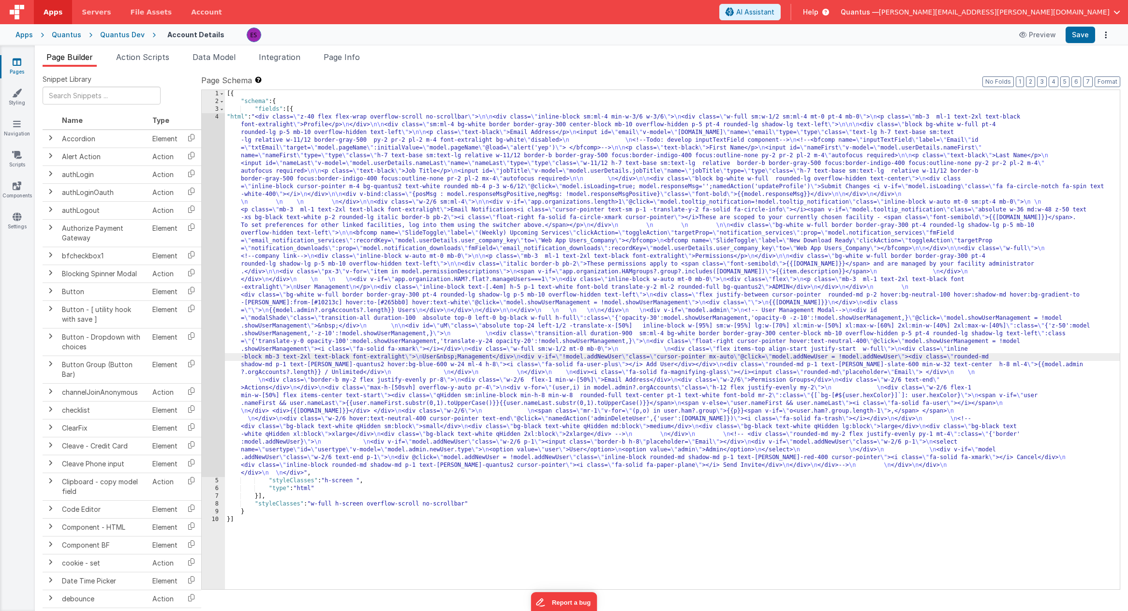
click at [214, 371] on div "4" at bounding box center [213, 295] width 23 height 364
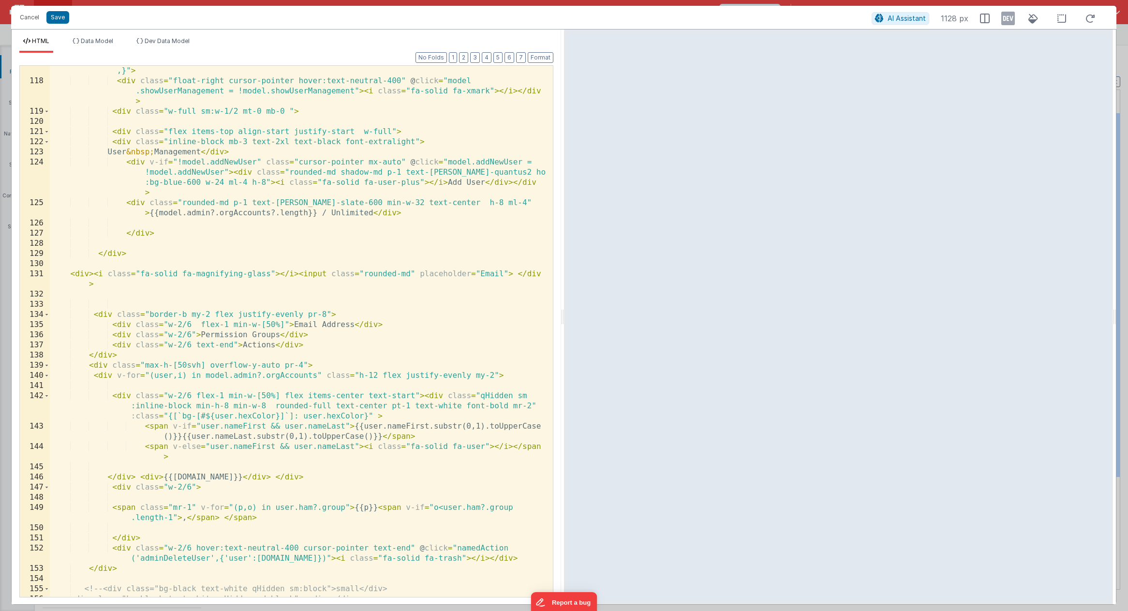
scroll to position [1625, 0]
drag, startPoint x: 96, startPoint y: 272, endPoint x: 298, endPoint y: 275, distance: 202.6
click at [298, 275] on div "< div class = "transition-all duration-900 sm:ml-4 bg-white border border-gray-…" at bounding box center [298, 326] width 496 height 582
drag, startPoint x: 317, startPoint y: 284, endPoint x: 385, endPoint y: 245, distance: 78.6
click at [317, 284] on div "< div class = "transition-all duration-900 sm:ml-4 bg-white border border-gray-…" at bounding box center [298, 326] width 496 height 582
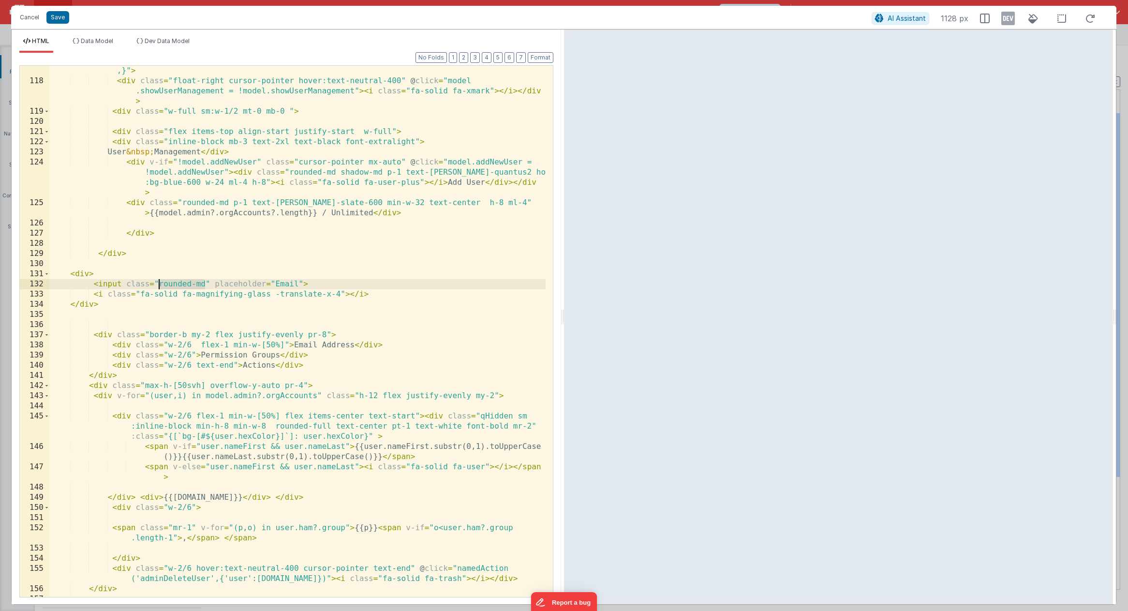
drag, startPoint x: 206, startPoint y: 282, endPoint x: 158, endPoint y: 283, distance: 48.4
click at [158, 283] on div "< div class = "transition-all duration-900 sm:ml-4 bg-white border border-gray-…" at bounding box center [298, 326] width 496 height 582
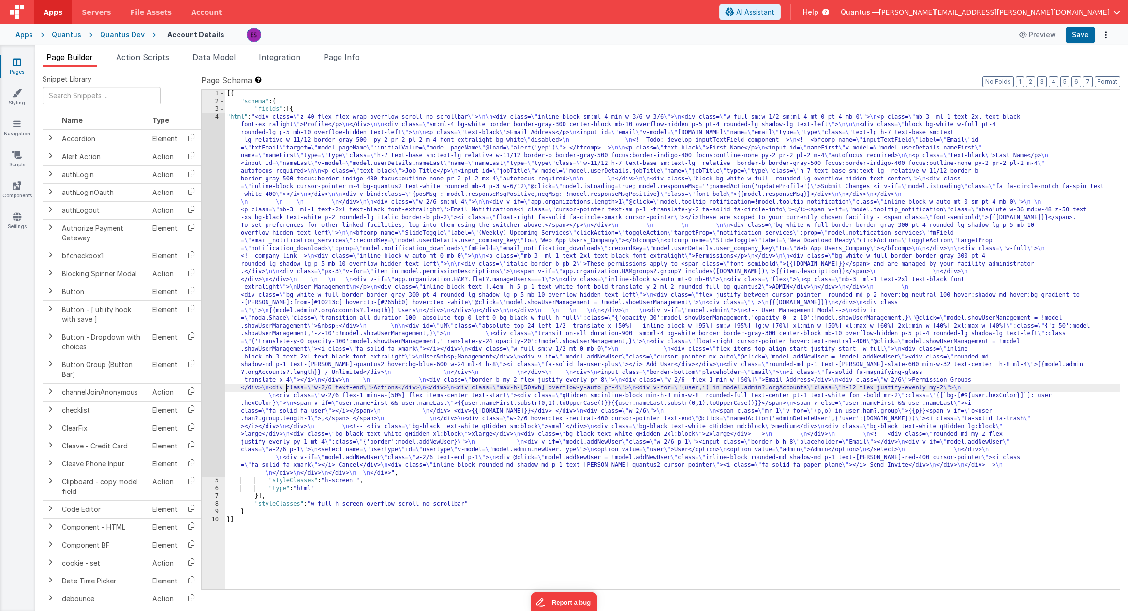
click at [284, 386] on div "[{ "schema" : { "fields" : [{ "html" : "<div class= \" z-40 flex flex-wrap over…" at bounding box center [672, 347] width 895 height 515
click at [214, 402] on div "4" at bounding box center [213, 295] width 23 height 364
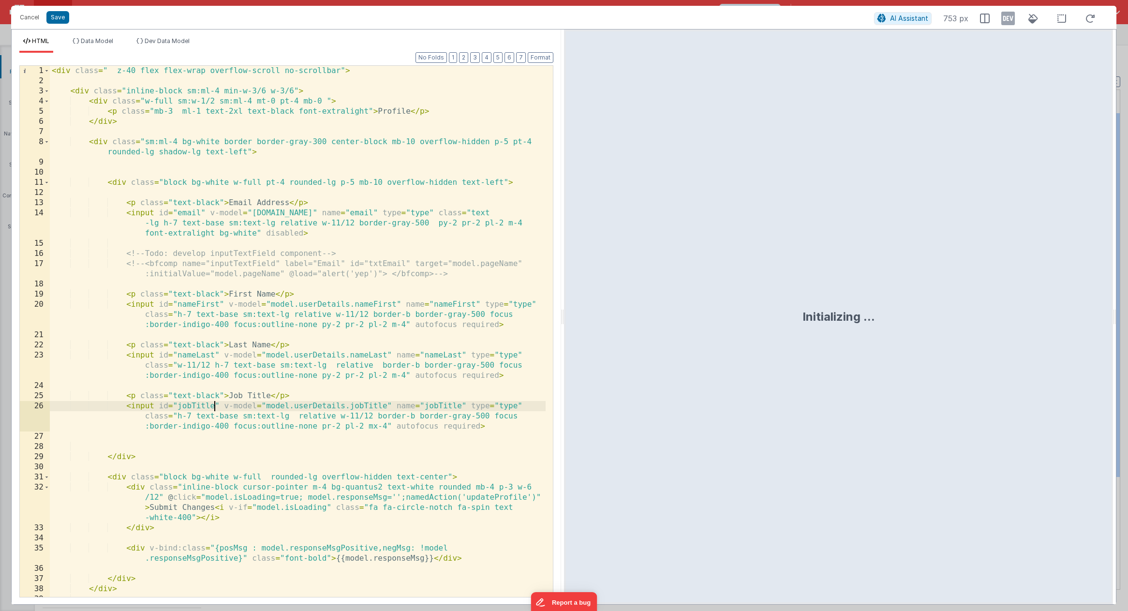
click at [213, 402] on div "< div class = " z-40 flex flex-wrap overflow-scroll no-scrollbar" > < div class…" at bounding box center [298, 341] width 496 height 551
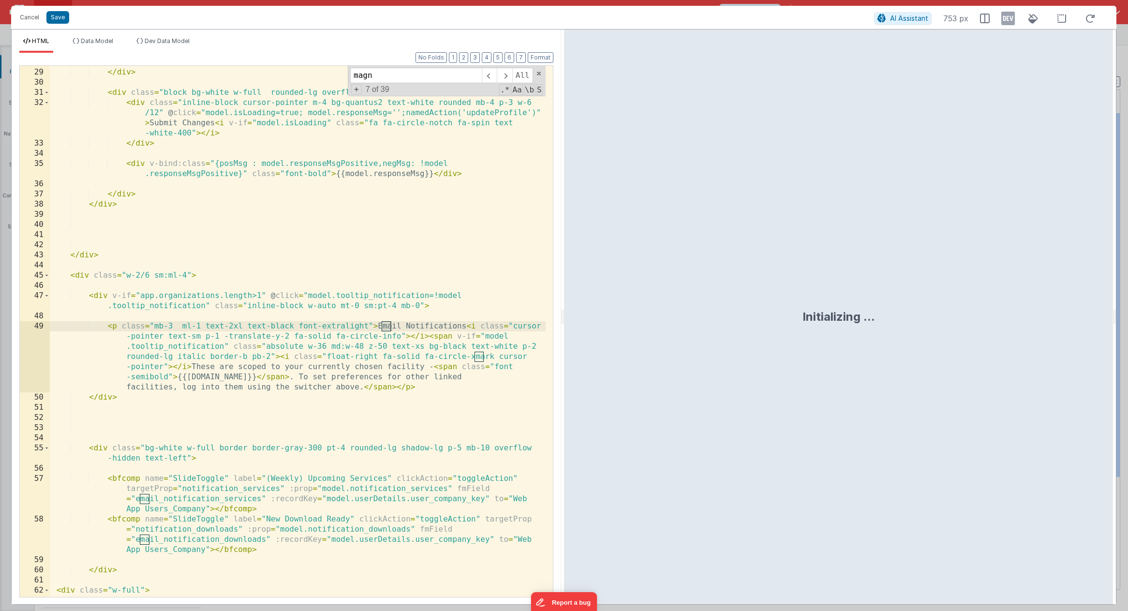
scroll to position [1593, 0]
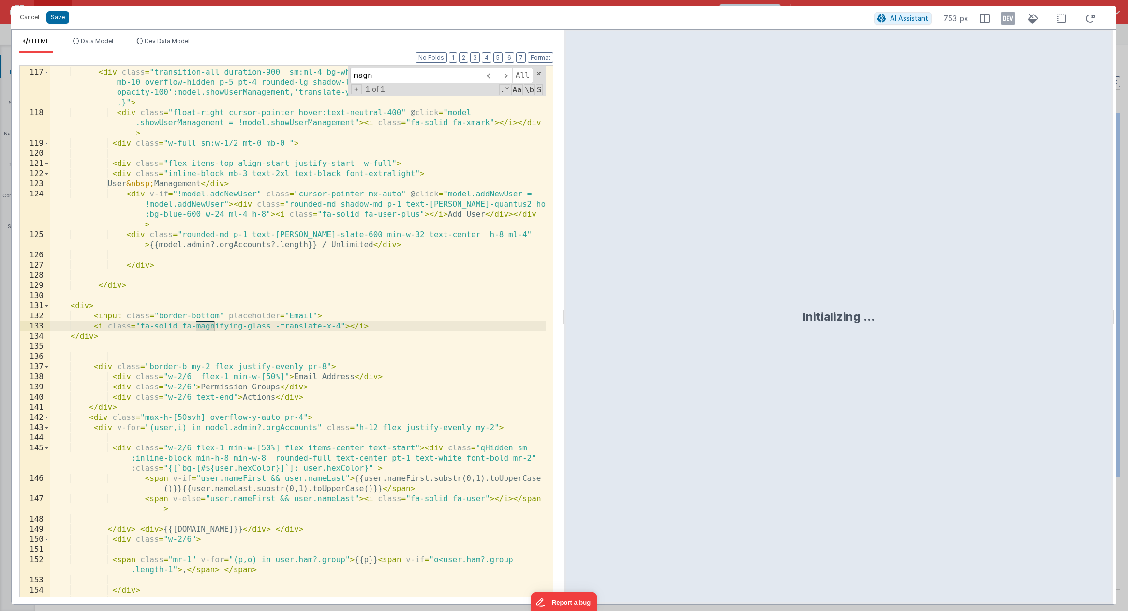
type input "magn"
click at [220, 351] on div "< div class = "transition-all duration-900 sm:ml-4 bg-white border border-gray-…" at bounding box center [298, 337] width 496 height 561
click at [91, 310] on div "< div class = "transition-all duration-900 sm:ml-4 bg-white border border-gray-…" at bounding box center [298, 337] width 496 height 561
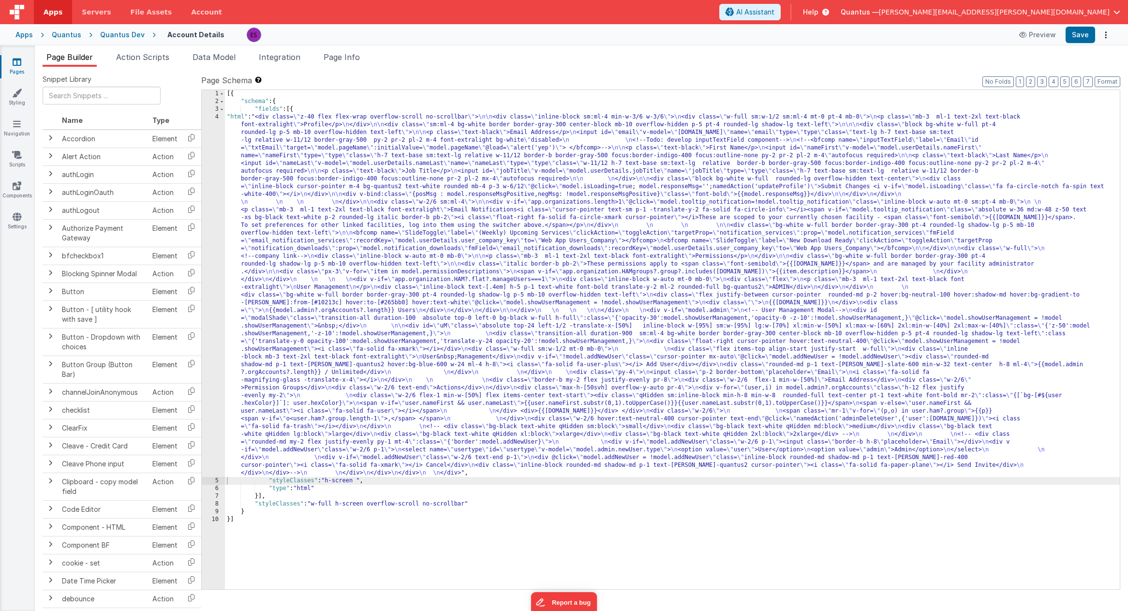
click at [420, 283] on div "[{ "schema" : { "fields" : [{ "html" : "<div class= \" z-40 flex flex-wrap over…" at bounding box center [672, 347] width 895 height 515
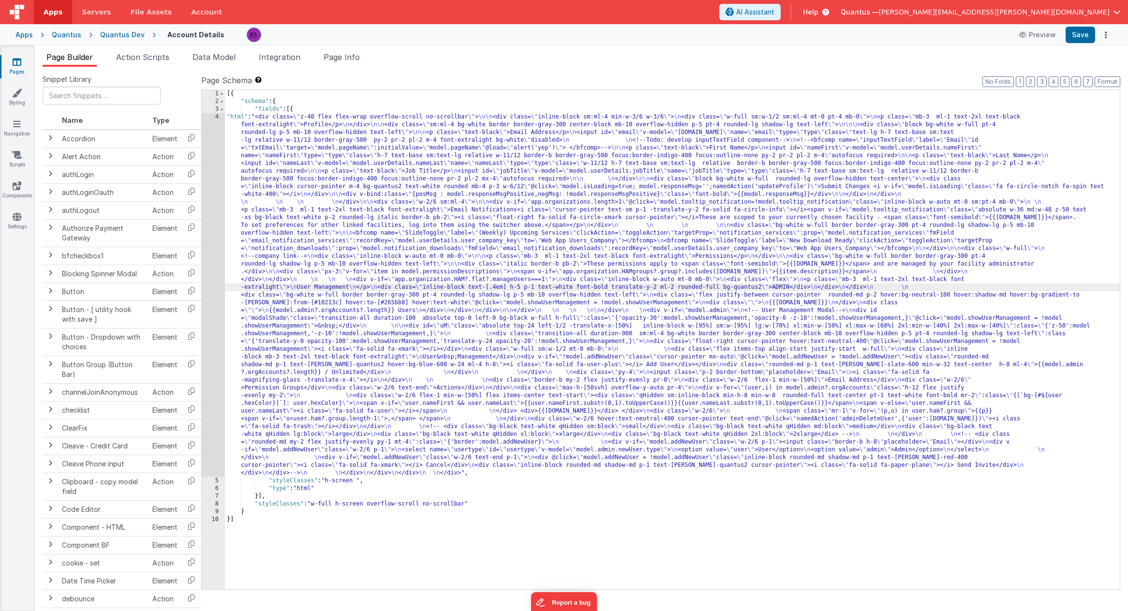
click at [207, 348] on div "4" at bounding box center [213, 295] width 23 height 364
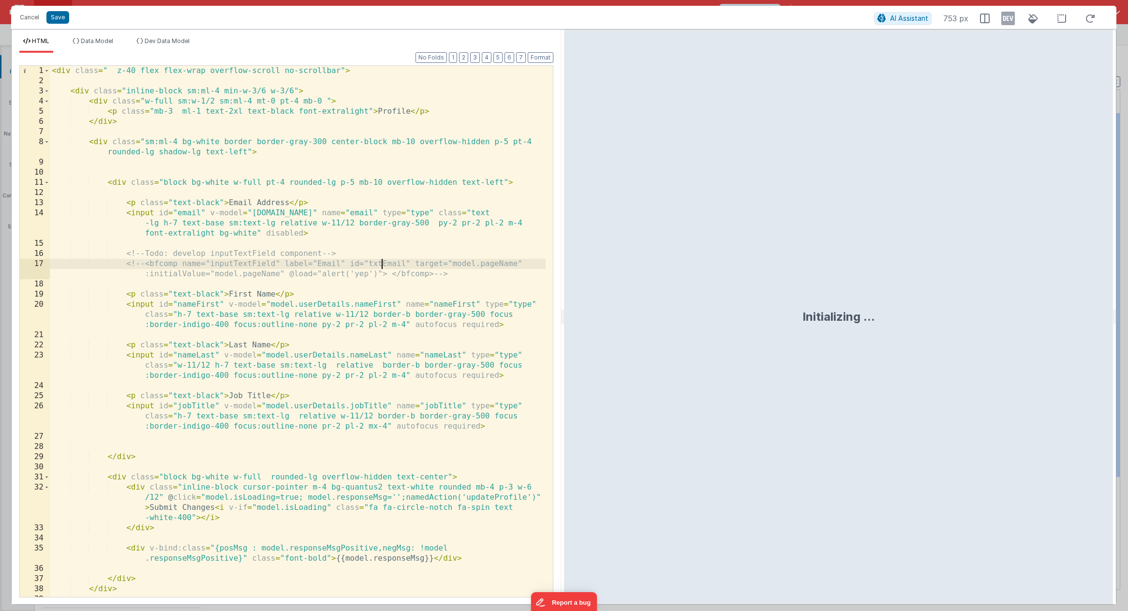
click at [383, 263] on div "< div class = " z-40 flex flex-wrap overflow-scroll no-scrollbar" > < div class…" at bounding box center [298, 341] width 496 height 551
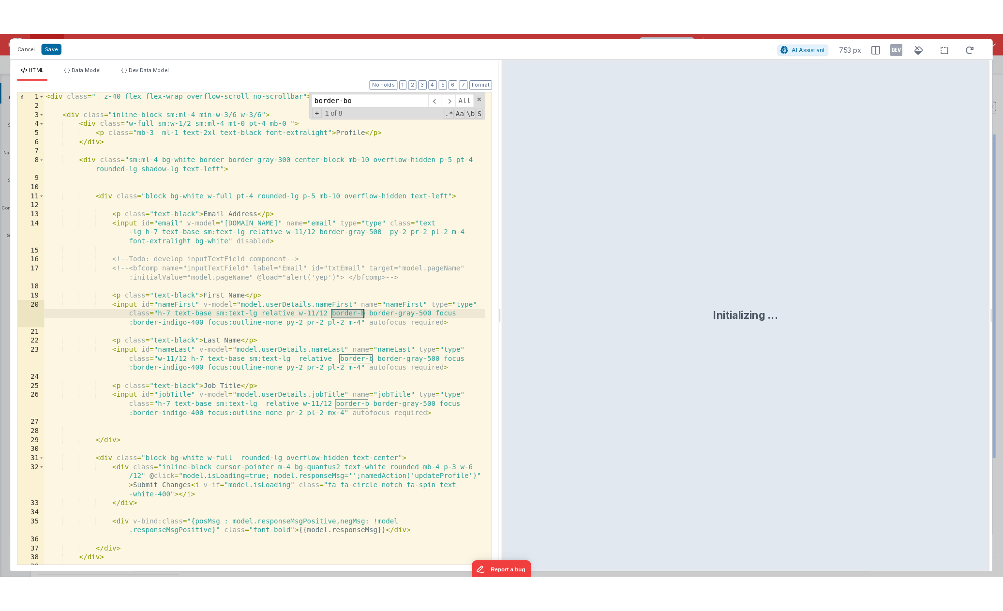
scroll to position [1583, 0]
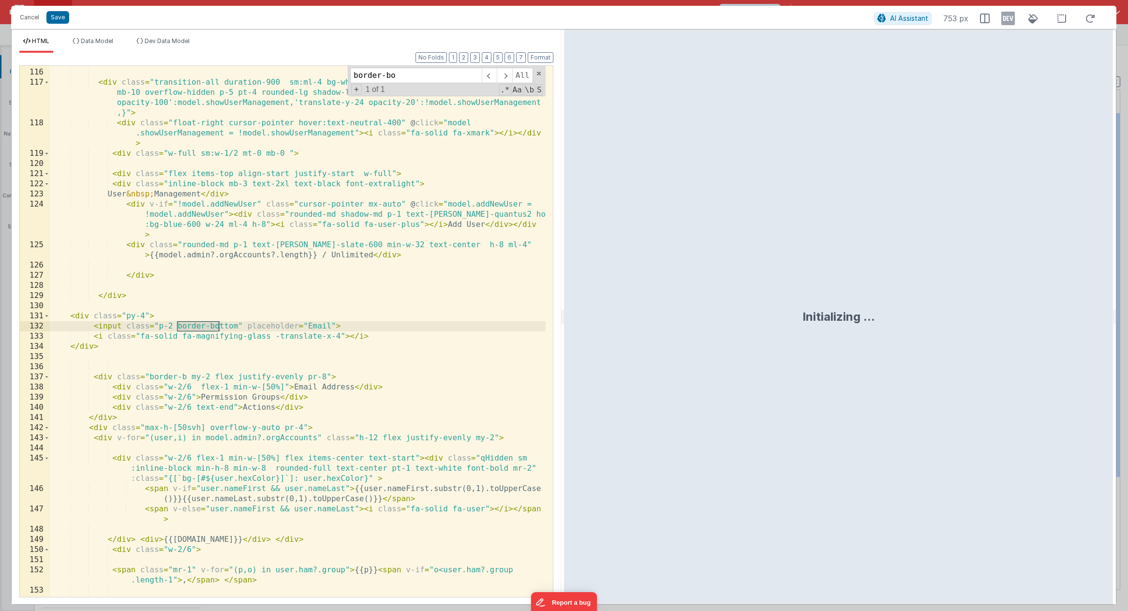
type input "border-bo"
click at [239, 328] on div "< div id = "uM" class = "absolute top-24 left-1/2 -translate-x-[50%] inline-blo…" at bounding box center [298, 323] width 496 height 572
click at [204, 324] on div "< div id = "uM" class = "absolute top-24 left-1/2 -translate-x-[50%] inline-blo…" at bounding box center [298, 323] width 496 height 572
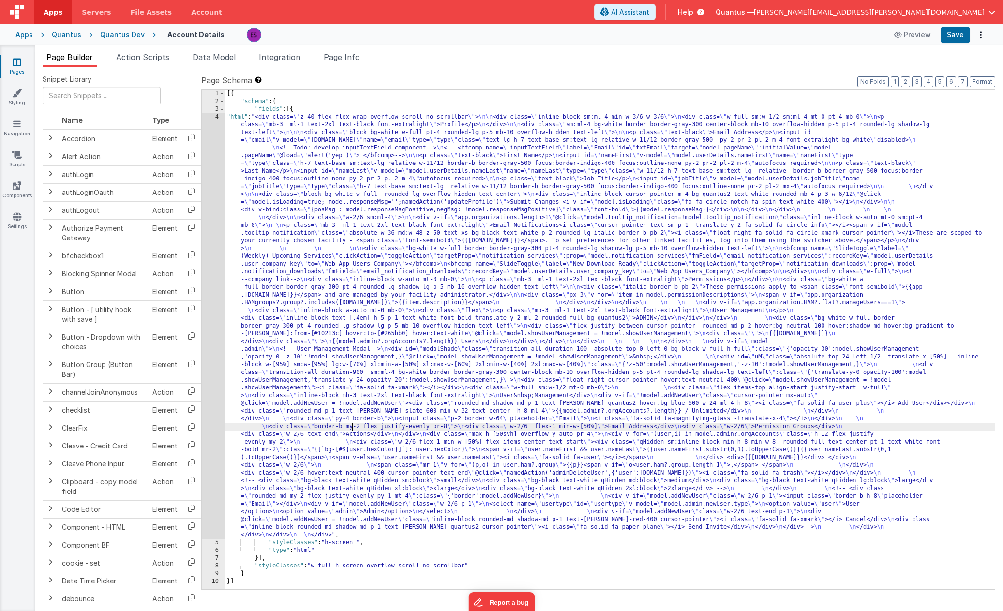
drag, startPoint x: 353, startPoint y: 426, endPoint x: 339, endPoint y: 431, distance: 14.7
click at [353, 426] on div "[{ "schema" : { "fields" : [{ "html" : "<div class= \" z-40 flex flex-wrap over…" at bounding box center [609, 347] width 769 height 515
click at [213, 473] on div "4" at bounding box center [213, 326] width 23 height 426
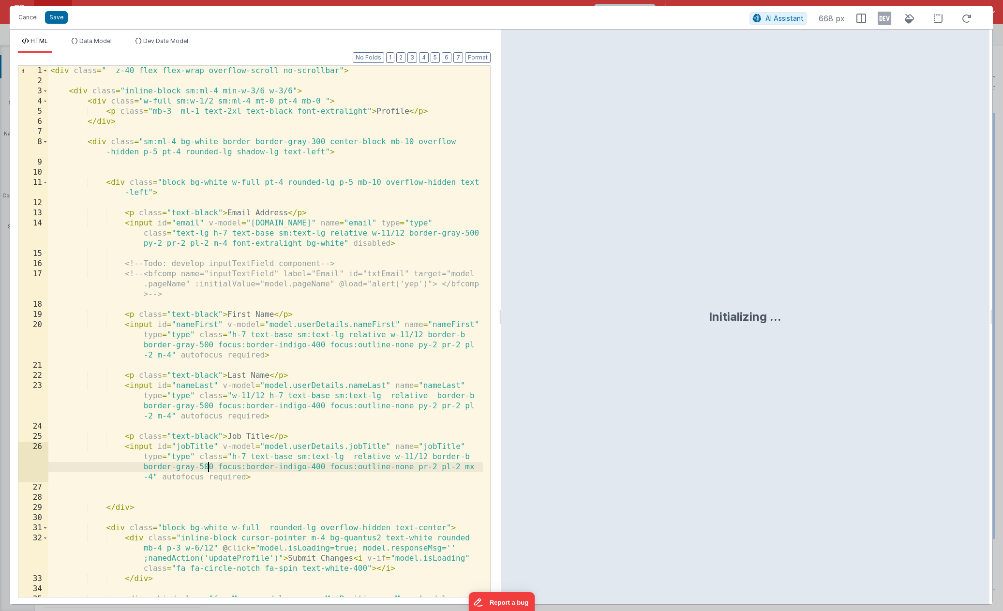
click at [209, 471] on div "< div class = " z-40 flex flex-wrap overflow-scroll no-scrollbar" > < div class…" at bounding box center [265, 346] width 434 height 561
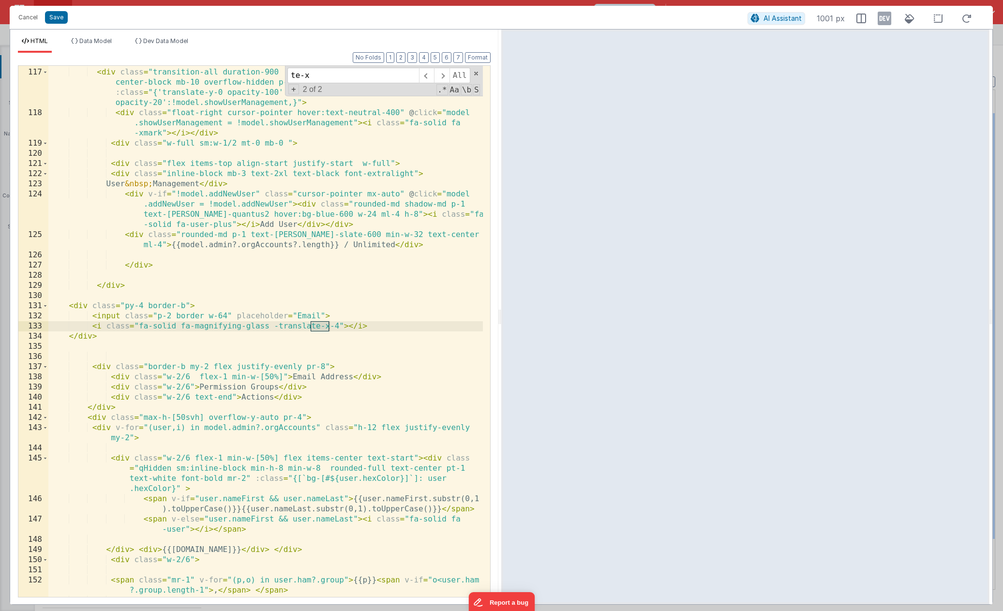
scroll to position [1664, 0]
type input "te-x"
click at [287, 351] on div "< div class = "transition-all duration-900 sm:ml-4 bg-white border border-gray-…" at bounding box center [265, 332] width 434 height 551
click at [337, 324] on div "< div class = "transition-all duration-900 sm:ml-4 bg-white border border-gray-…" at bounding box center [265, 332] width 434 height 551
click at [92, 324] on div "< div class = "transition-all duration-900 sm:ml-4 bg-white border border-gray-…" at bounding box center [265, 332] width 434 height 551
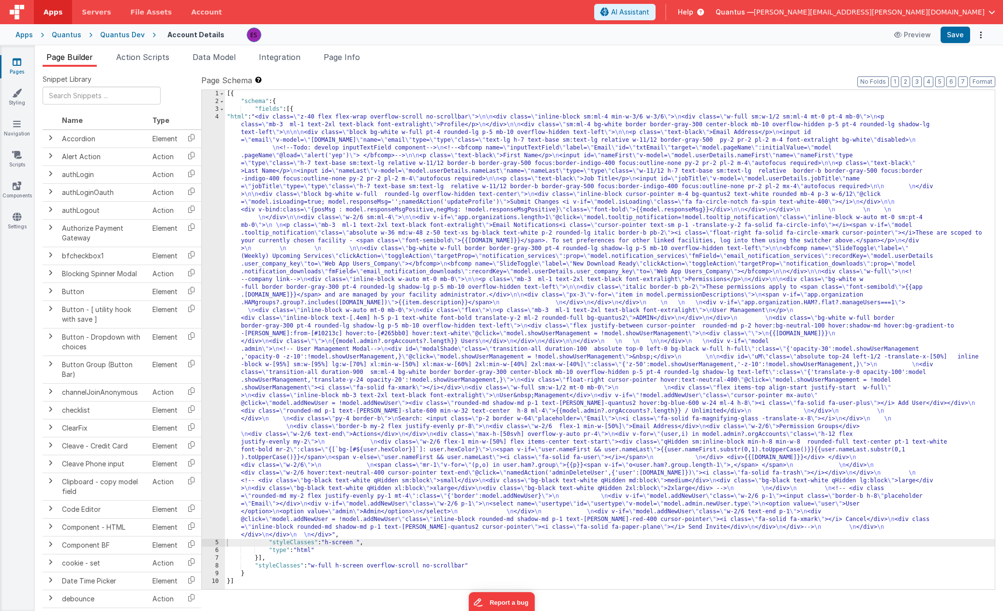
click at [309, 422] on div "[{ "schema" : { "fields" : [{ "html" : "<div class= \" z-40 flex flex-wrap over…" at bounding box center [609, 347] width 769 height 515
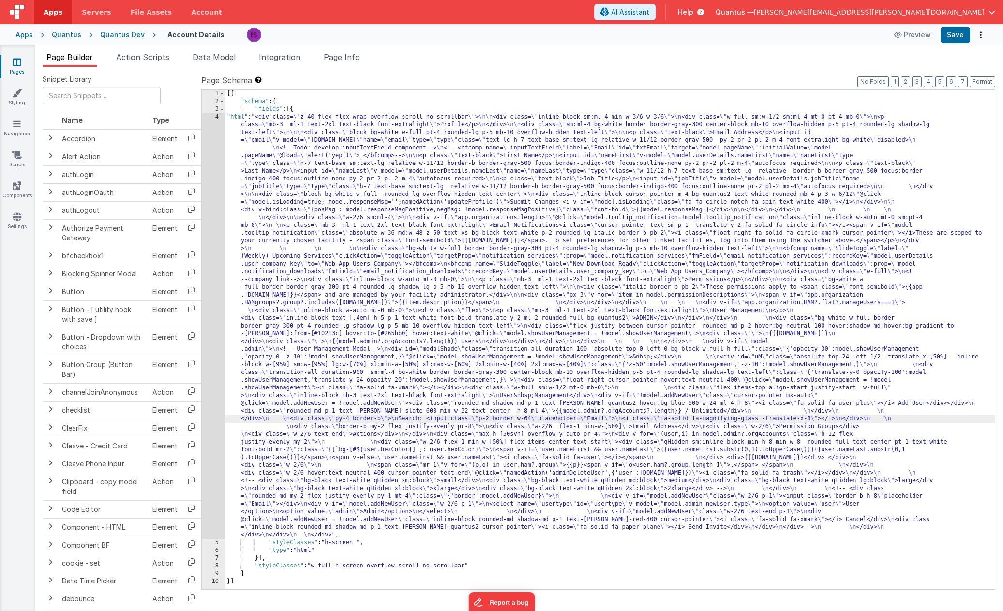
click at [210, 436] on div "4" at bounding box center [213, 326] width 23 height 426
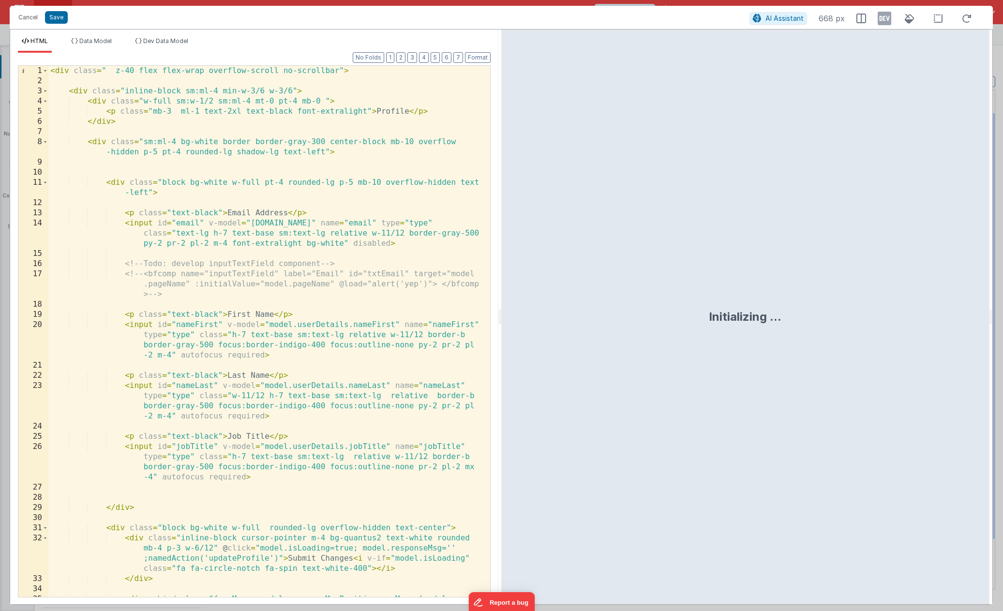
click at [207, 436] on div "< div class = " z-40 flex flex-wrap overflow-scroll no-scrollbar" > < div class…" at bounding box center [265, 346] width 434 height 561
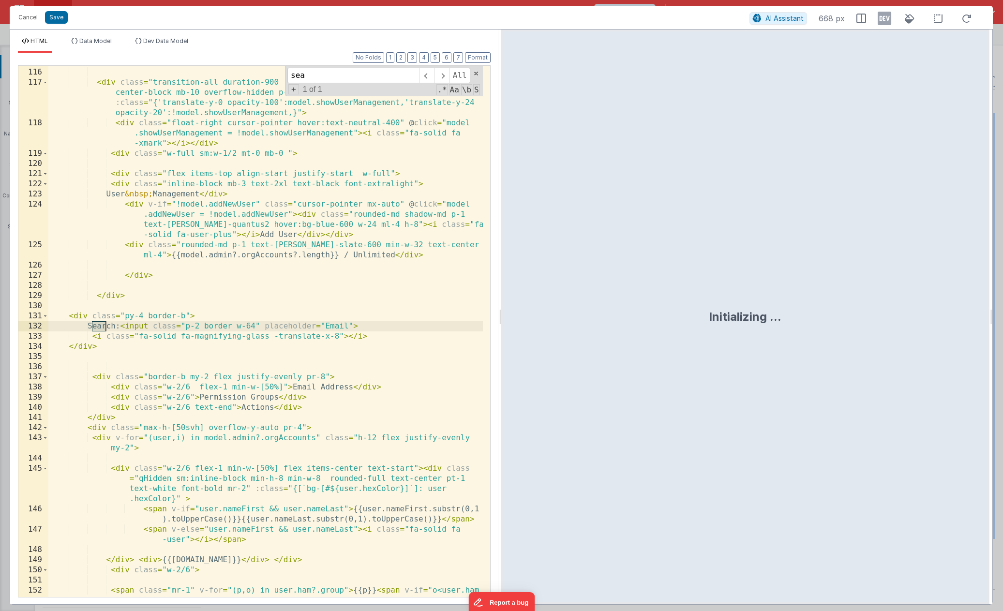
scroll to position [1654, 0]
type input "search:"
click at [266, 323] on div "< div id = "uM" class = "absolute top-24 left-1/2 -translate-x-[50%] inline-blo…" at bounding box center [265, 328] width 434 height 582
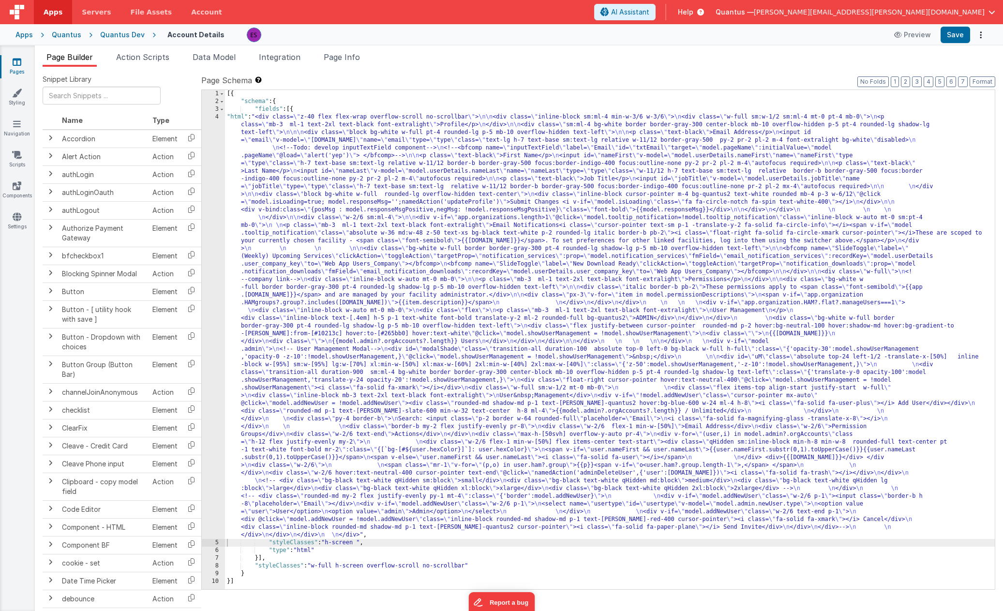
click at [274, 309] on div "[{ "schema" : { "fields" : [{ "html" : "<div class= \" z-40 flex flex-wrap over…" at bounding box center [609, 347] width 769 height 515
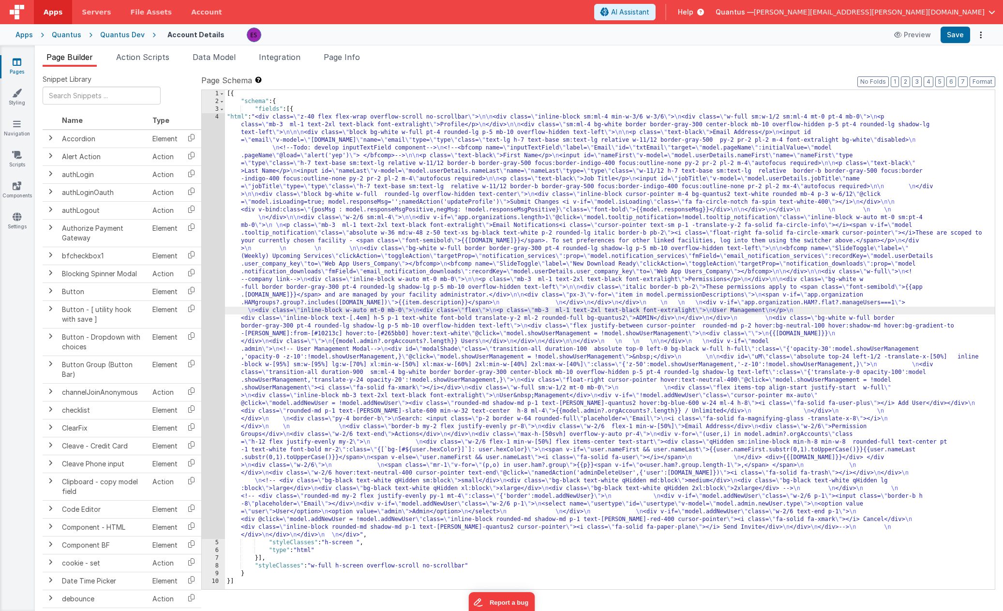
click at [211, 341] on div "4" at bounding box center [213, 326] width 23 height 426
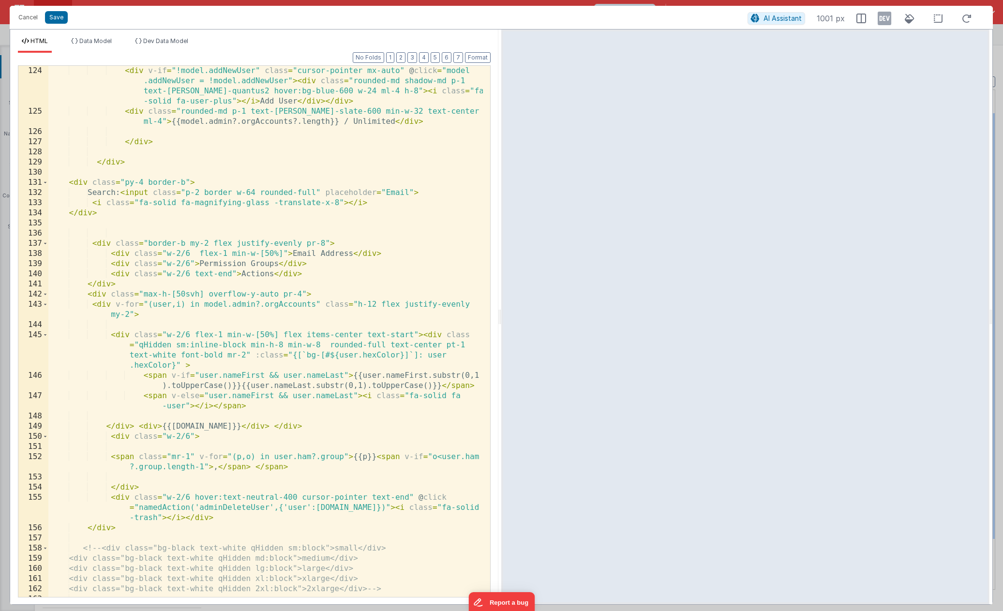
scroll to position [1792, 0]
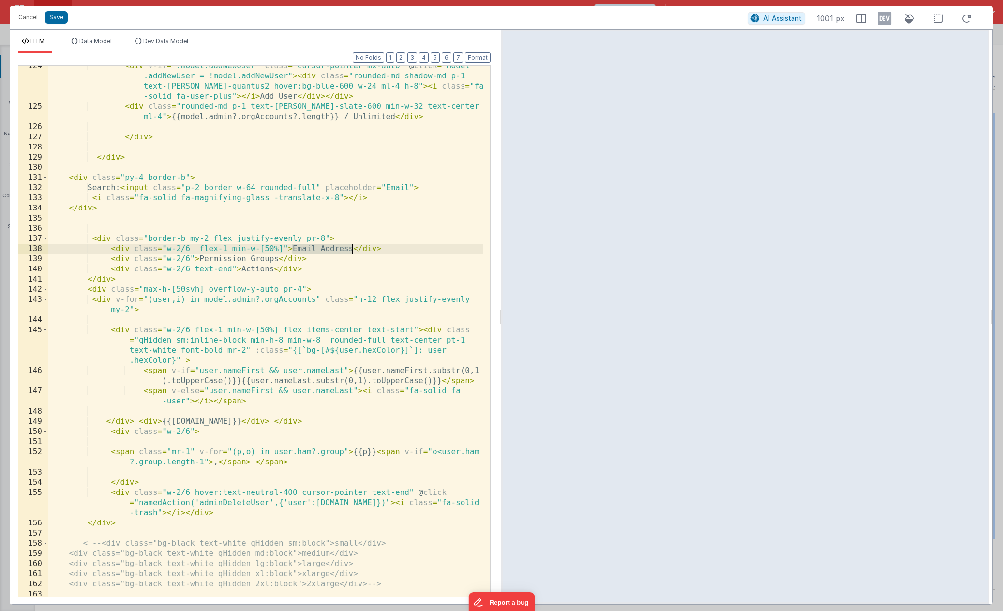
drag, startPoint x: 294, startPoint y: 248, endPoint x: 352, endPoint y: 253, distance: 58.3
click at [352, 253] on div "< div v-if = "!model.addNewUser" class = "cursor-pointer mx-auto" @ click = "mo…" at bounding box center [265, 352] width 434 height 582
click at [162, 423] on div "< div v-if = "!model.addNewUser" class = "cursor-pointer mx-auto" @ click = "mo…" at bounding box center [265, 352] width 434 height 582
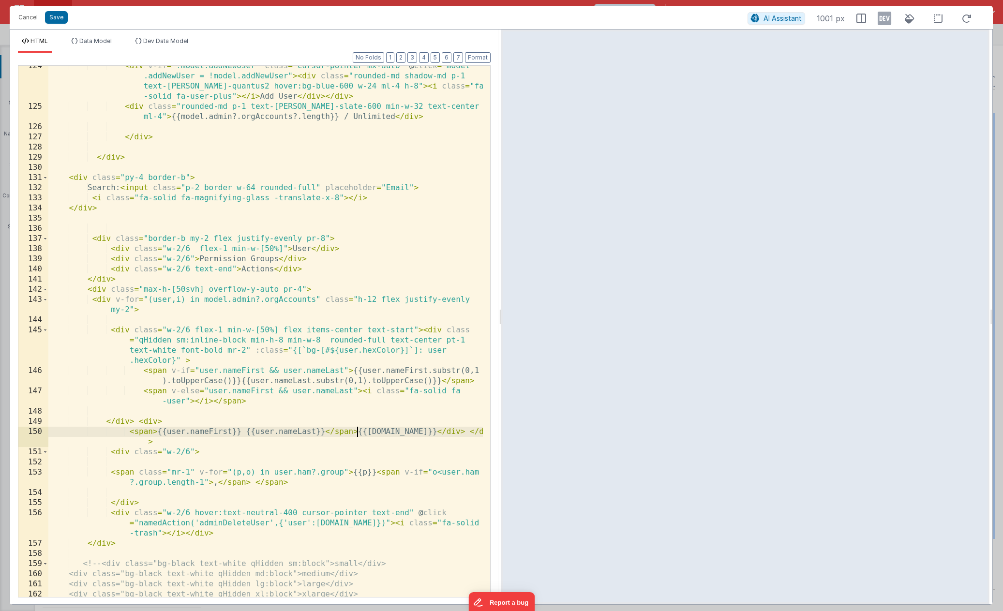
drag, startPoint x: 356, startPoint y: 430, endPoint x: 362, endPoint y: 401, distance: 30.1
click at [356, 431] on div "< div v-if = "!model.addNewUser" class = "cursor-pointer mx-auto" @ click = "mo…" at bounding box center [265, 352] width 434 height 582
click at [153, 432] on div "< div v-if = "!model.addNewUser" class = "cursor-pointer mx-auto" @ click = "mo…" at bounding box center [265, 352] width 434 height 582
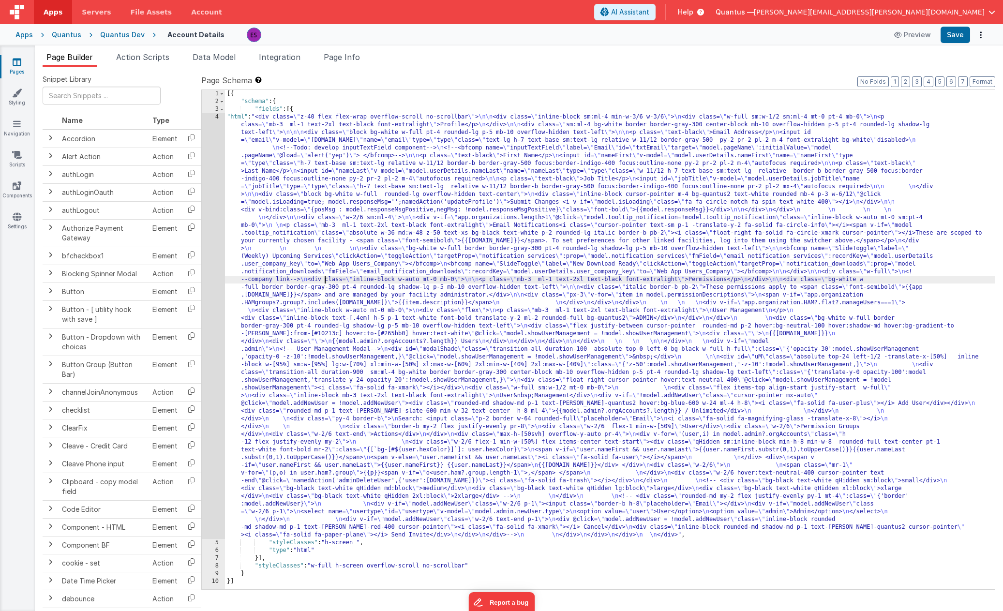
click at [325, 280] on div "[{ "schema" : { "fields" : [{ "html" : "<div class= \" z-40 flex flex-wrap over…" at bounding box center [609, 347] width 769 height 515
click at [217, 323] on div "4" at bounding box center [213, 326] width 23 height 426
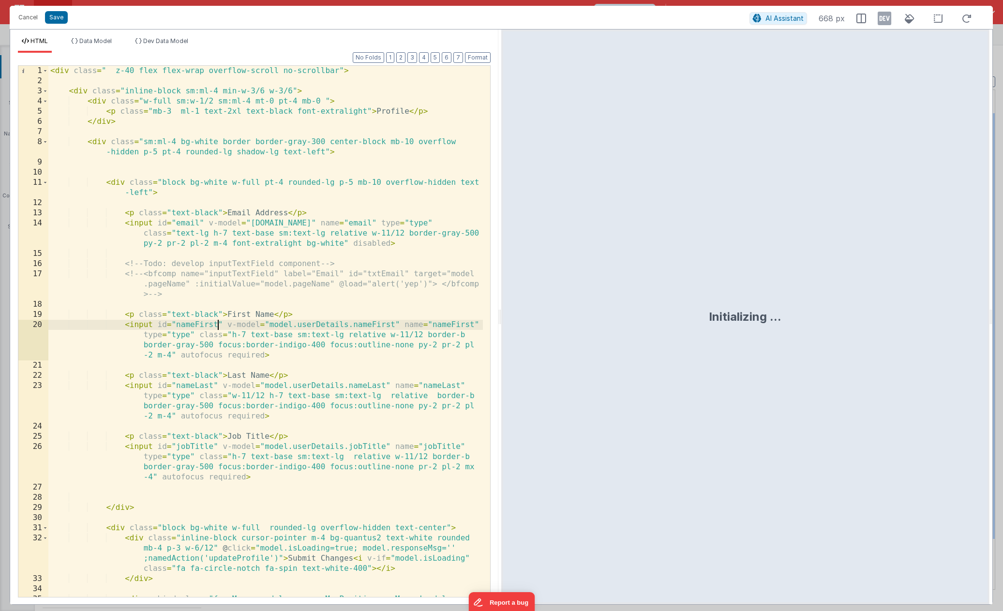
click at [217, 323] on div "< div class = " z-40 flex flex-wrap overflow-scroll no-scrollbar" > < div class…" at bounding box center [265, 346] width 434 height 561
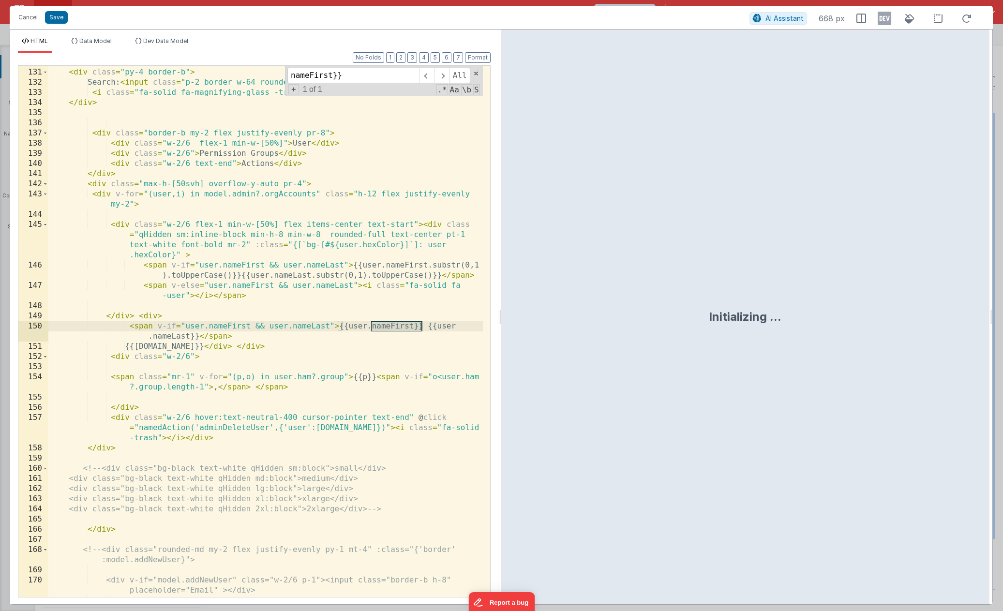
type input "nameFirst}}"
click at [331, 330] on div "< div class = "py-4 border-b" > Search: < input class = "p-2 border w-64 rounde…" at bounding box center [265, 332] width 434 height 551
click at [155, 325] on div "< div class = "py-4 border-b" > Search: < input class = "p-2 border w-64 rounde…" at bounding box center [265, 332] width 434 height 551
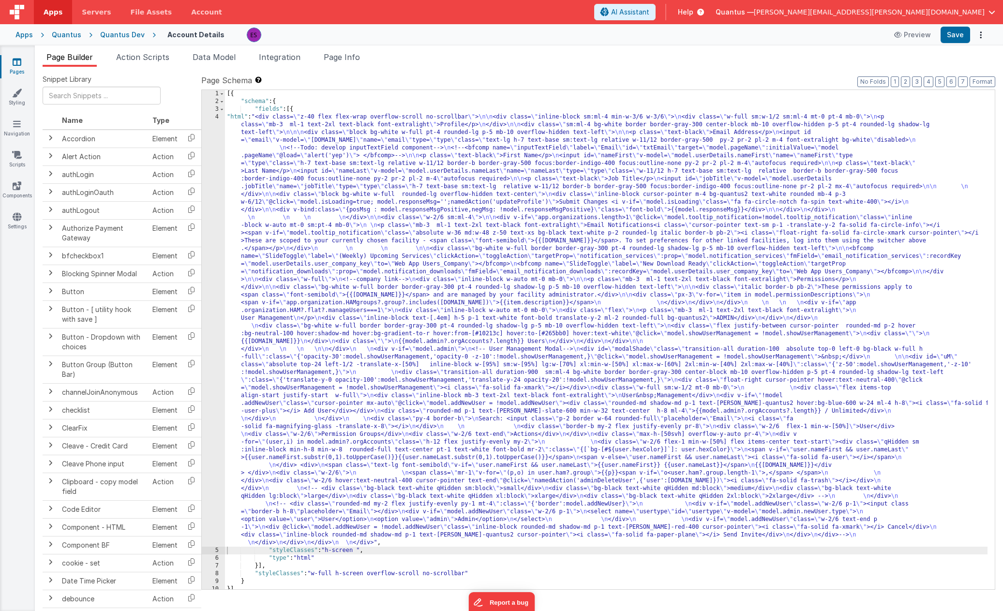
click at [305, 383] on div "[{ "schema" : { "fields" : [{ "html" : "<div class= \" z-40 flex flex-wrap over…" at bounding box center [606, 347] width 762 height 515
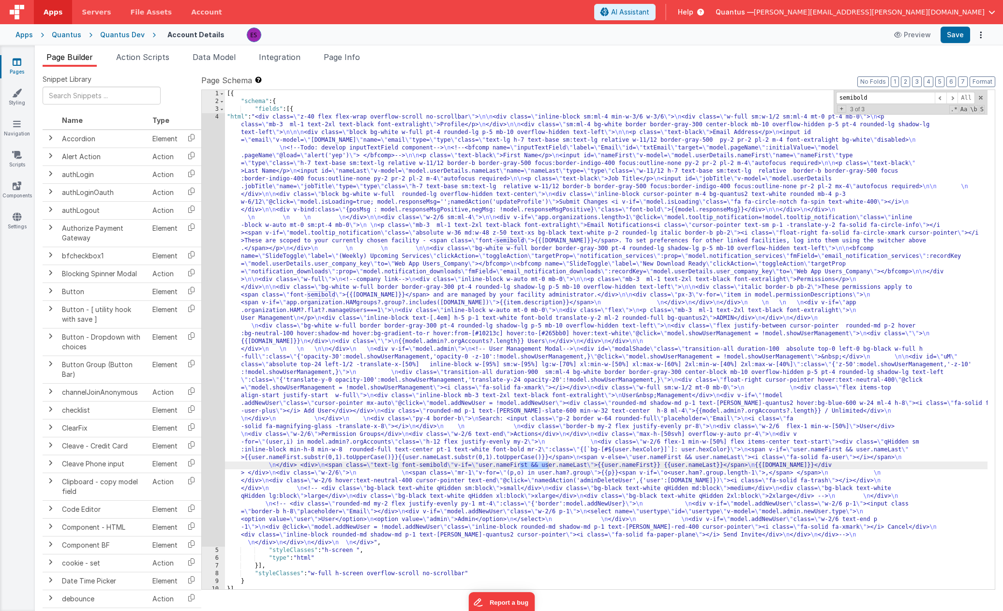
type input "semibold"
click at [546, 465] on div "[{ "schema" : { "fields" : [{ "html" : "<div class= \" z-40 flex flex-wrap over…" at bounding box center [606, 347] width 762 height 515
click at [212, 456] on div "4" at bounding box center [213, 329] width 23 height 433
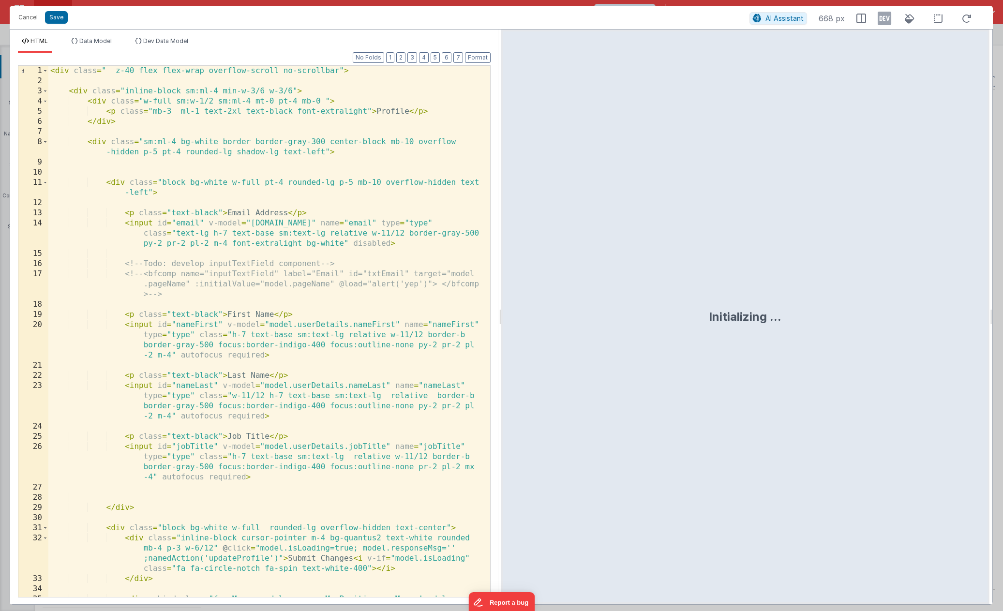
click at [232, 459] on div "< div class = " z-40 flex flex-wrap overflow-scroll no-scrollbar" > < div class…" at bounding box center [265, 346] width 434 height 561
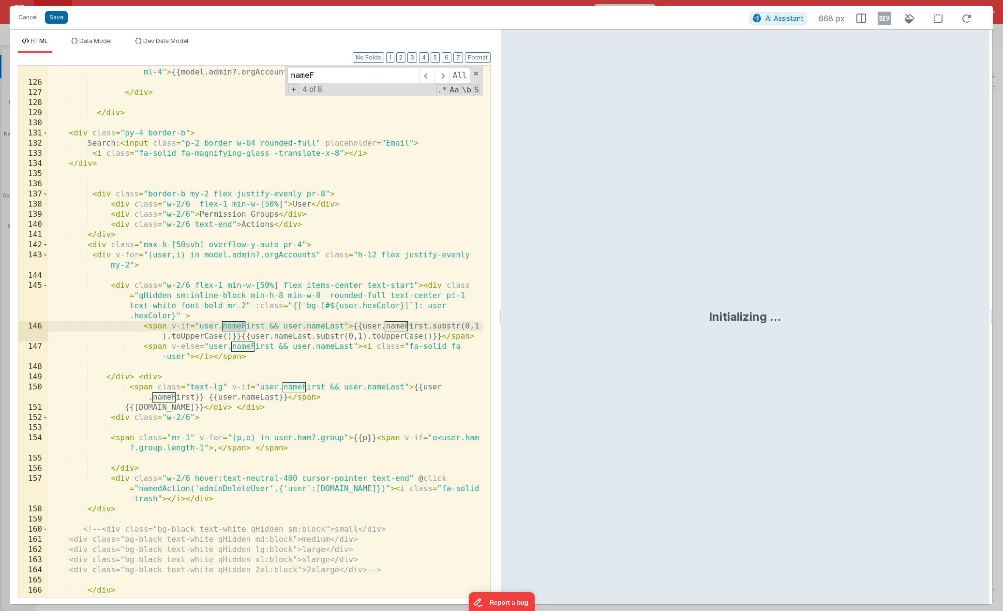
scroll to position [1837, 0]
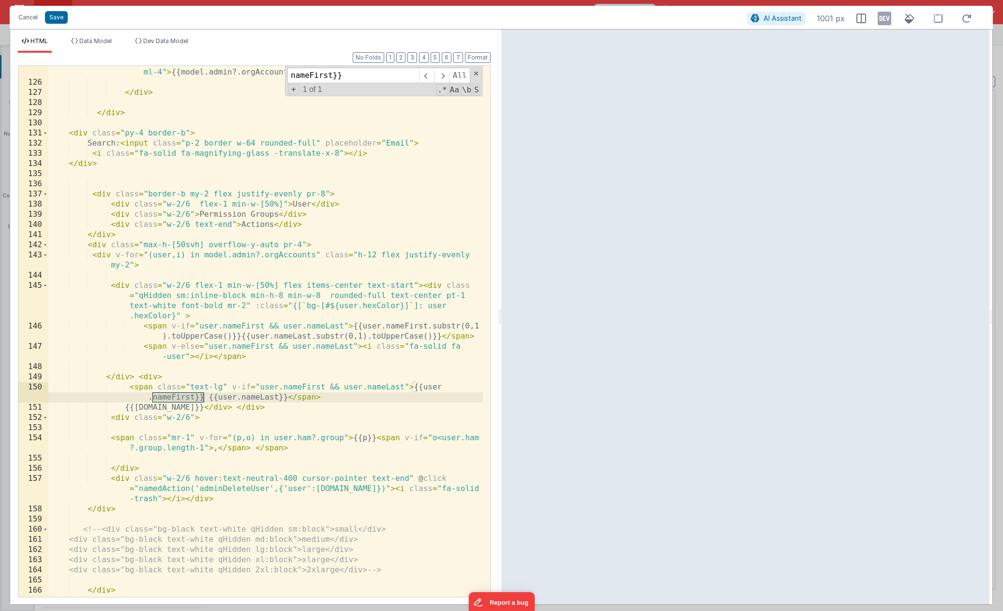
type input "nameFirst}}"
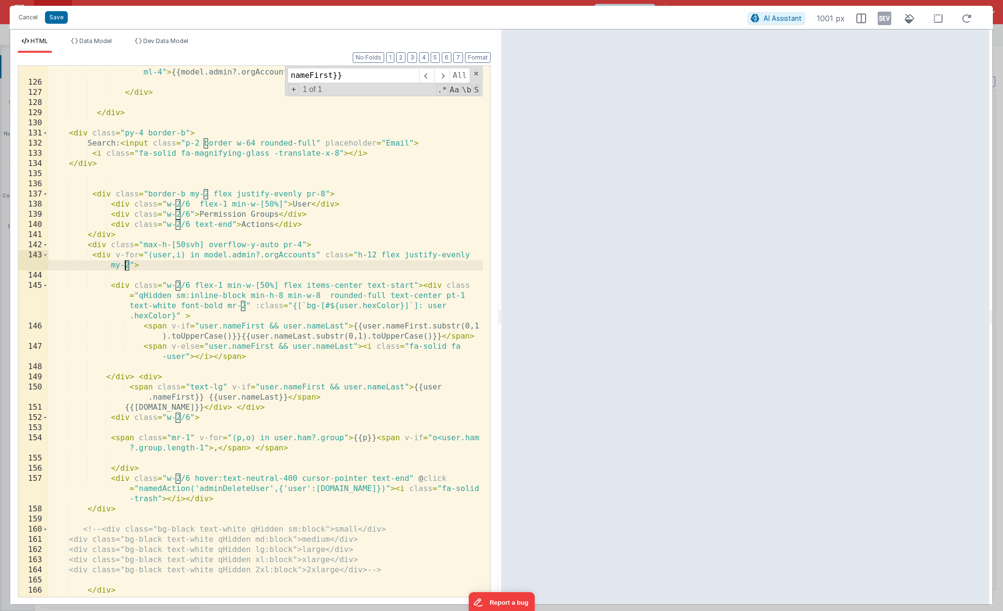
click at [127, 264] on div "< div class = "rounded-md p-1 text-white bg-slate-600 min-w-32 text-center h-8 …" at bounding box center [265, 337] width 434 height 561
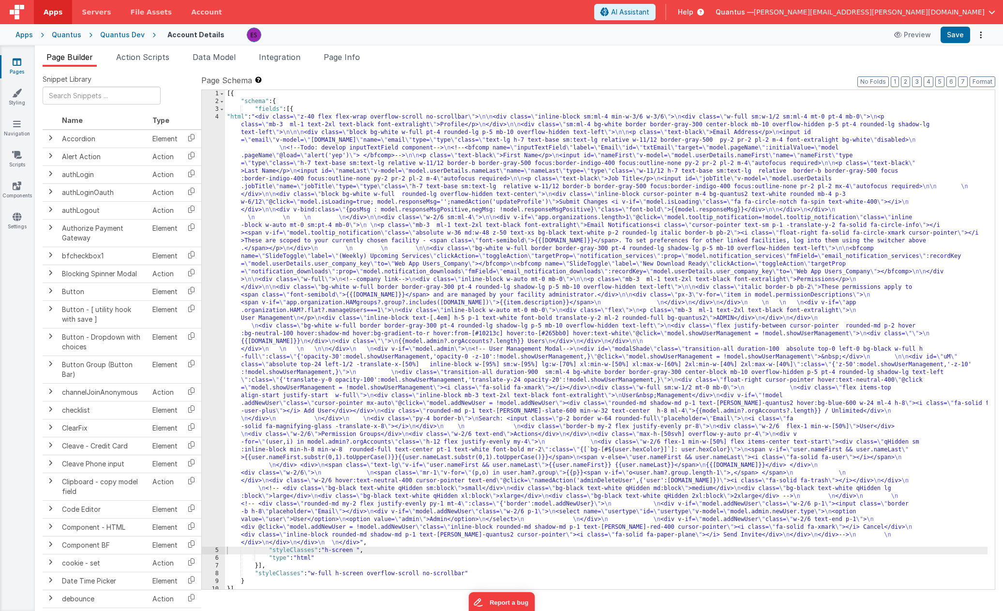
click at [336, 354] on div "[{ "schema" : { "fields" : [{ "html" : "<div class= \" z-40 flex flex-wrap over…" at bounding box center [606, 347] width 762 height 515
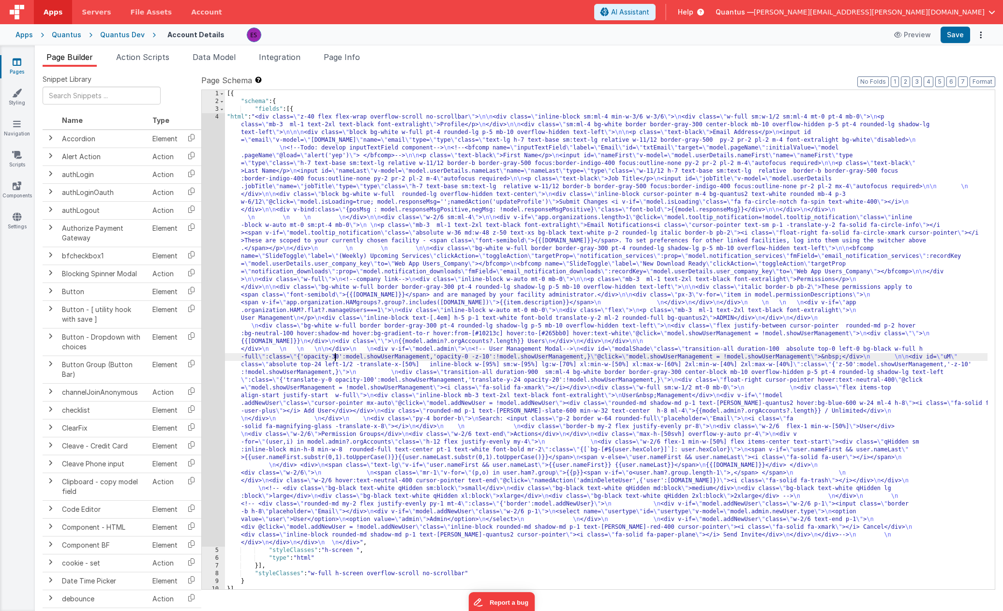
click at [217, 344] on div "4" at bounding box center [213, 329] width 23 height 433
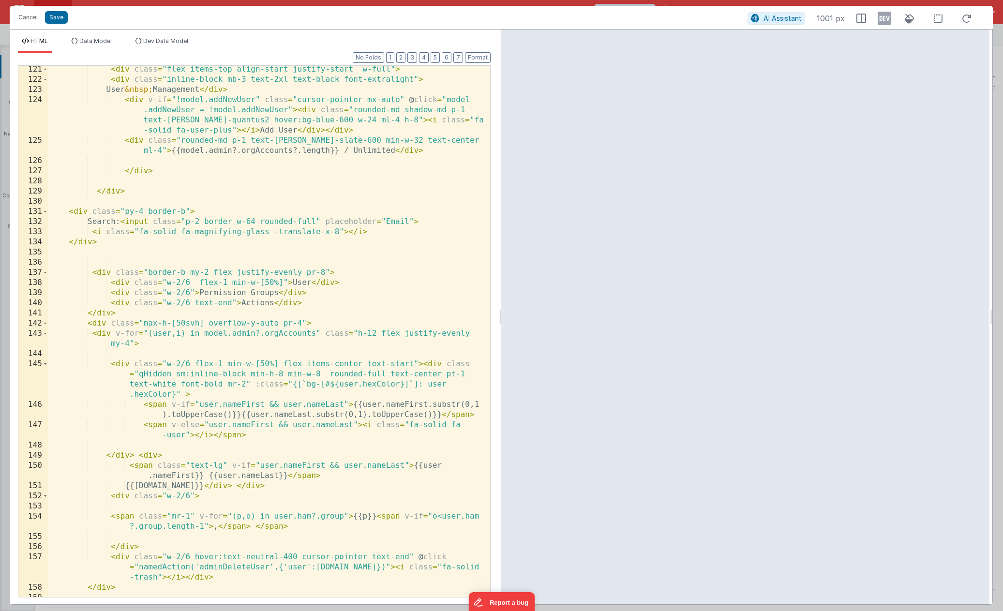
scroll to position [1746, 0]
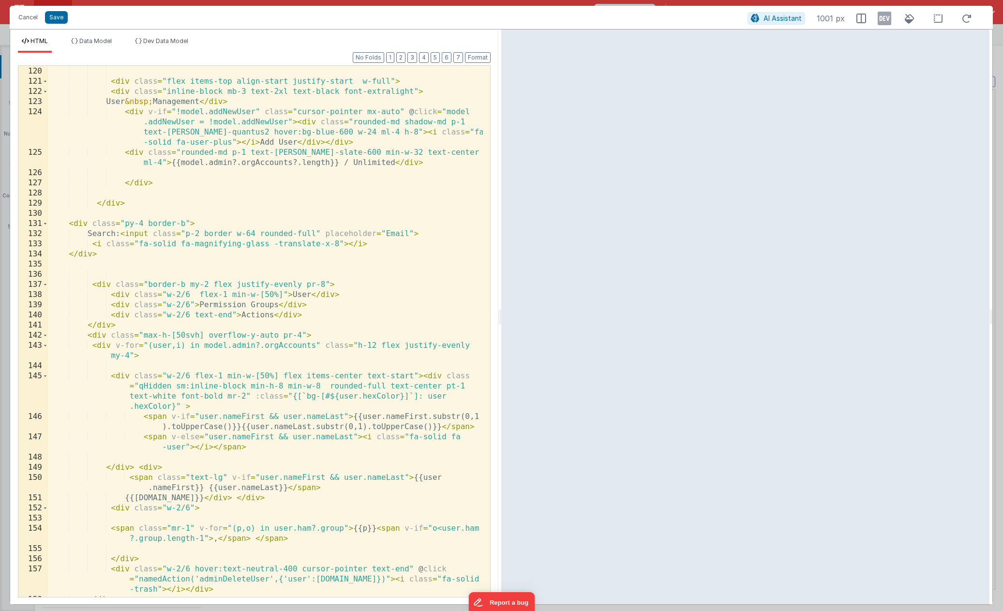
click at [325, 347] on div "< div class = "w-full sm:w-1/2 mt-0 mb-0 " > < div class = "flex items-top alig…" at bounding box center [265, 331] width 434 height 551
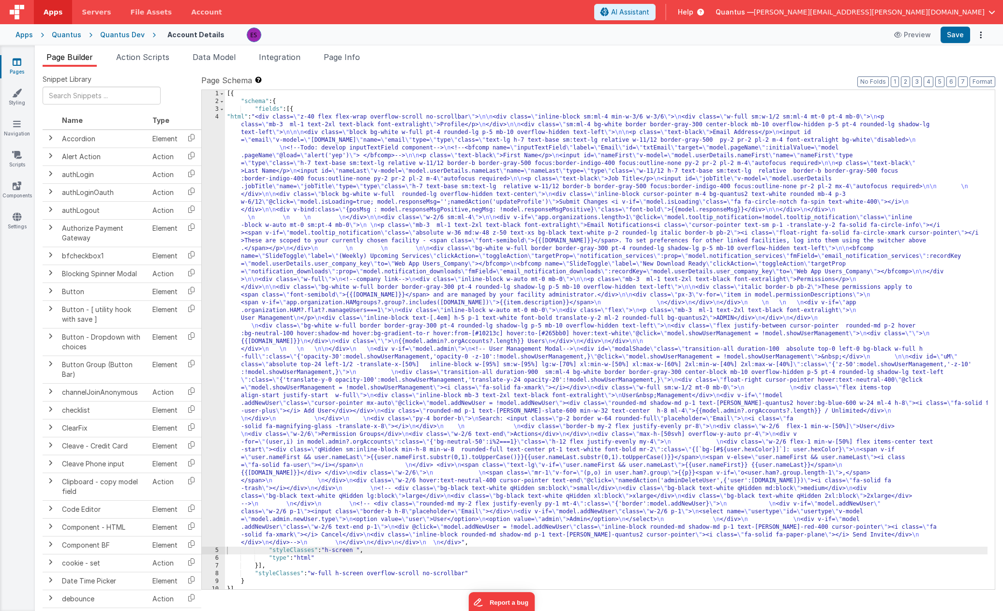
click at [311, 417] on div "[{ "schema" : { "fields" : [{ "html" : "<div class= \" z-40 flex flex-wrap over…" at bounding box center [606, 347] width 762 height 515
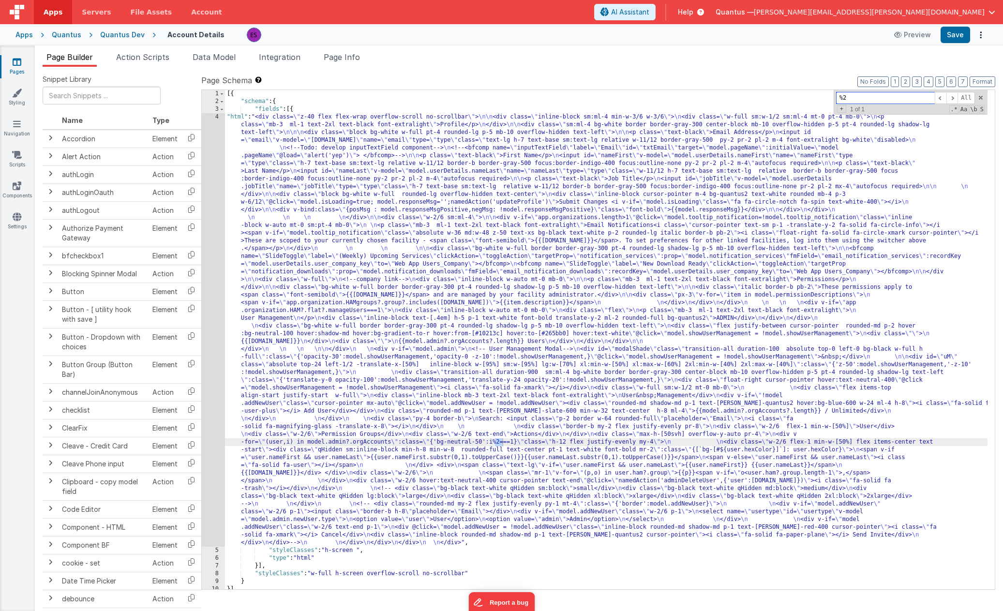
type input "%2"
click at [480, 443] on div "[{ "schema" : { "fields" : [{ "html" : "<div class= \" z-40 flex flex-wrap over…" at bounding box center [606, 347] width 762 height 515
drag, startPoint x: 344, startPoint y: 432, endPoint x: 338, endPoint y: 433, distance: 6.0
click at [344, 432] on div "[{ "schema" : { "fields" : [{ "html" : "<div class= \" z-40 flex flex-wrap over…" at bounding box center [606, 347] width 762 height 515
click at [212, 429] on div "4" at bounding box center [213, 329] width 23 height 433
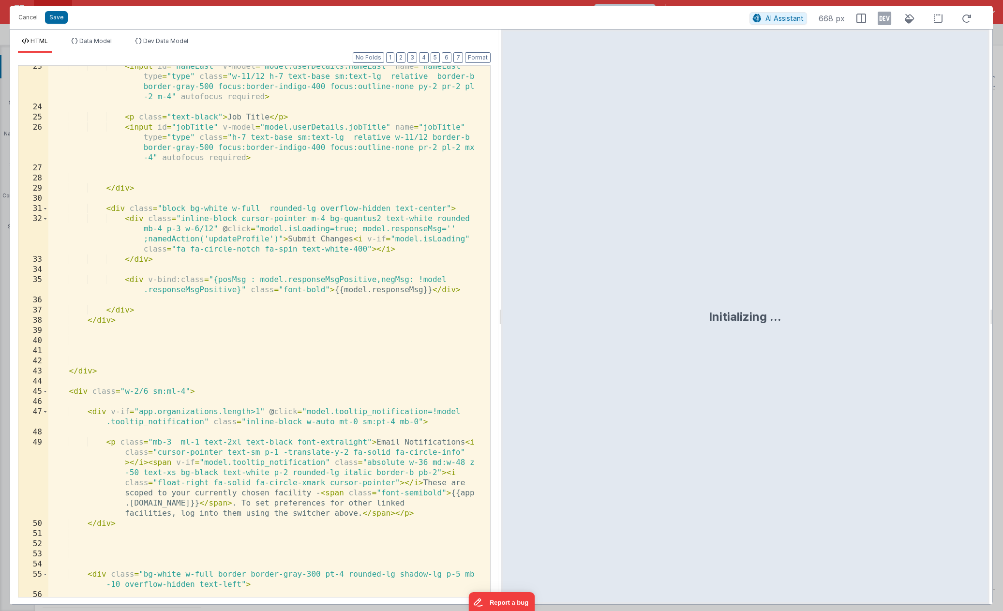
scroll to position [319, 0]
click at [212, 429] on div "< input id = "nameLast" v-model = "model.userDetails.nameLast" name = "nameLast…" at bounding box center [265, 367] width 434 height 612
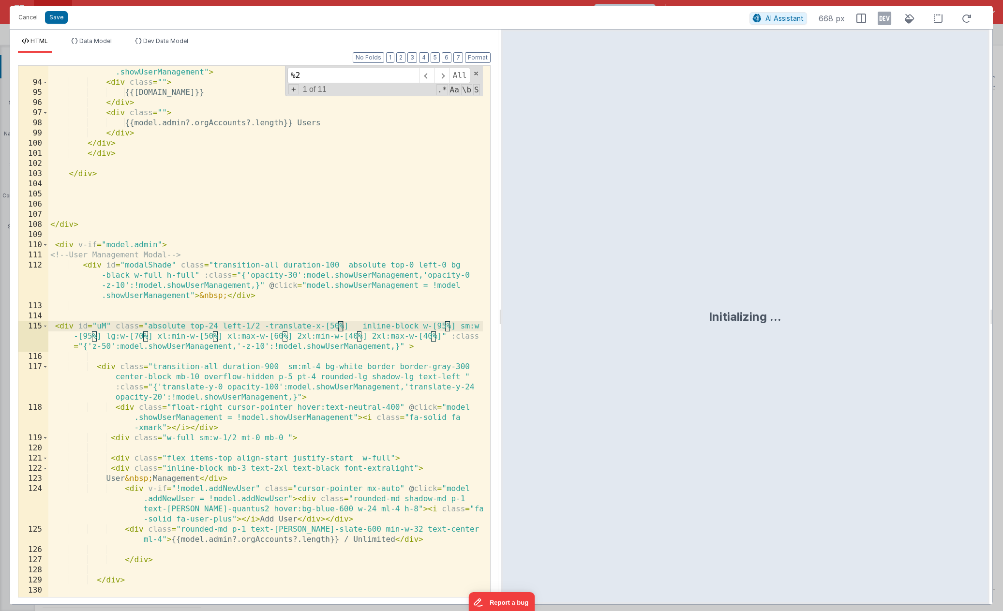
scroll to position [1766, 0]
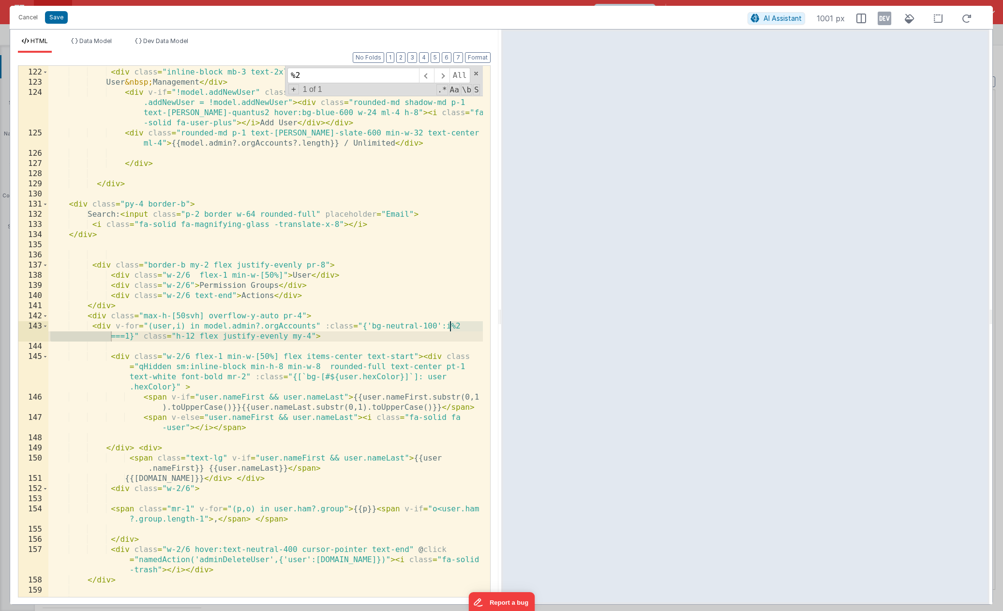
type input "%2"
click at [310, 334] on div "< div class = "flex items-top align-start justify-start w-full" > < div class =…" at bounding box center [265, 332] width 434 height 551
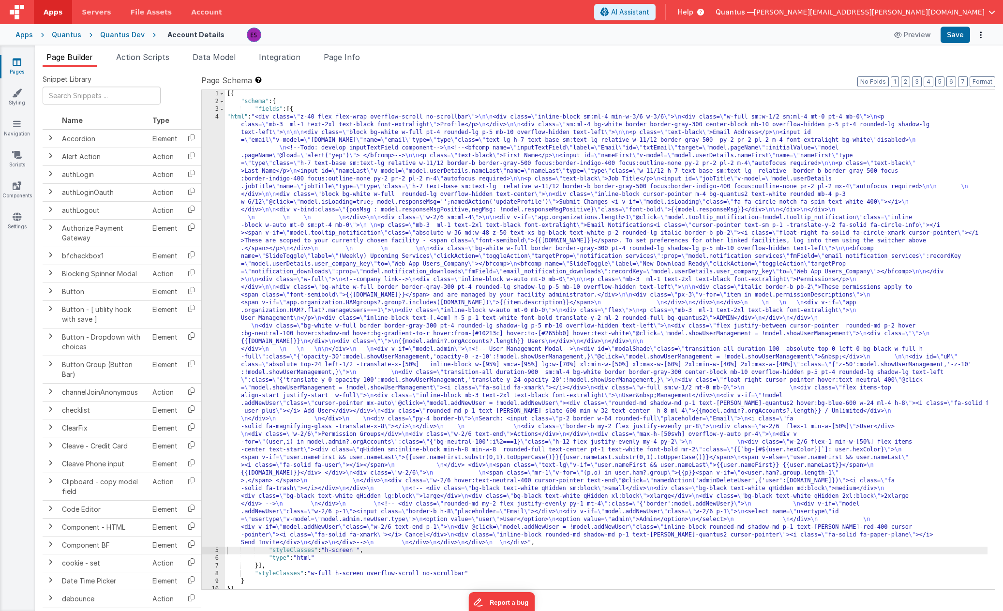
click at [318, 368] on div "[{ "schema" : { "fields" : [{ "html" : "<div class= \" z-40 flex flex-wrap over…" at bounding box center [606, 347] width 762 height 515
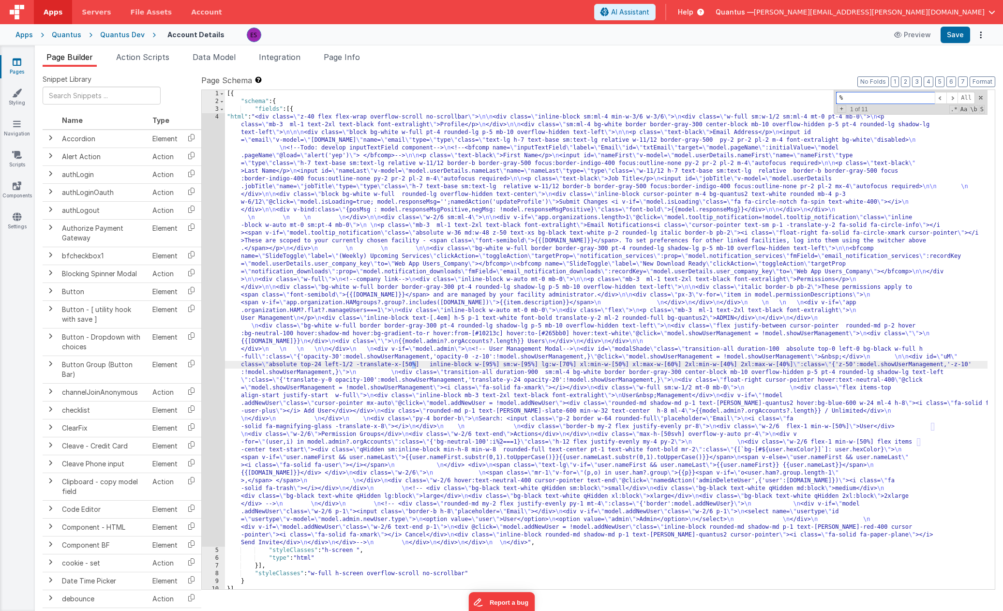
type input "%2"
click at [673, 442] on div "[{ "schema" : { "fields" : [{ "html" : "<div class= \" z-40 flex flex-wrap over…" at bounding box center [606, 347] width 762 height 515
drag, startPoint x: 680, startPoint y: 440, endPoint x: 676, endPoint y: 439, distance: 4.9
click at [676, 439] on div "[{ "schema" : { "fields" : [{ "html" : "<div class= \" z-40 flex flex-wrap over…" at bounding box center [606, 347] width 762 height 515
click at [337, 369] on div "[{ "schema" : { "fields" : [{ "html" : "<div class= \" z-40 flex flex-wrap over…" at bounding box center [606, 347] width 762 height 515
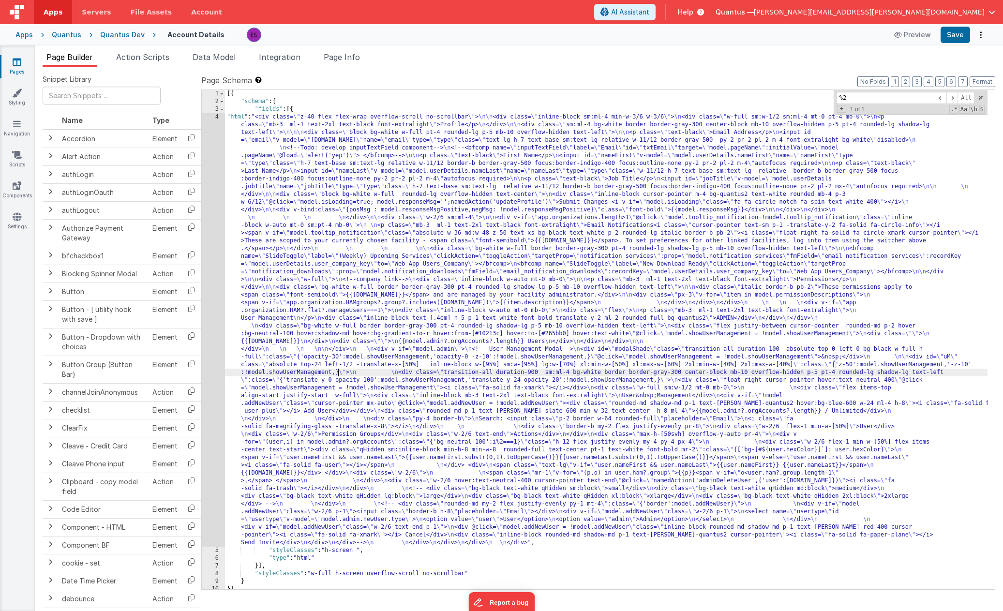
click at [213, 399] on div "4" at bounding box center [213, 329] width 23 height 433
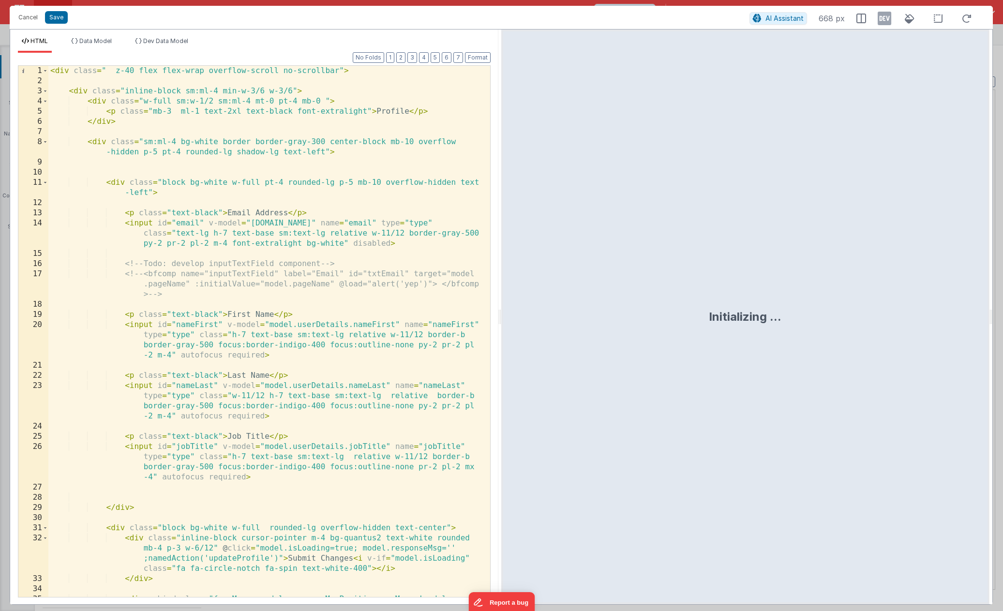
click at [214, 399] on div "< div class = " z-40 flex flex-wrap overflow-scroll no-scrollbar" > < div class…" at bounding box center [265, 346] width 434 height 561
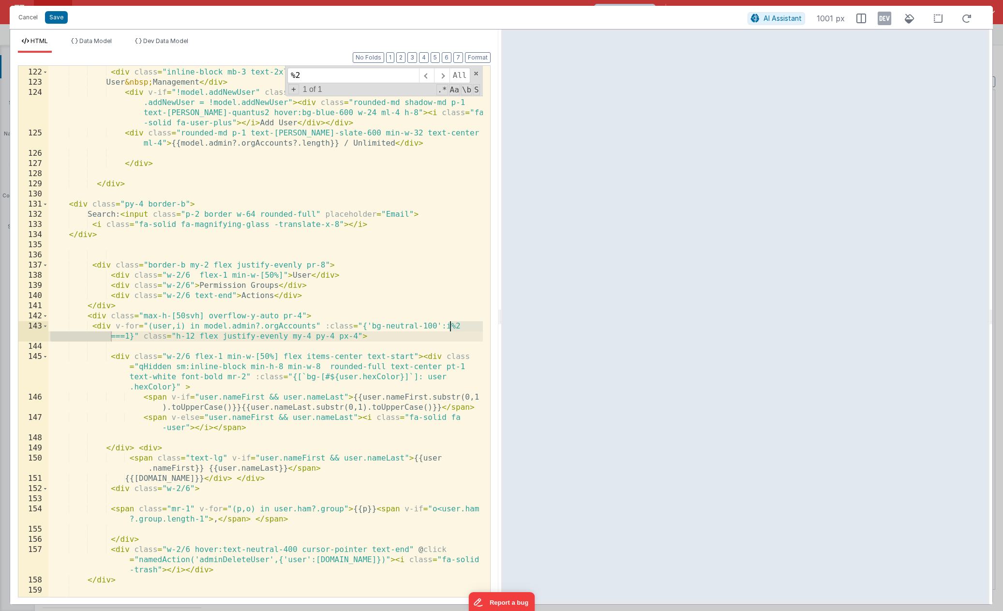
type input "%2"
drag, startPoint x: 459, startPoint y: 366, endPoint x: 445, endPoint y: 369, distance: 14.9
click at [445, 369] on div "< div class = "flex items-top align-start justify-start w-full" > < div class =…" at bounding box center [265, 332] width 434 height 551
click at [140, 41] on icon at bounding box center [138, 41] width 7 height 6
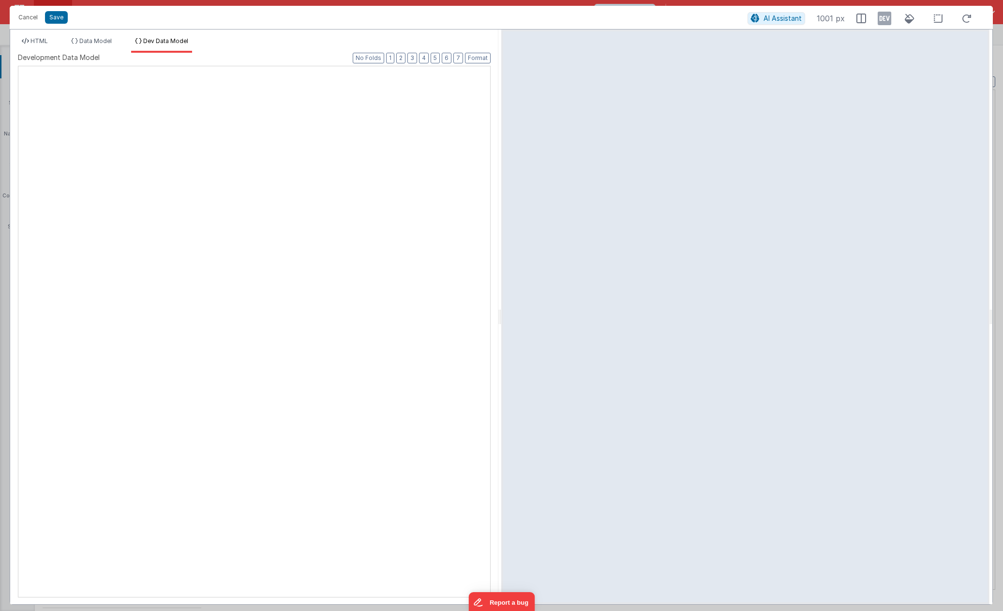
click at [214, 181] on div "XXXXXXXXXXXXXXXXXXXXXXXXXXXXXXXXXXXXXXXXXXXXXXXXXX" at bounding box center [254, 331] width 472 height 531
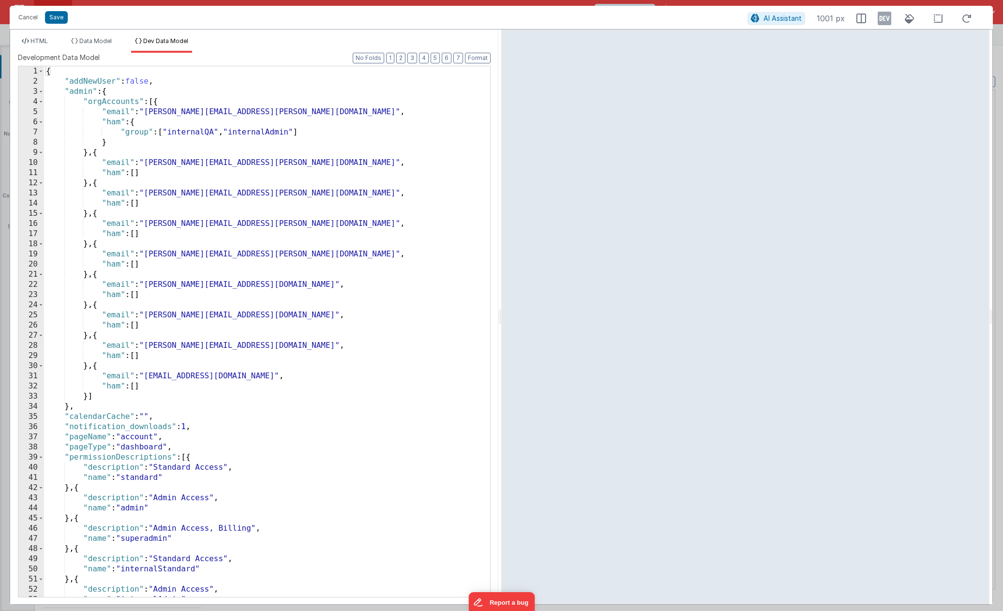
click at [214, 181] on div "{ "addNewUser" : false , "admin" : { "orgAccounts" : [{ "email" : "eric.smoger@…" at bounding box center [263, 341] width 439 height 551
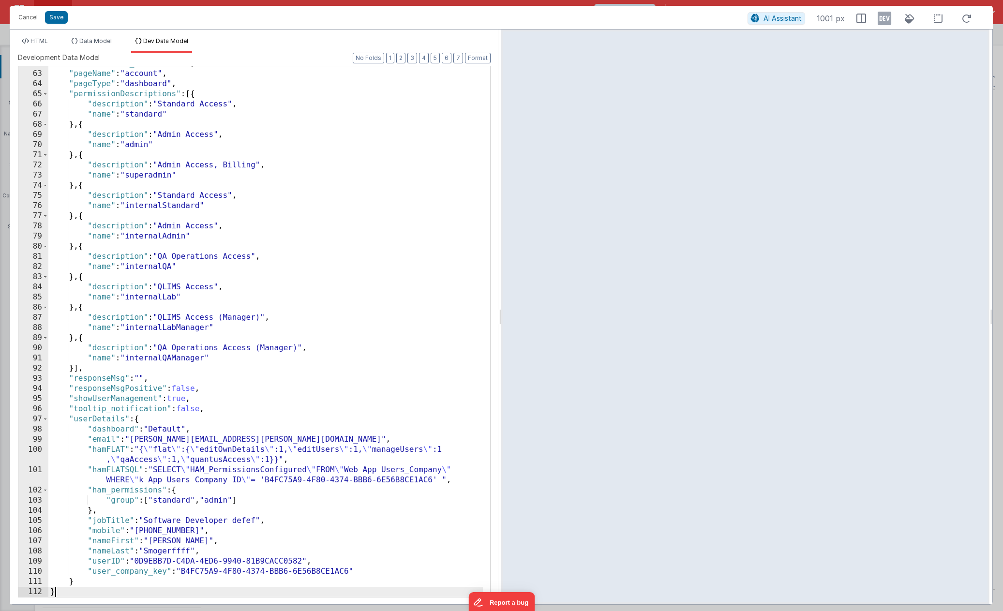
scroll to position [627, 0]
click at [32, 44] on span "HTML" at bounding box center [38, 40] width 17 height 7
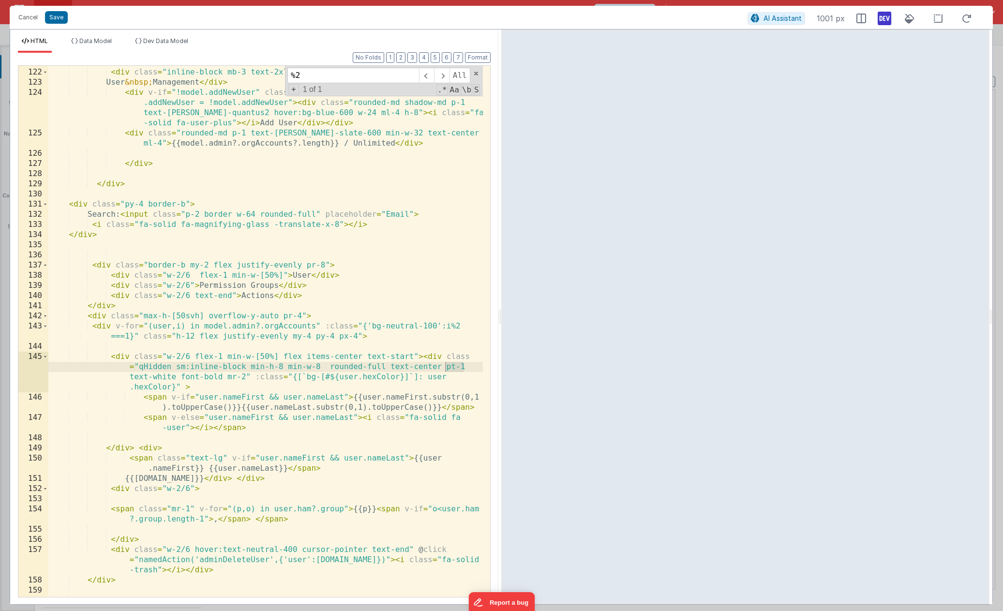
click at [883, 21] on icon at bounding box center [884, 18] width 14 height 15
click at [345, 421] on div "< div class = "flex items-top align-start justify-start w-full" > < div class =…" at bounding box center [265, 332] width 434 height 551
drag, startPoint x: 312, startPoint y: 335, endPoint x: 294, endPoint y: 335, distance: 17.9
click at [294, 335] on div "< div class = "flex items-top align-start justify-start w-full" > < div class =…" at bounding box center [265, 332] width 434 height 551
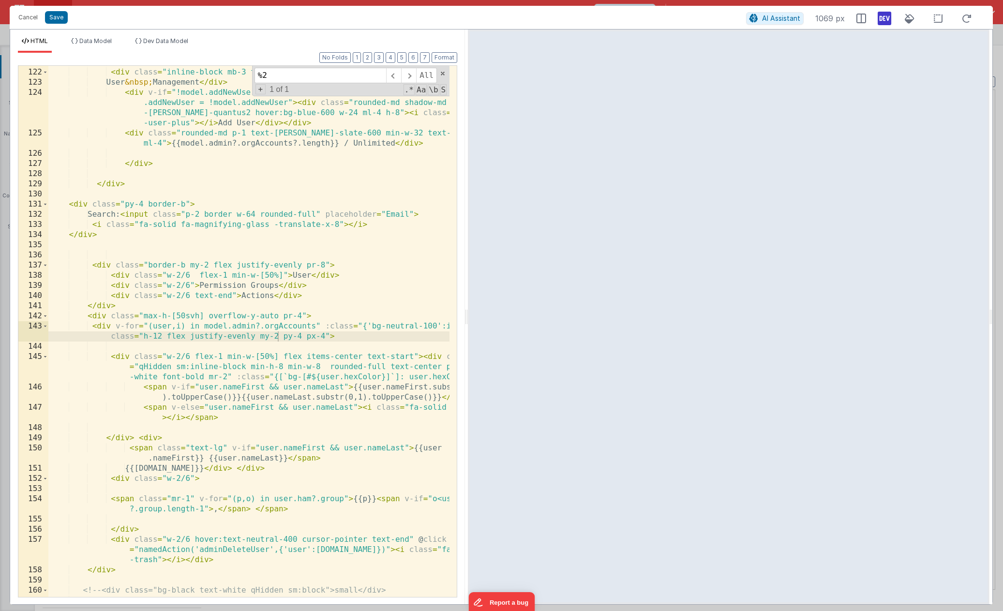
scroll to position [1755, 0]
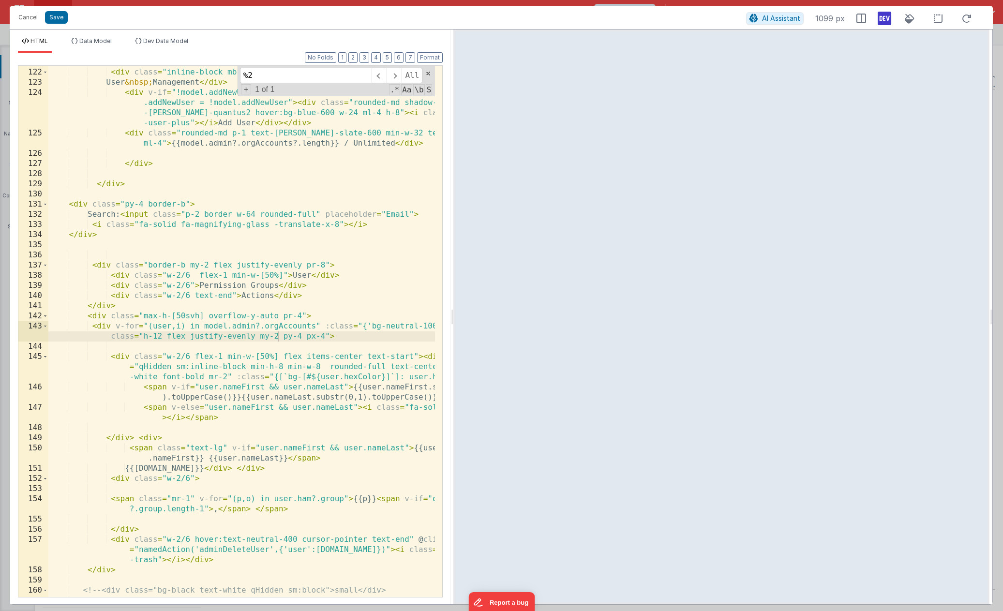
drag, startPoint x: 498, startPoint y: 315, endPoint x: 453, endPoint y: 304, distance: 46.9
click at [453, 304] on html "Cancel Save AI Assistant 1099 px HTML Data Model Dev Data Model Format 7 6 5 4 …" at bounding box center [501, 305] width 1003 height 611
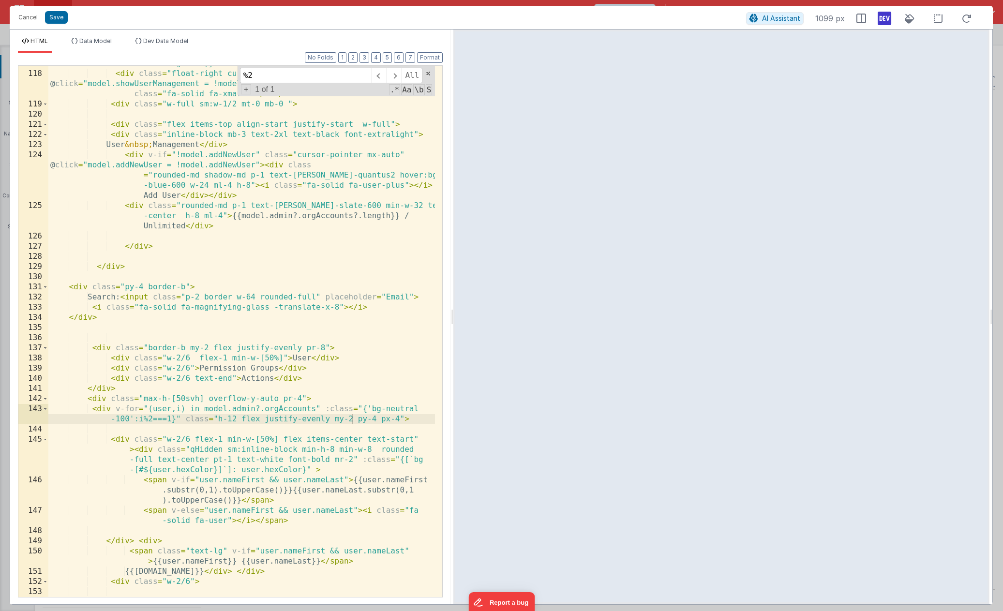
scroll to position [1856, 0]
drag, startPoint x: 353, startPoint y: 417, endPoint x: 332, endPoint y: 417, distance: 20.3
click at [333, 418] on div "< div class = "transition-all duration-900 sm:ml-4 bg-white border border -gray…" at bounding box center [241, 319] width 386 height 602
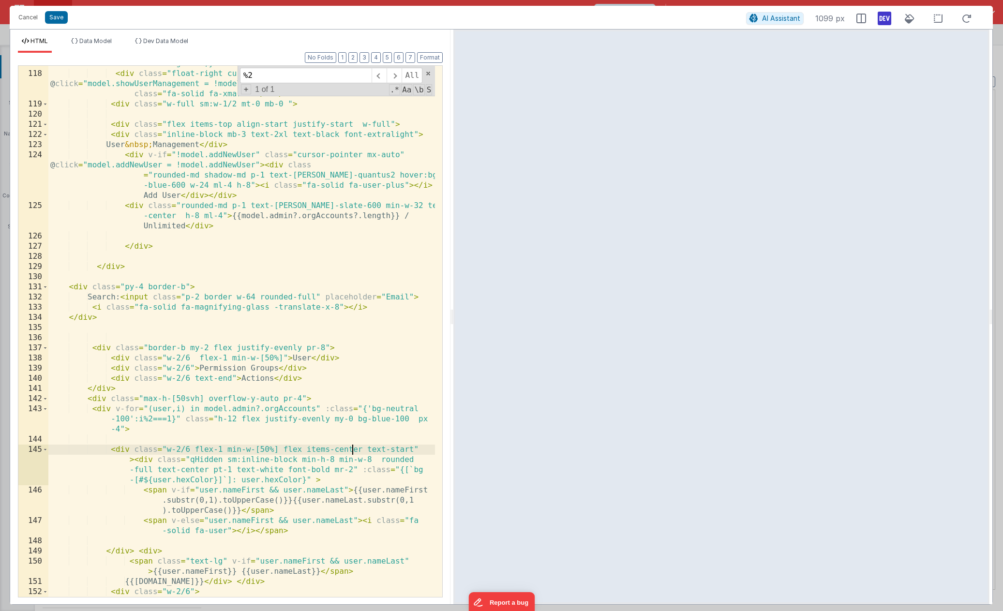
click at [165, 447] on div "< div class = "transition-all duration-900 sm:ml-4 bg-white border border -gray…" at bounding box center [241, 314] width 386 height 592
drag, startPoint x: 228, startPoint y: 416, endPoint x: 234, endPoint y: 414, distance: 6.6
click at [234, 414] on div "< div class = "transition-all duration-900 sm:ml-4 bg-white border border -gray…" at bounding box center [241, 314] width 386 height 592
drag, startPoint x: 354, startPoint y: 418, endPoint x: 412, endPoint y: 416, distance: 58.5
click at [412, 416] on div "< div class = "transition-all duration-900 sm:ml-4 bg-white border border -gray…" at bounding box center [241, 314] width 386 height 592
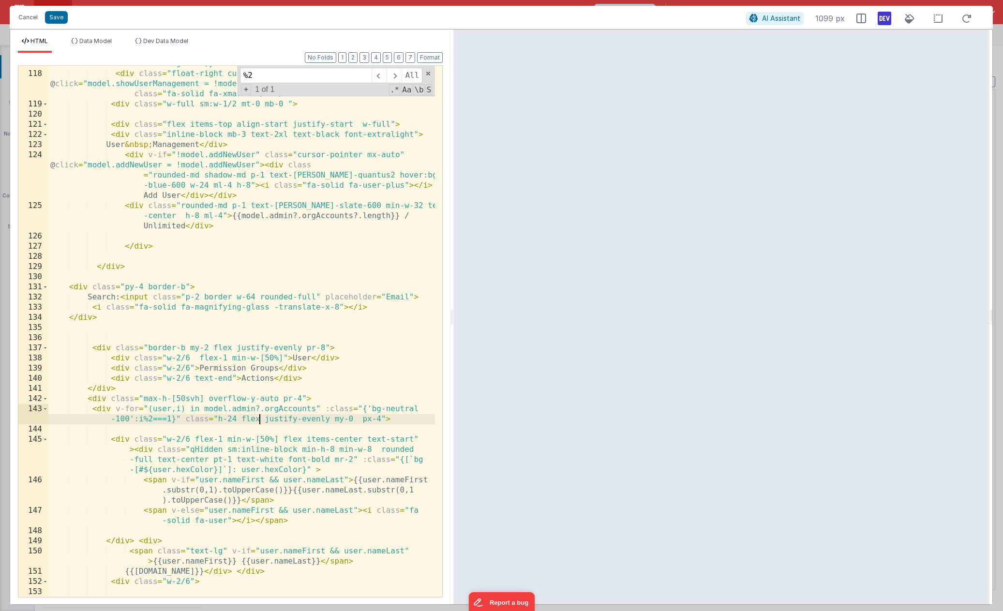
click at [260, 418] on div "< div class = "transition-all duration-900 sm:ml-4 bg-white border border -gray…" at bounding box center [241, 319] width 386 height 602
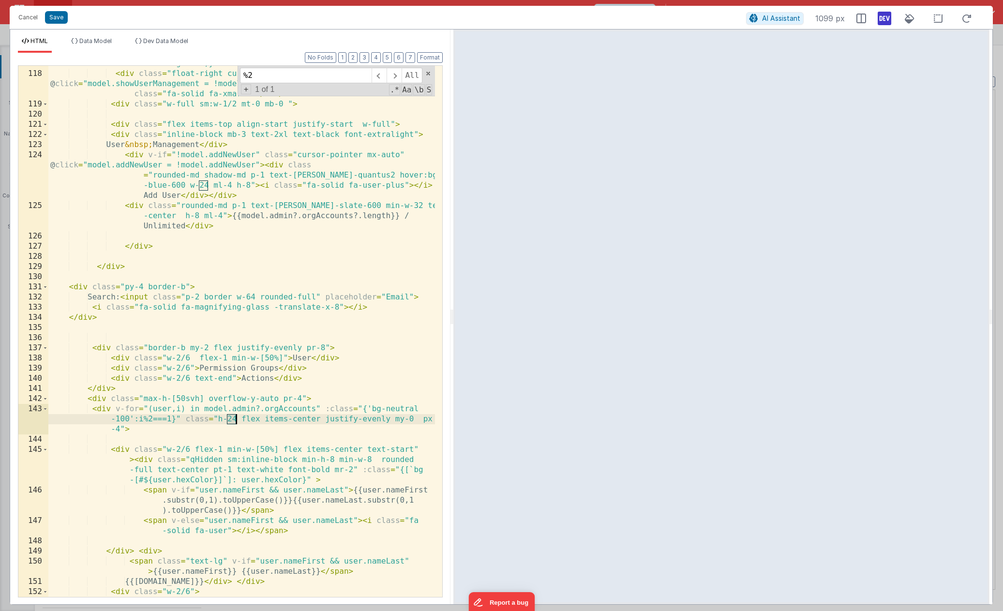
drag, startPoint x: 227, startPoint y: 418, endPoint x: 235, endPoint y: 417, distance: 7.3
click at [235, 417] on div "< div class = "transition-all duration-900 sm:ml-4 bg-white border border -gray…" at bounding box center [241, 314] width 386 height 592
click at [173, 423] on div "< div class = "transition-all duration-900 sm:ml-4 bg-white border border -gray…" at bounding box center [241, 314] width 386 height 592
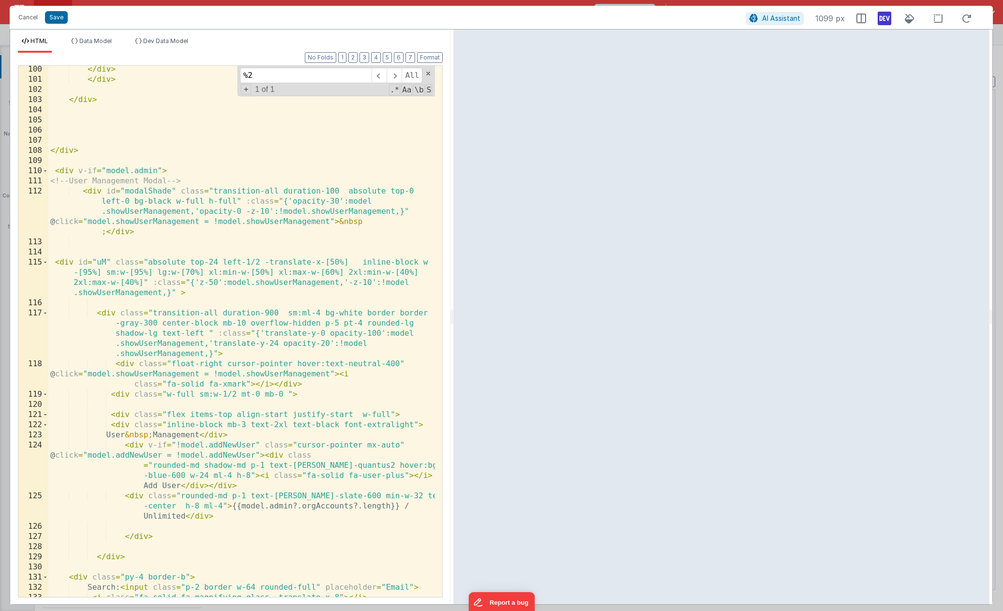
scroll to position [1536, 0]
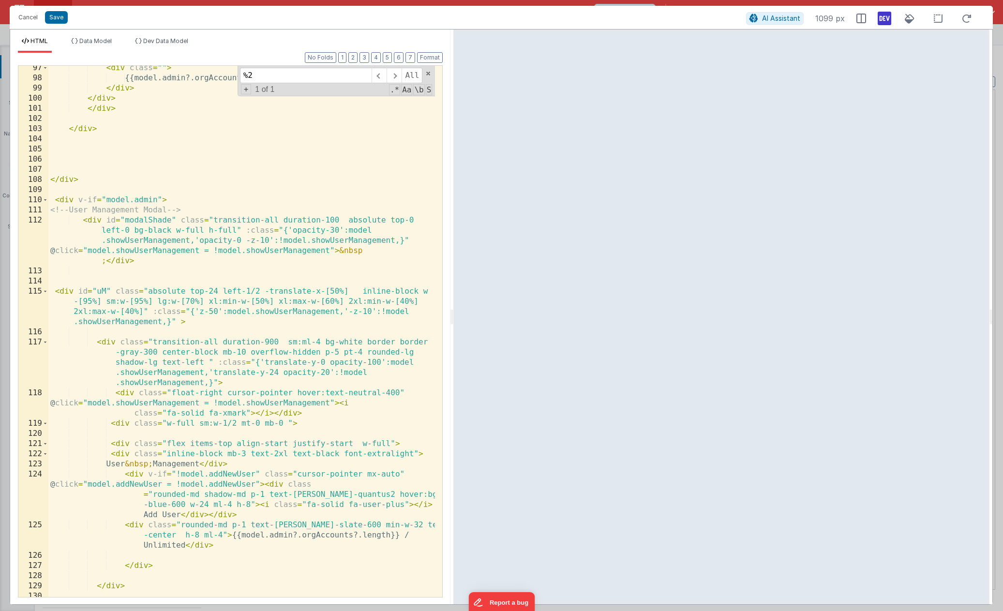
click at [348, 289] on div "< div class = "" > {{model.admin?.orgAccounts?.length}} Users </ div > </ div >…" at bounding box center [241, 338] width 386 height 551
drag, startPoint x: 381, startPoint y: 288, endPoint x: 103, endPoint y: 299, distance: 278.8
click at [103, 299] on div "< div class = "" > {{model.admin?.orgAccounts?.length}} Users </ div > </ div >…" at bounding box center [241, 338] width 386 height 551
drag, startPoint x: 400, startPoint y: 287, endPoint x: 352, endPoint y: 293, distance: 48.7
click at [352, 293] on div "< div class = "" > {{model.admin?.orgAccounts?.length}} Users </ div > </ div >…" at bounding box center [241, 338] width 386 height 551
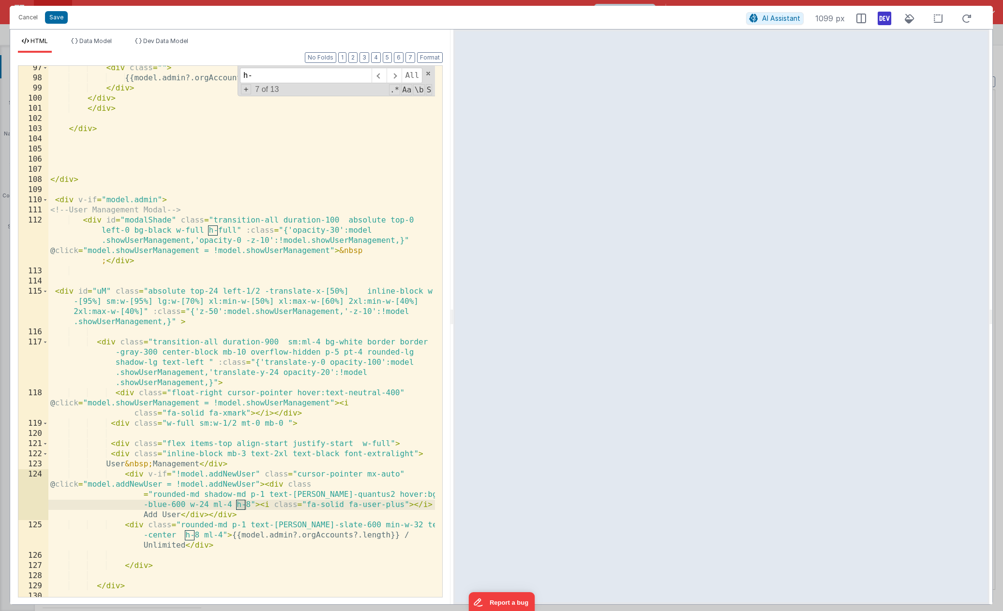
click at [280, 328] on div "< div class = "" > {{model.admin?.orgAccounts?.length}} Users </ div > </ div >…" at bounding box center [241, 338] width 386 height 551
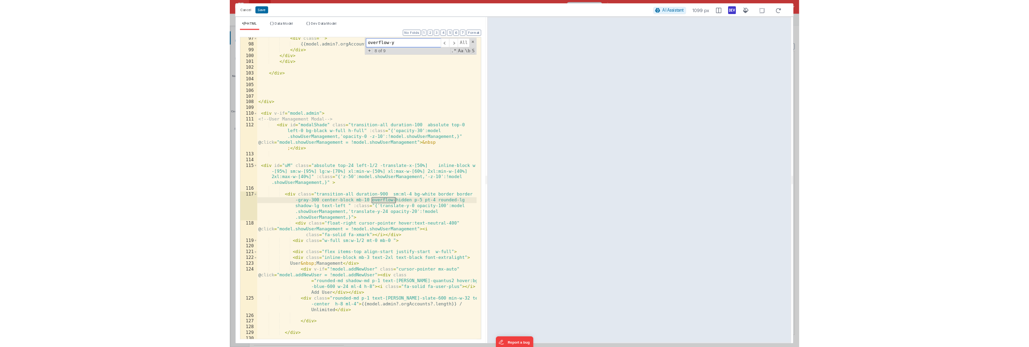
scroll to position [1928, 0]
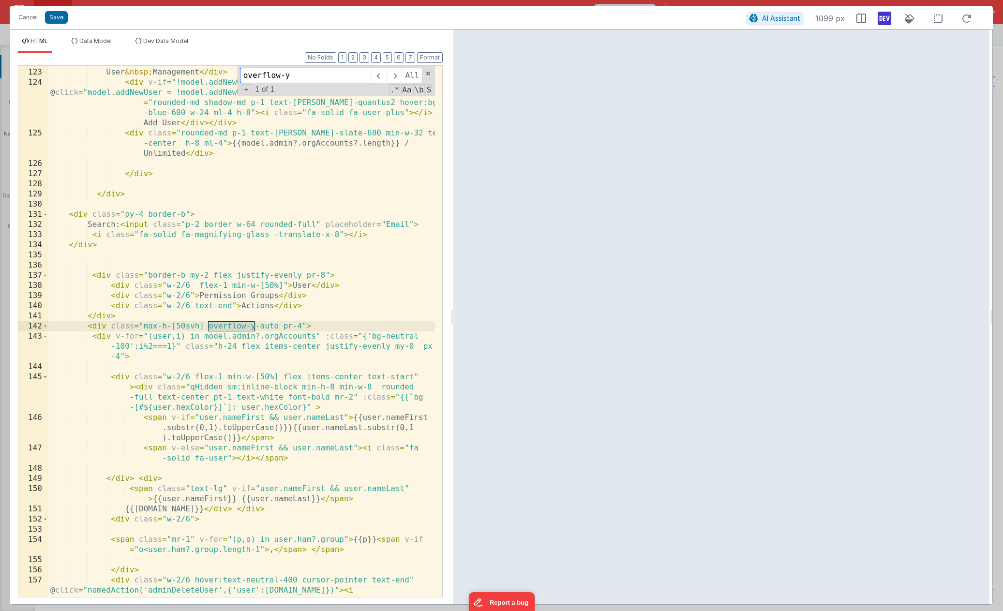
type input "overflow-y"
click at [178, 325] on div "< div class = "inline-block mb-3 text-2xl text-black font-extralight" > User &n…" at bounding box center [241, 343] width 386 height 572
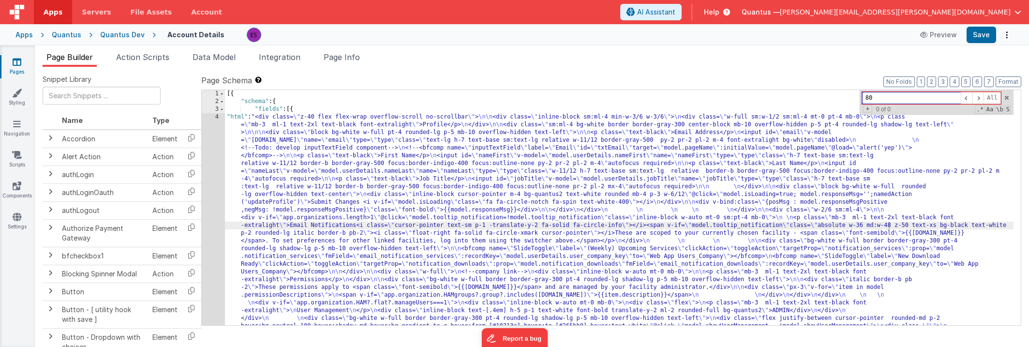
type input "8"
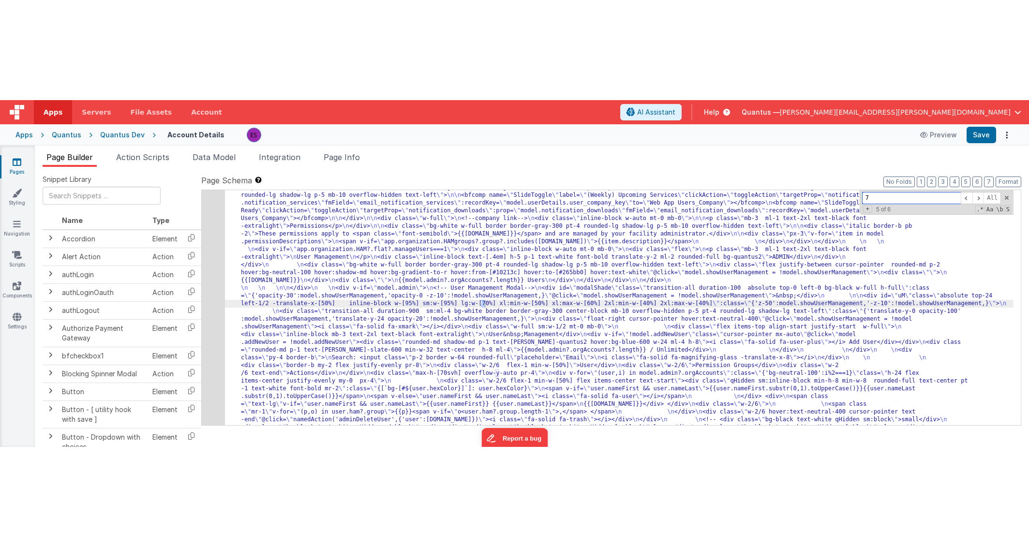
scroll to position [153, 0]
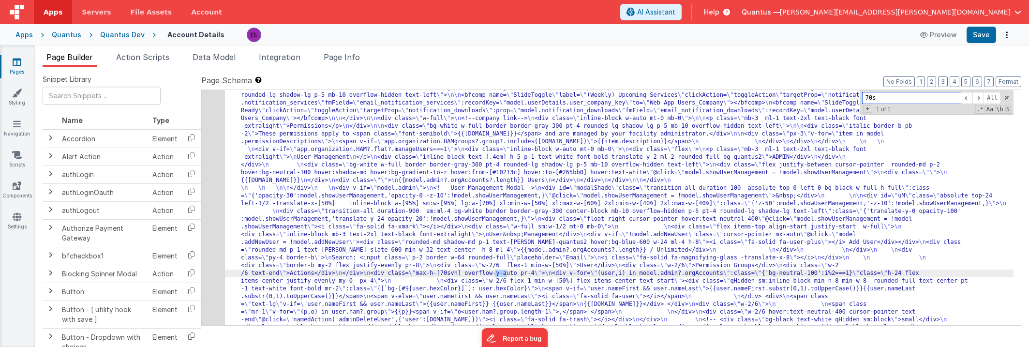
type input "70s"
drag, startPoint x: 507, startPoint y: 274, endPoint x: 510, endPoint y: 268, distance: 6.3
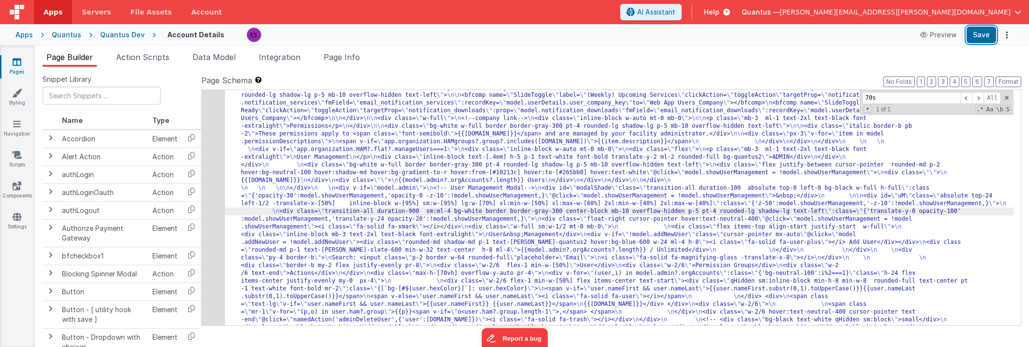
drag, startPoint x: 972, startPoint y: 35, endPoint x: 869, endPoint y: 69, distance: 108.6
click at [972, 35] on button "Save" at bounding box center [981, 35] width 30 height 16
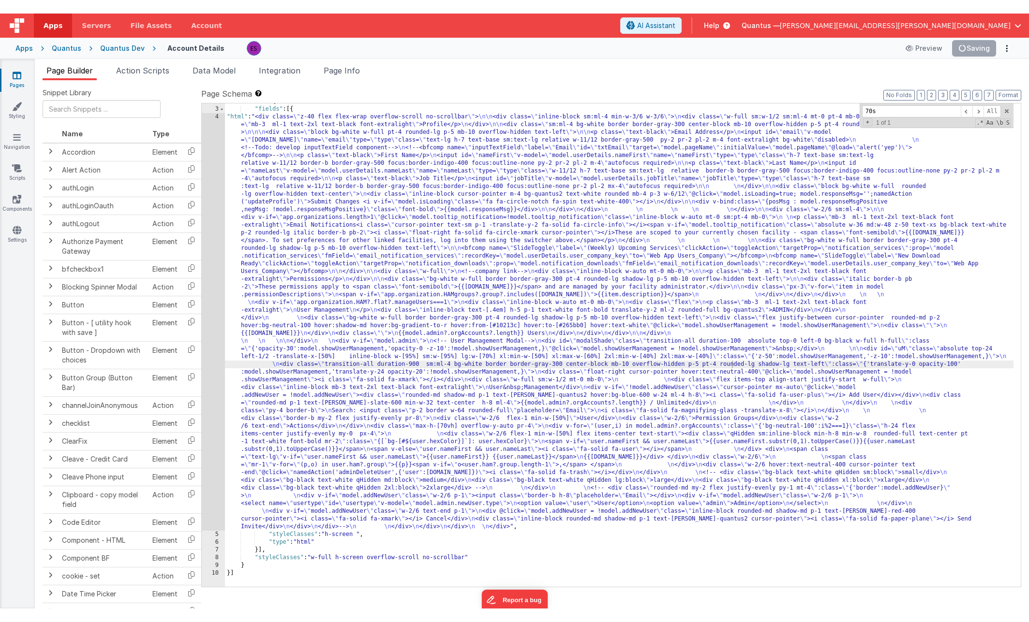
scroll to position [0, 0]
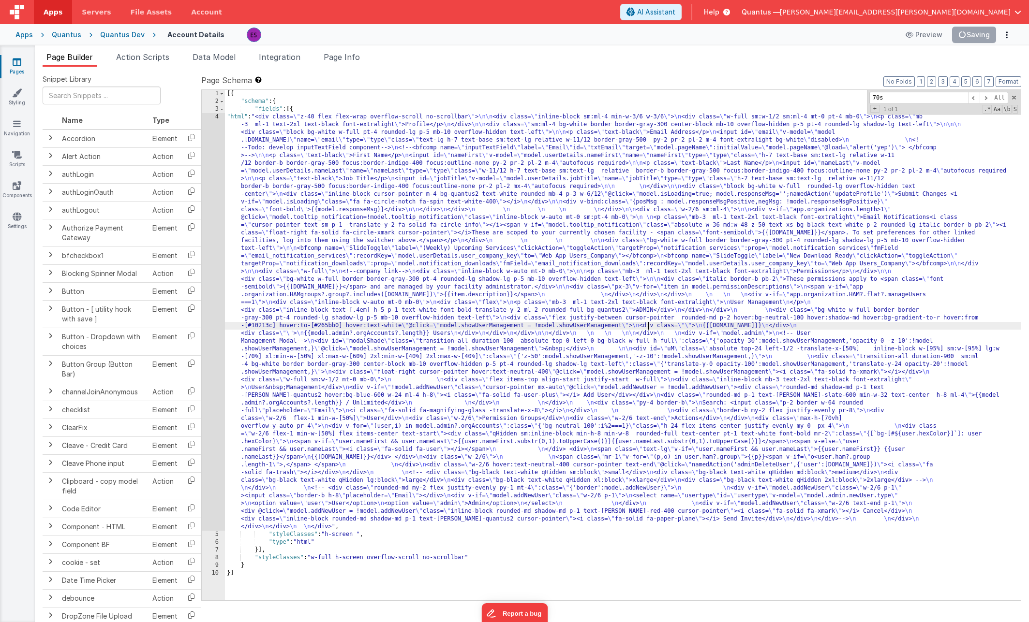
click at [647, 324] on div "[{ "schema" : { "fields" : [{ "html" : "<div class= \" z-40 flex flex-wrap over…" at bounding box center [623, 353] width 796 height 526
click at [573, 165] on div "[{ "schema" : { "fields" : [{ "html" : "<div class= \" z-40 flex flex-wrap over…" at bounding box center [623, 353] width 796 height 526
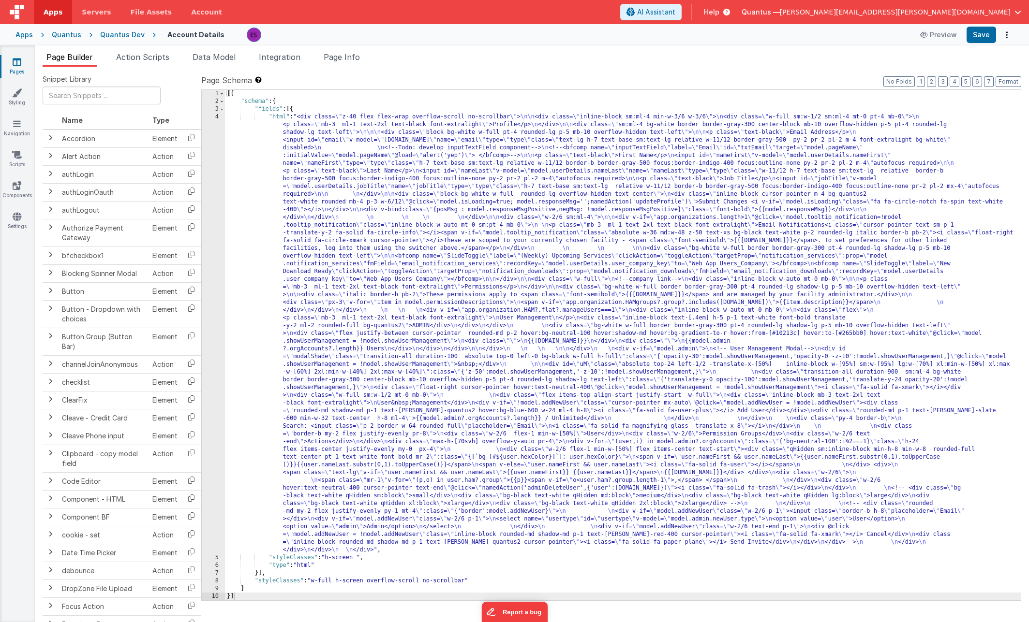
click at [690, 276] on div "[{ "schema" : { "fields" : [{ "html" : "<div class= \" z-40 flex flex-wrap over…" at bounding box center [623, 353] width 796 height 526
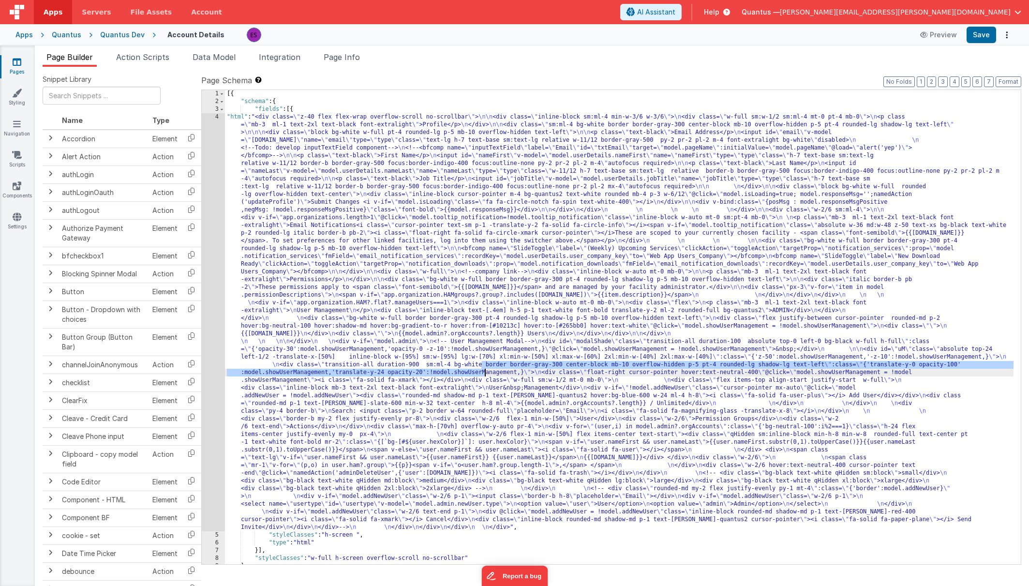
drag, startPoint x: 483, startPoint y: 365, endPoint x: 485, endPoint y: 372, distance: 8.1
click at [485, 372] on div "[{ "schema" : { "fields" : [{ "html" : "<div class= \" z-40 flex flex-wrap over…" at bounding box center [619, 334] width 788 height 489
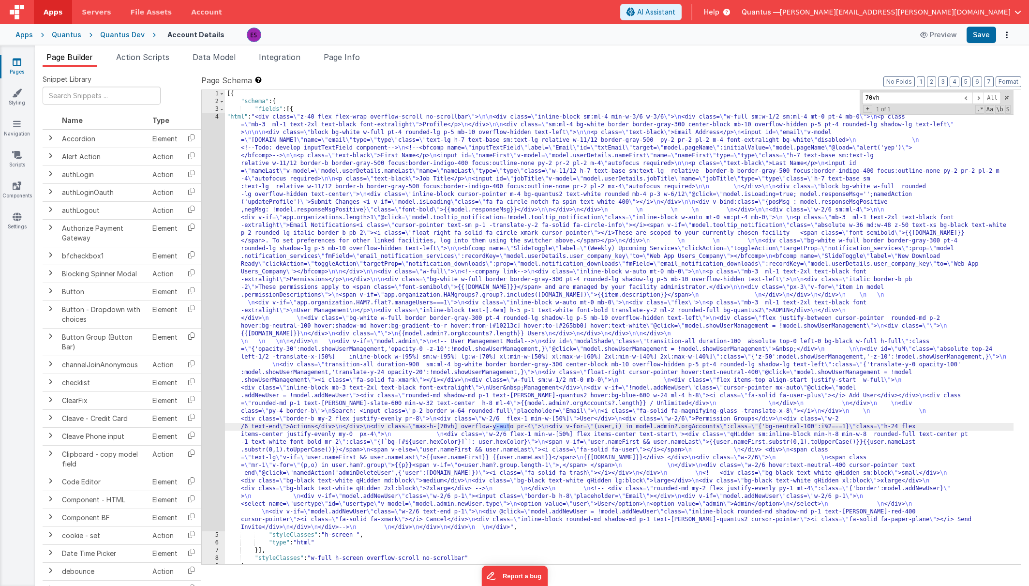
type input "70vh"
click at [493, 426] on div "[{ "schema" : { "fields" : [{ "html" : "<div class= \" z-40 flex flex-wrap over…" at bounding box center [619, 334] width 788 height 489
drag, startPoint x: 495, startPoint y: 424, endPoint x: 510, endPoint y: 424, distance: 14.5
click at [510, 424] on div "[{ "schema" : { "fields" : [{ "html" : "<div class= \" z-40 flex flex-wrap over…" at bounding box center [619, 334] width 788 height 489
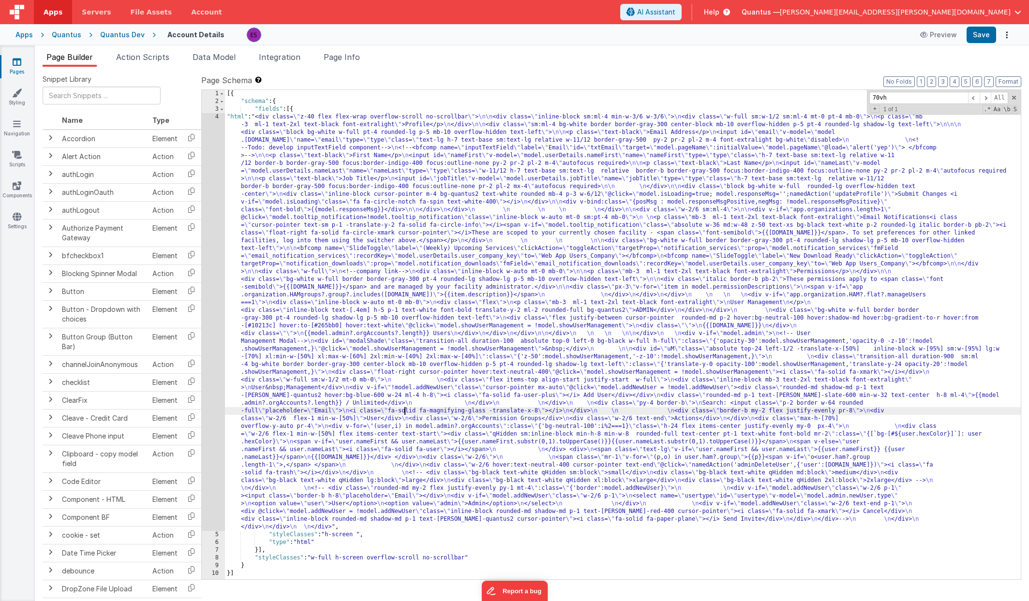
click at [406, 408] on div "[{ "schema" : { "fields" : [{ "html" : "<div class= \" z-40 flex flex-wrap over…" at bounding box center [623, 342] width 796 height 505
click at [212, 372] on div "4" at bounding box center [213, 322] width 23 height 418
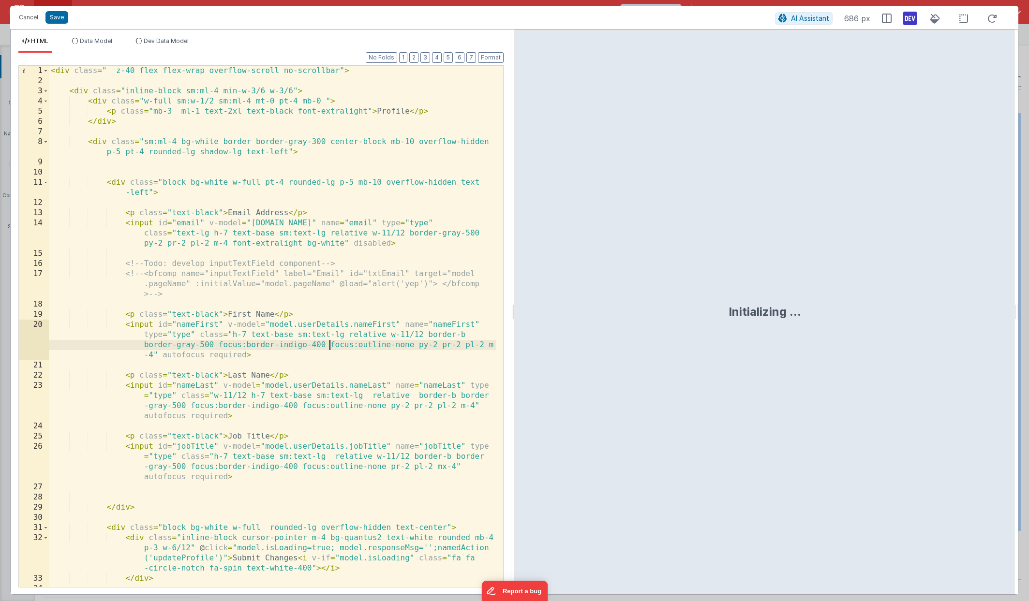
click at [331, 343] on div "< div class = " z-40 flex flex-wrap overflow-scroll no-scrollbar" > < div class…" at bounding box center [272, 342] width 447 height 552
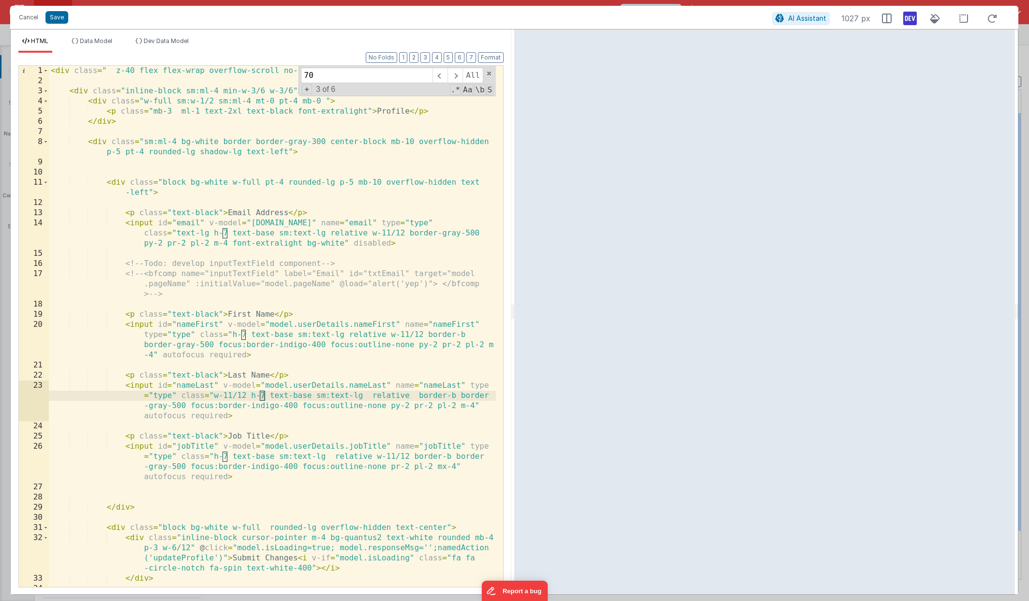
scroll to position [1374, 0]
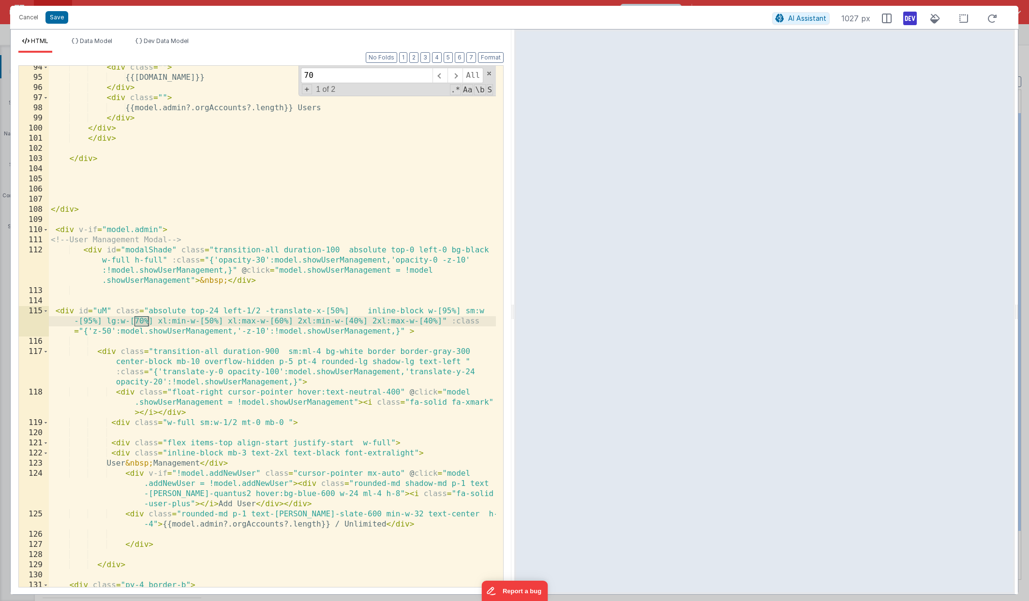
type input "7"
type input "8"
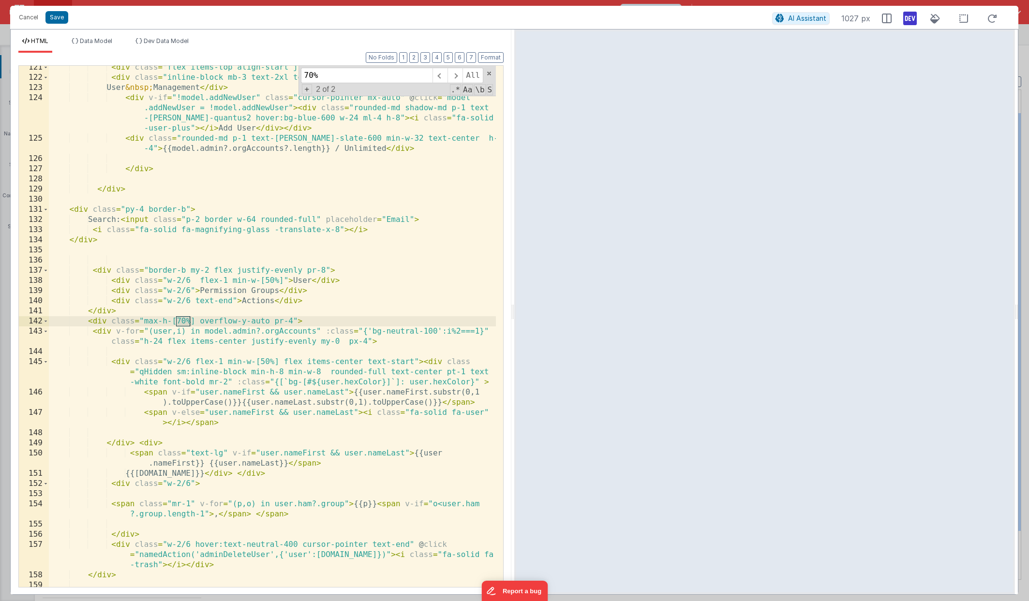
type input "70%"
click at [184, 336] on div "< div class = "flex items-top align-start justify-start w-full" > < div class =…" at bounding box center [272, 333] width 447 height 542
click at [178, 323] on div "< div class = "flex items-top align-start justify-start w-full" > < div class =…" at bounding box center [272, 333] width 447 height 542
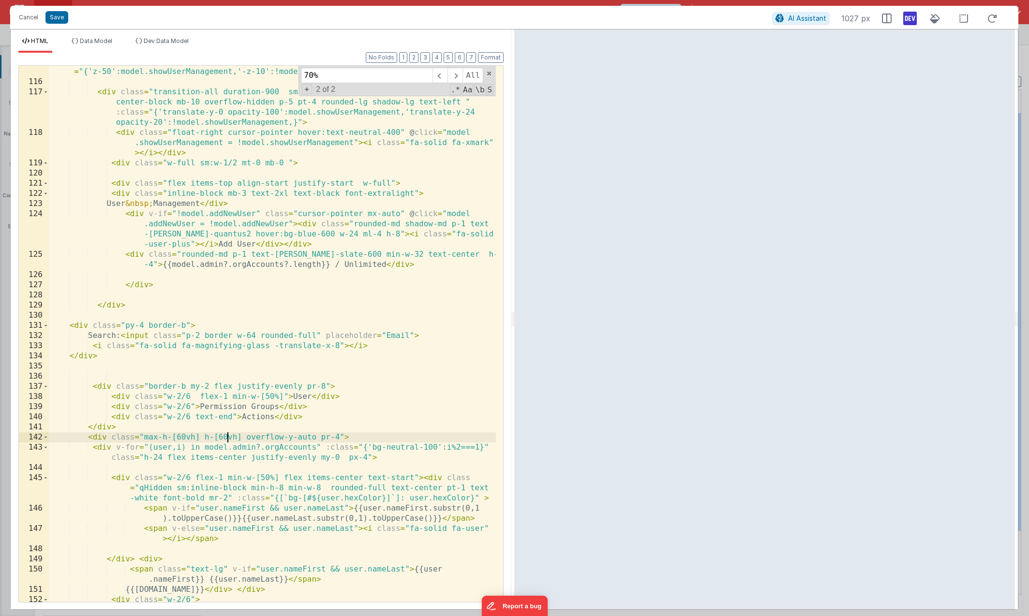
scroll to position [1460, 0]
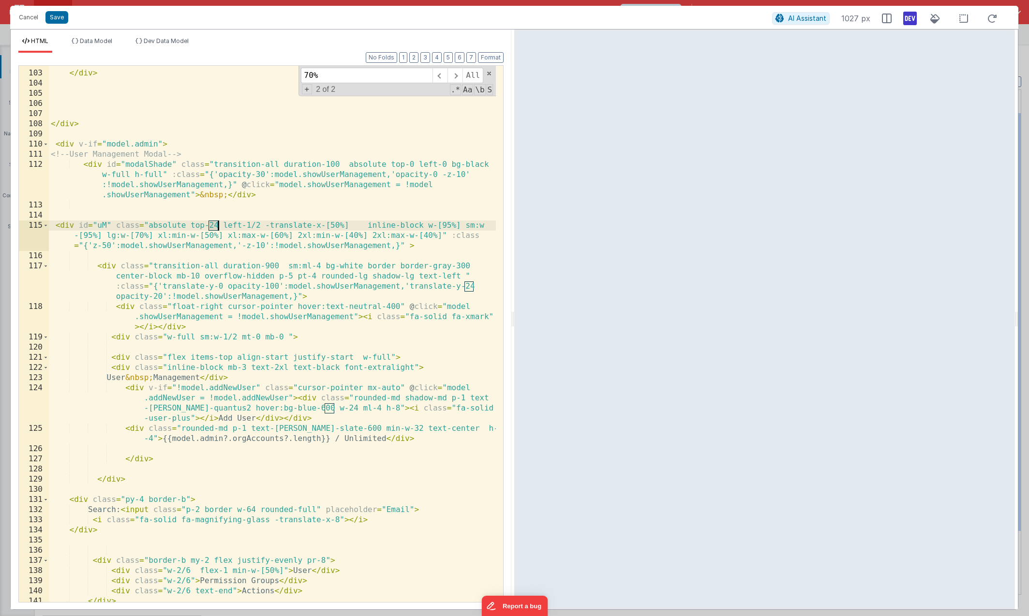
drag, startPoint x: 210, startPoint y: 224, endPoint x: 217, endPoint y: 223, distance: 6.8
click at [217, 223] on div "</ div > </ div > < div v-if = "model.admin" > <!-- User Management Modal --> <…" at bounding box center [272, 336] width 447 height 557
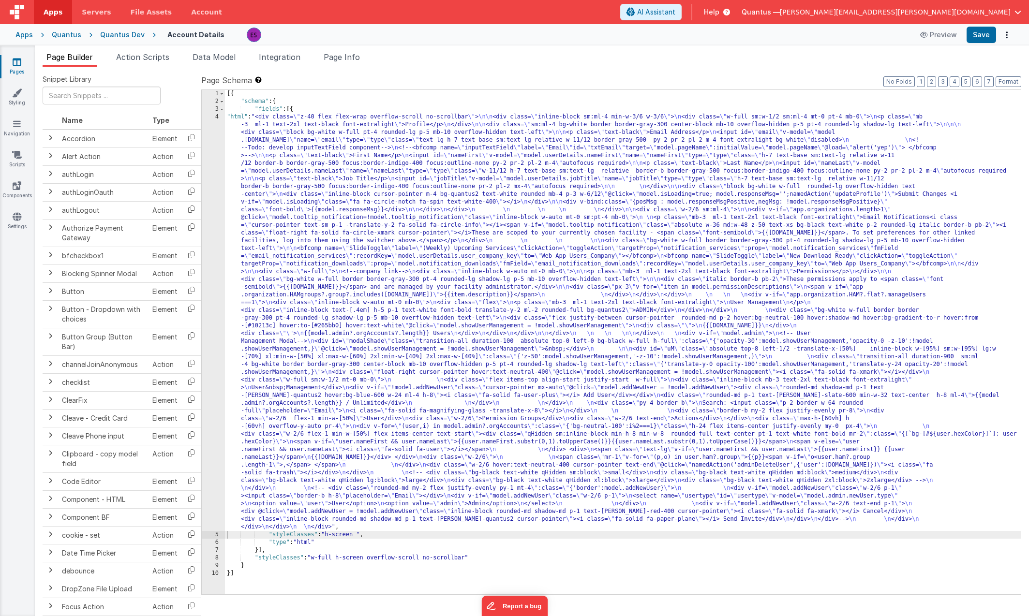
click at [250, 393] on div "[{ "schema" : { "fields" : [{ "html" : "<div class= \" z-40 flex flex-wrap over…" at bounding box center [623, 350] width 796 height 520
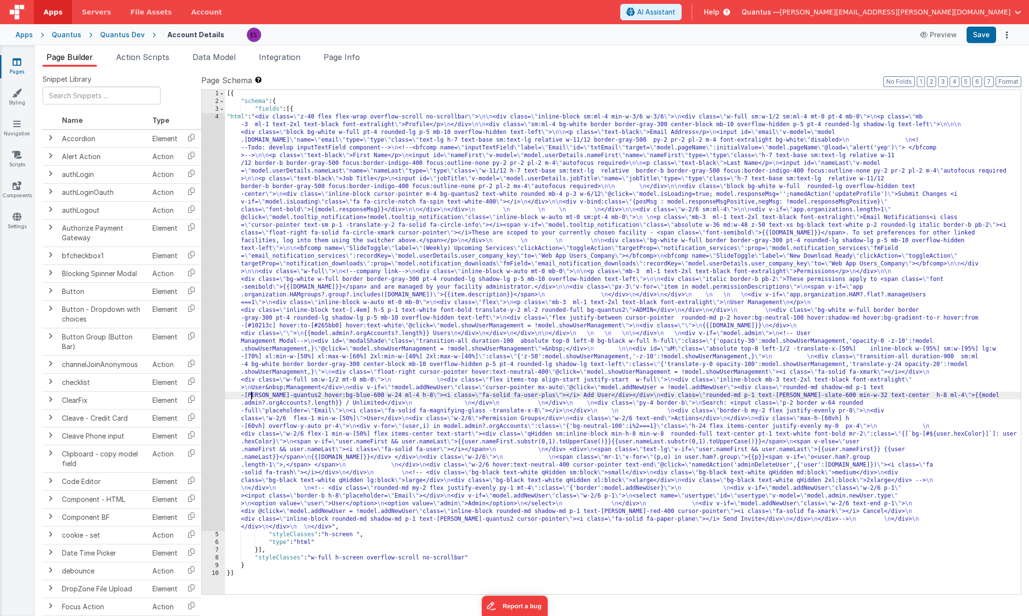
click at [215, 403] on div "4" at bounding box center [213, 322] width 23 height 418
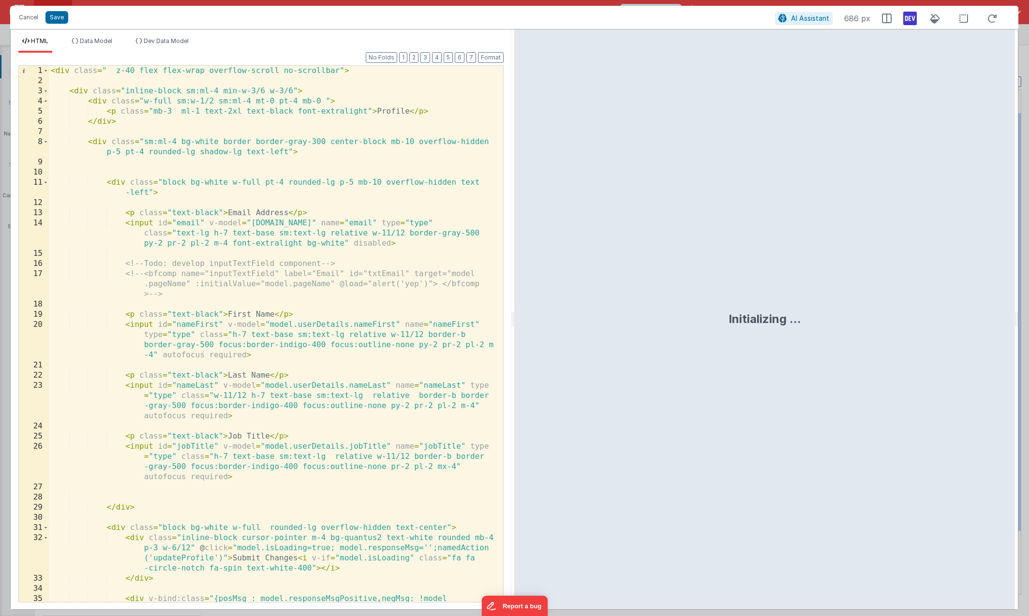
click at [215, 403] on div "< div class = " z-40 flex flex-wrap overflow-scroll no-scrollbar" > < div class…" at bounding box center [272, 349] width 447 height 567
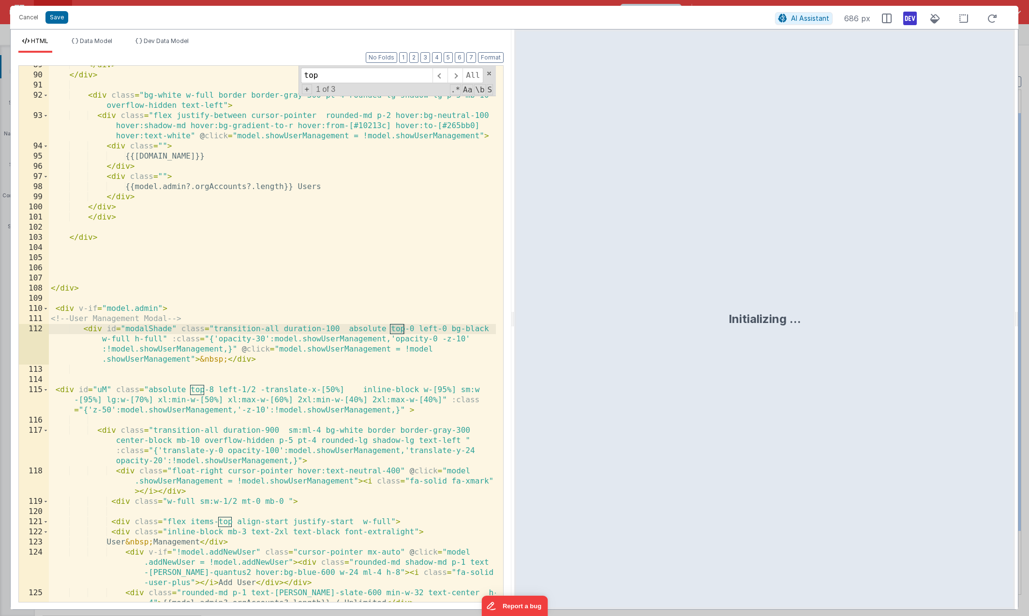
scroll to position [1296, 0]
type input "top-"
click at [205, 392] on div "</ div > </ div > < div class = "bg-white w-full border border-gray-300 pt-4 ro…" at bounding box center [272, 343] width 447 height 567
drag, startPoint x: 208, startPoint y: 391, endPoint x: 213, endPoint y: 390, distance: 5.0
click at [213, 390] on div "</ div > </ div > < div class = "bg-white w-full border border-gray-300 pt-4 ro…" at bounding box center [272, 343] width 447 height 567
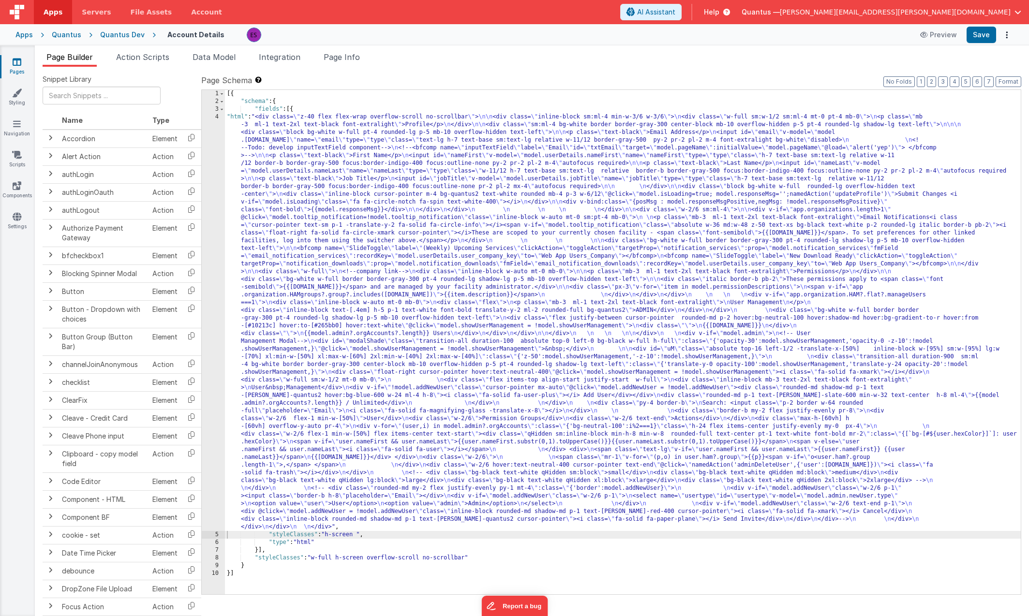
click at [255, 397] on div "[{ "schema" : { "fields" : [{ "html" : "<div class= \" z-40 flex flex-wrap over…" at bounding box center [623, 350] width 796 height 520
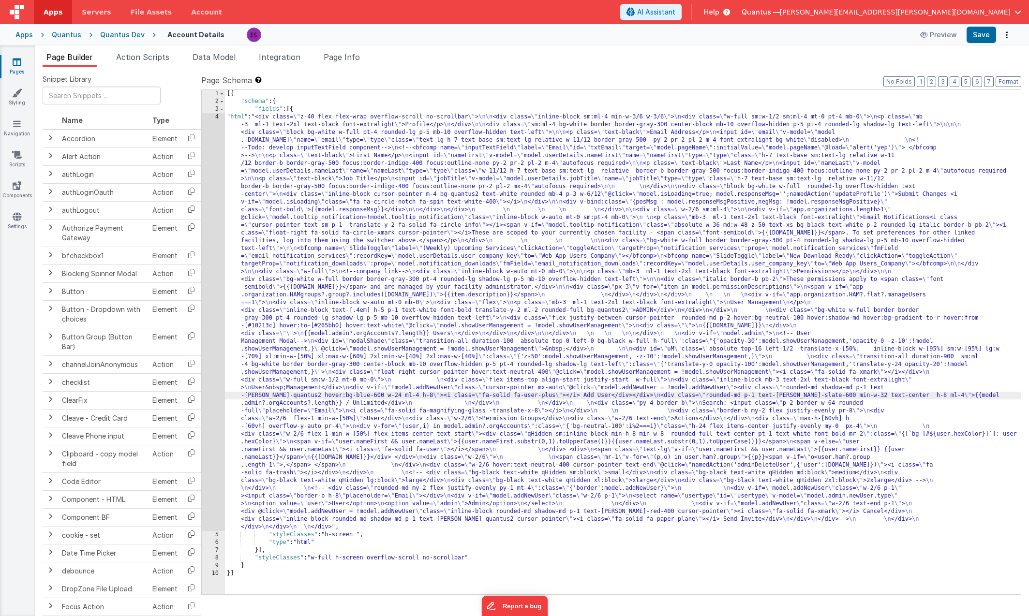
click at [212, 410] on div "4" at bounding box center [213, 322] width 23 height 418
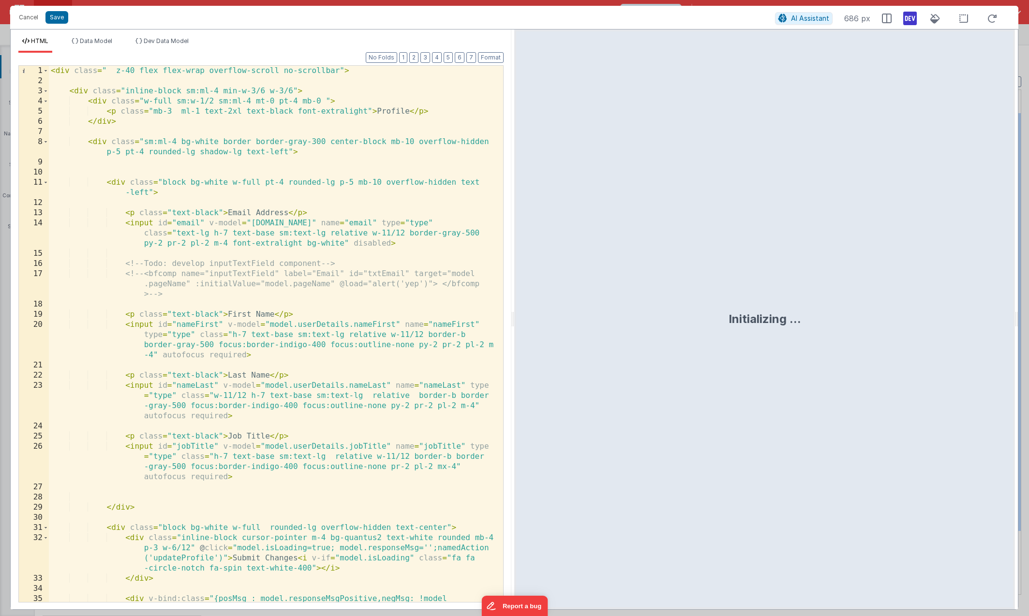
click at [212, 410] on div "< div class = " z-40 flex flex-wrap overflow-scroll no-scrollbar" > < div class…" at bounding box center [272, 349] width 447 height 567
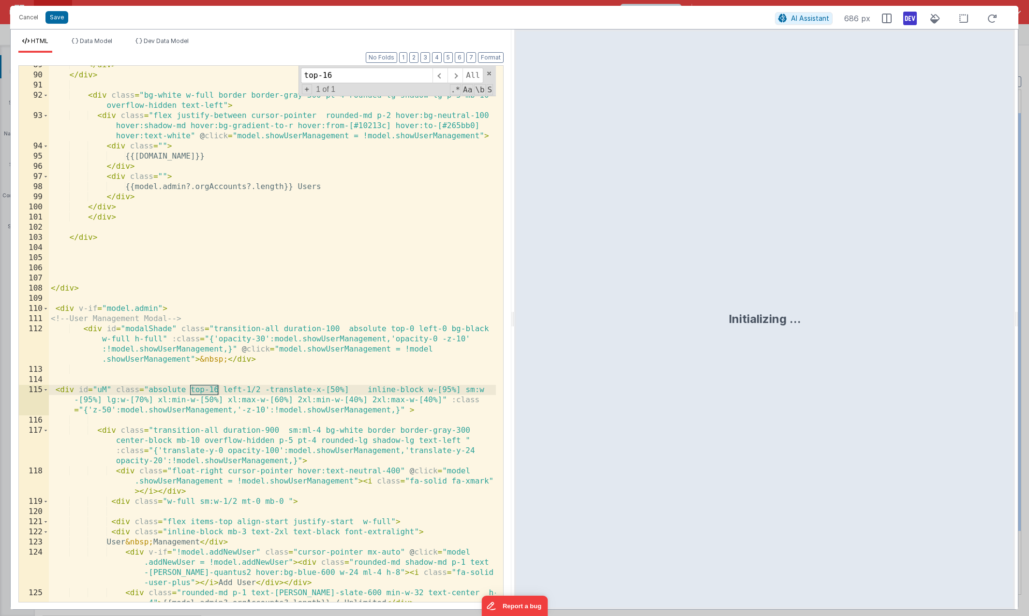
type input "top-16"
click at [216, 392] on div "</ div > </ div > < div class = "bg-white w-full border border-gray-300 pt-4 ro…" at bounding box center [272, 343] width 447 height 567
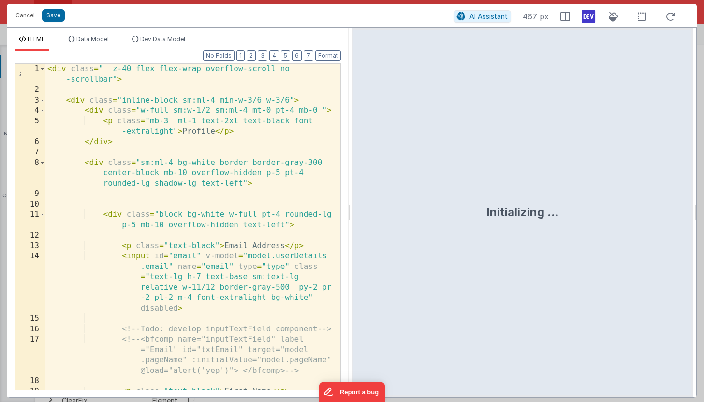
scroll to position [0, 0]
type input "nameFirst"
click at [171, 290] on div "< div class = " z-40 flex flex-wrap overflow-scroll no -scrollbar" > < div clas…" at bounding box center [189, 274] width 288 height 420
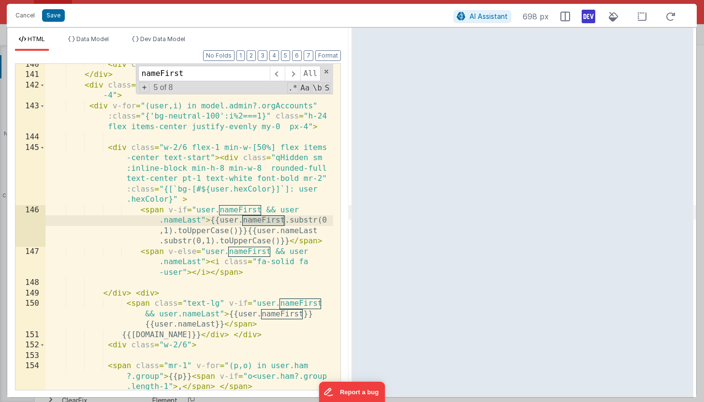
scroll to position [2755, 0]
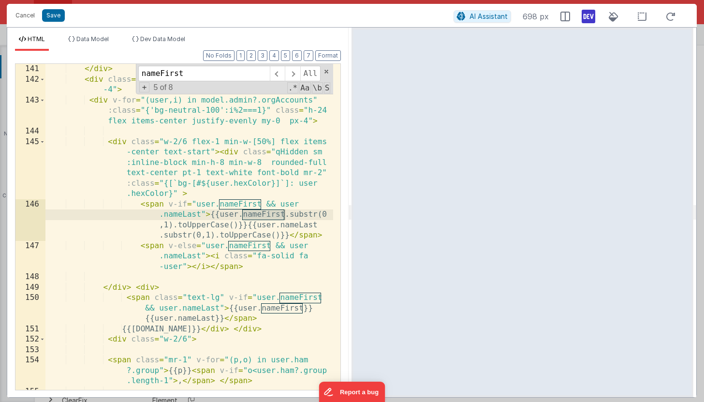
type input "nameFirst"
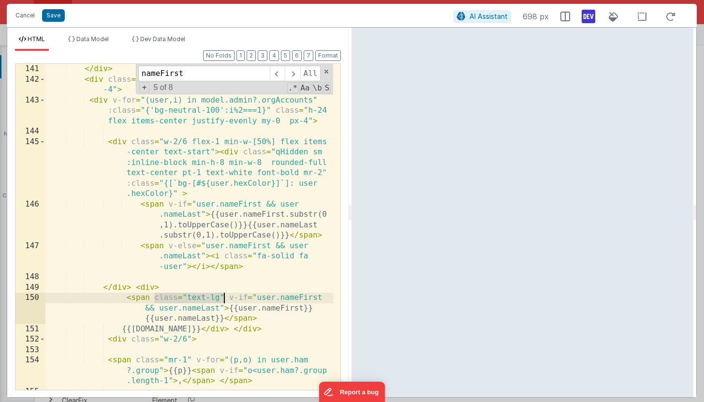
drag, startPoint x: 154, startPoint y: 298, endPoint x: 223, endPoint y: 298, distance: 68.7
click at [223, 298] on div "</ div > < div class = "max-h-[60vh] h-[60vh] overflow-y-auto pr -4" > < div v-…" at bounding box center [189, 237] width 288 height 347
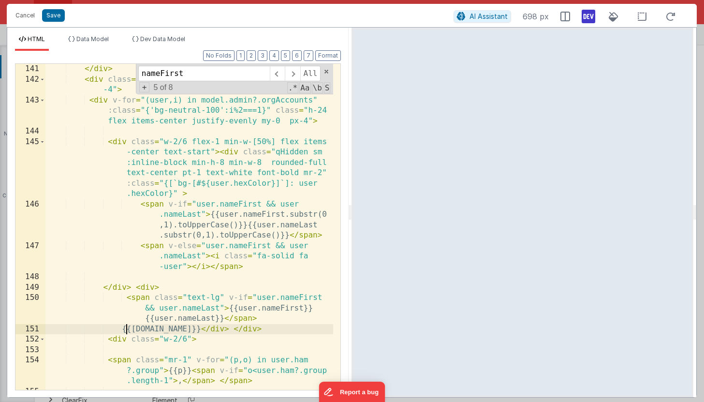
click at [125, 328] on div "</ div > < div class = "max-h-[60vh] h-[60vh] overflow-y-auto pr -4" > < div v-…" at bounding box center [189, 237] width 288 height 347
paste textarea
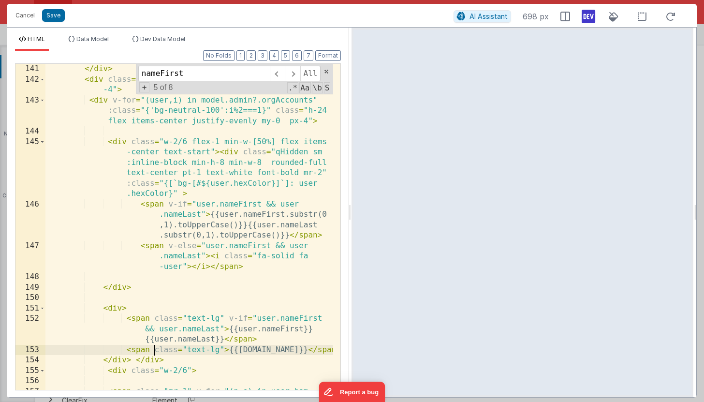
click at [155, 351] on div "</ div > < div class = "max-h-[60vh] h-[60vh] overflow-y-auto pr -4" > < div v-…" at bounding box center [189, 248] width 288 height 368
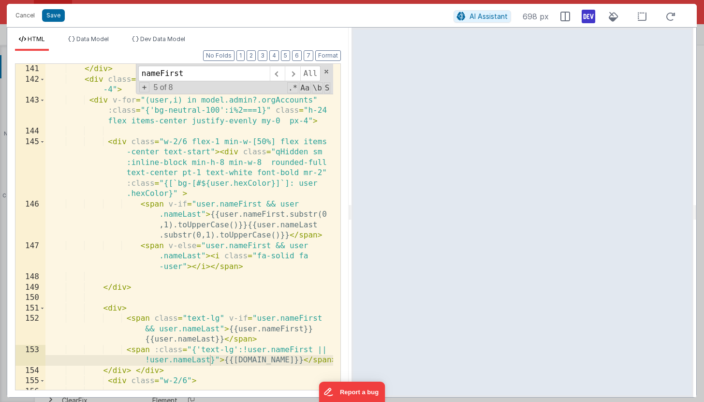
click at [180, 318] on div "</ div > < div class = "max-h-[60vh] h-[60vh] overflow-y-auto pr -4" > < div v-…" at bounding box center [189, 248] width 288 height 368
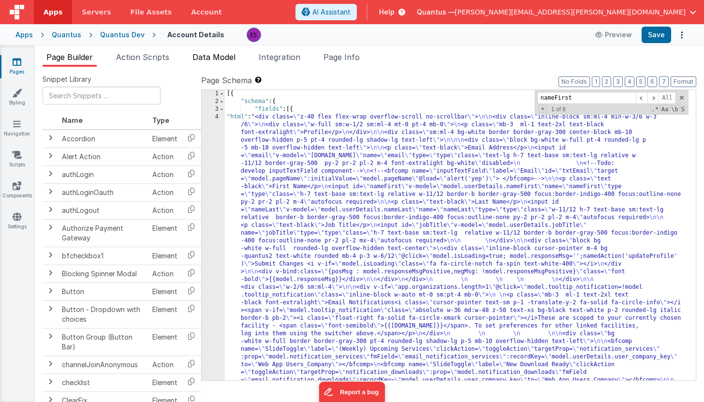
click at [204, 56] on span "Data Model" at bounding box center [213, 57] width 43 height 10
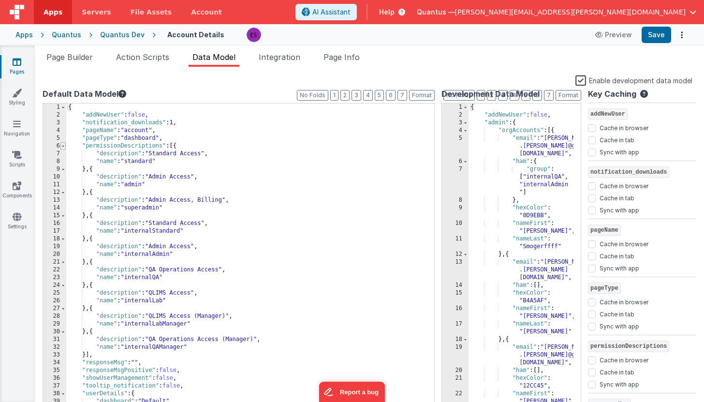
click at [64, 148] on span at bounding box center [62, 146] width 5 height 8
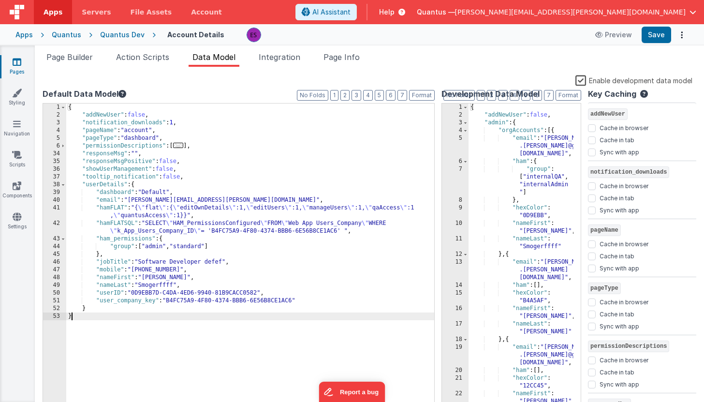
click at [582, 81] on label "Enable development data model" at bounding box center [633, 79] width 117 height 11
click at [0, 0] on input "Enable development data model" at bounding box center [0, 0] width 0 height 0
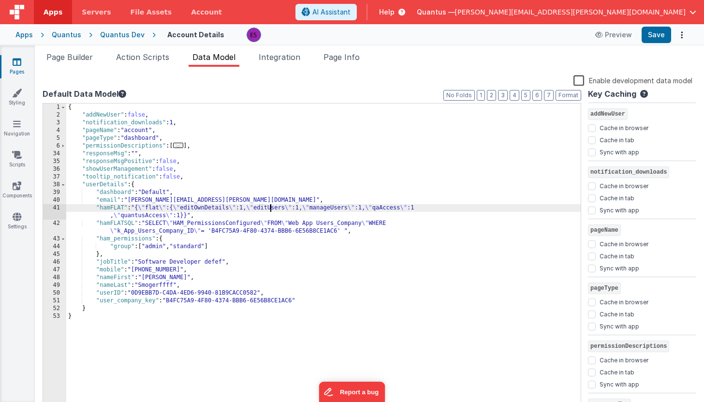
click at [271, 204] on div "{ "addNewUser" : false , "notification_downloads" : 1 , "pageName" : "account" …" at bounding box center [323, 264] width 515 height 322
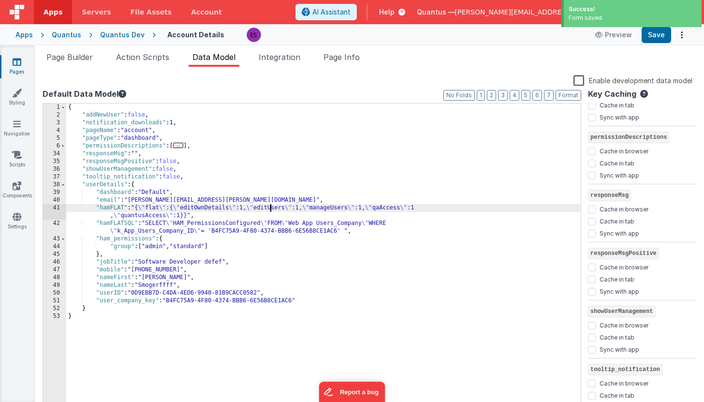
scroll to position [273, 0]
